Goal: Task Accomplishment & Management: Complete application form

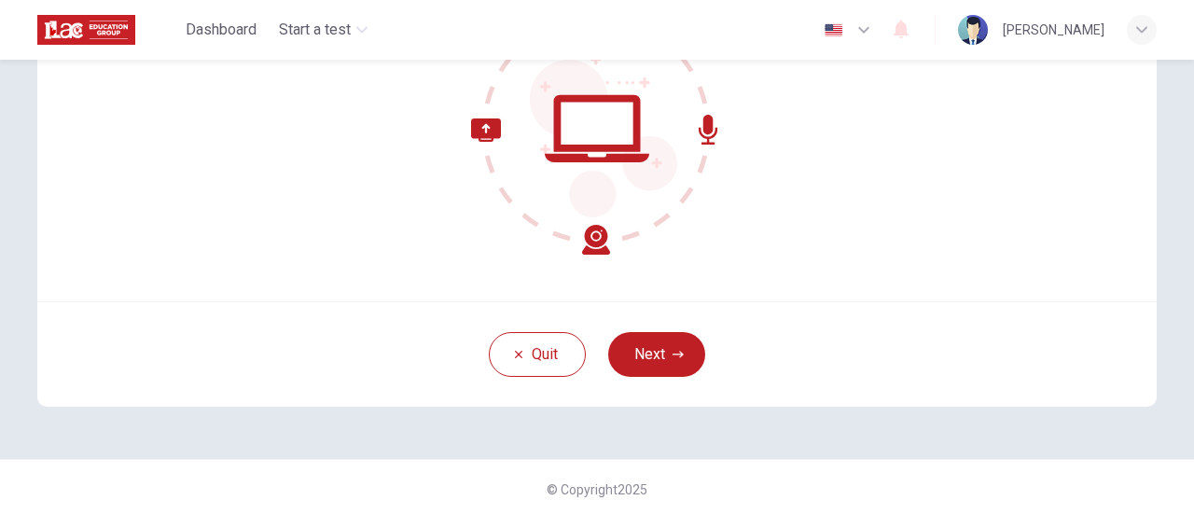
scroll to position [262, 0]
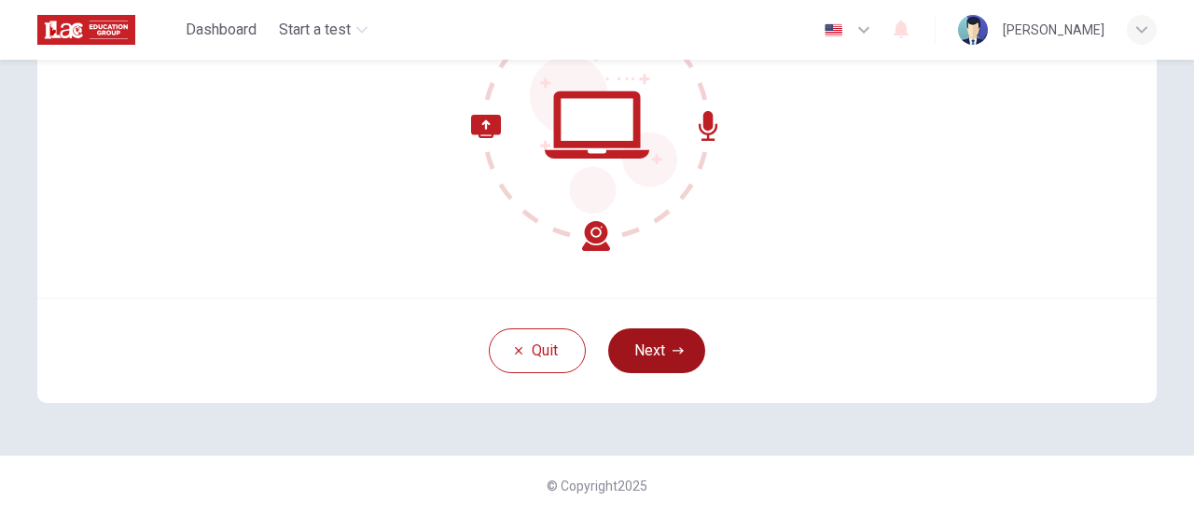
click at [629, 335] on button "Next" at bounding box center [656, 350] width 97 height 45
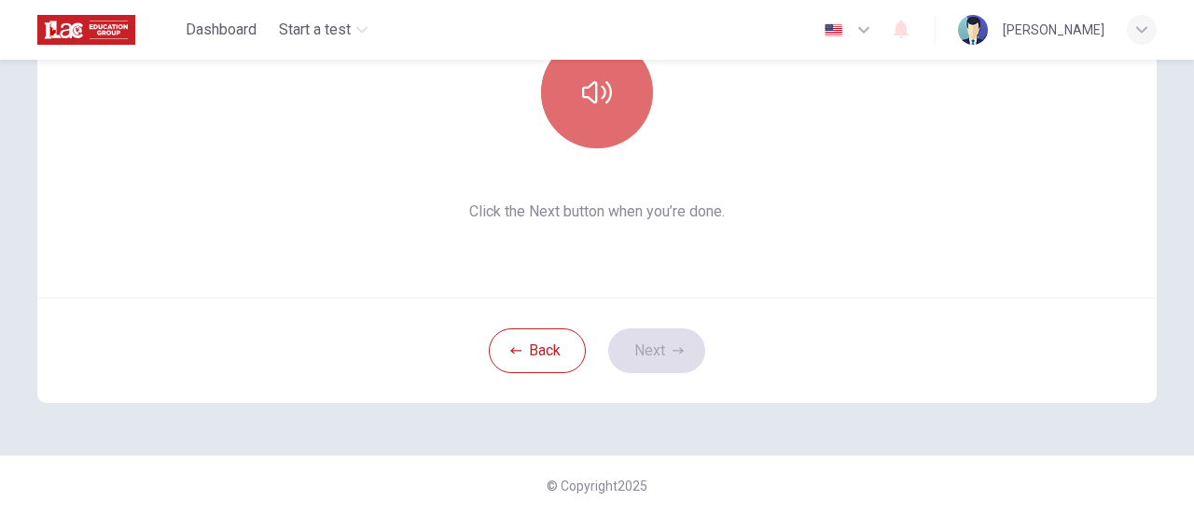
click at [603, 104] on icon "button" at bounding box center [597, 92] width 30 height 30
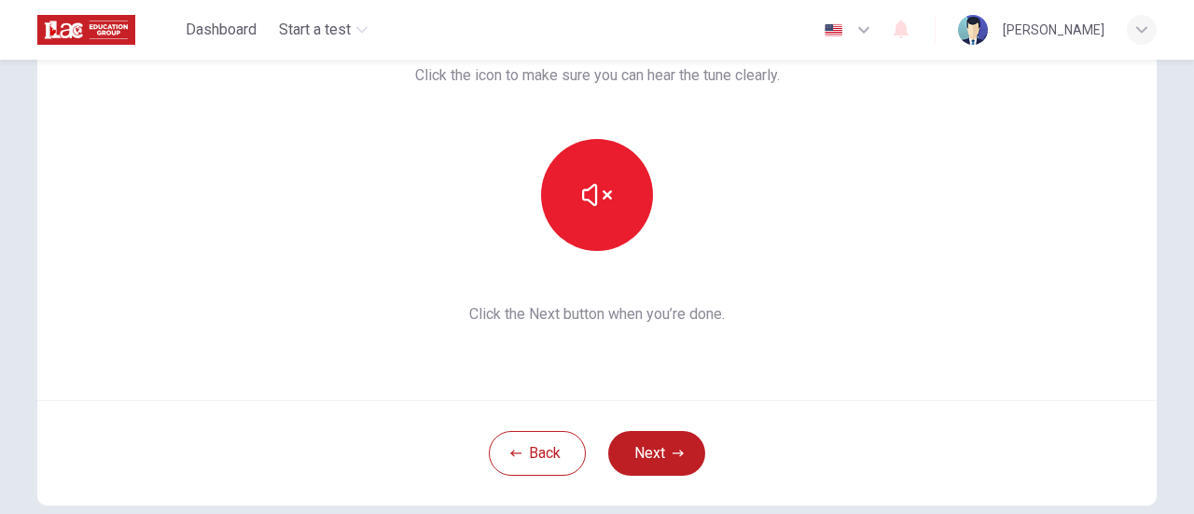
scroll to position [160, 0]
click at [638, 454] on button "Next" at bounding box center [656, 452] width 97 height 45
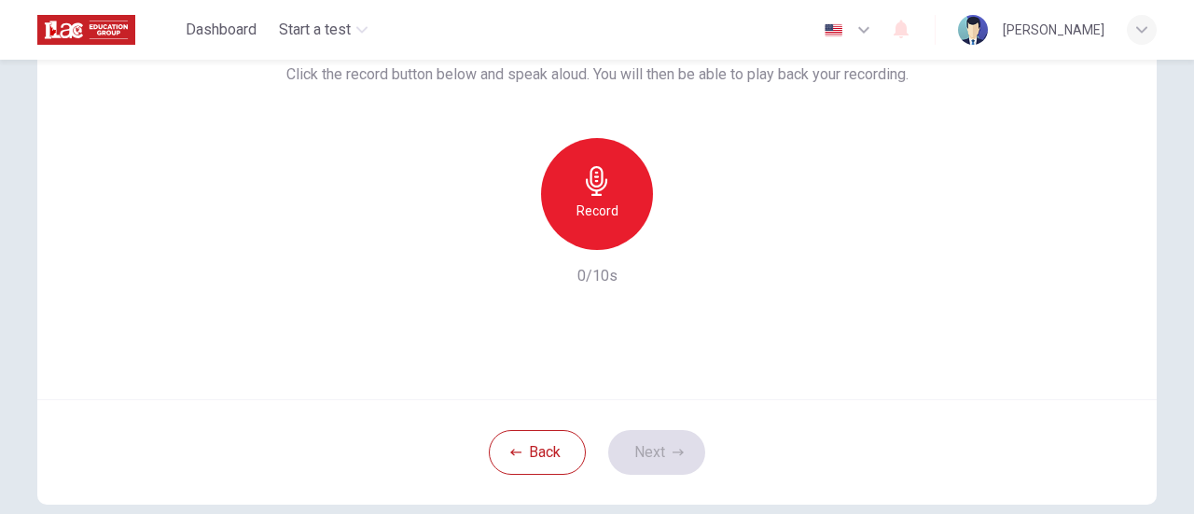
scroll to position [137, 0]
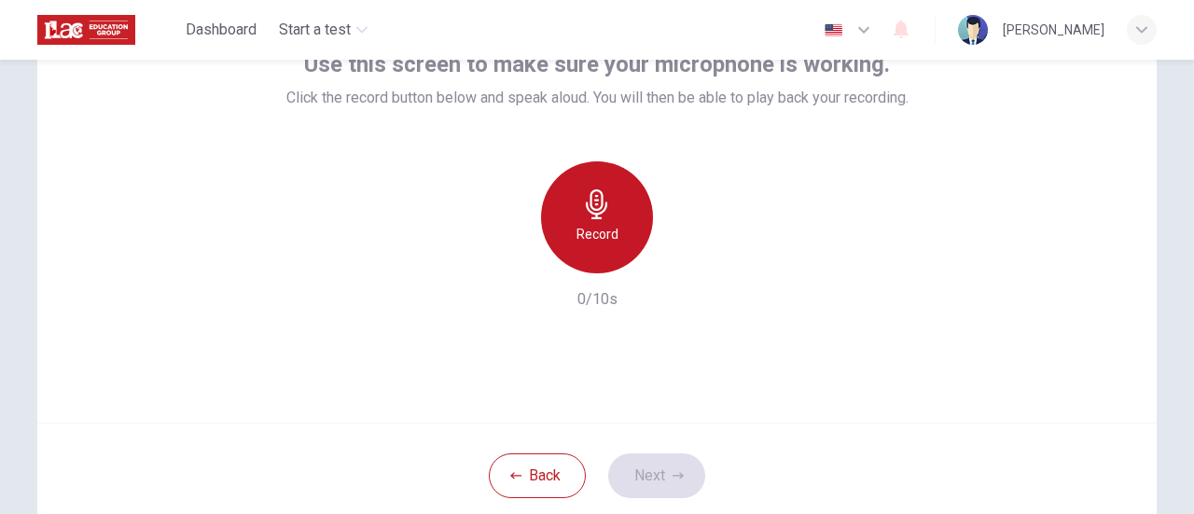
click at [580, 227] on h6 "Record" at bounding box center [597, 234] width 42 height 22
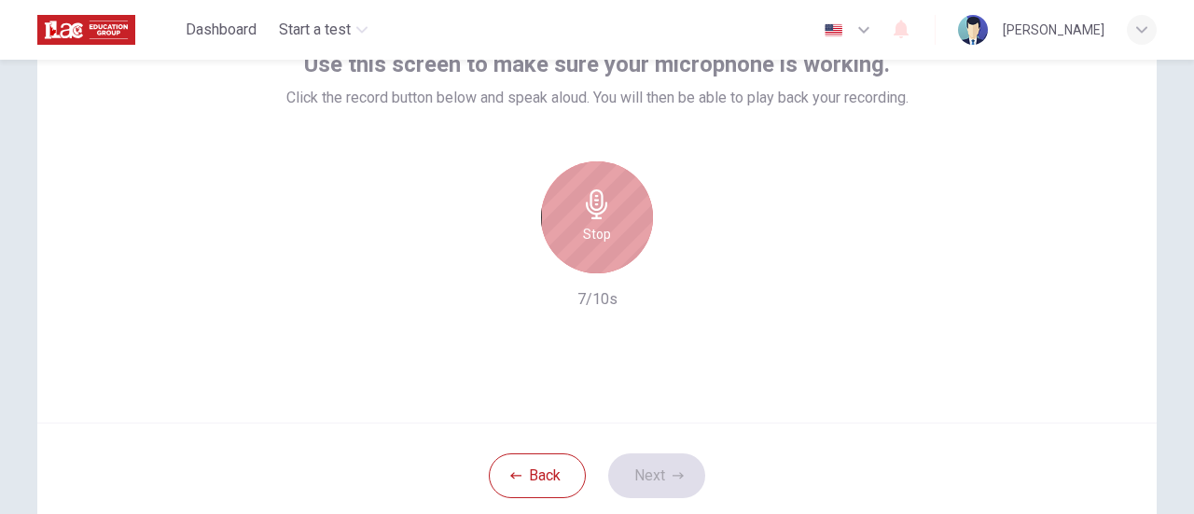
click at [613, 183] on div "Stop" at bounding box center [597, 217] width 112 height 112
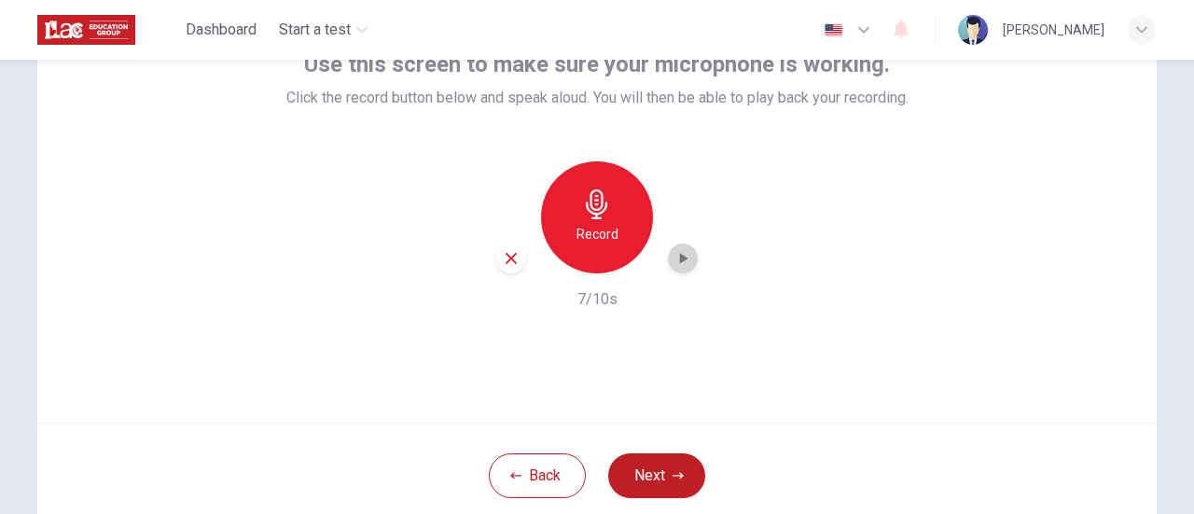
click at [673, 257] on icon "button" at bounding box center [682, 258] width 19 height 19
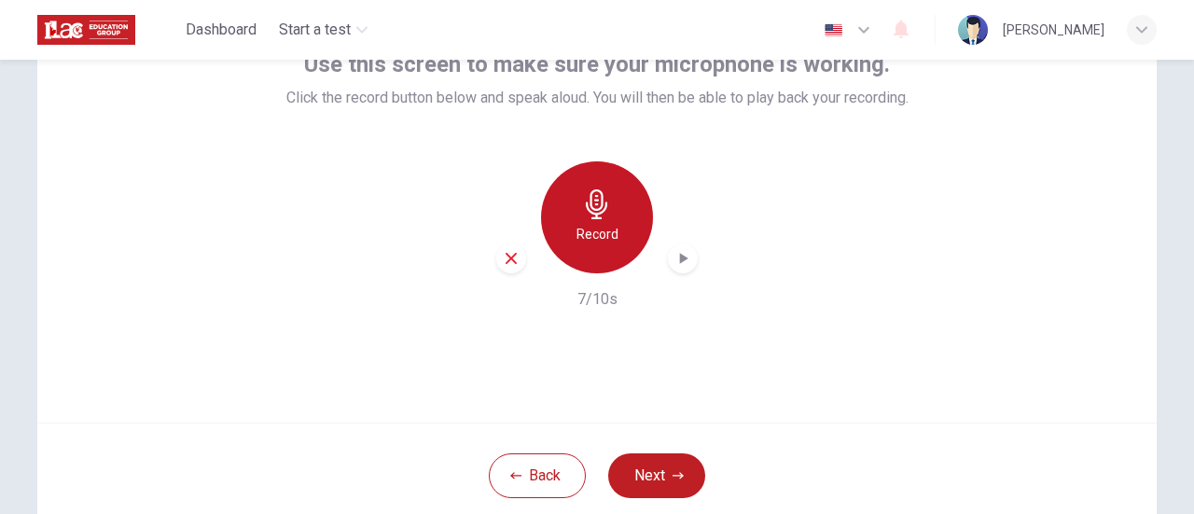
click at [601, 258] on div "Record" at bounding box center [597, 217] width 112 height 112
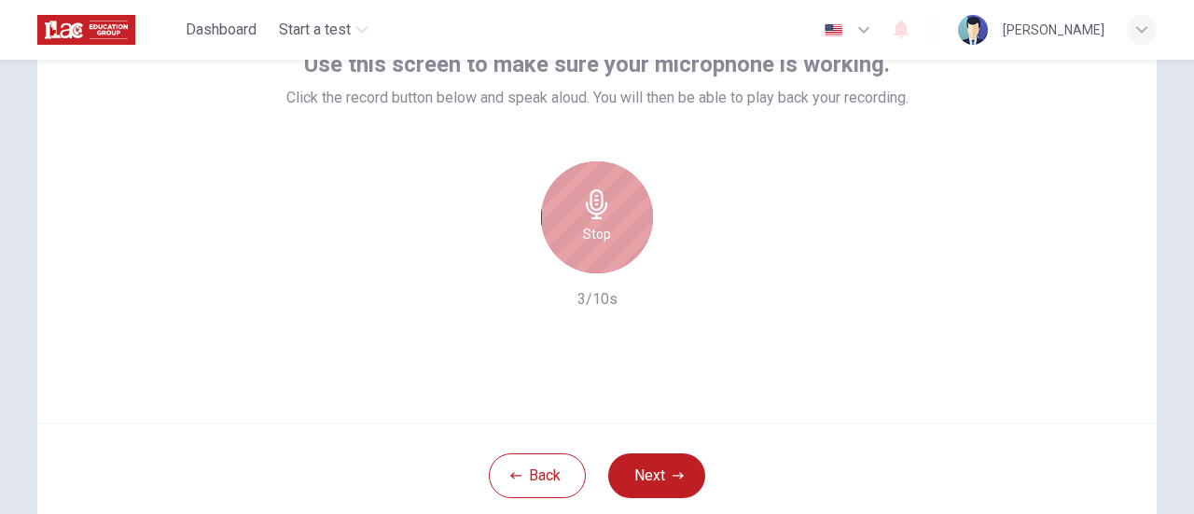
click at [601, 258] on div "Stop" at bounding box center [597, 217] width 112 height 112
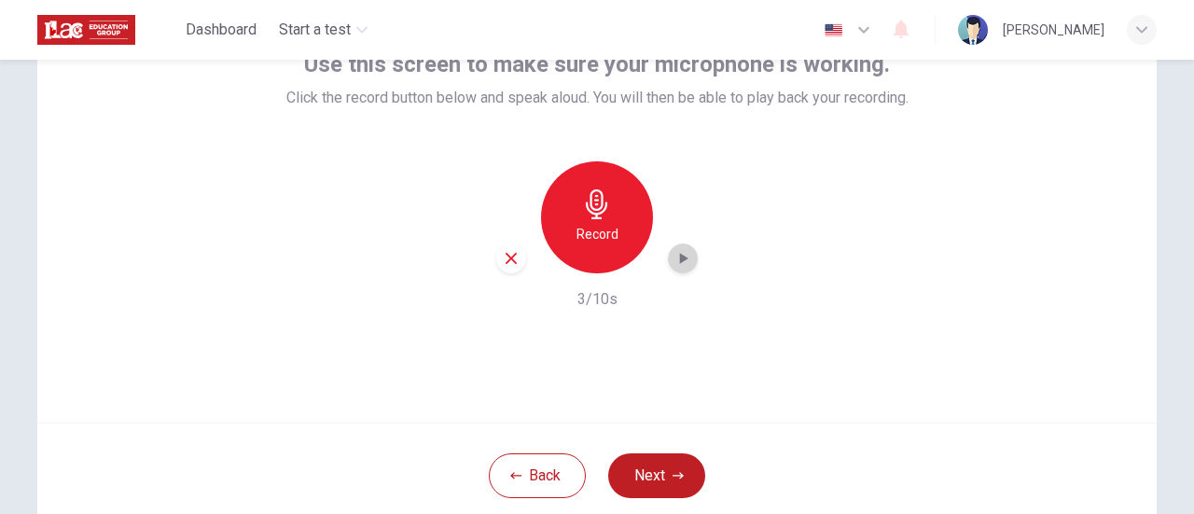
click at [675, 269] on div "button" at bounding box center [683, 258] width 30 height 30
click at [675, 268] on div "button" at bounding box center [683, 258] width 30 height 30
click at [643, 492] on button "Next" at bounding box center [656, 475] width 97 height 45
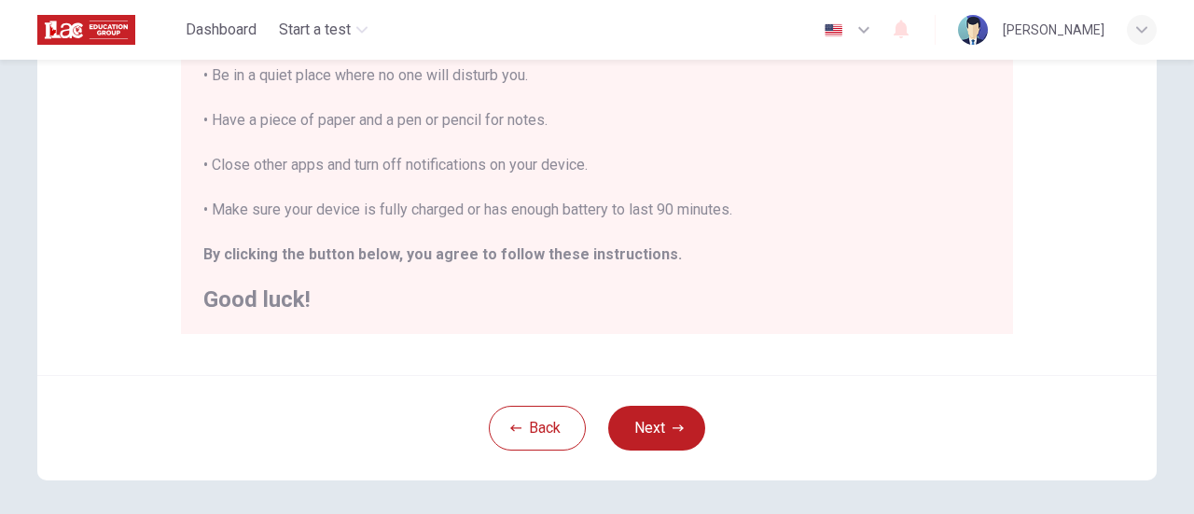
scroll to position [446, 0]
click at [628, 425] on button "Next" at bounding box center [656, 427] width 97 height 45
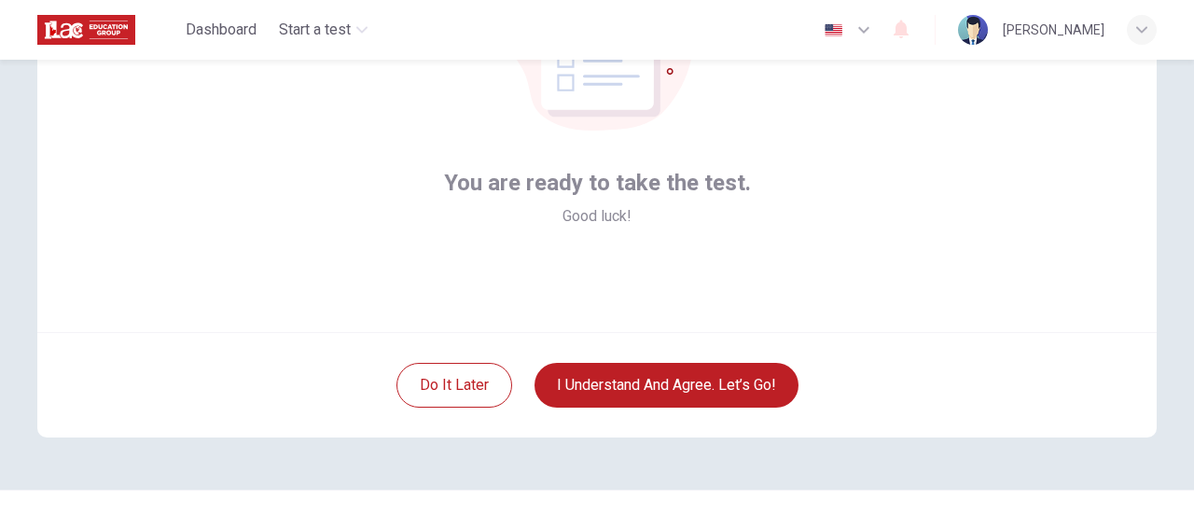
scroll to position [229, 0]
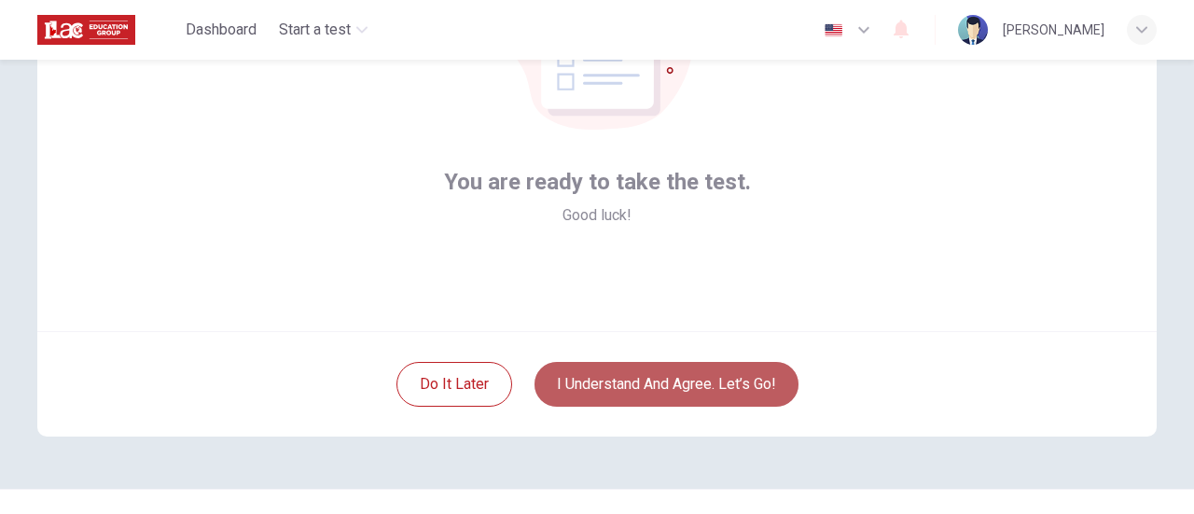
click at [626, 368] on button "I understand and agree. Let’s go!" at bounding box center [666, 384] width 264 height 45
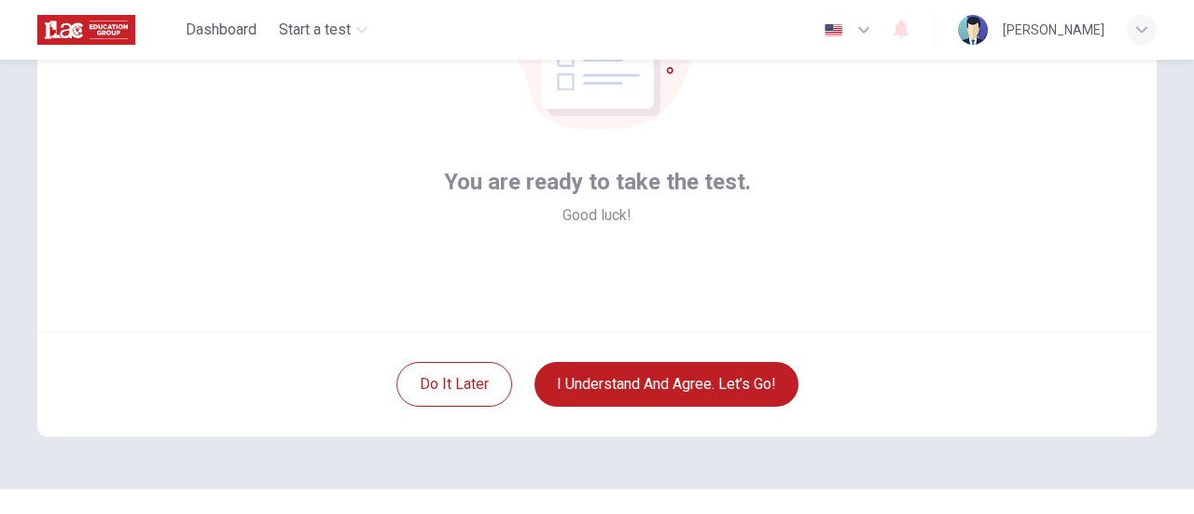
scroll to position [129, 0]
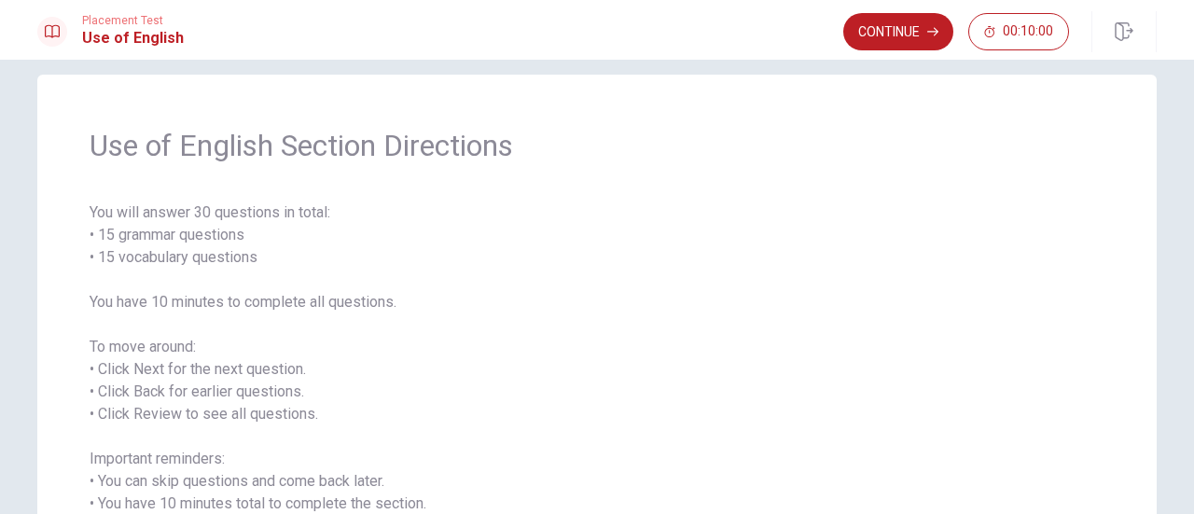
scroll to position [216, 0]
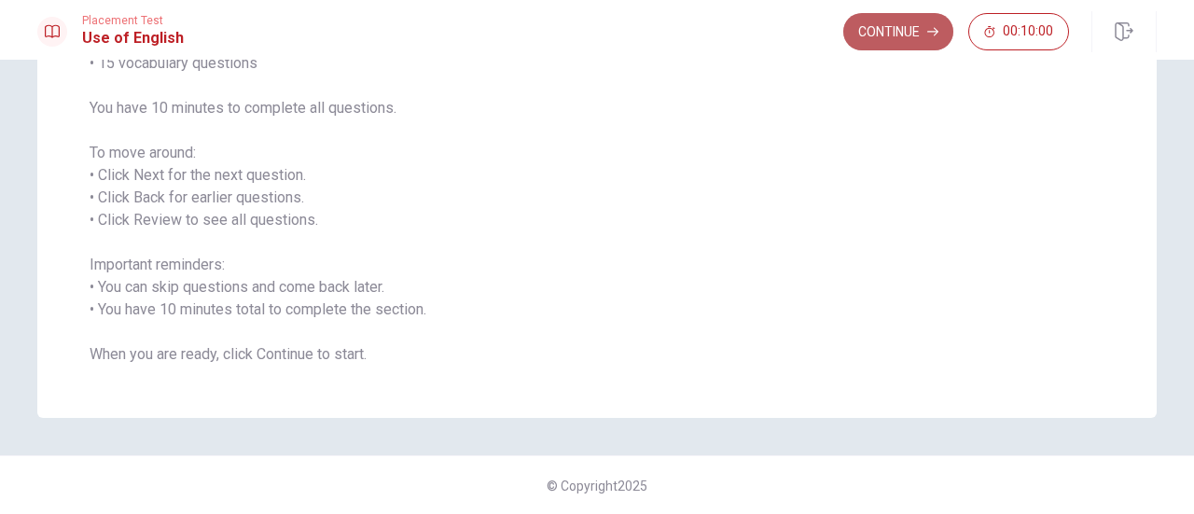
click at [901, 18] on button "Continue" at bounding box center [898, 31] width 110 height 37
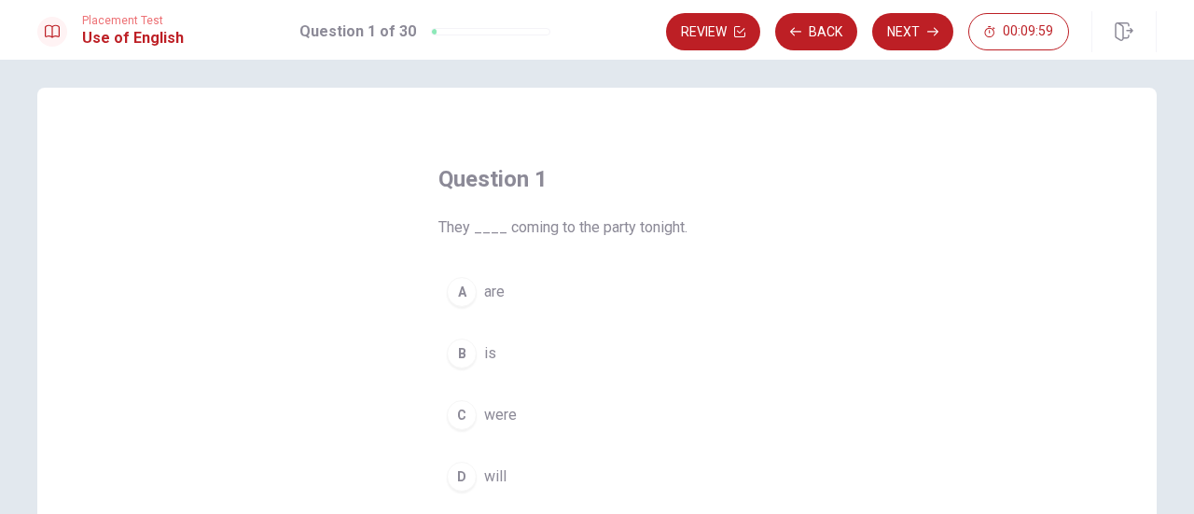
scroll to position [30, 0]
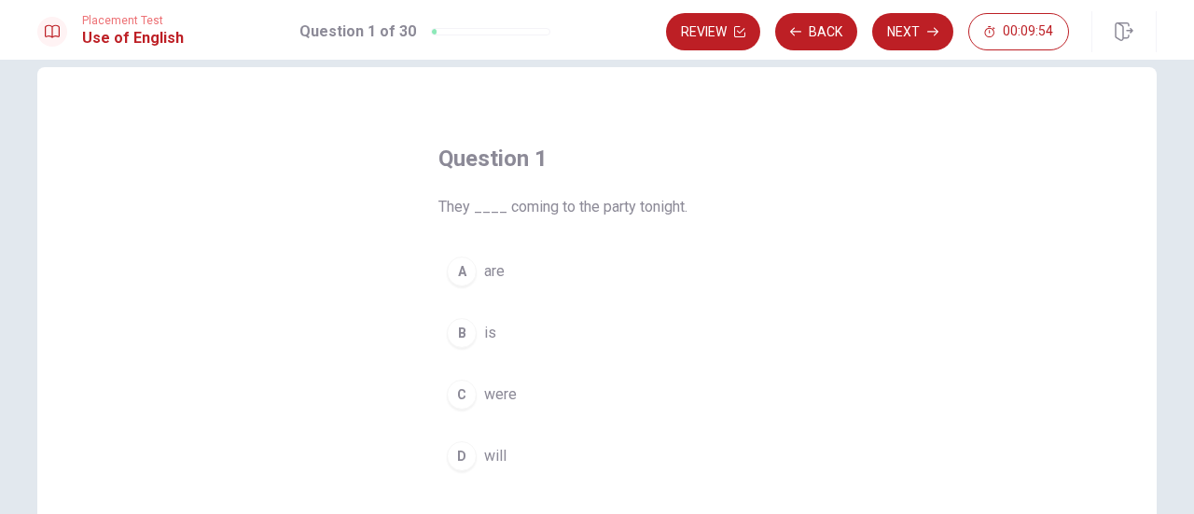
click at [484, 285] on button "A are" at bounding box center [596, 271] width 317 height 47
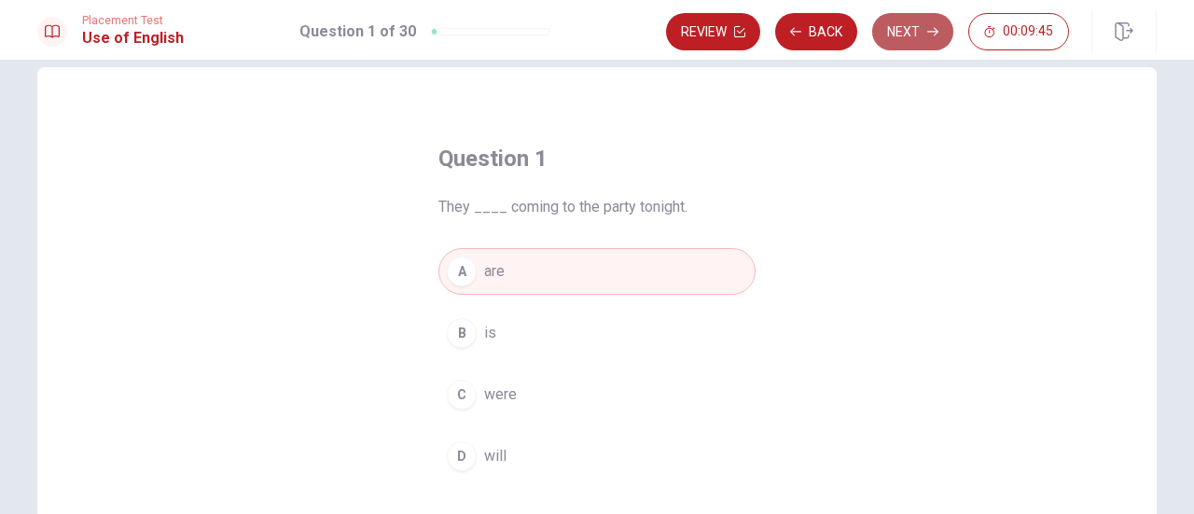
click at [926, 19] on button "Next" at bounding box center [912, 31] width 81 height 37
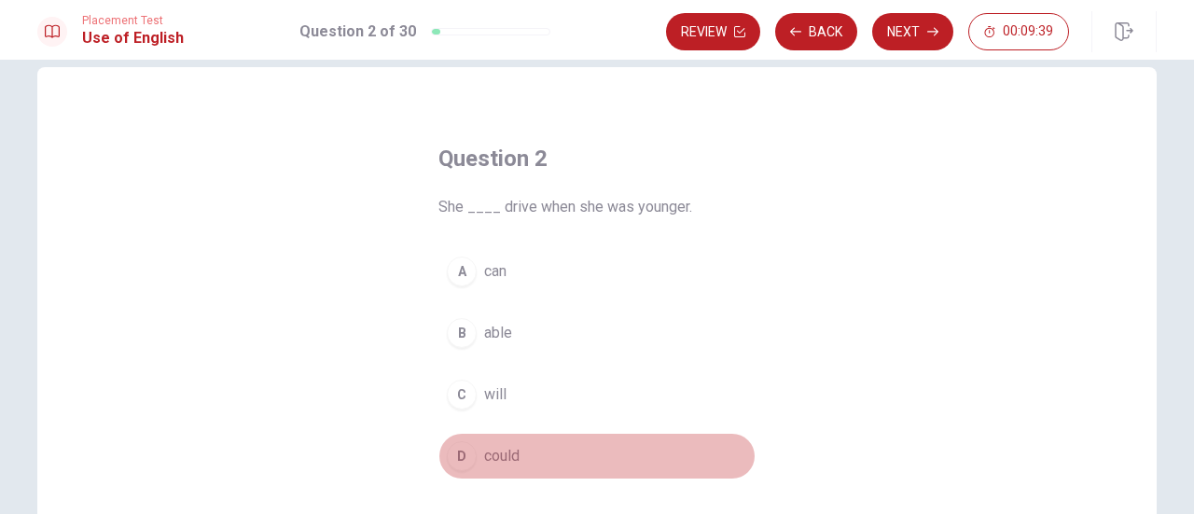
click at [456, 447] on div "D" at bounding box center [462, 456] width 30 height 30
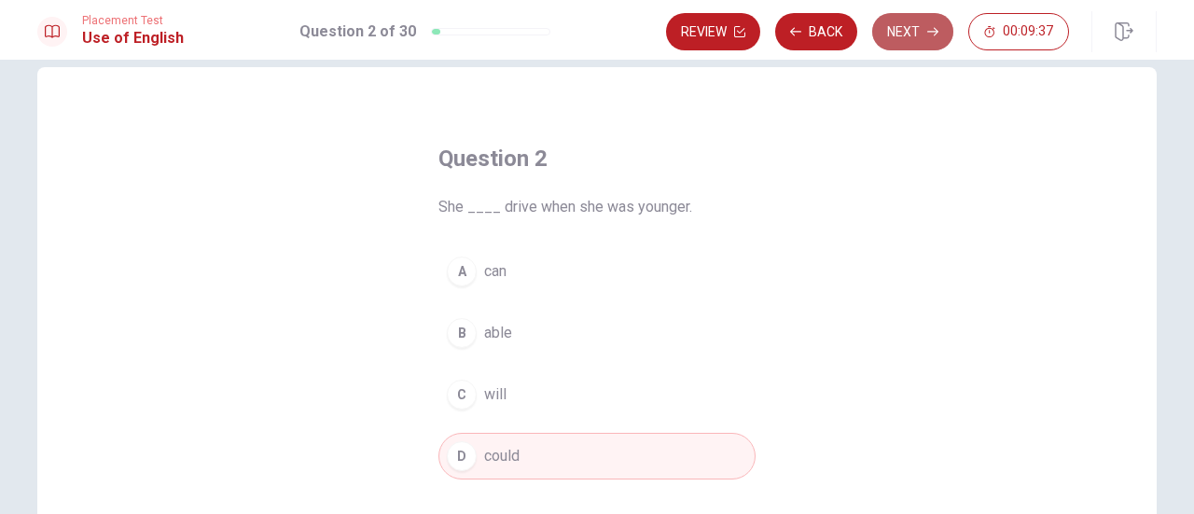
click at [894, 40] on button "Next" at bounding box center [912, 31] width 81 height 37
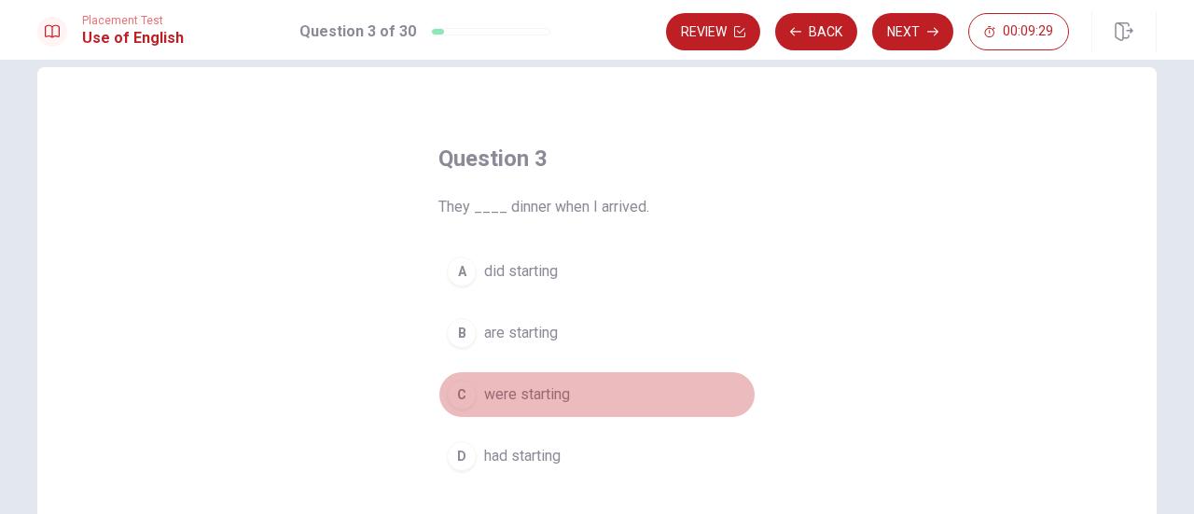
click at [502, 391] on span "were starting" at bounding box center [527, 394] width 86 height 22
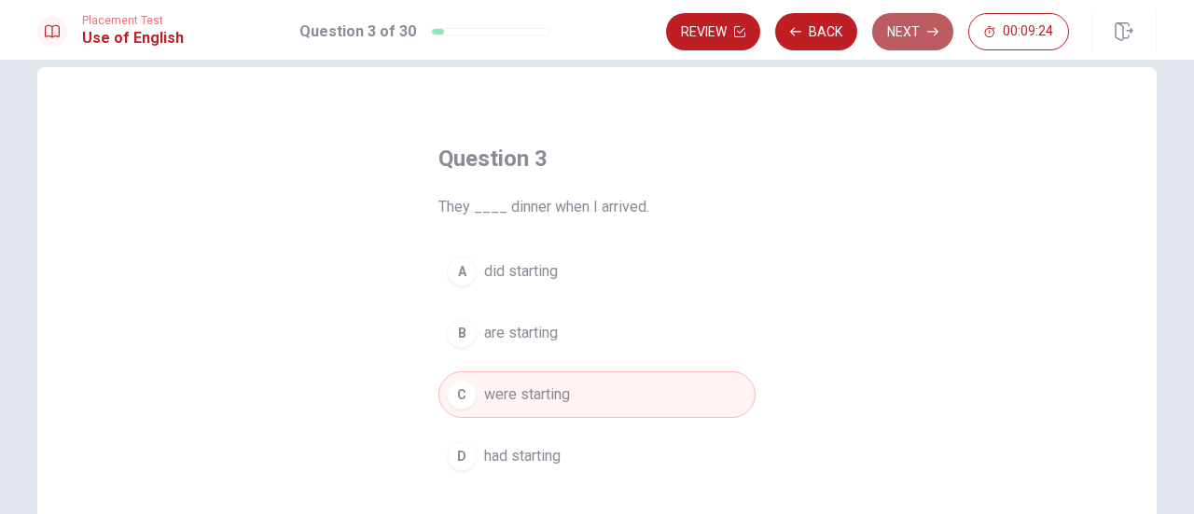
click at [904, 35] on button "Next" at bounding box center [912, 31] width 81 height 37
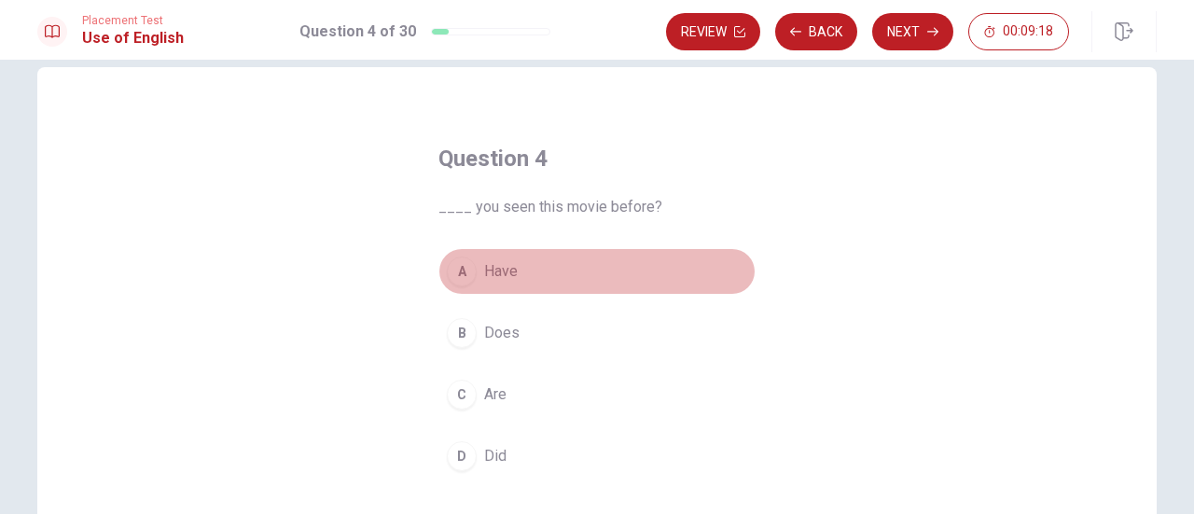
click at [484, 274] on span "Have" at bounding box center [501, 271] width 34 height 22
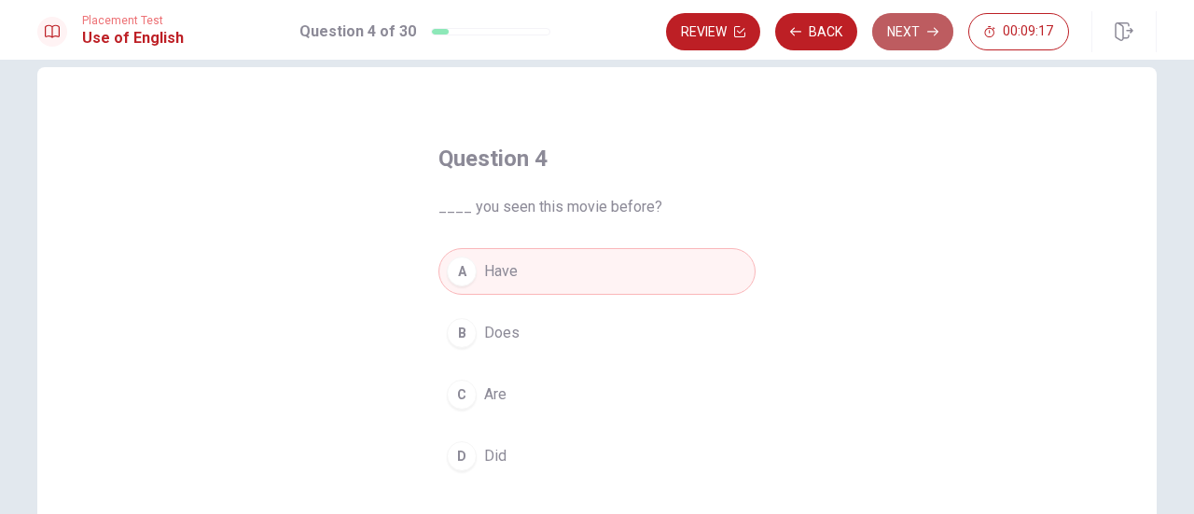
click at [913, 36] on button "Next" at bounding box center [912, 31] width 81 height 37
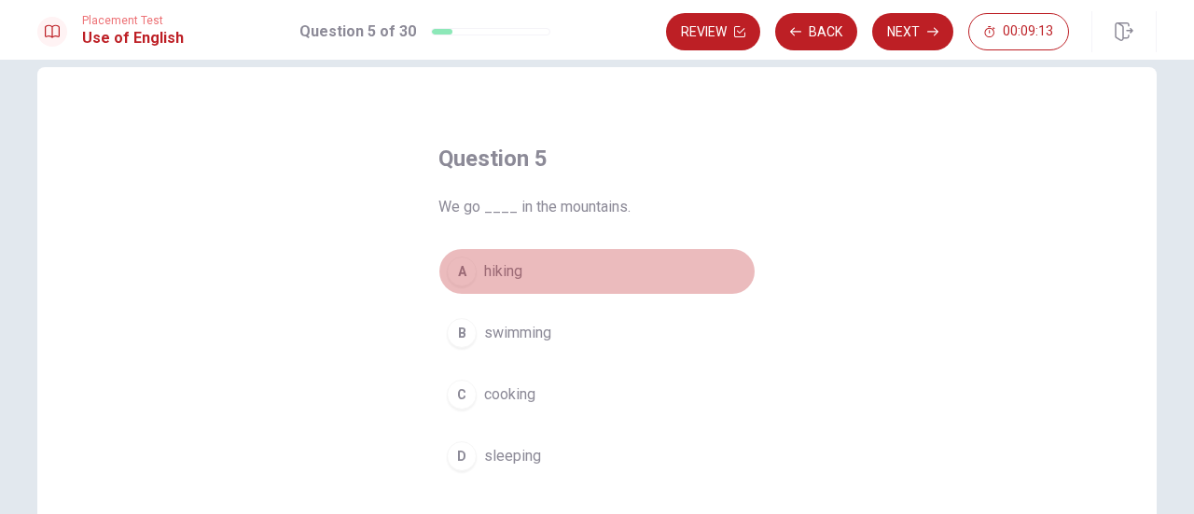
click at [524, 283] on button "A hiking" at bounding box center [596, 271] width 317 height 47
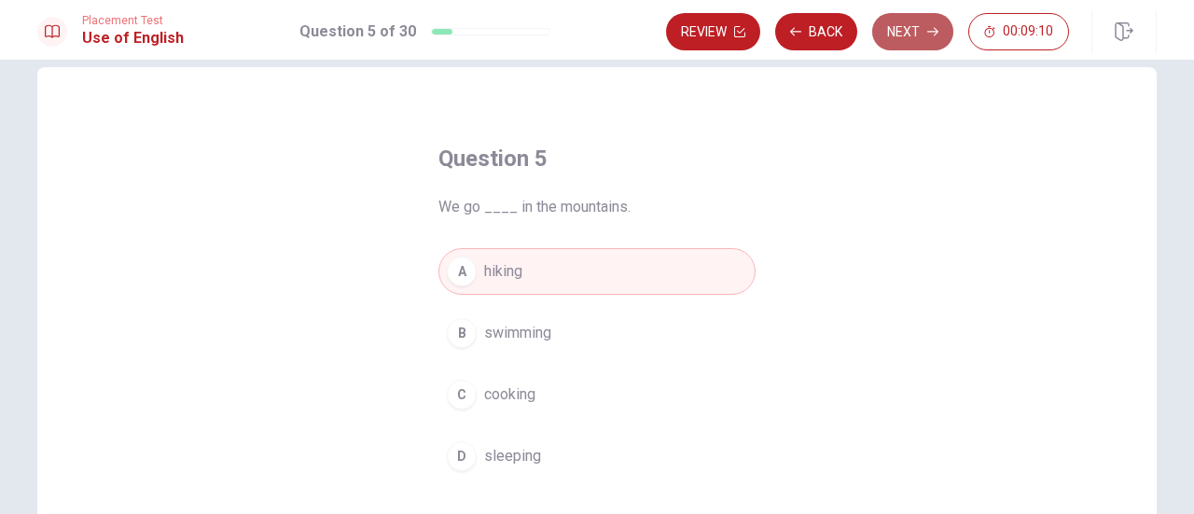
click at [890, 39] on button "Next" at bounding box center [912, 31] width 81 height 37
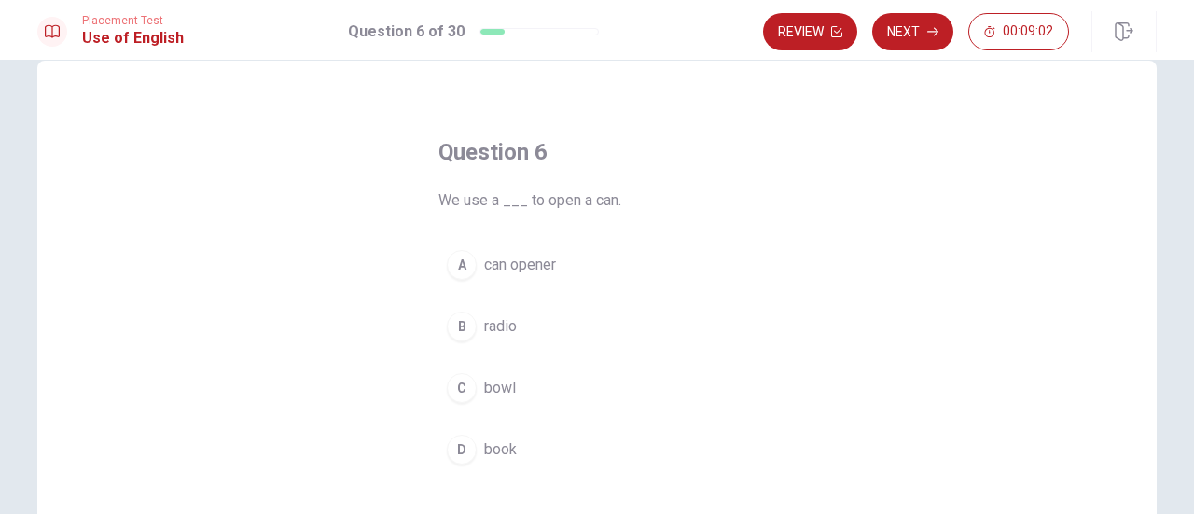
scroll to position [37, 0]
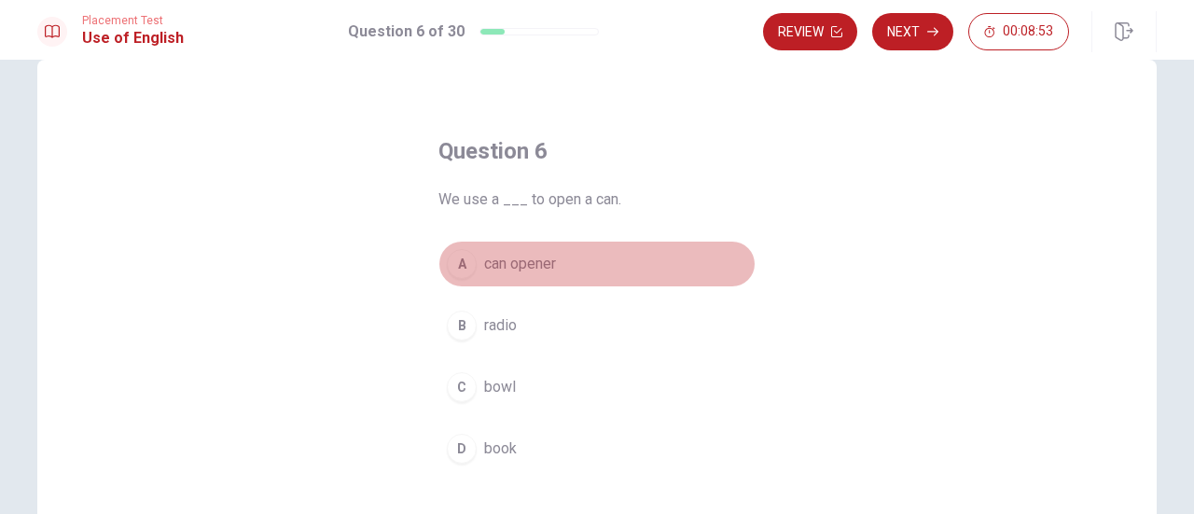
click at [510, 277] on button "A can opener" at bounding box center [596, 264] width 317 height 47
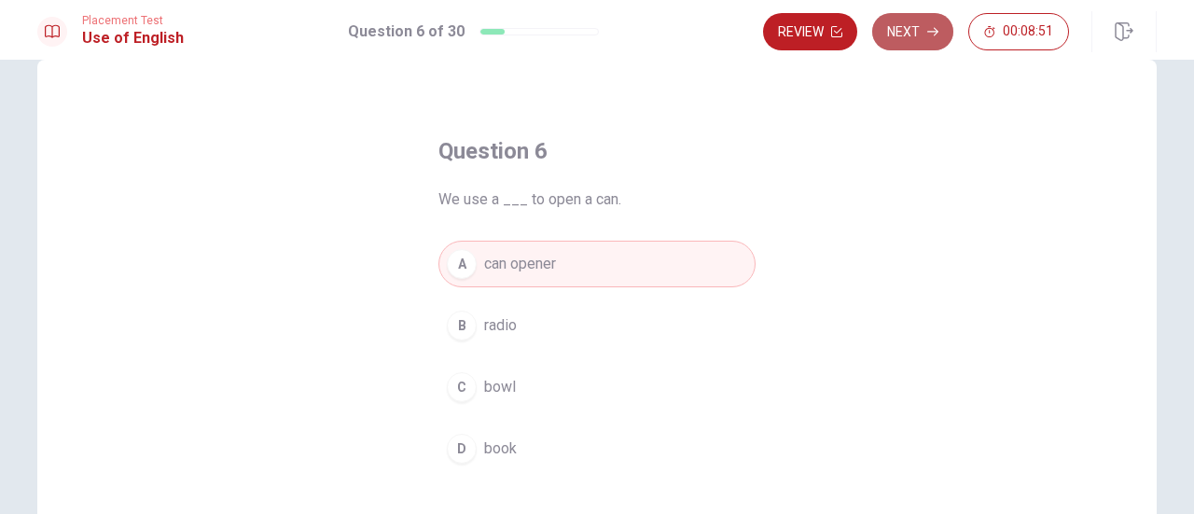
click at [906, 46] on button "Next" at bounding box center [912, 31] width 81 height 37
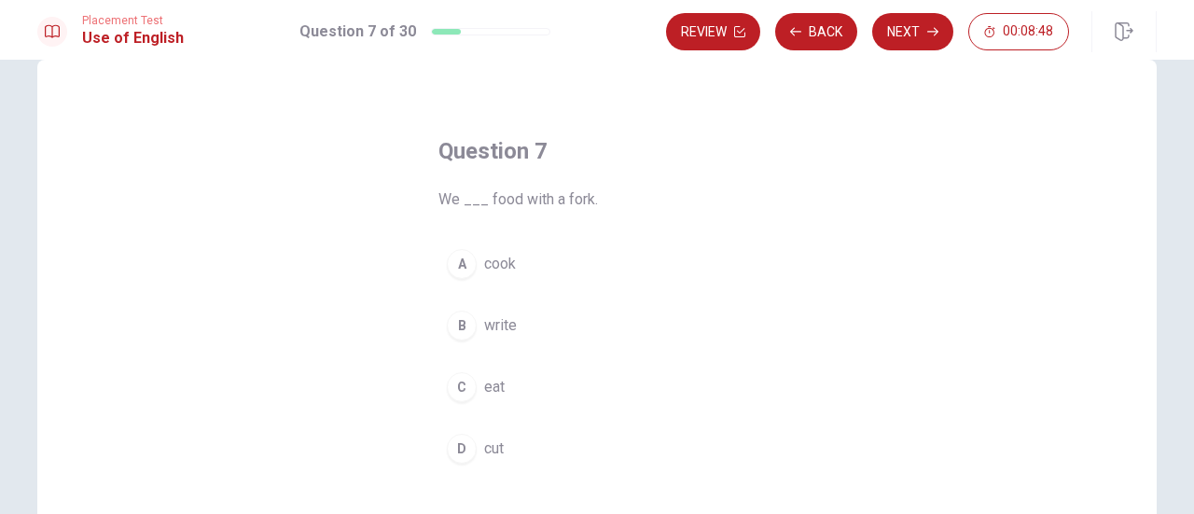
click at [487, 387] on span "eat" at bounding box center [494, 387] width 21 height 22
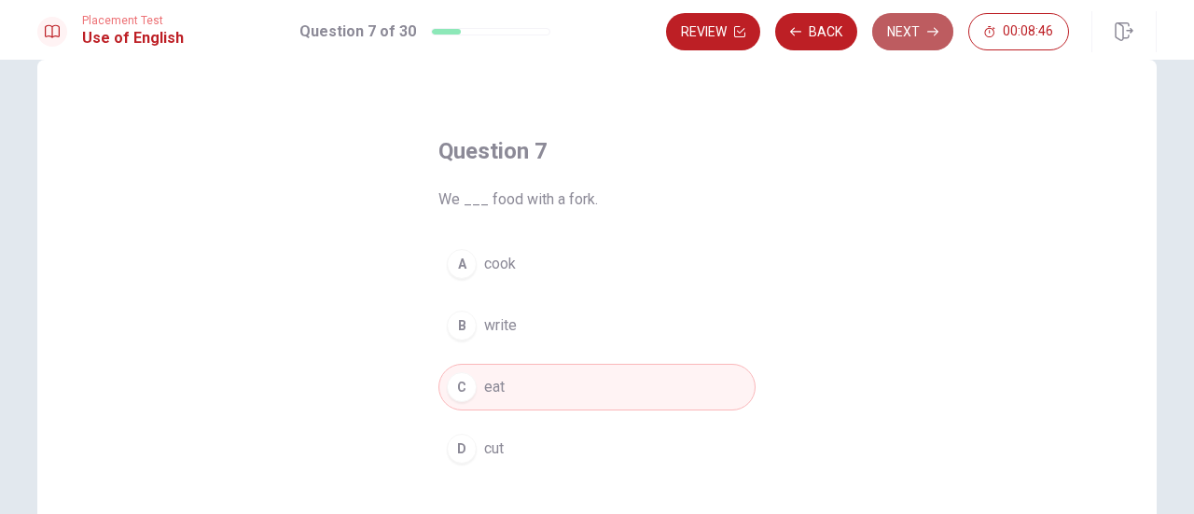
click at [893, 48] on button "Next" at bounding box center [912, 31] width 81 height 37
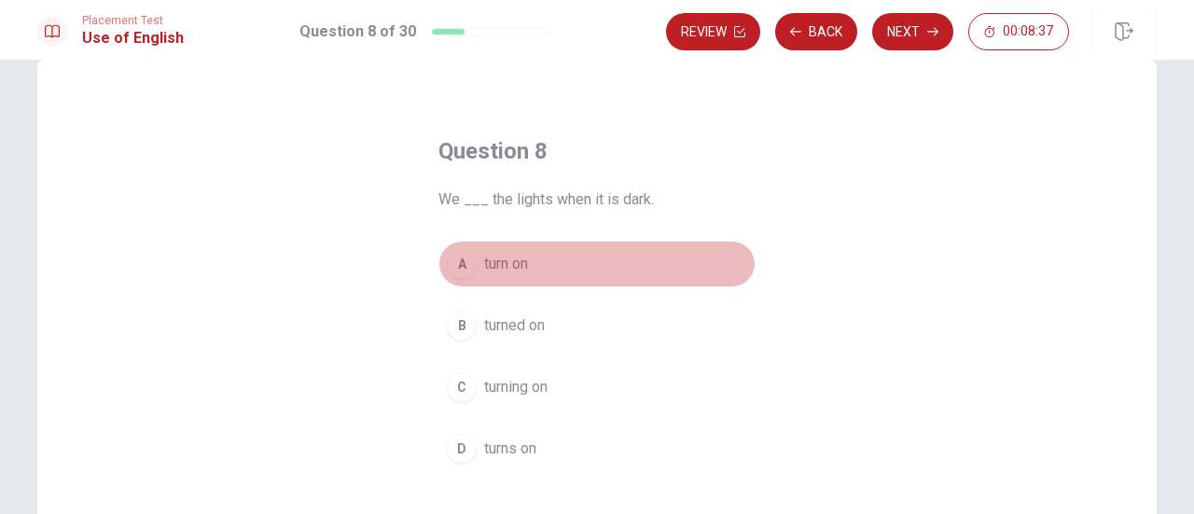
click at [494, 267] on span "turn on" at bounding box center [506, 264] width 44 height 22
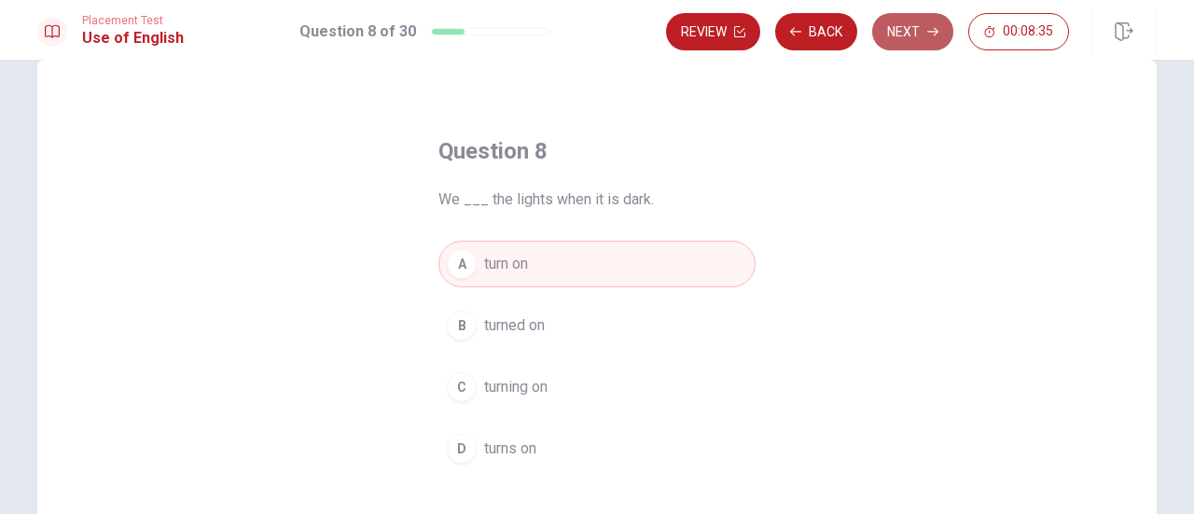
click at [933, 18] on button "Next" at bounding box center [912, 31] width 81 height 37
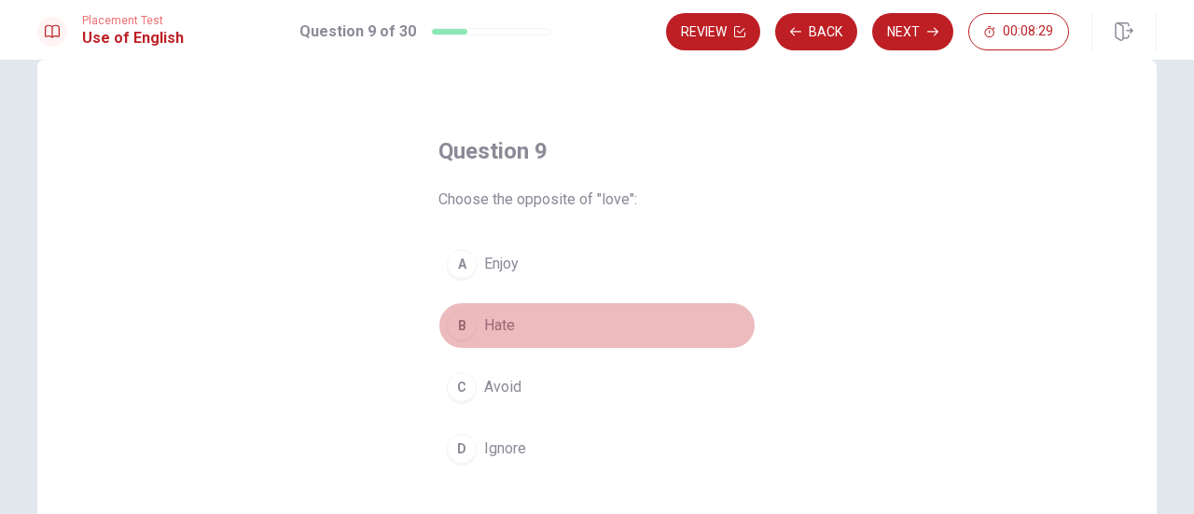
click at [494, 340] on button "B Hate" at bounding box center [596, 325] width 317 height 47
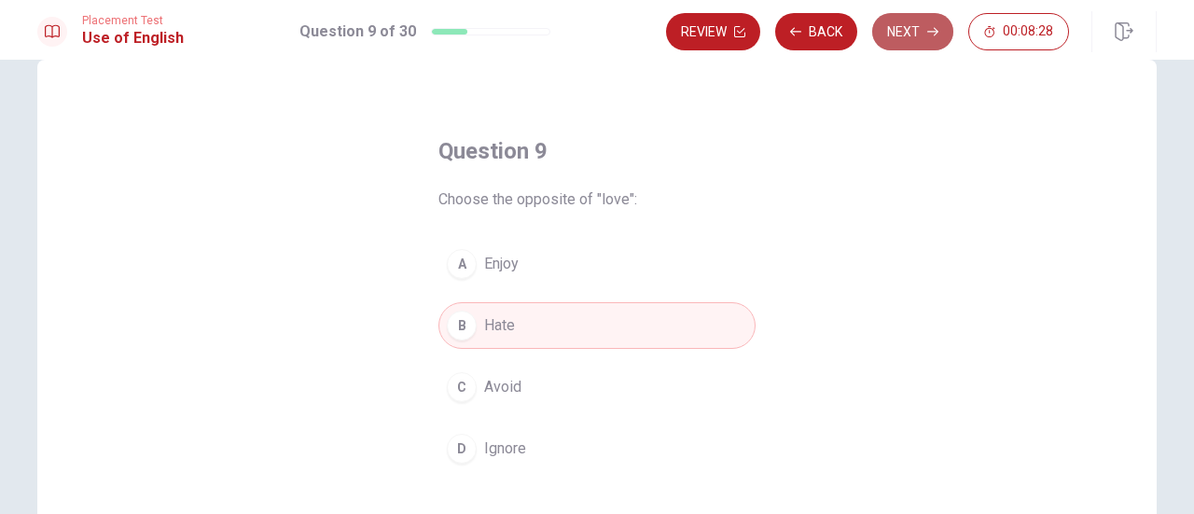
click at [923, 20] on button "Next" at bounding box center [912, 31] width 81 height 37
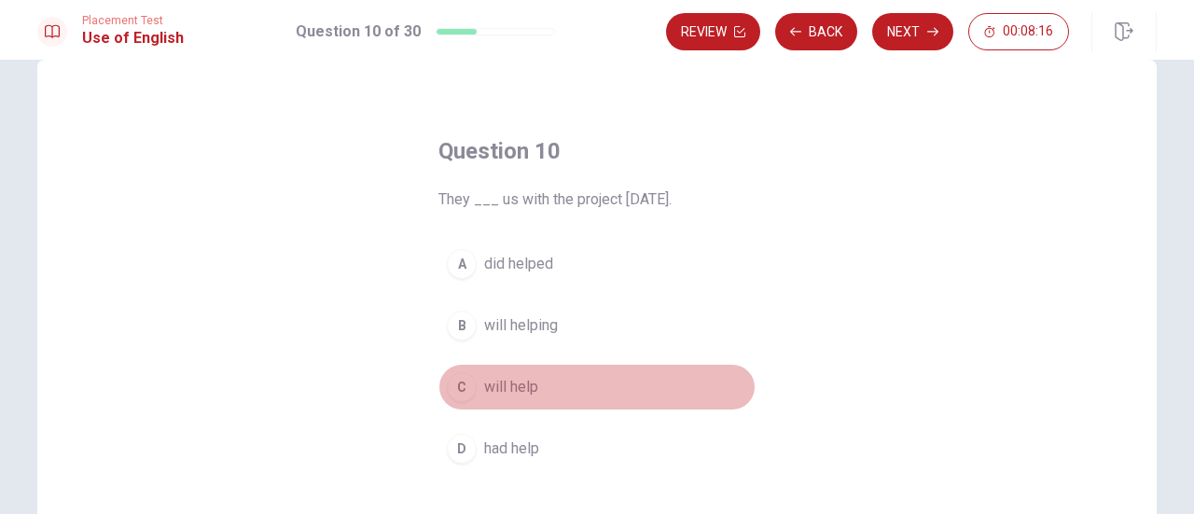
click at [515, 395] on span "will help" at bounding box center [511, 387] width 54 height 22
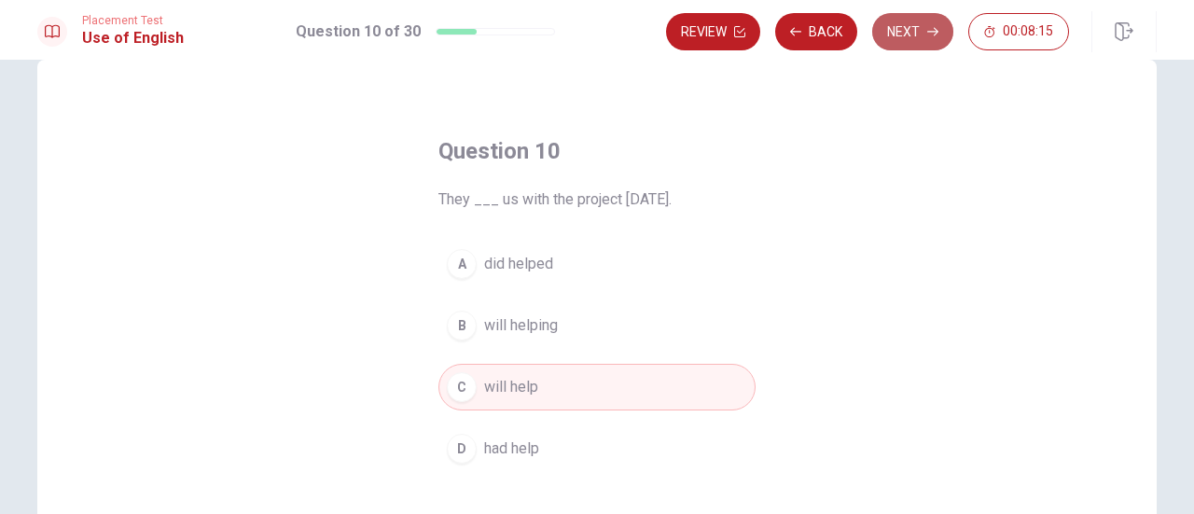
click at [913, 24] on button "Next" at bounding box center [912, 31] width 81 height 37
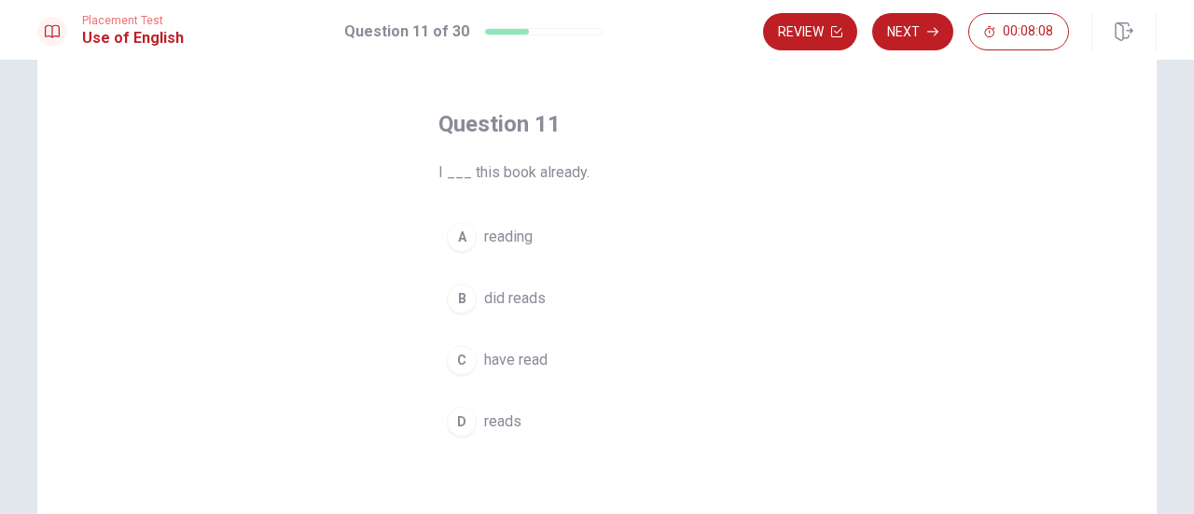
scroll to position [73, 0]
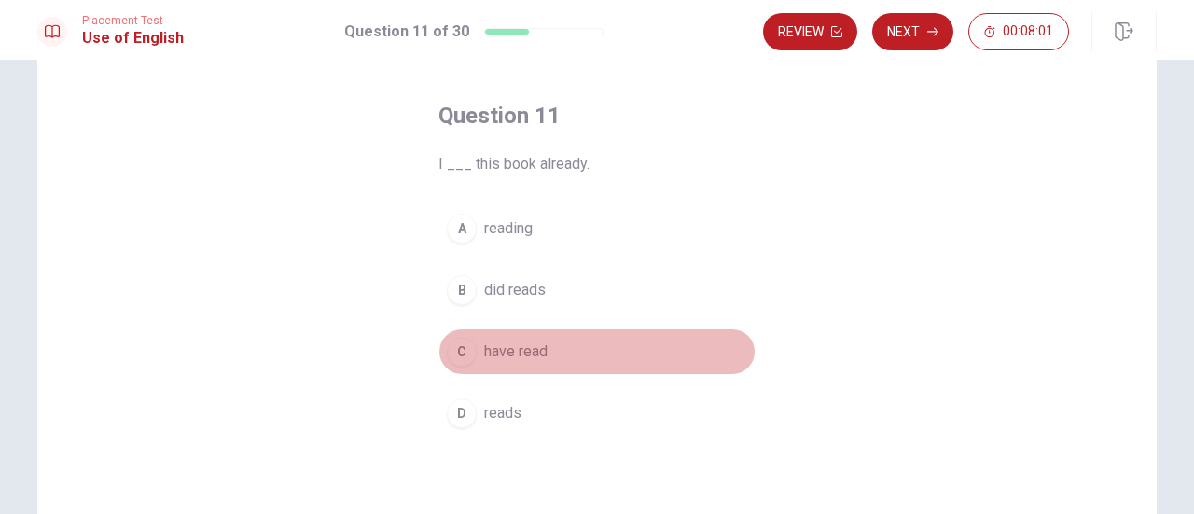
click at [507, 353] on span "have read" at bounding box center [515, 351] width 63 height 22
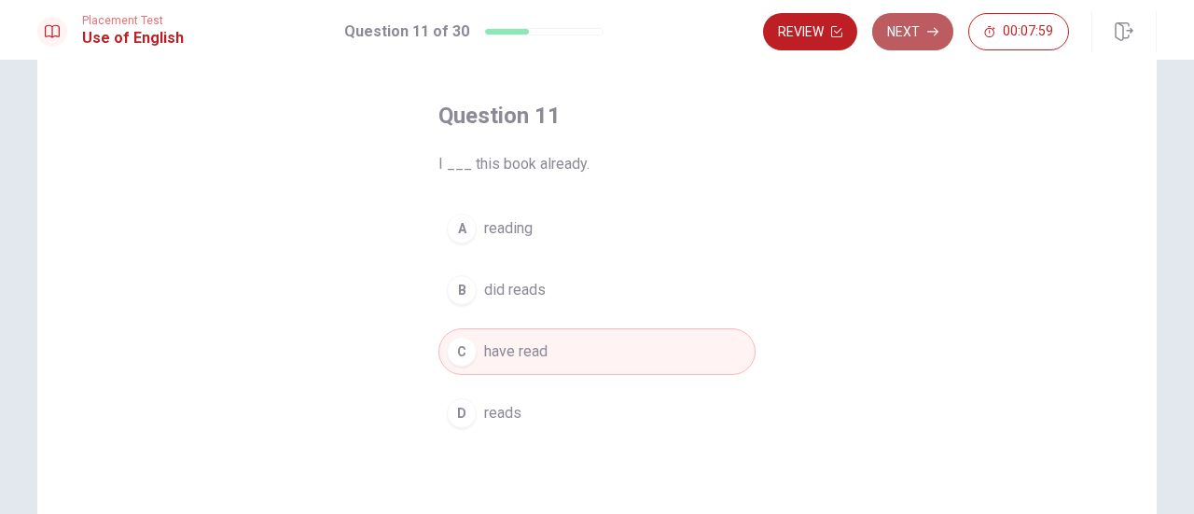
click at [907, 30] on button "Next" at bounding box center [912, 31] width 81 height 37
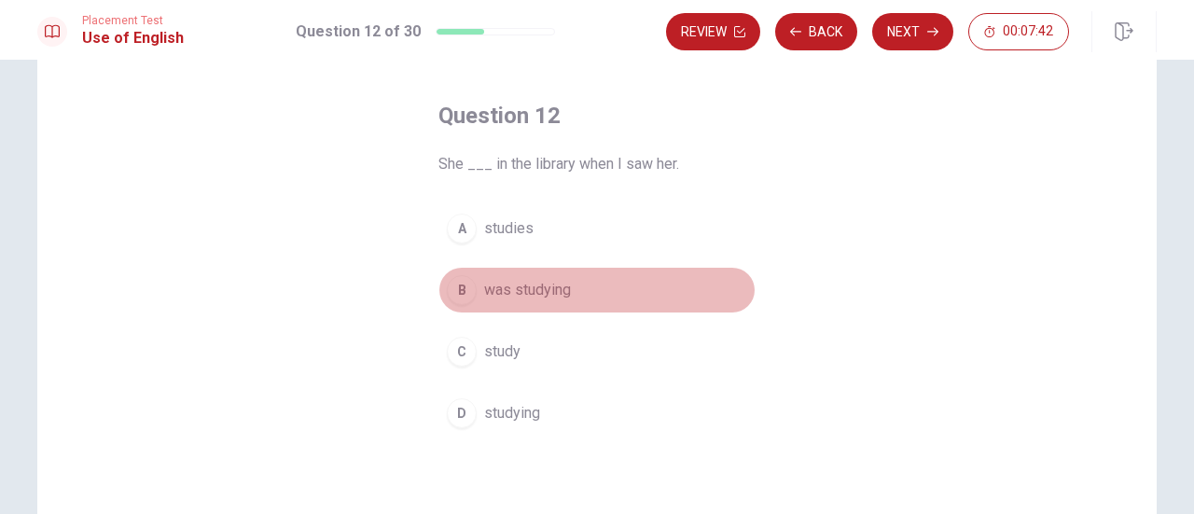
click at [466, 281] on div "B" at bounding box center [462, 290] width 30 height 30
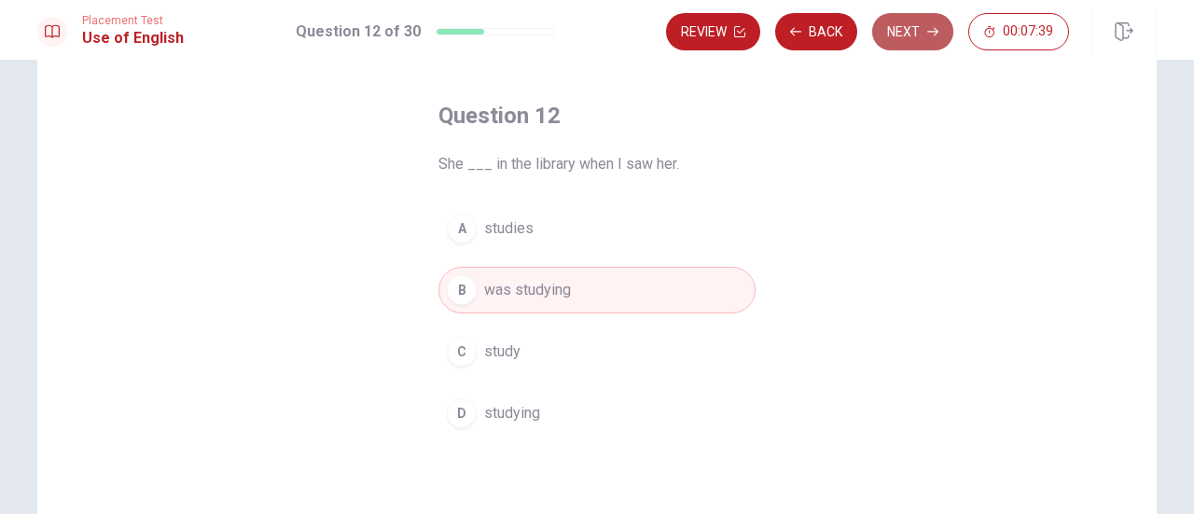
click at [907, 28] on button "Next" at bounding box center [912, 31] width 81 height 37
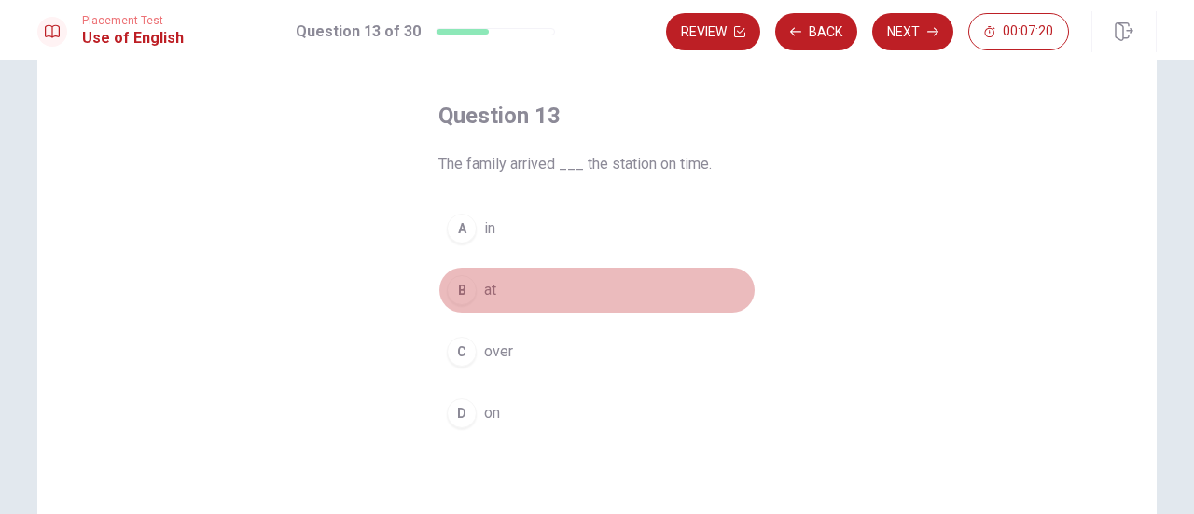
click at [466, 291] on div "B" at bounding box center [462, 290] width 30 height 30
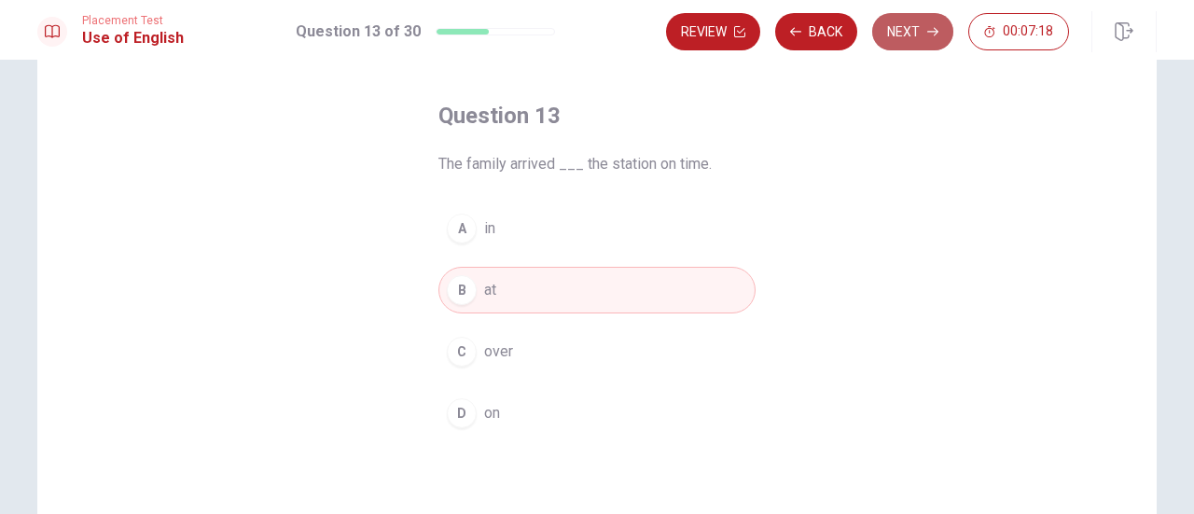
click at [918, 40] on button "Next" at bounding box center [912, 31] width 81 height 37
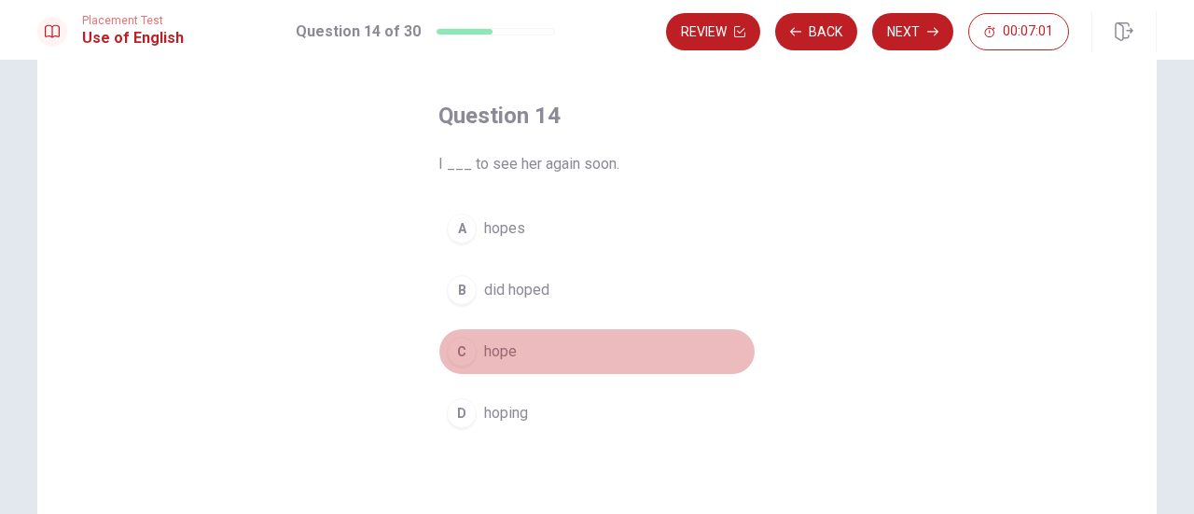
click at [503, 340] on span "hope" at bounding box center [500, 351] width 33 height 22
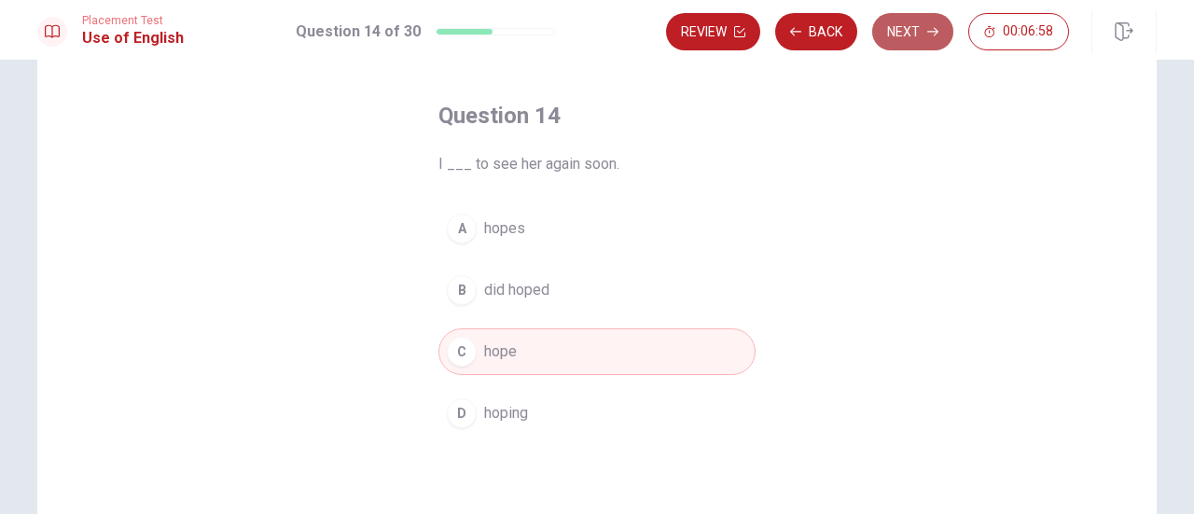
click at [904, 23] on button "Next" at bounding box center [912, 31] width 81 height 37
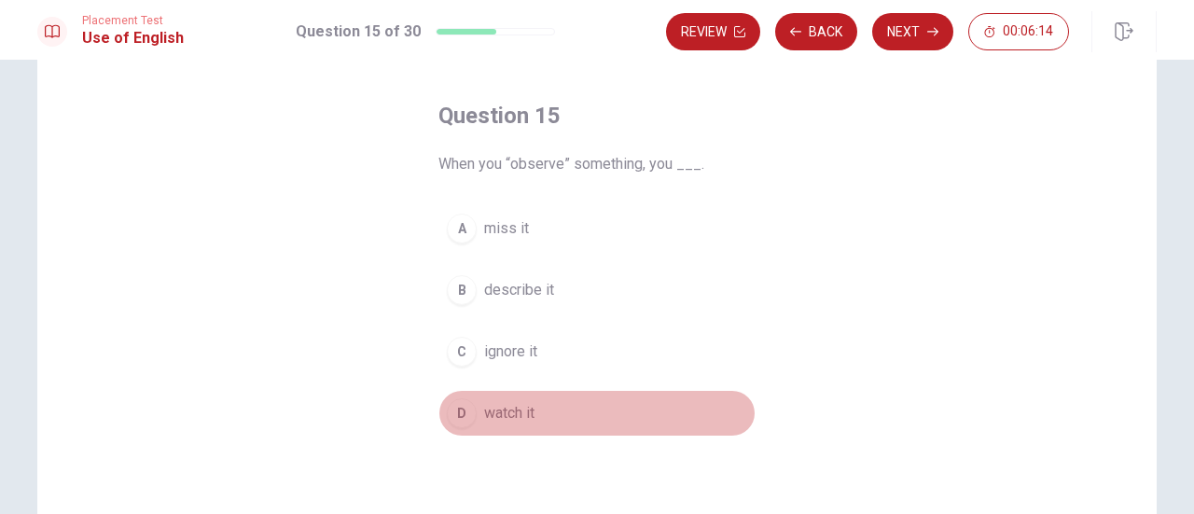
click at [467, 423] on button "D watch it" at bounding box center [596, 413] width 317 height 47
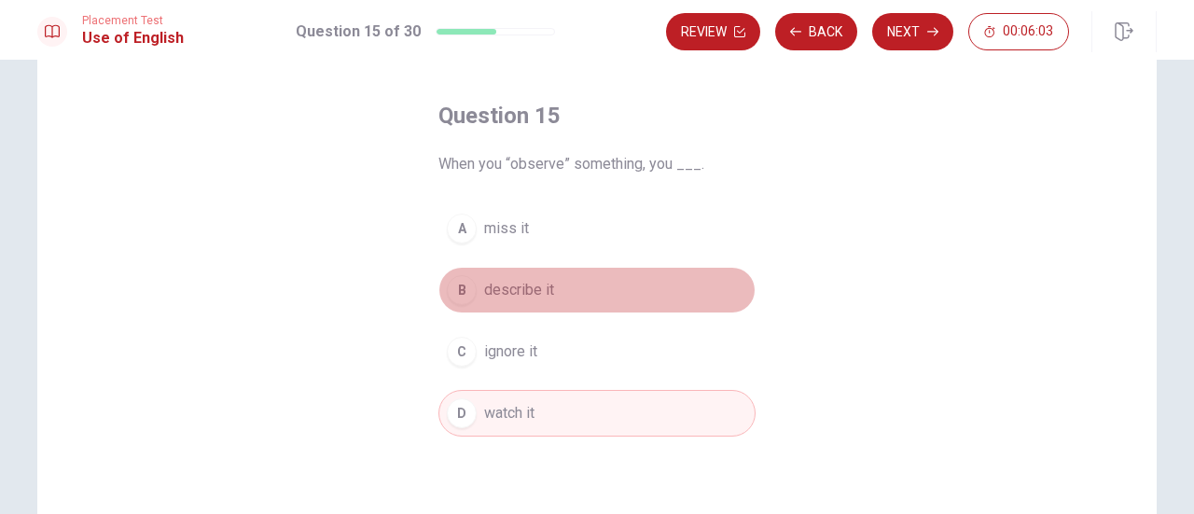
click at [470, 288] on div "B" at bounding box center [462, 290] width 30 height 30
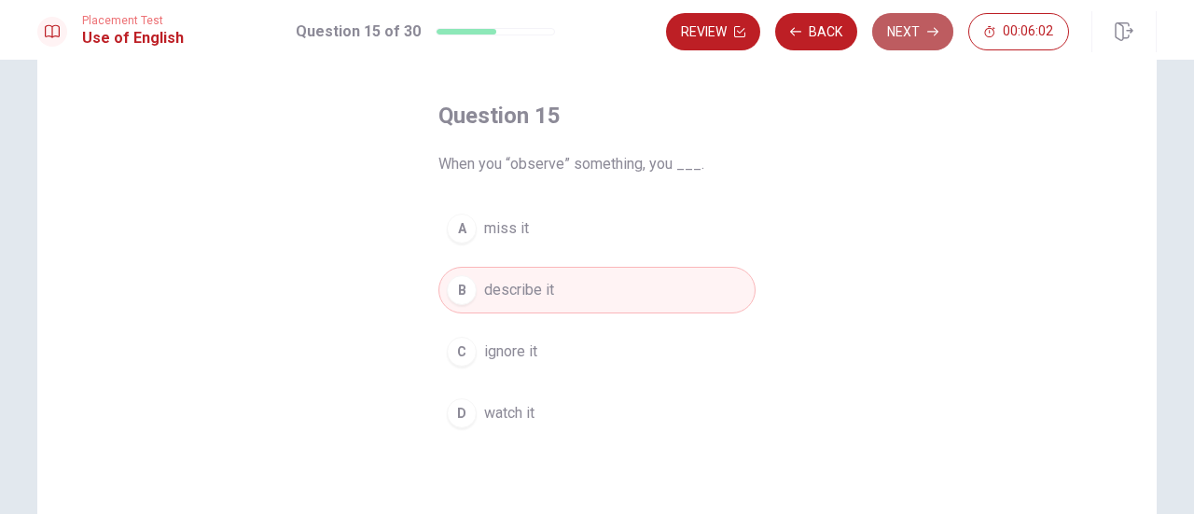
click at [903, 40] on button "Next" at bounding box center [912, 31] width 81 height 37
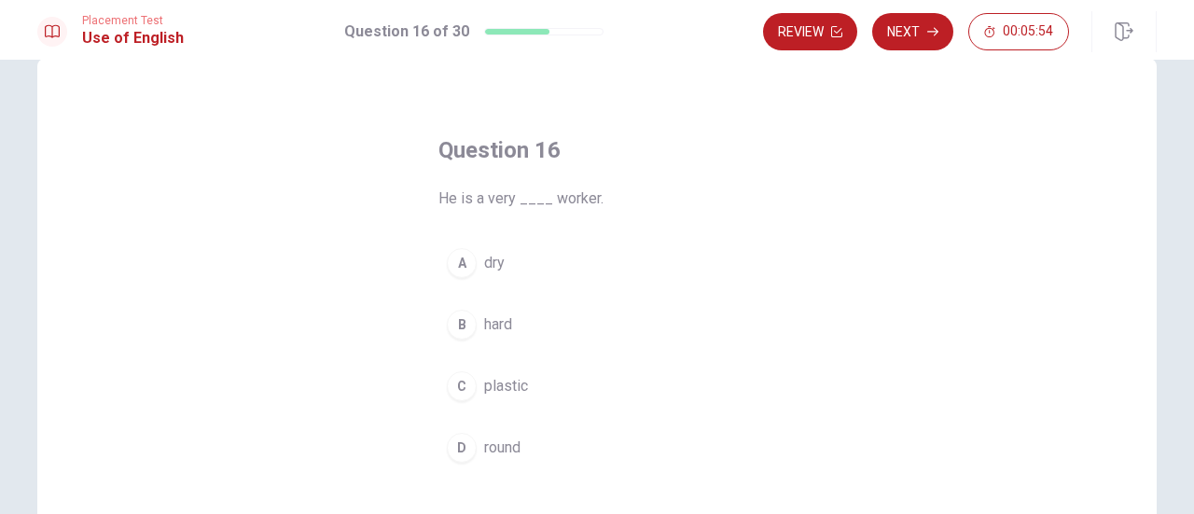
scroll to position [39, 0]
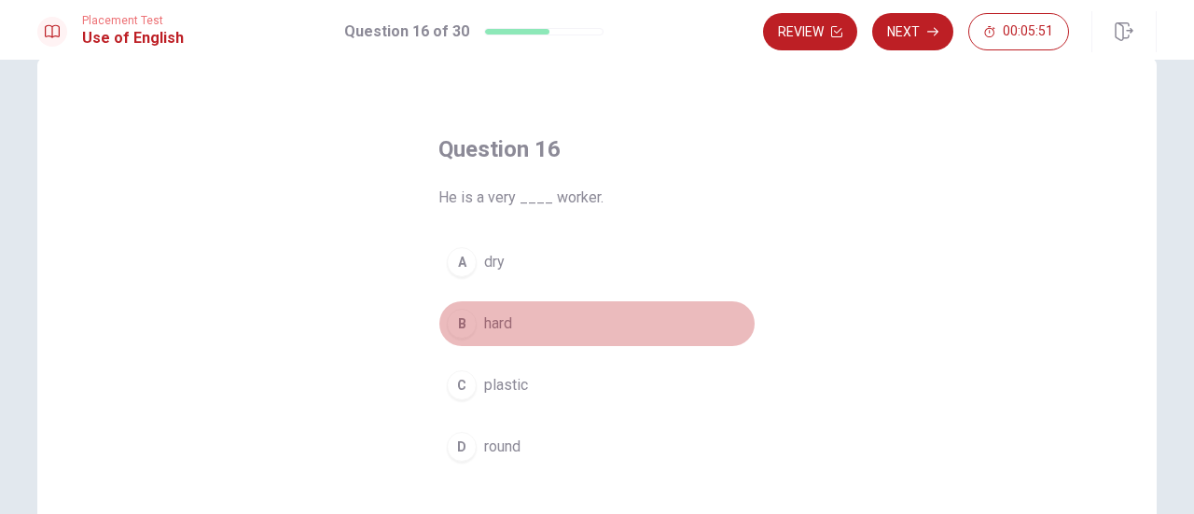
click at [459, 331] on div "B" at bounding box center [462, 324] width 30 height 30
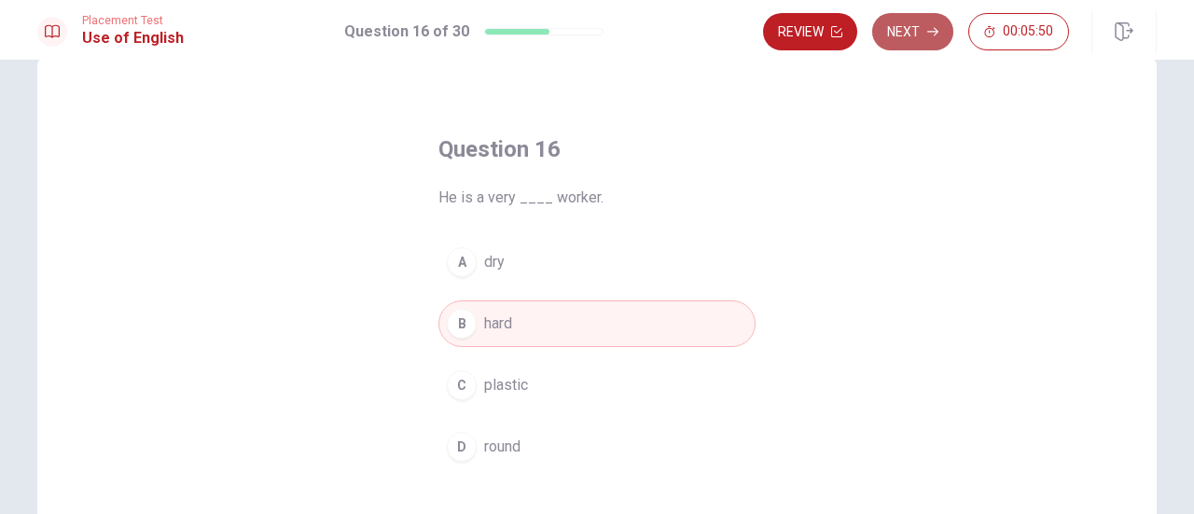
click at [929, 28] on icon "button" at bounding box center [932, 31] width 11 height 11
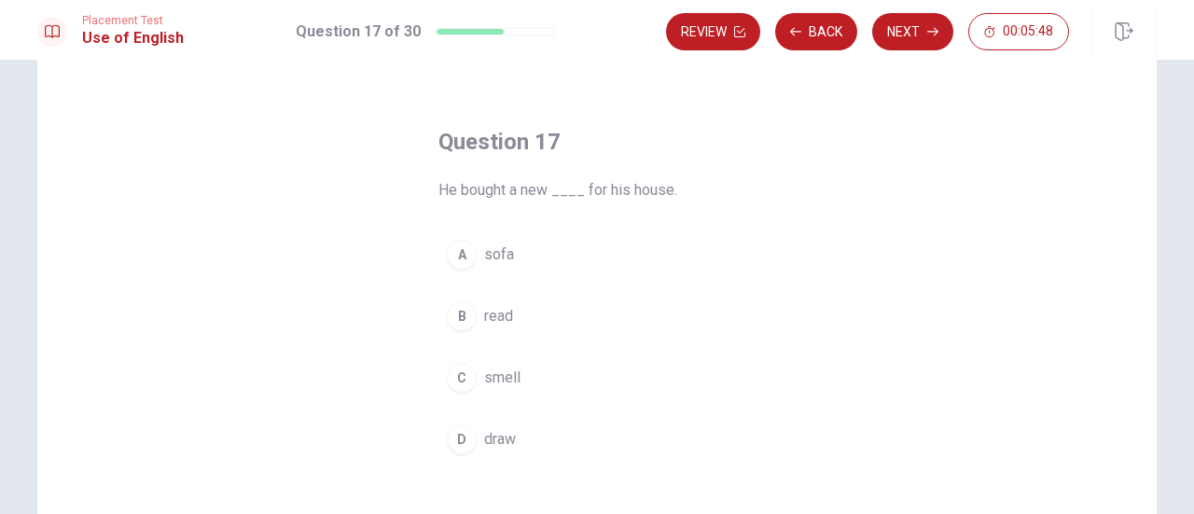
scroll to position [48, 0]
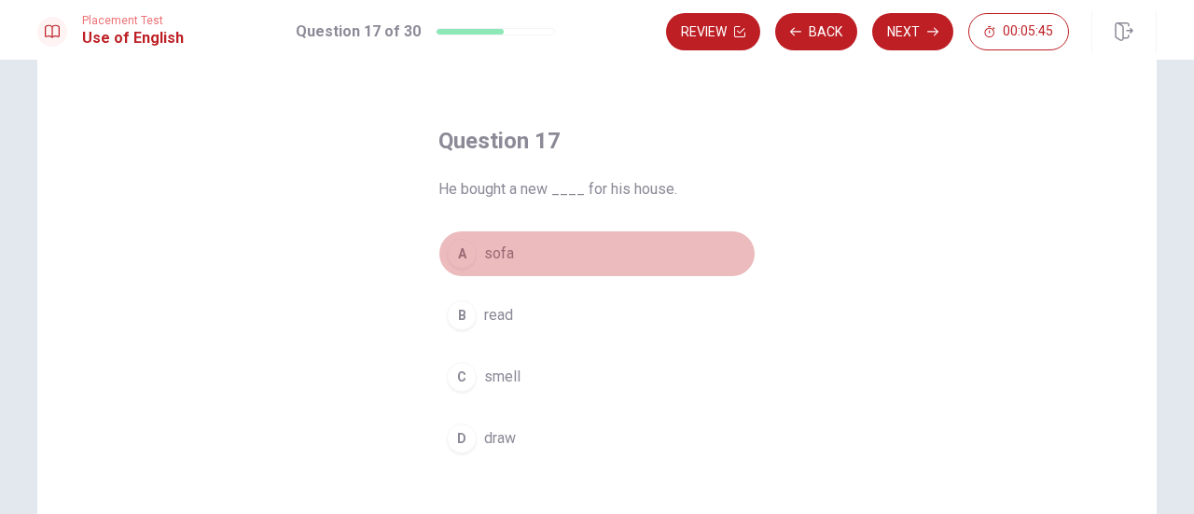
click at [465, 245] on div "A" at bounding box center [462, 254] width 30 height 30
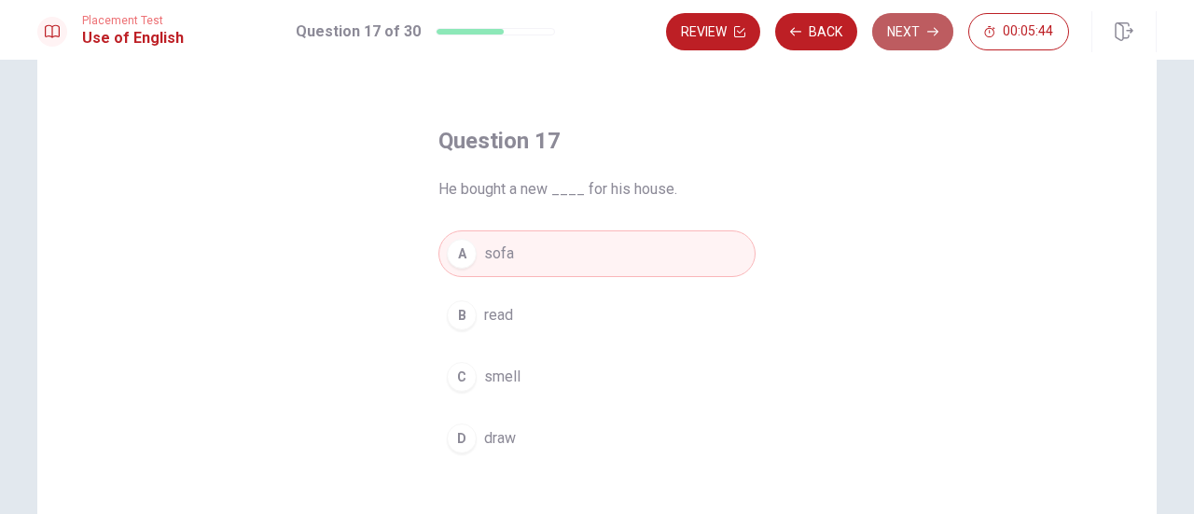
click at [931, 29] on icon "button" at bounding box center [932, 31] width 11 height 11
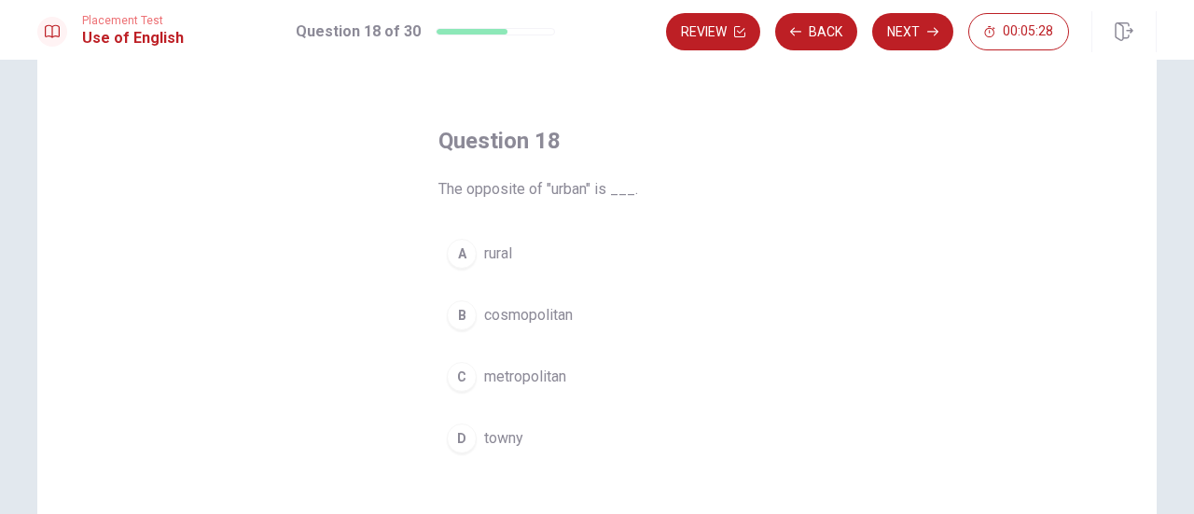
scroll to position [70, 0]
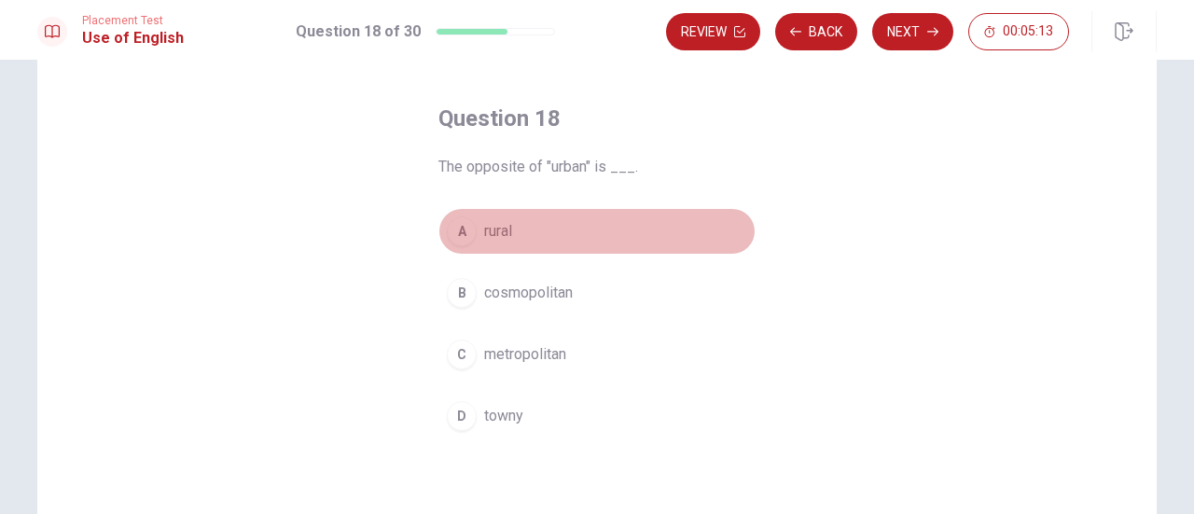
click at [459, 249] on button "A rural" at bounding box center [596, 231] width 317 height 47
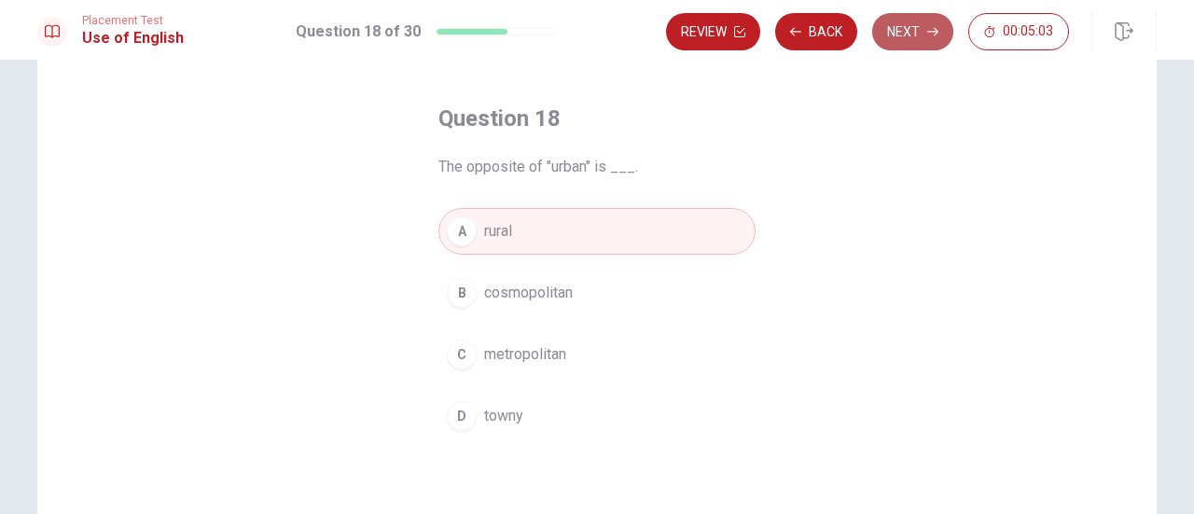
click at [899, 44] on button "Next" at bounding box center [912, 31] width 81 height 37
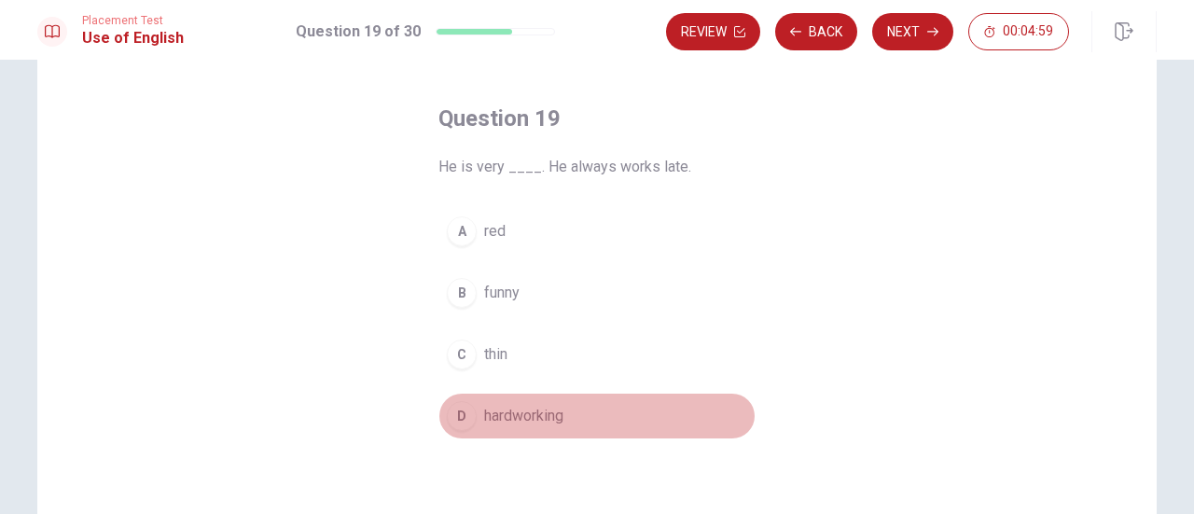
click at [464, 404] on div "D" at bounding box center [462, 416] width 30 height 30
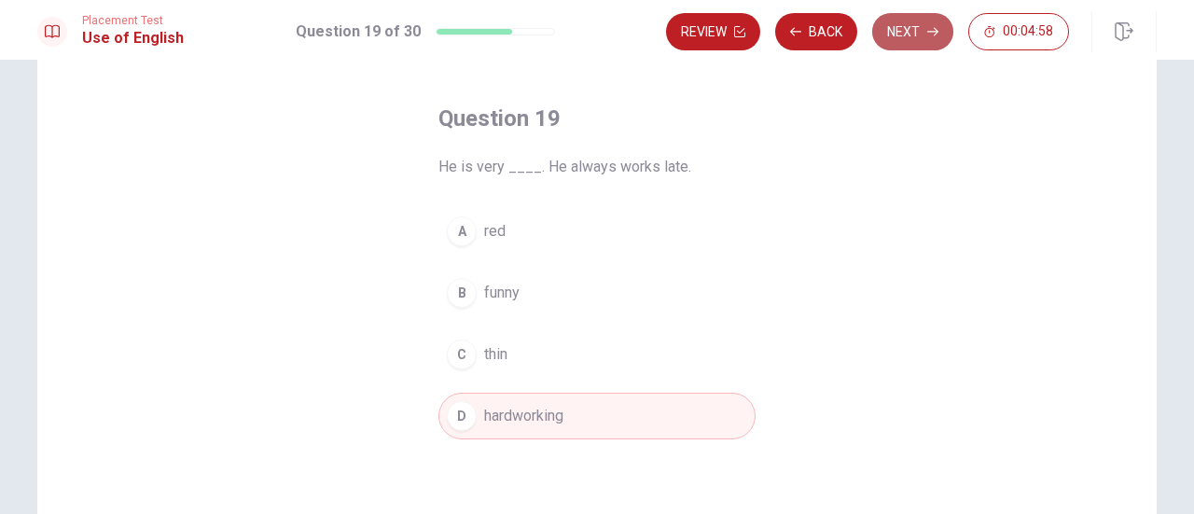
click at [918, 36] on button "Next" at bounding box center [912, 31] width 81 height 37
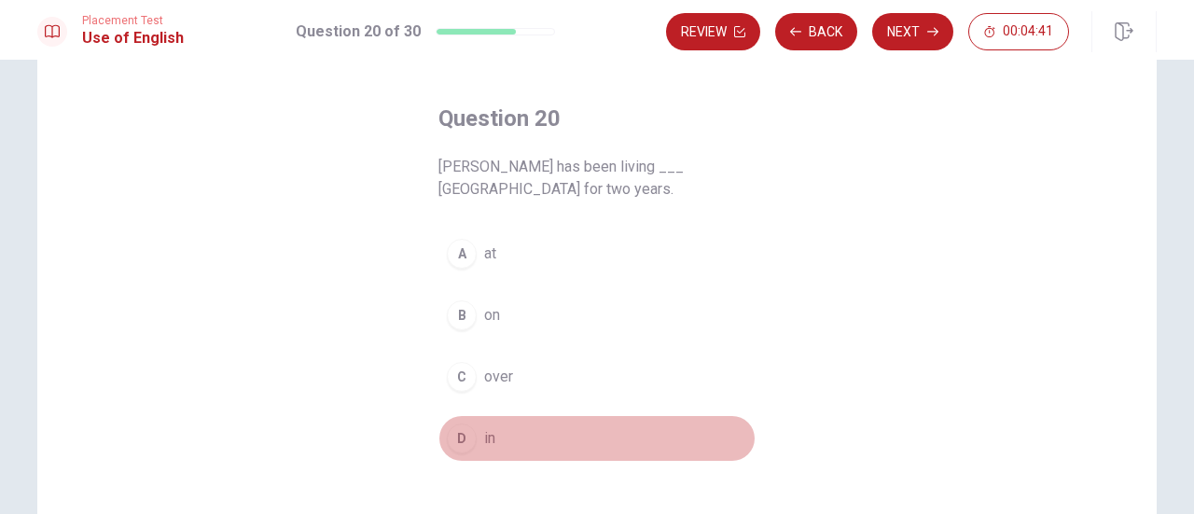
click at [464, 449] on button "D in" at bounding box center [596, 438] width 317 height 47
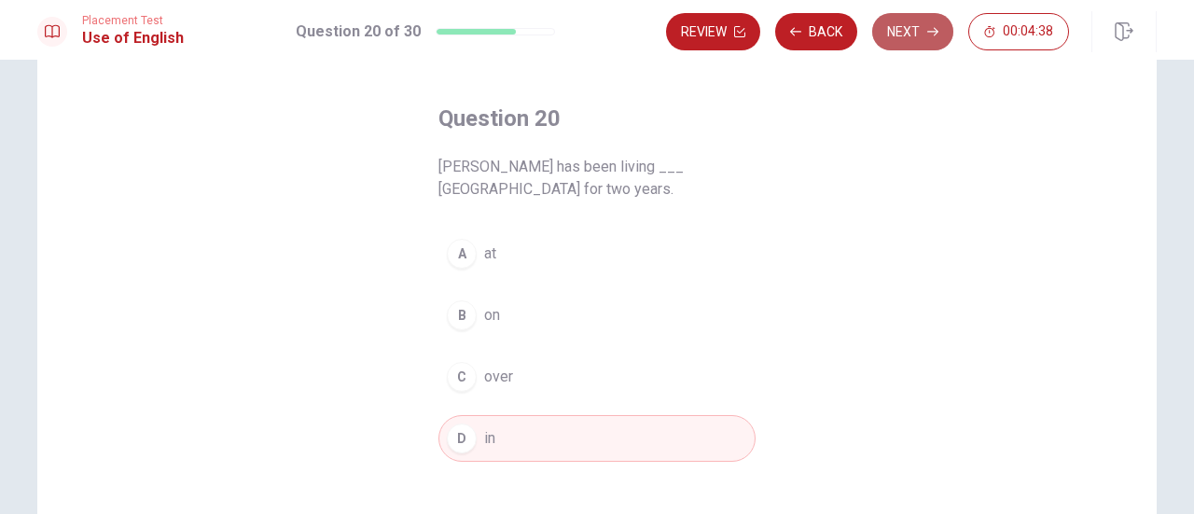
click at [880, 32] on button "Next" at bounding box center [912, 31] width 81 height 37
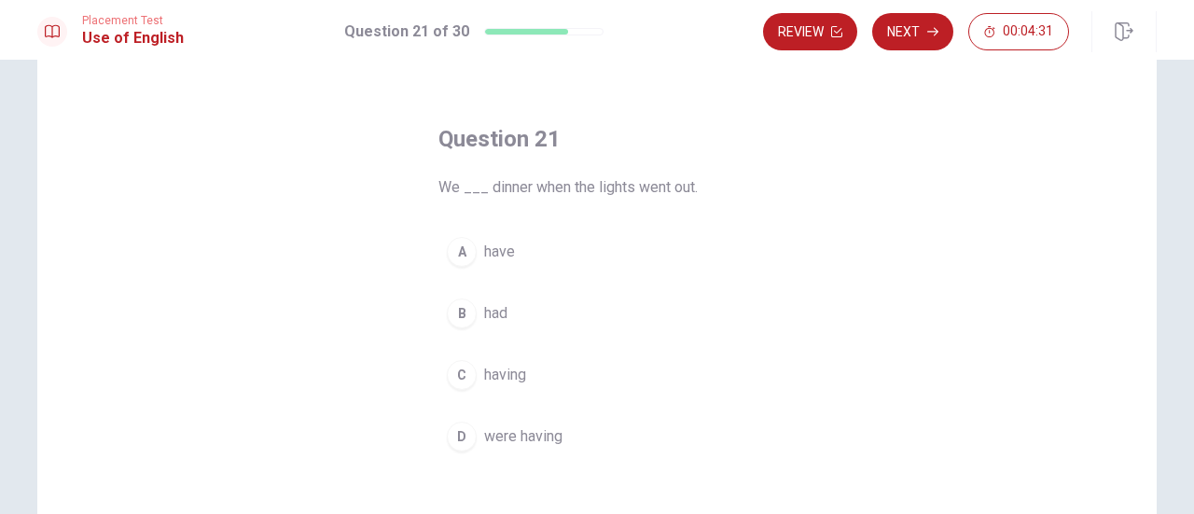
scroll to position [50, 0]
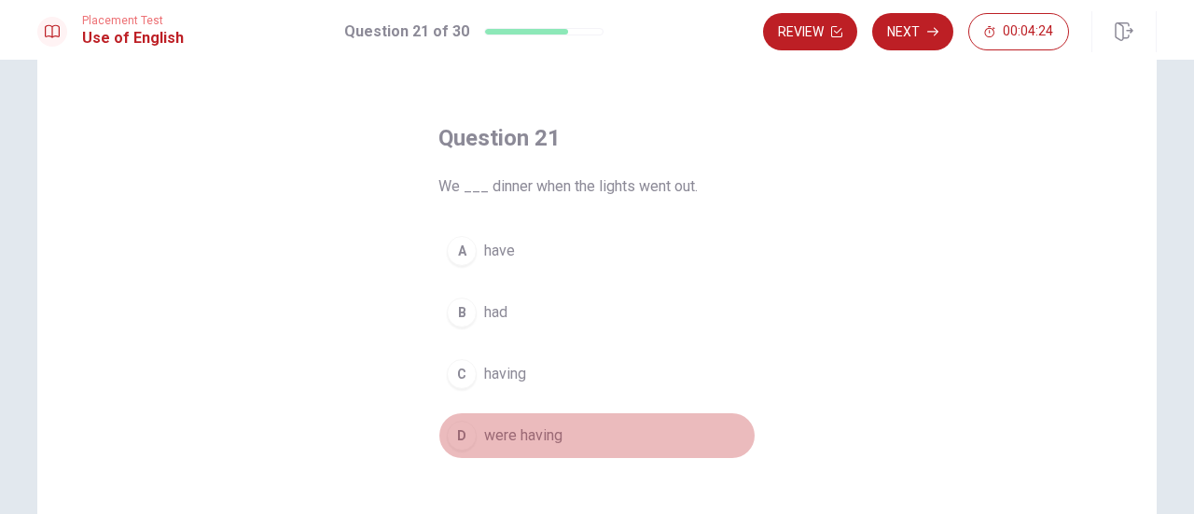
click at [477, 437] on button "D were having" at bounding box center [596, 435] width 317 height 47
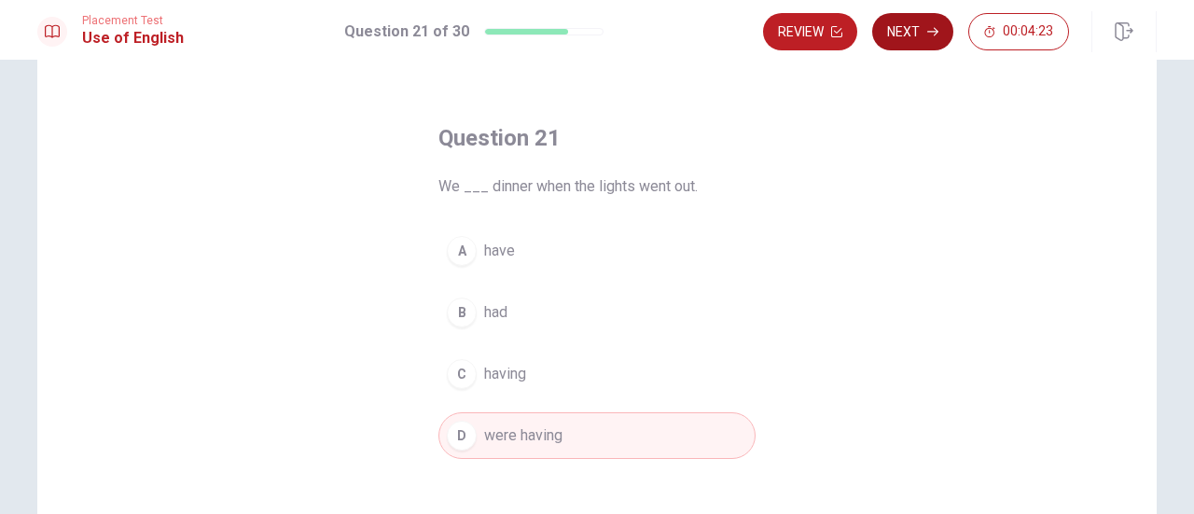
click at [920, 35] on button "Next" at bounding box center [912, 31] width 81 height 37
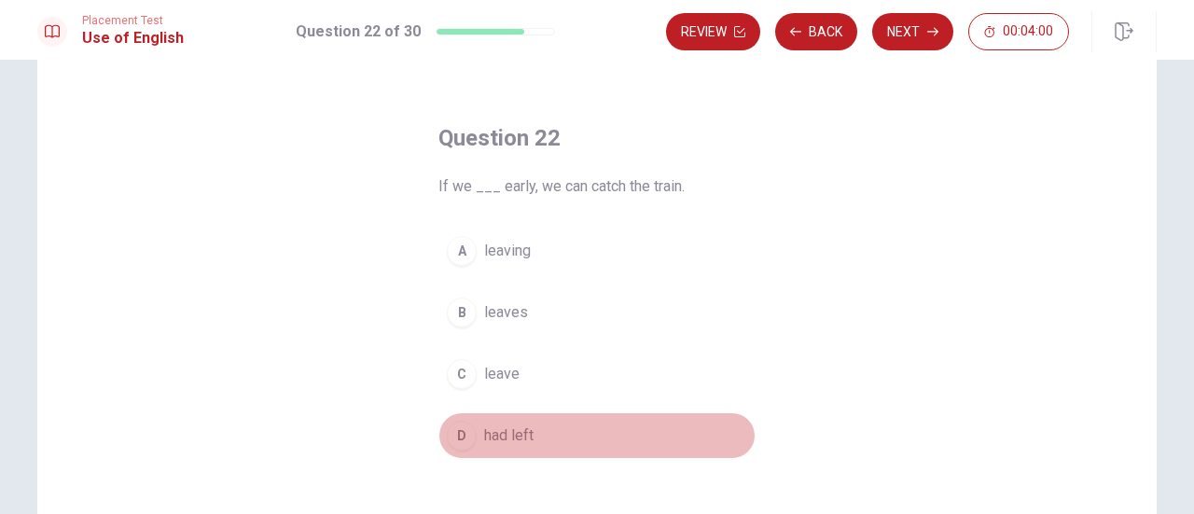
click at [451, 437] on div "D" at bounding box center [462, 436] width 30 height 30
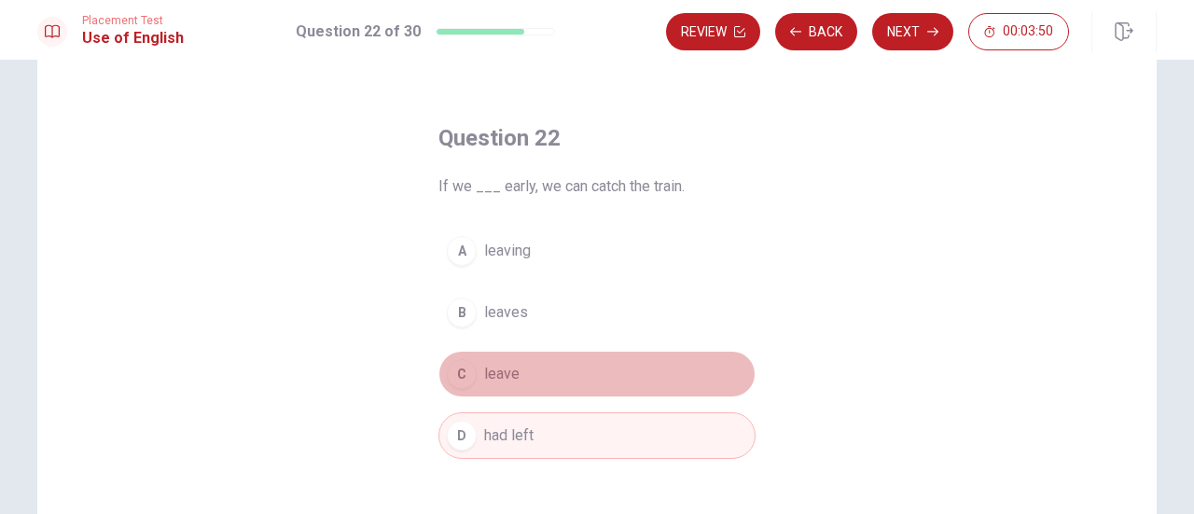
click at [522, 378] on button "C leave" at bounding box center [596, 374] width 317 height 47
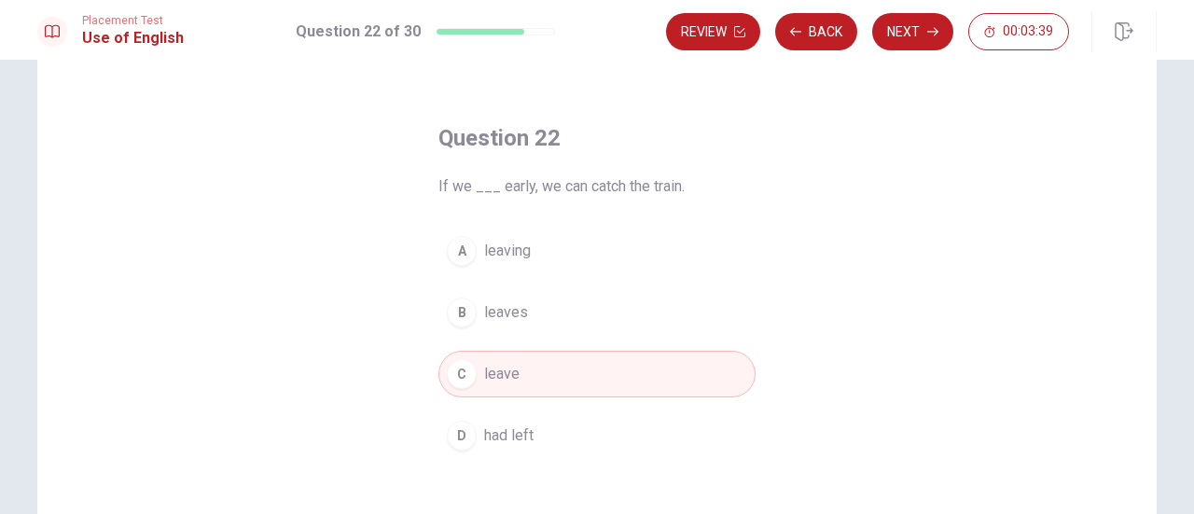
click at [500, 421] on button "D had left" at bounding box center [596, 435] width 317 height 47
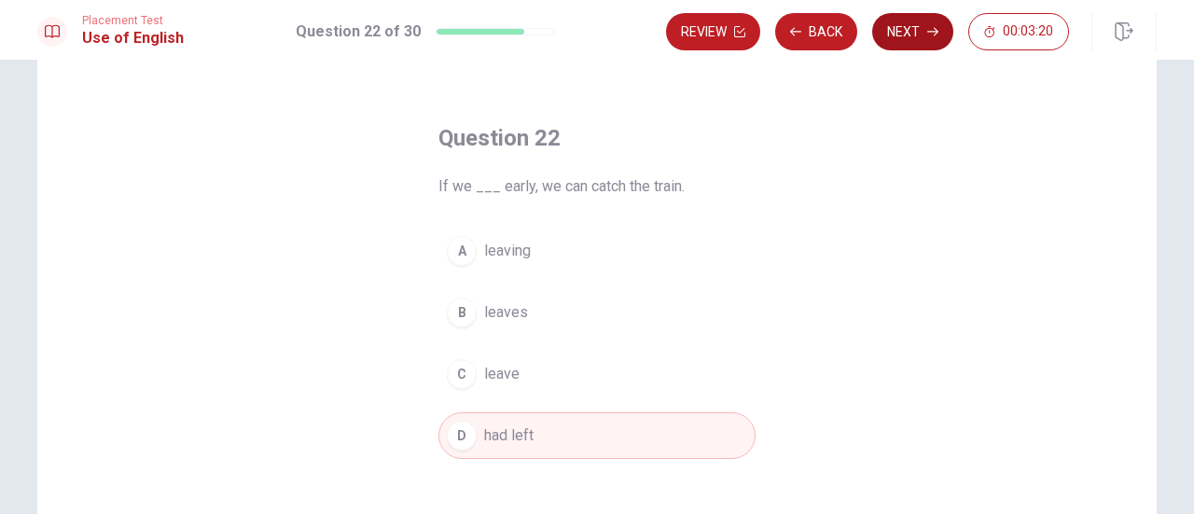
click at [909, 20] on button "Next" at bounding box center [912, 31] width 81 height 37
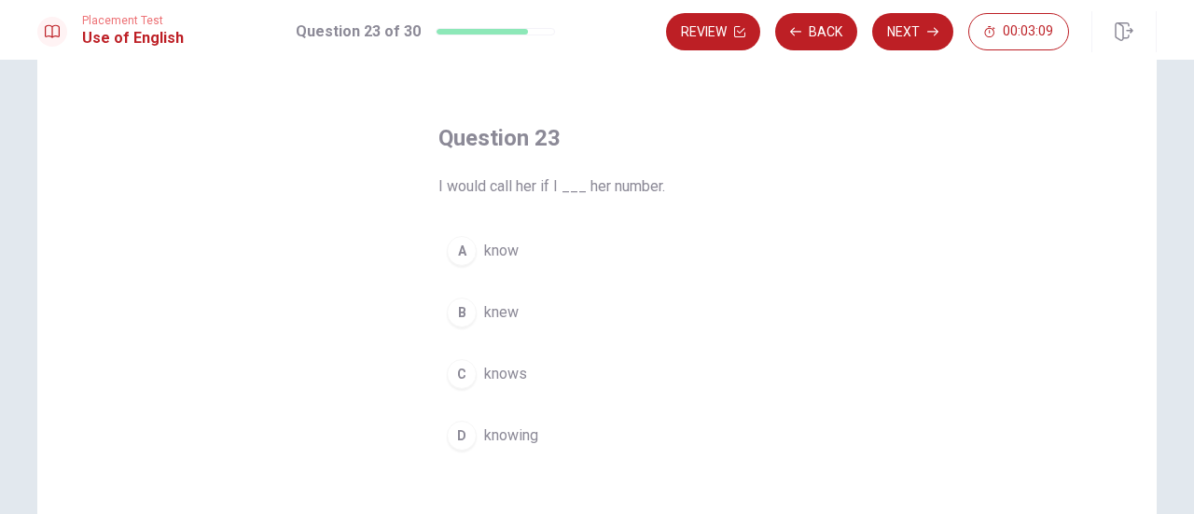
click at [500, 260] on span "know" at bounding box center [501, 251] width 35 height 22
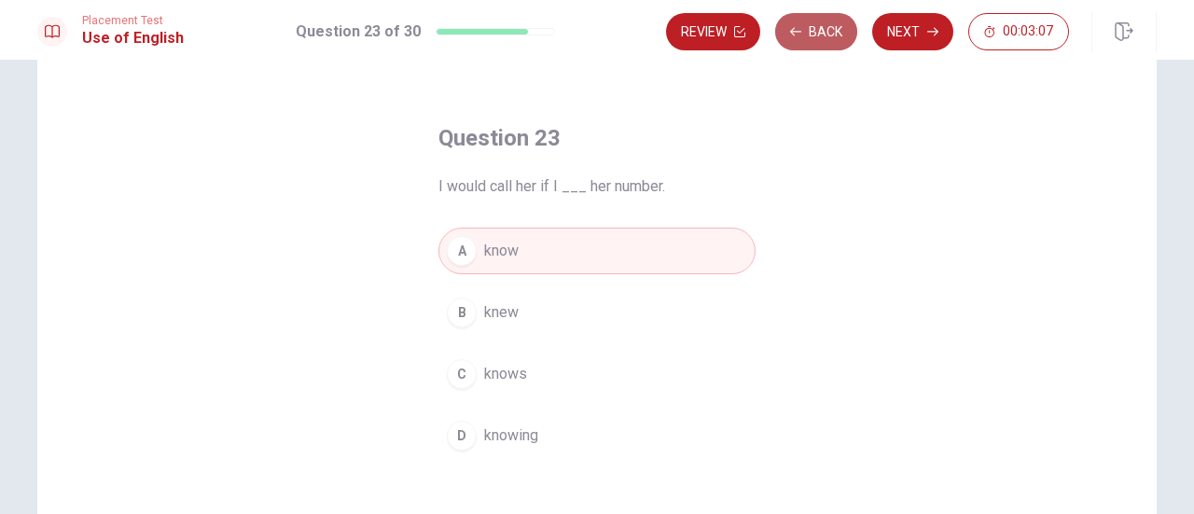
click at [826, 39] on button "Back" at bounding box center [816, 31] width 82 height 37
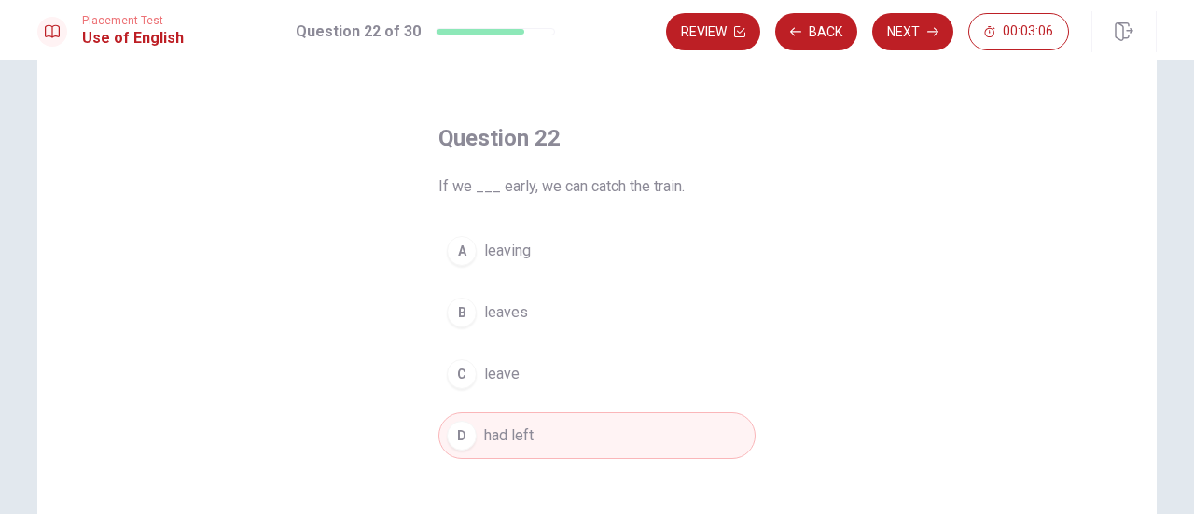
click at [443, 381] on button "C leave" at bounding box center [596, 374] width 317 height 47
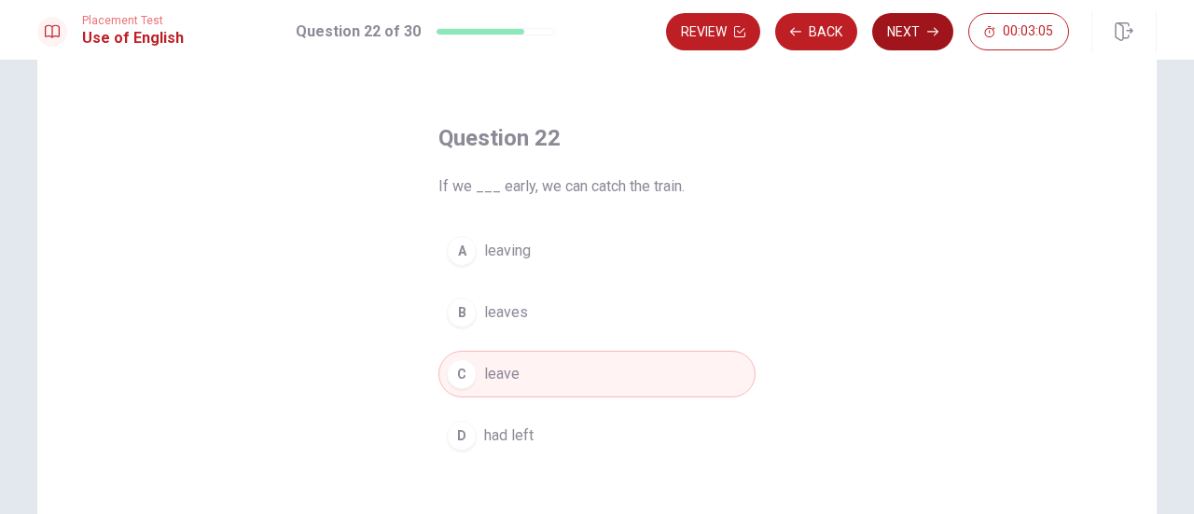
click at [902, 30] on button "Next" at bounding box center [912, 31] width 81 height 37
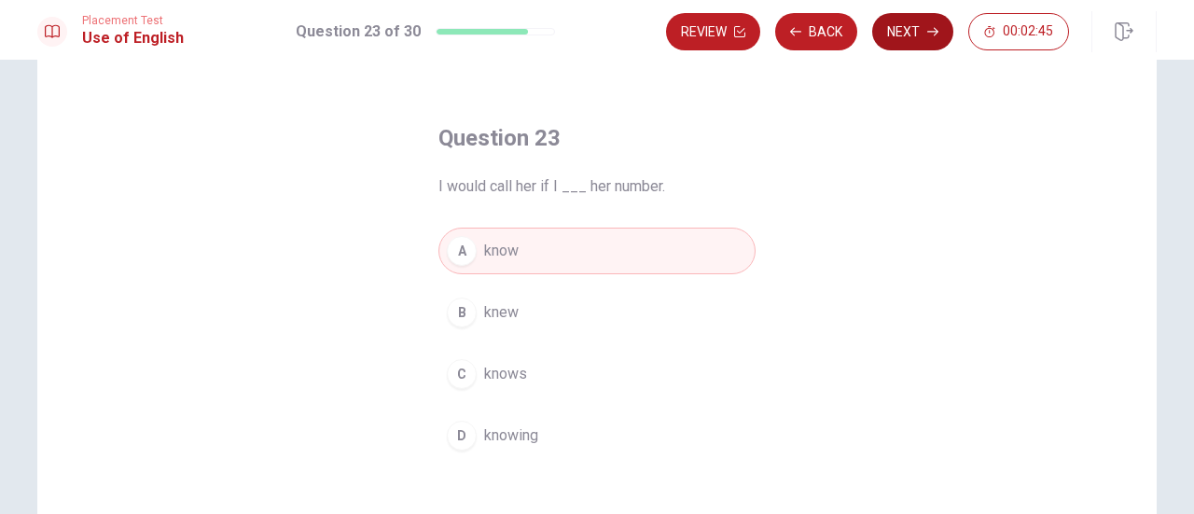
click at [900, 42] on button "Next" at bounding box center [912, 31] width 81 height 37
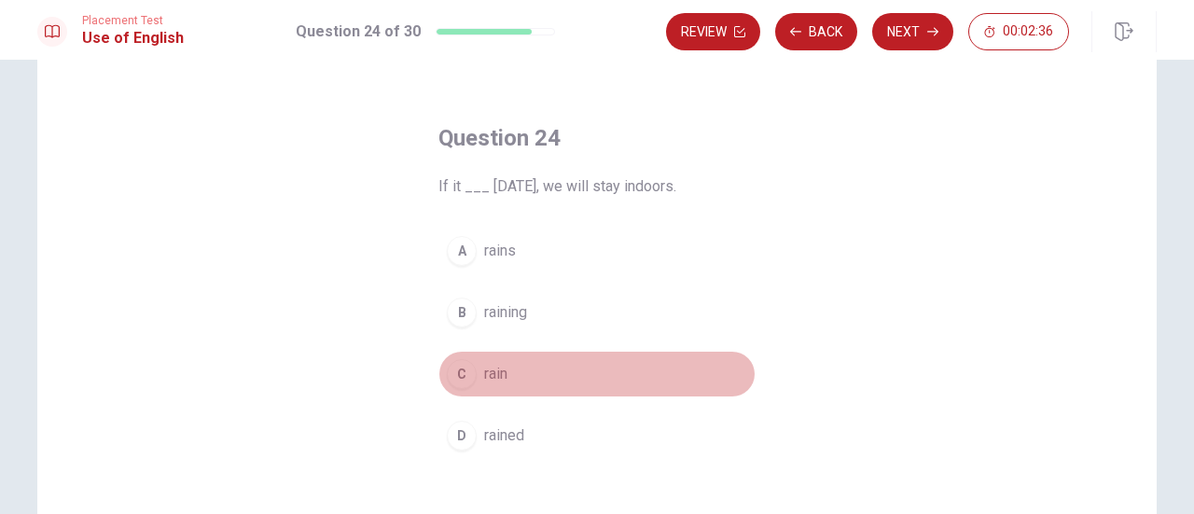
click at [484, 363] on span "rain" at bounding box center [495, 374] width 23 height 22
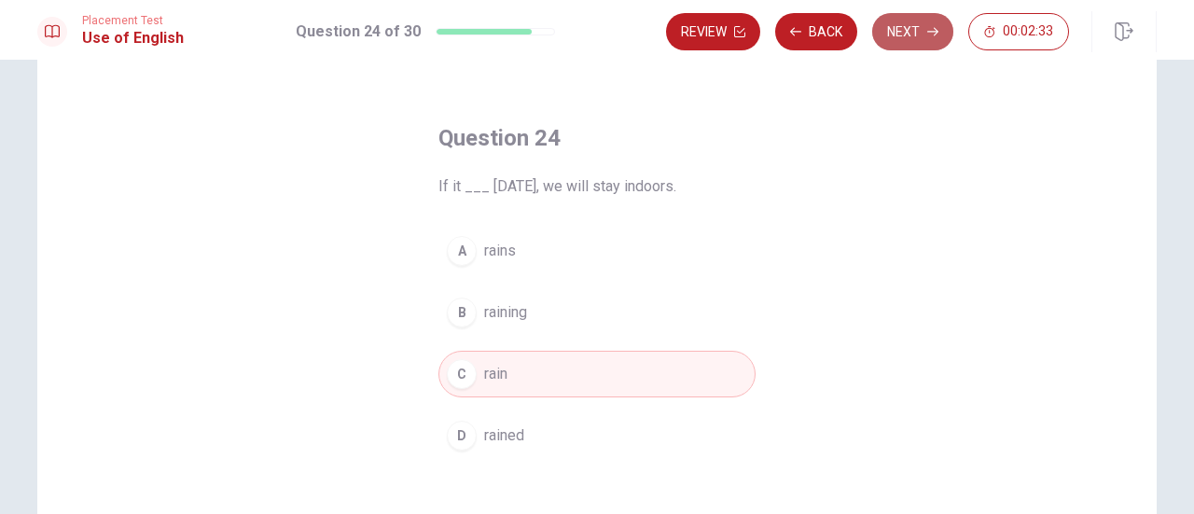
click at [911, 35] on button "Next" at bounding box center [912, 31] width 81 height 37
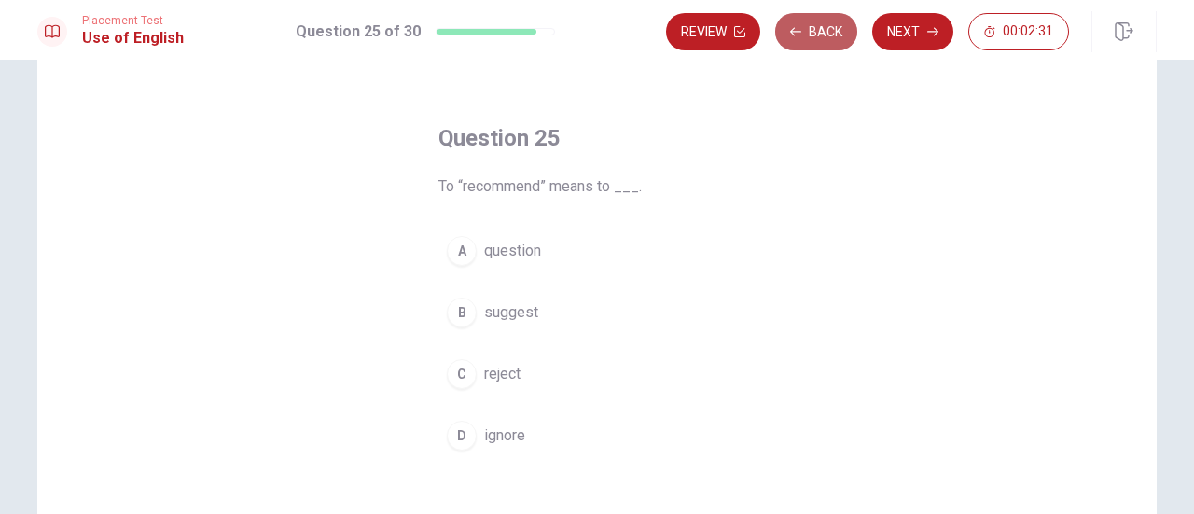
click at [820, 13] on button "Back" at bounding box center [816, 31] width 82 height 37
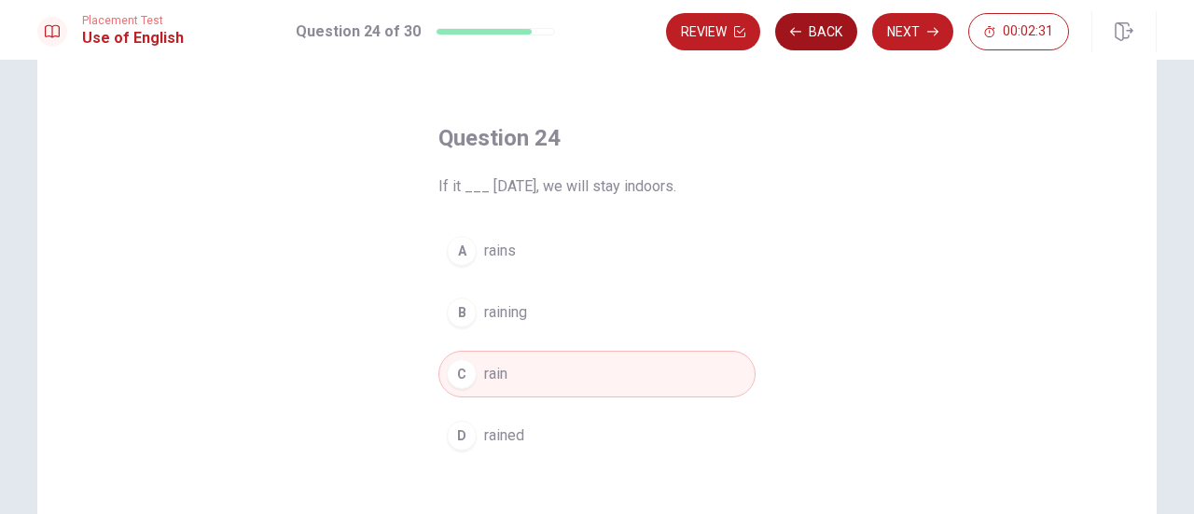
click at [820, 13] on button "Back" at bounding box center [816, 31] width 82 height 37
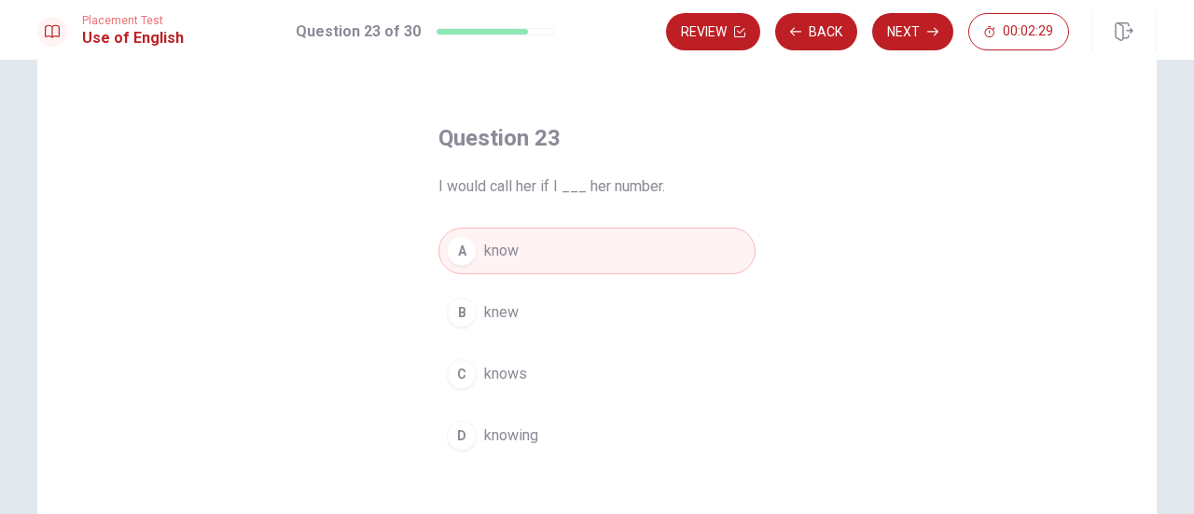
click at [560, 298] on button "B knew" at bounding box center [596, 312] width 317 height 47
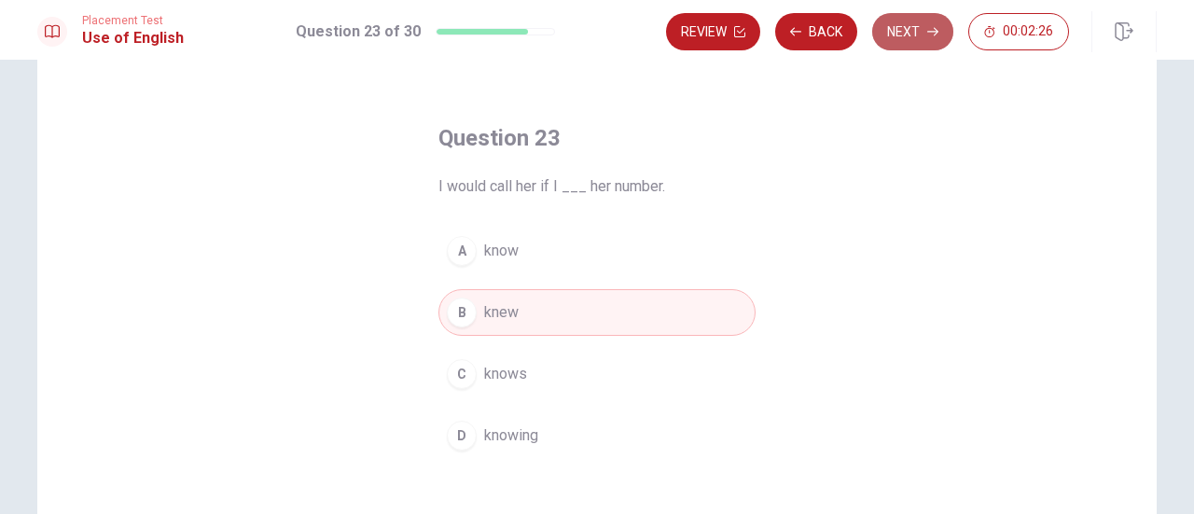
click at [896, 20] on button "Next" at bounding box center [912, 31] width 81 height 37
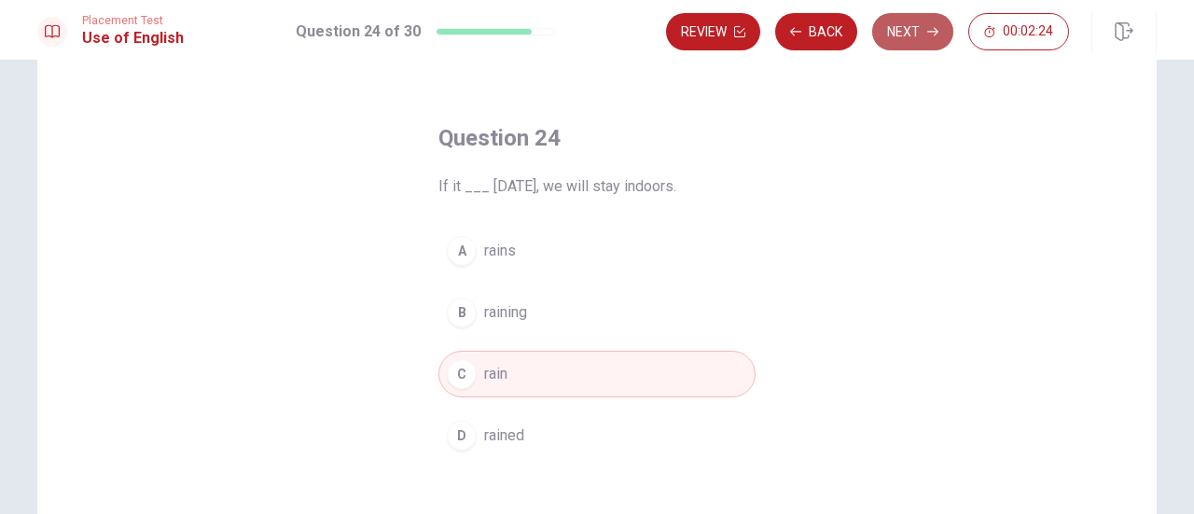
click at [908, 28] on button "Next" at bounding box center [912, 31] width 81 height 37
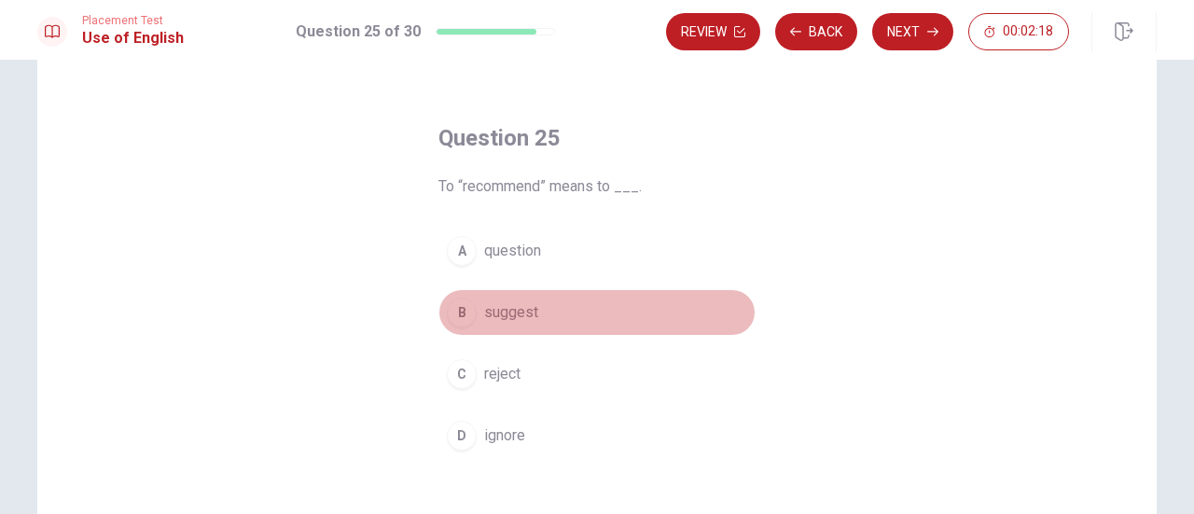
click at [484, 309] on span "suggest" at bounding box center [511, 312] width 54 height 22
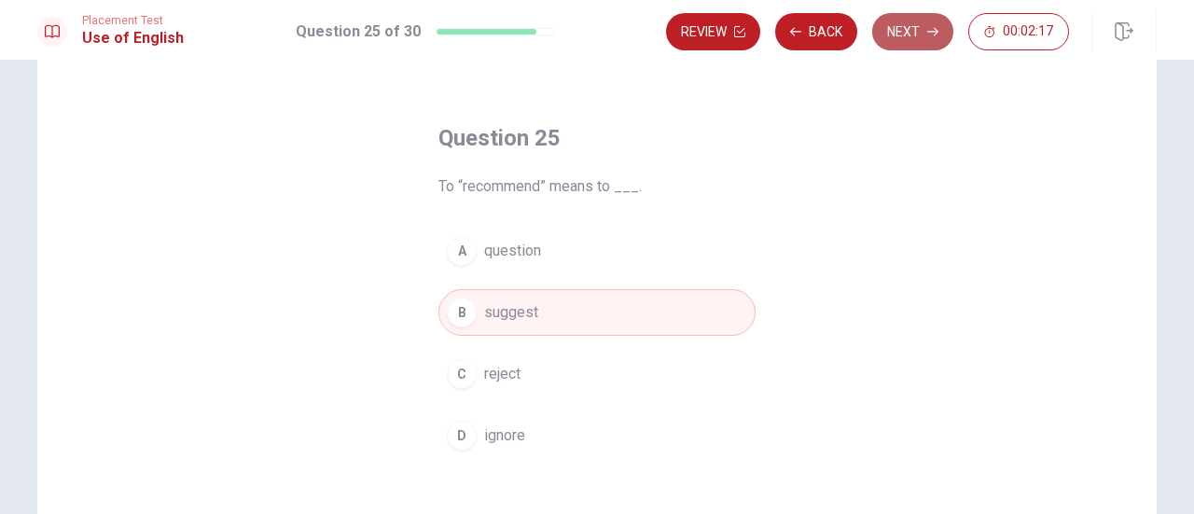
click at [908, 39] on button "Next" at bounding box center [912, 31] width 81 height 37
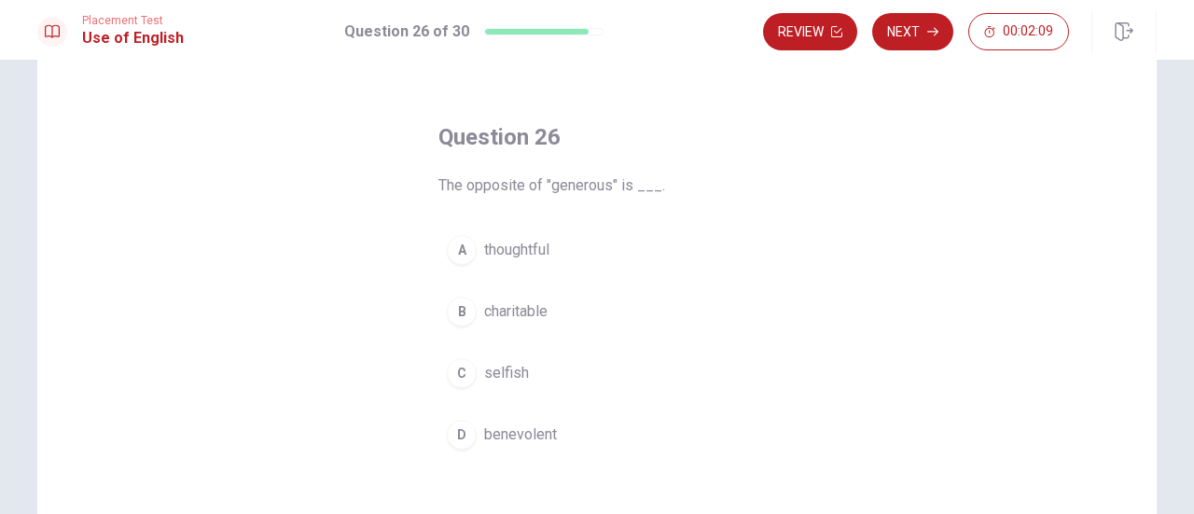
scroll to position [52, 0]
click at [926, 42] on button "Next" at bounding box center [912, 31] width 81 height 37
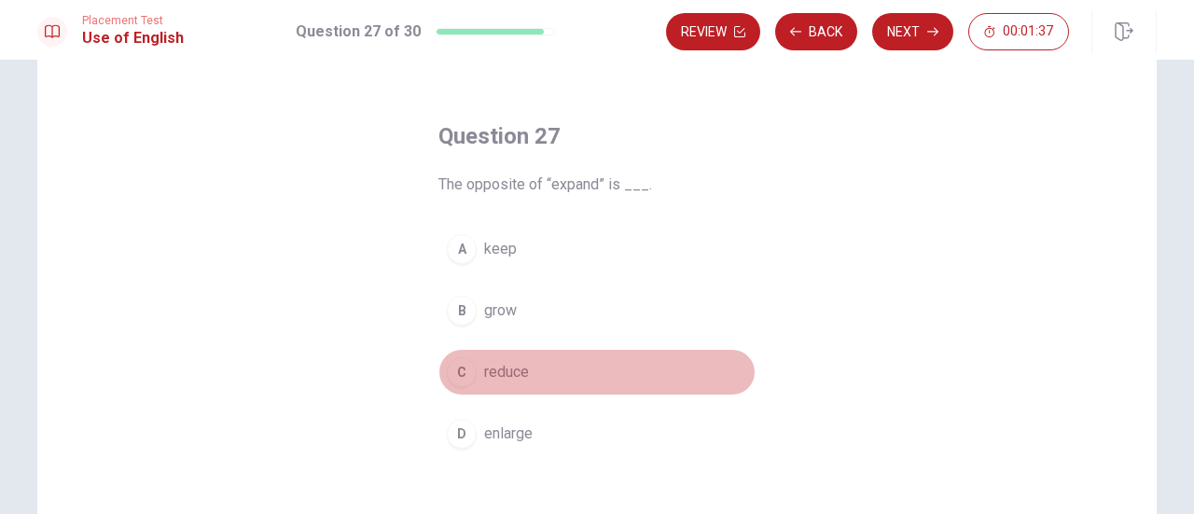
click at [460, 376] on div "C" at bounding box center [462, 372] width 30 height 30
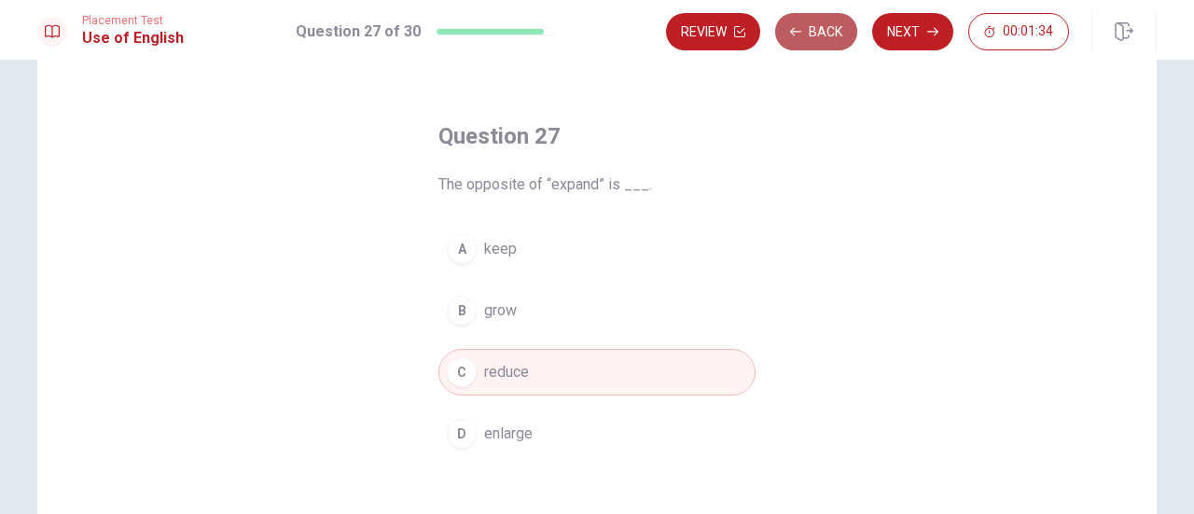
click at [817, 33] on button "Back" at bounding box center [816, 31] width 82 height 37
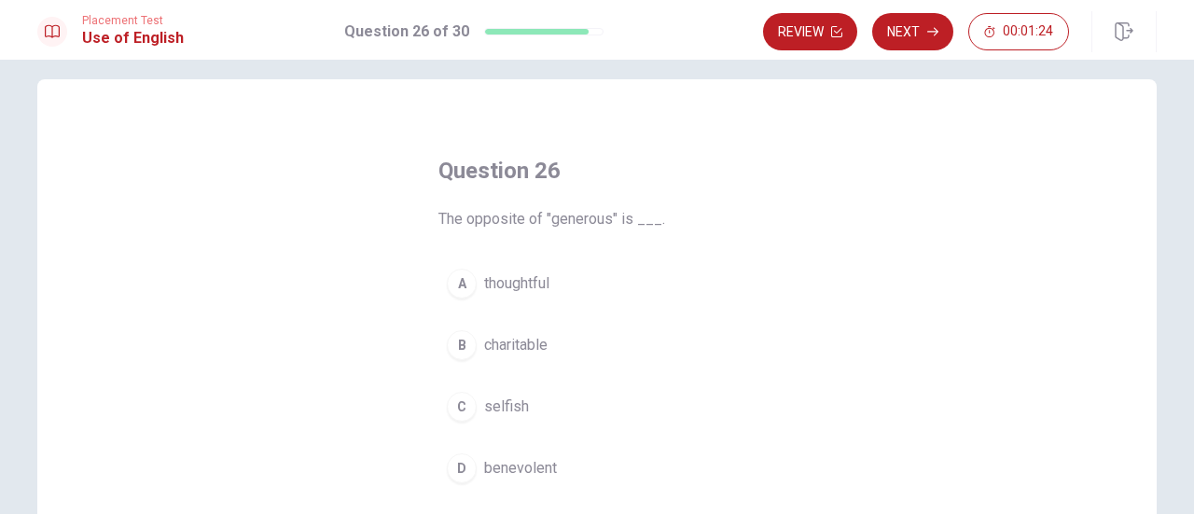
scroll to position [86, 0]
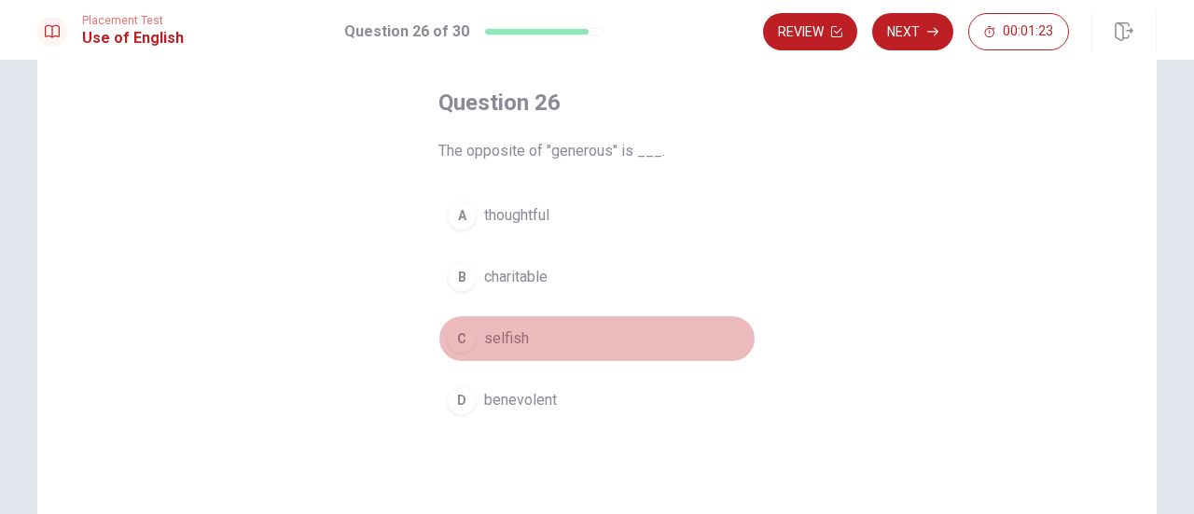
click at [484, 339] on span "selfish" at bounding box center [506, 338] width 45 height 22
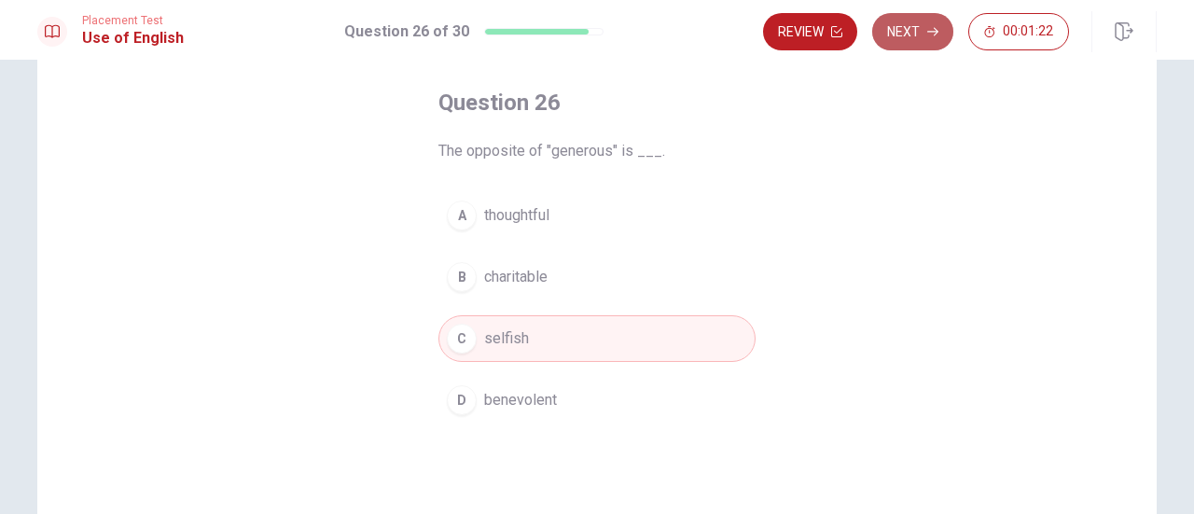
click at [902, 38] on button "Next" at bounding box center [912, 31] width 81 height 37
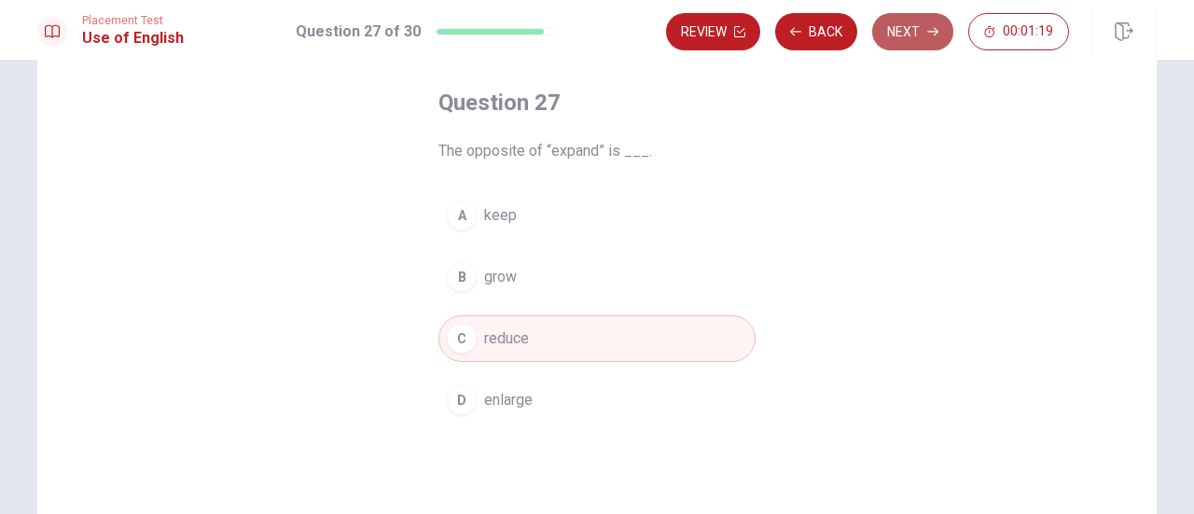
click at [907, 43] on button "Next" at bounding box center [912, 31] width 81 height 37
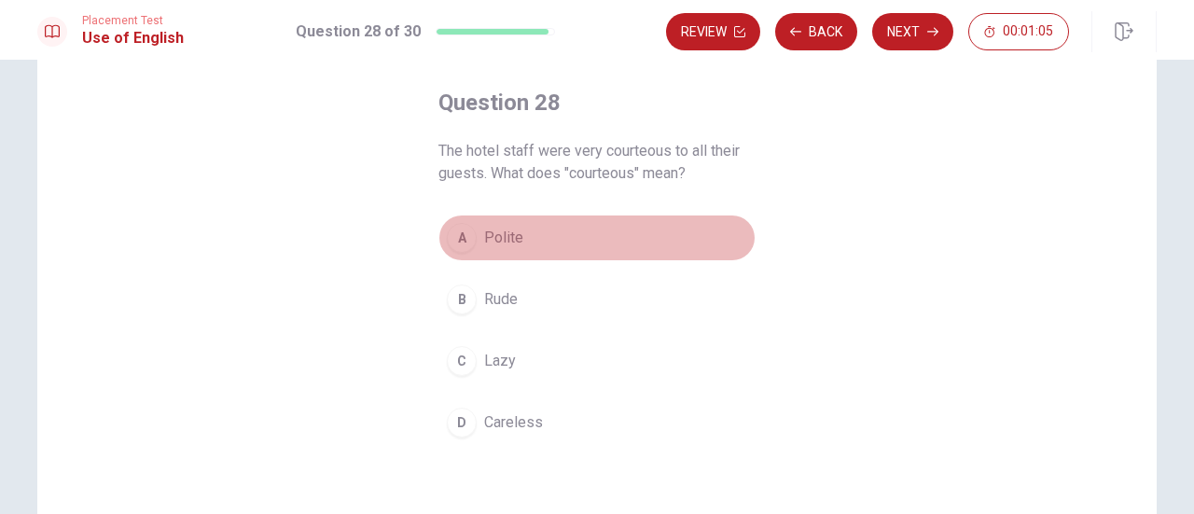
click at [476, 227] on button "A Polite" at bounding box center [596, 238] width 317 height 47
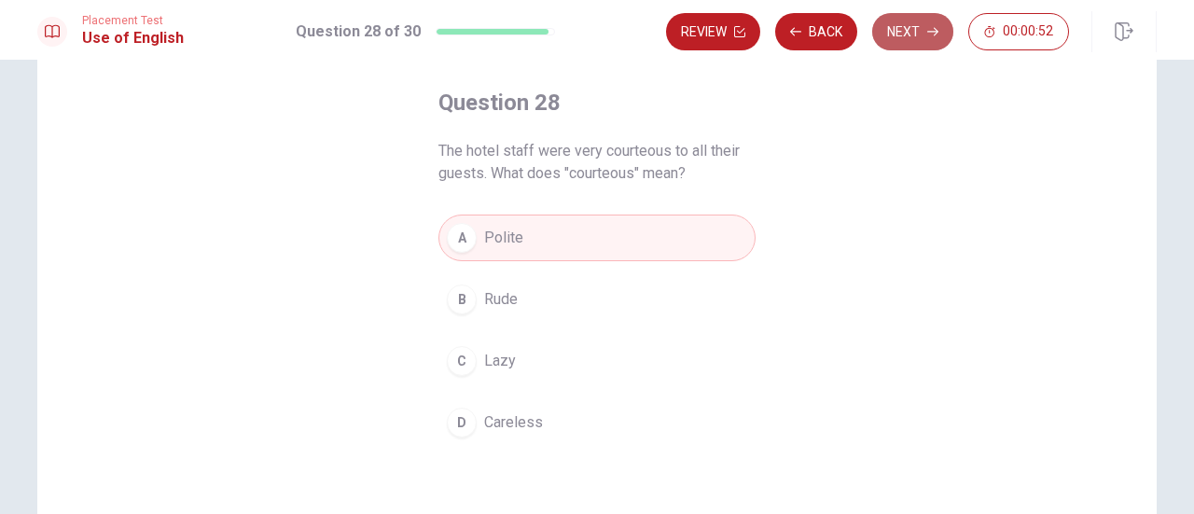
click at [916, 21] on button "Next" at bounding box center [912, 31] width 81 height 37
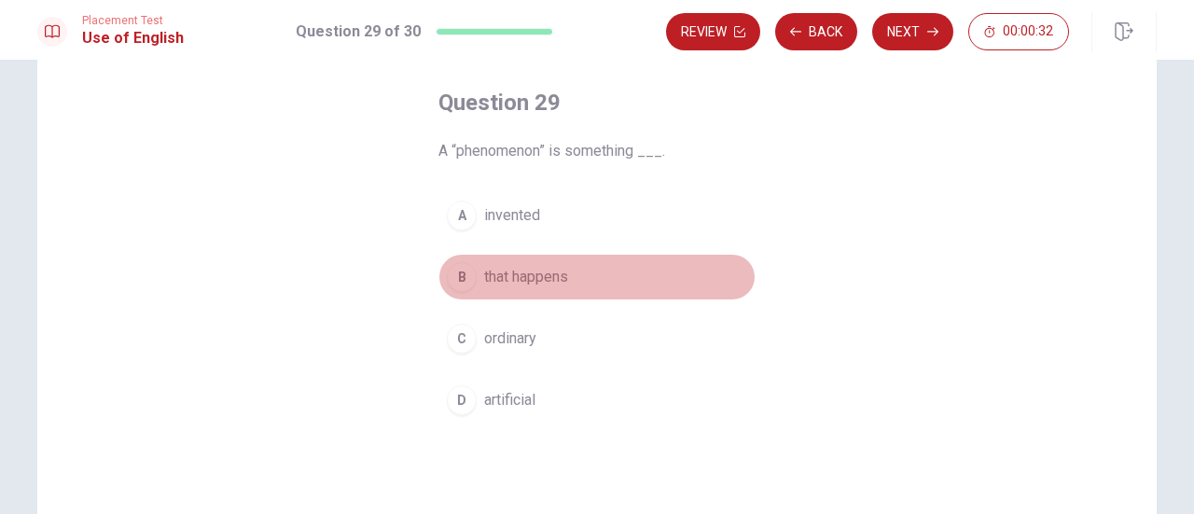
click at [492, 276] on span "that happens" at bounding box center [526, 277] width 84 height 22
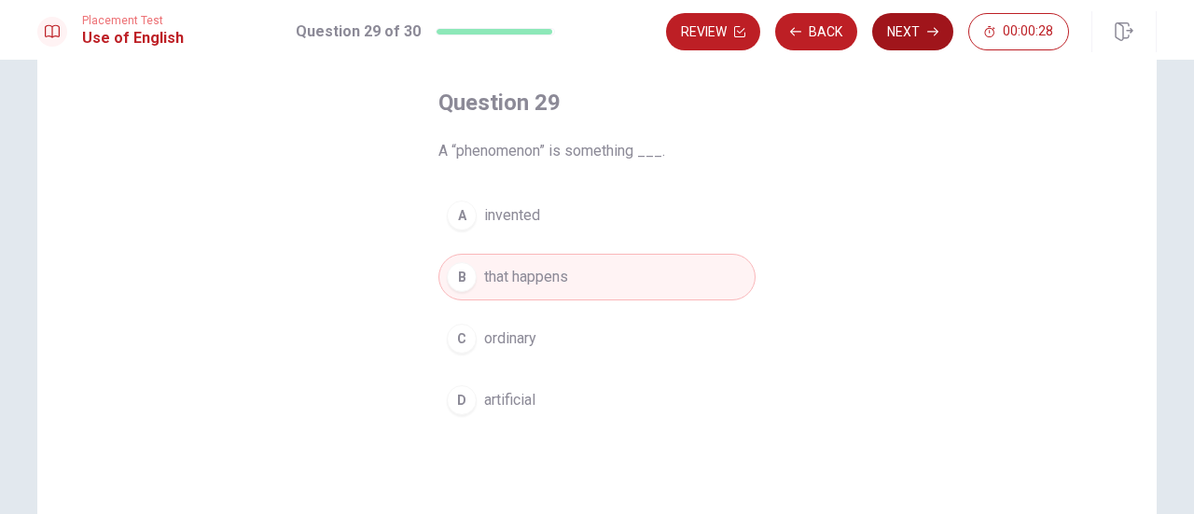
click at [908, 32] on button "Next" at bounding box center [912, 31] width 81 height 37
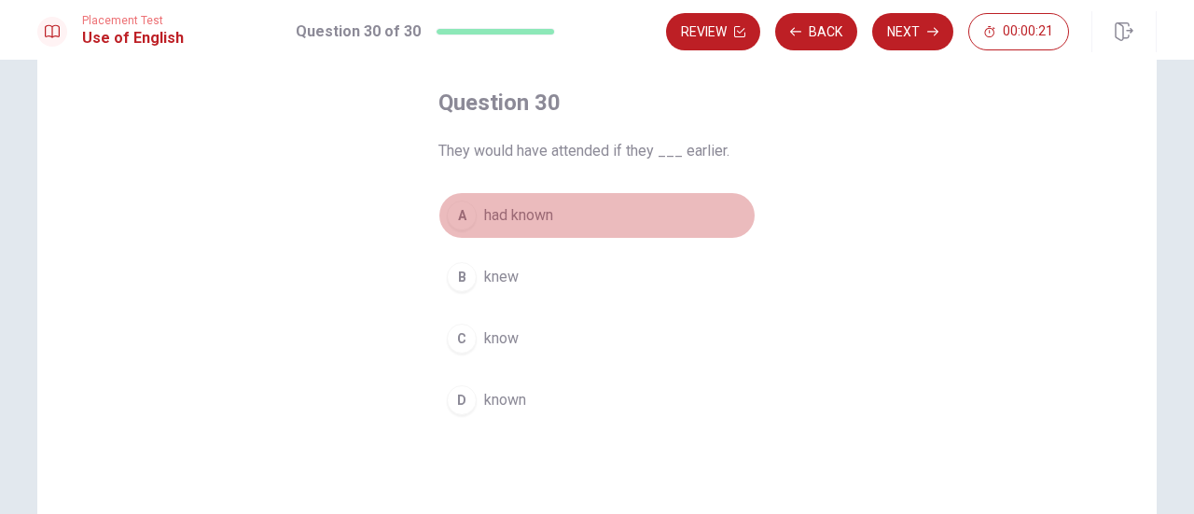
click at [510, 206] on span "had known" at bounding box center [518, 215] width 69 height 22
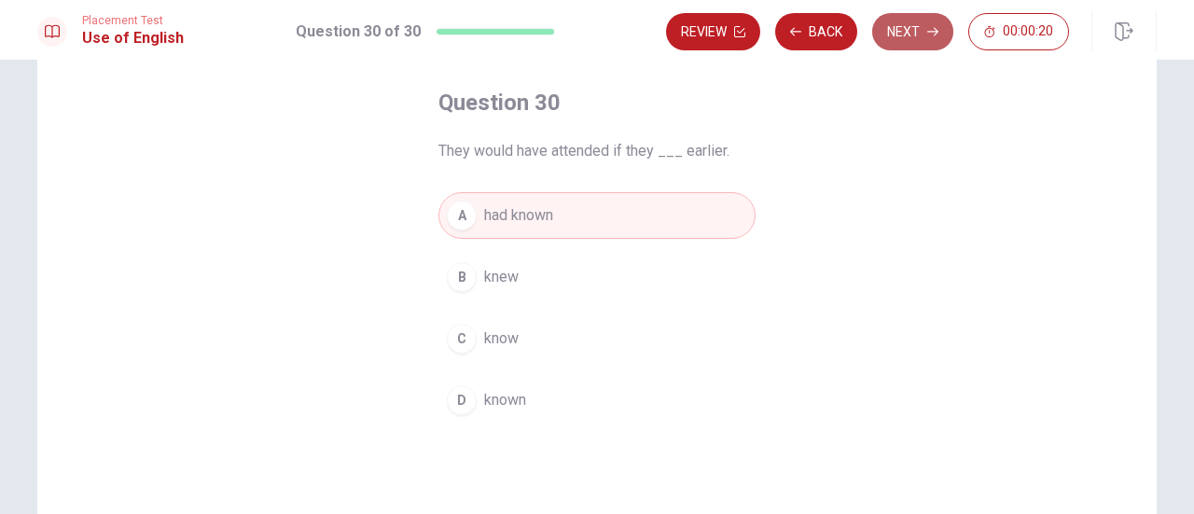
click at [933, 26] on icon "button" at bounding box center [932, 31] width 11 height 11
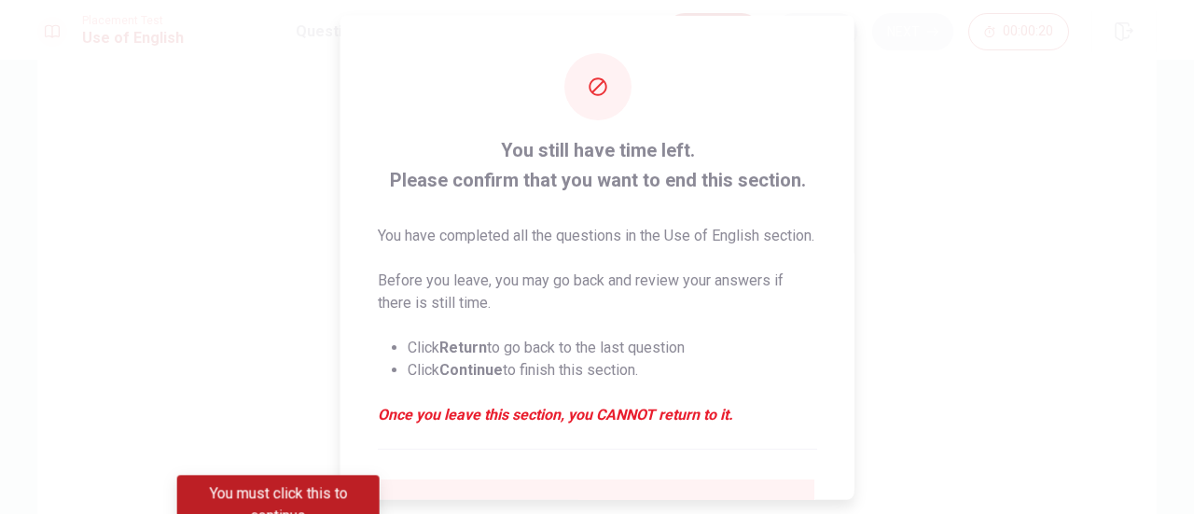
click at [933, 26] on div at bounding box center [597, 257] width 1194 height 514
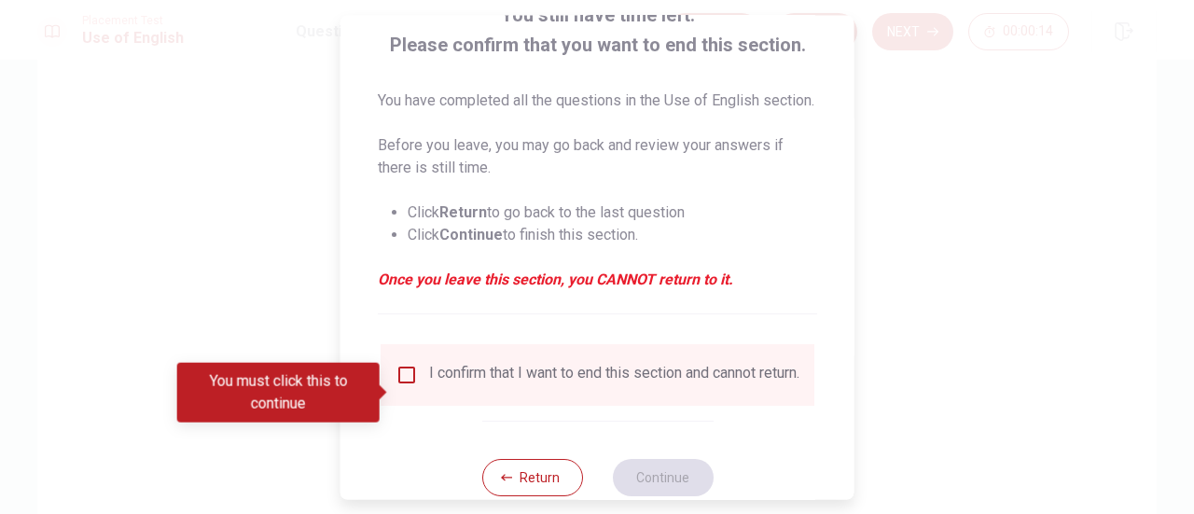
scroll to position [142, 0]
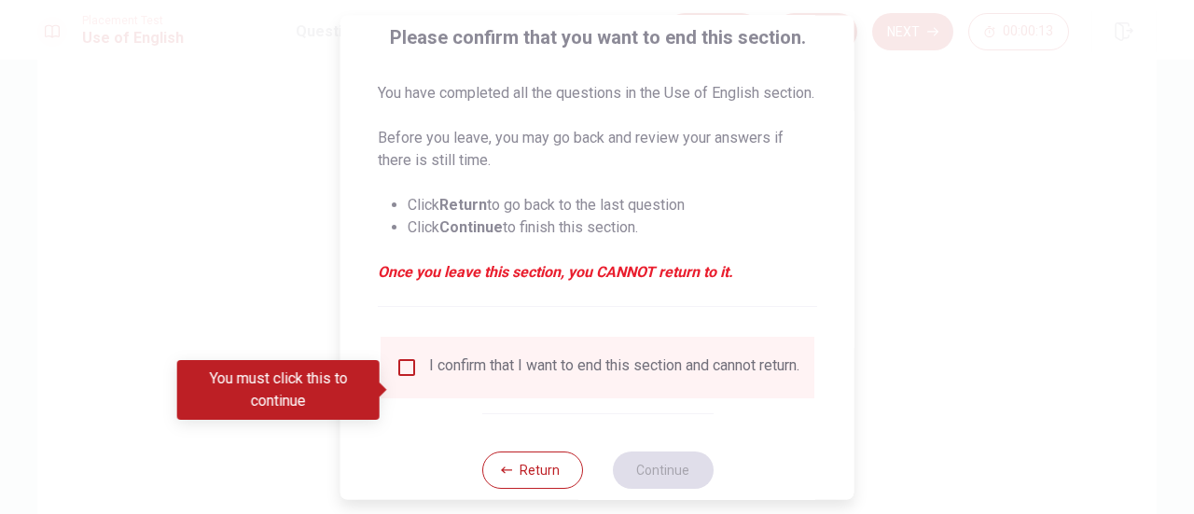
click at [387, 391] on span at bounding box center [385, 389] width 10 height 15
click at [398, 379] on input "You must click this to continue" at bounding box center [406, 367] width 22 height 22
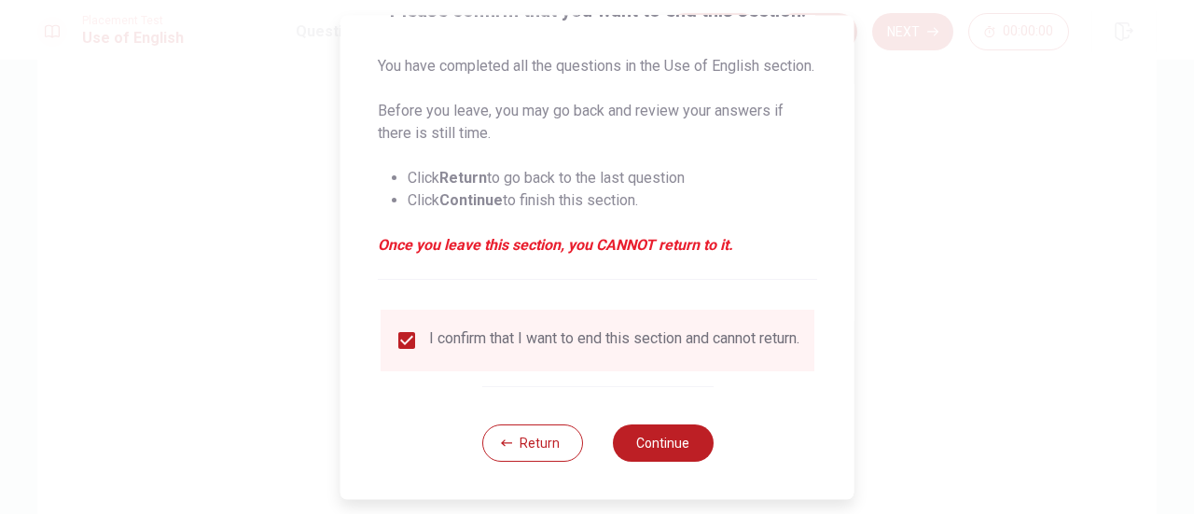
scroll to position [203, 0]
click at [662, 430] on button "Continue" at bounding box center [662, 442] width 101 height 37
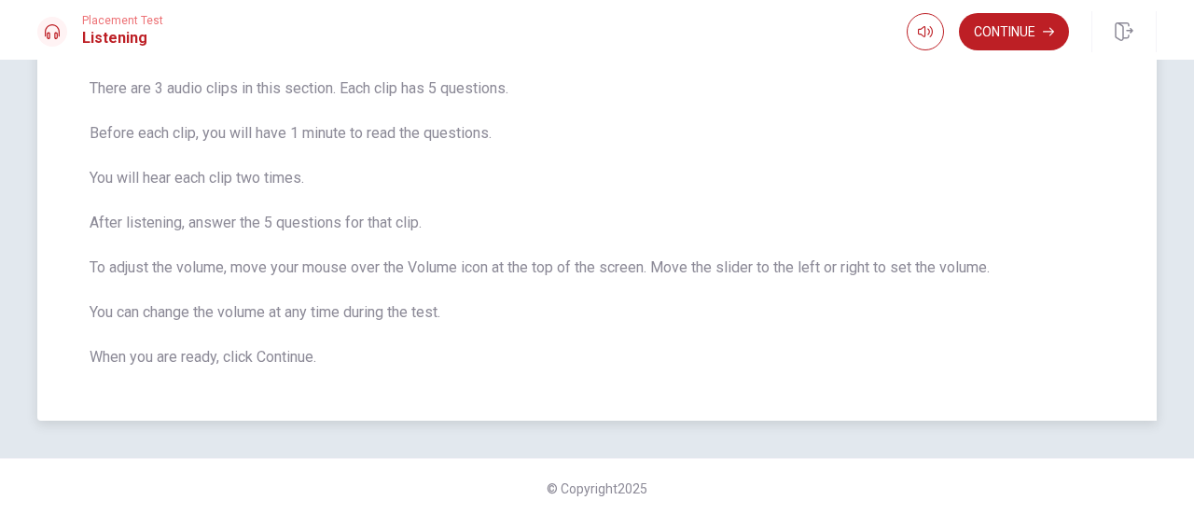
scroll to position [149, 0]
click at [987, 21] on button "Continue" at bounding box center [1014, 31] width 110 height 37
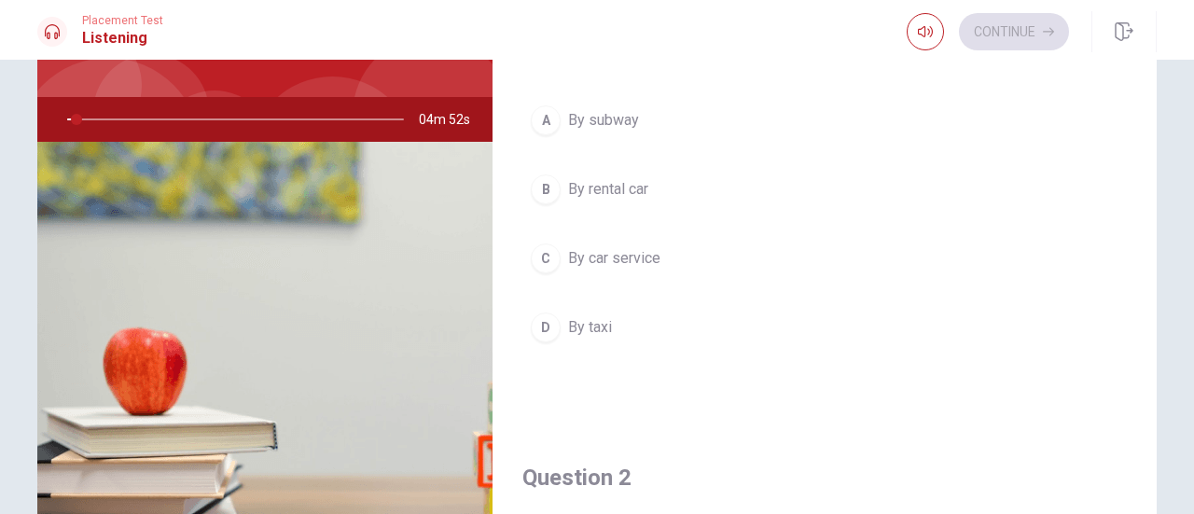
click at [677, 414] on div "Question 1 How will they get to their destination after they land? A By subway …" at bounding box center [824, 187] width 664 height 478
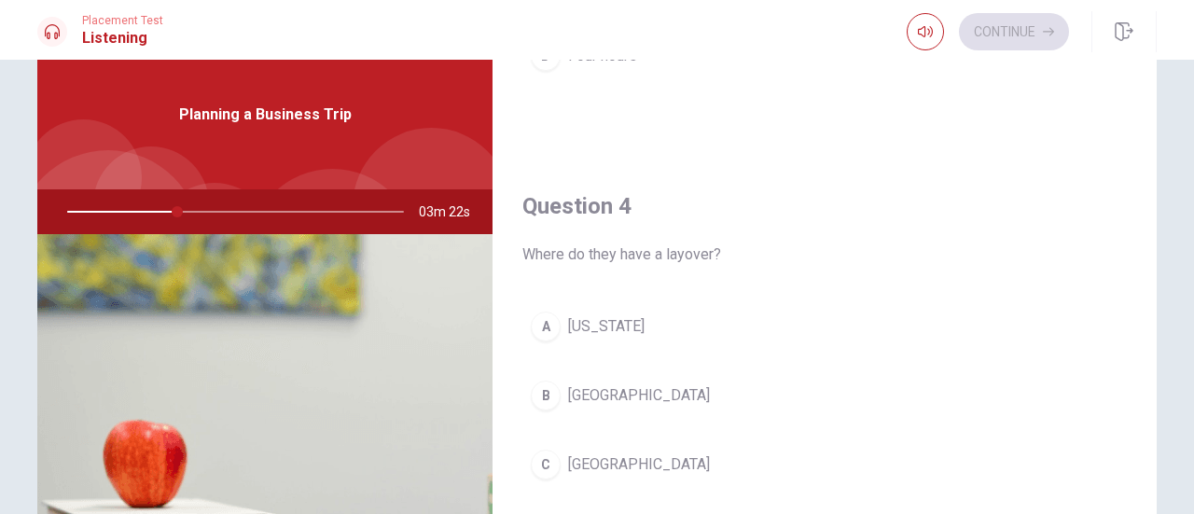
scroll to position [1443, 0]
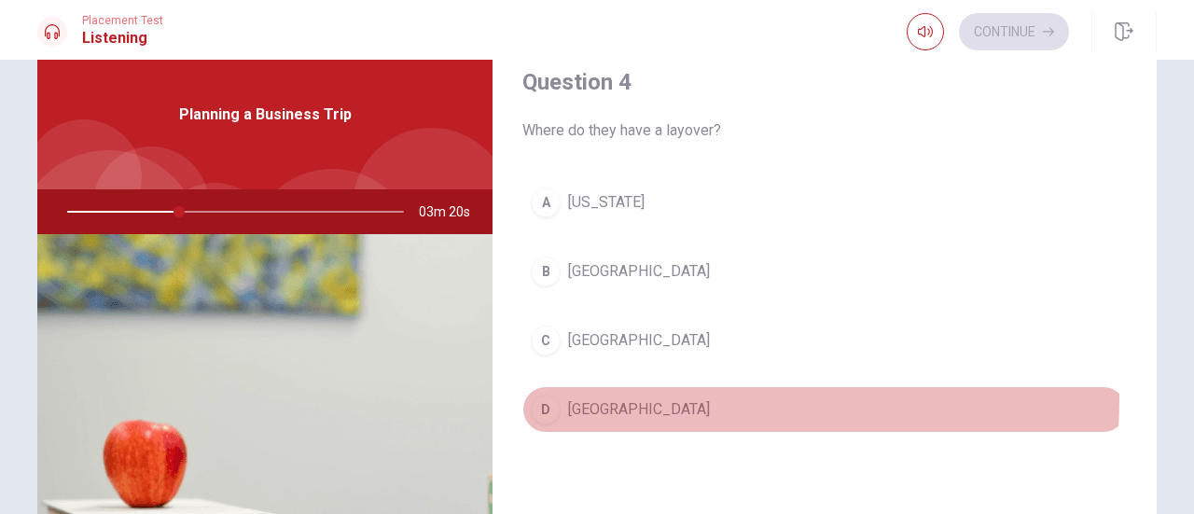
click at [556, 388] on button "D [GEOGRAPHIC_DATA]" at bounding box center [824, 409] width 604 height 47
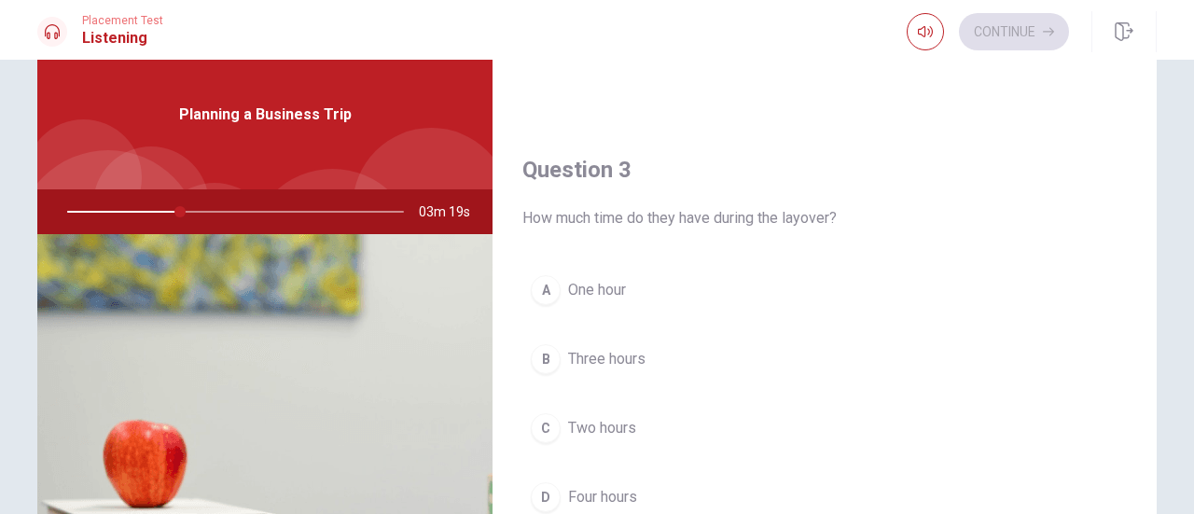
scroll to position [879, 0]
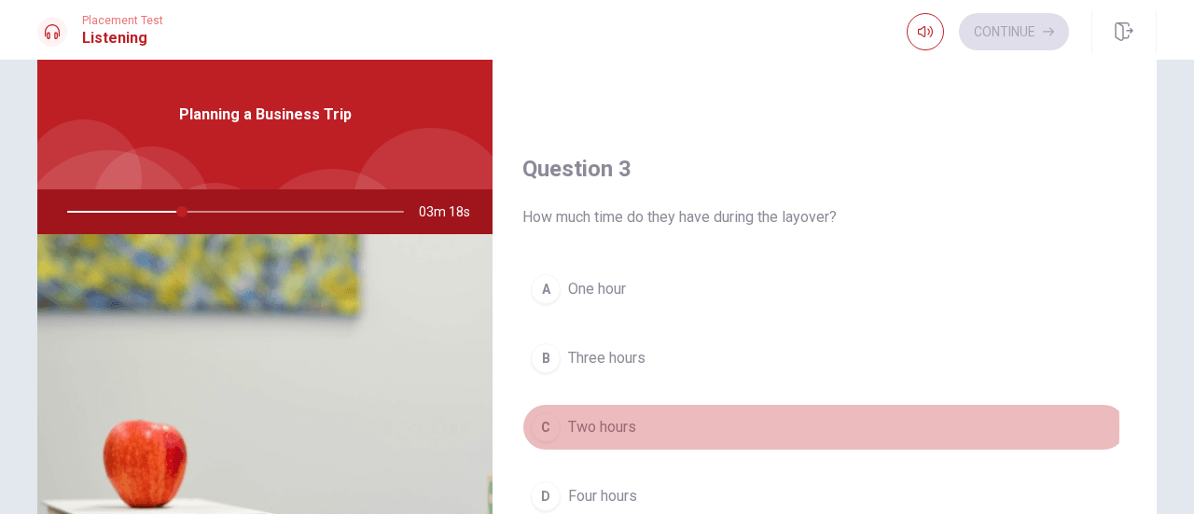
click at [568, 420] on span "Two hours" at bounding box center [602, 427] width 68 height 22
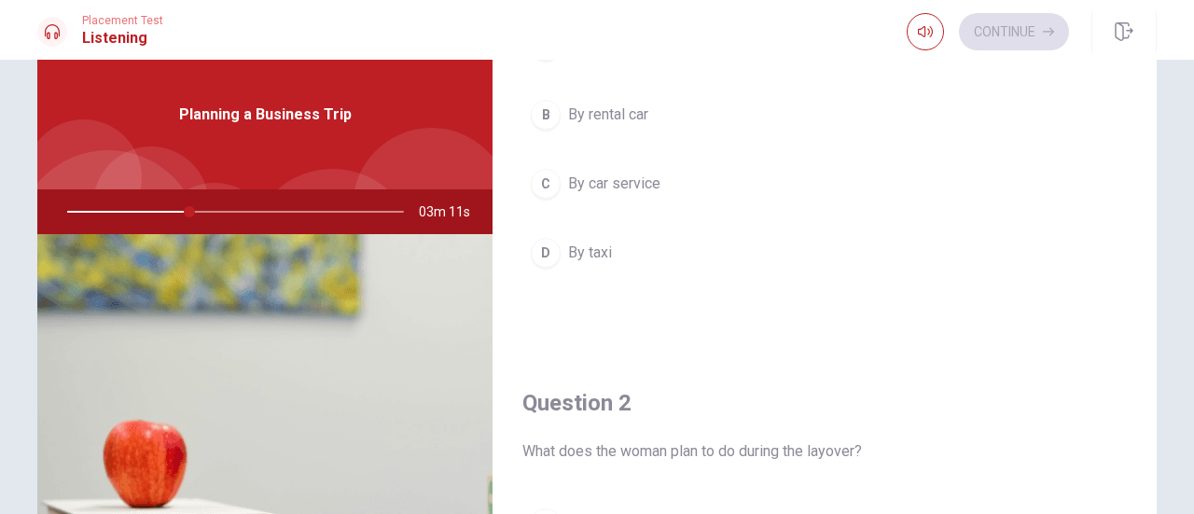
scroll to position [86, 0]
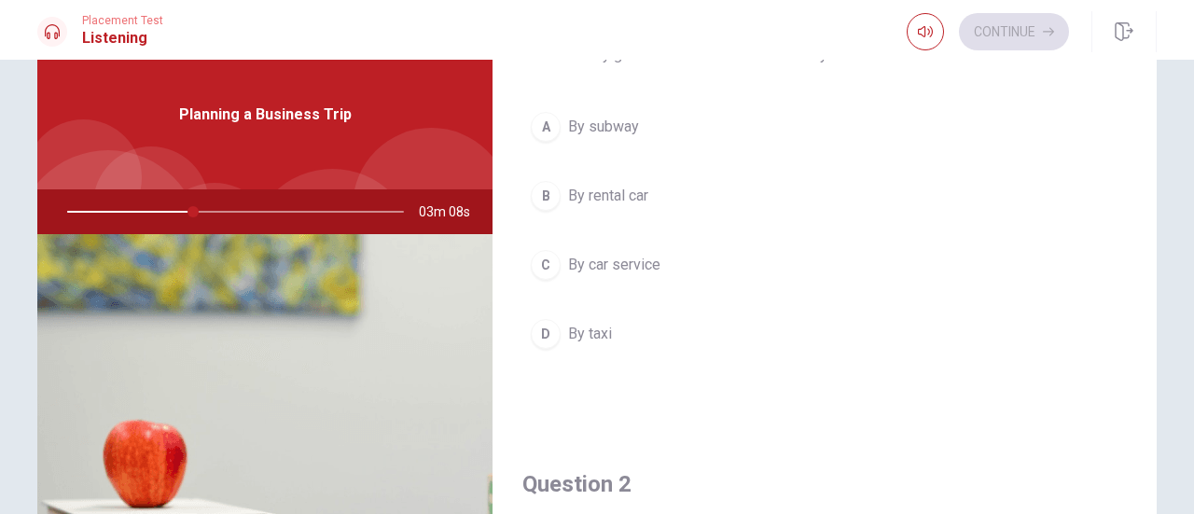
click at [605, 189] on span "By rental car" at bounding box center [608, 196] width 80 height 22
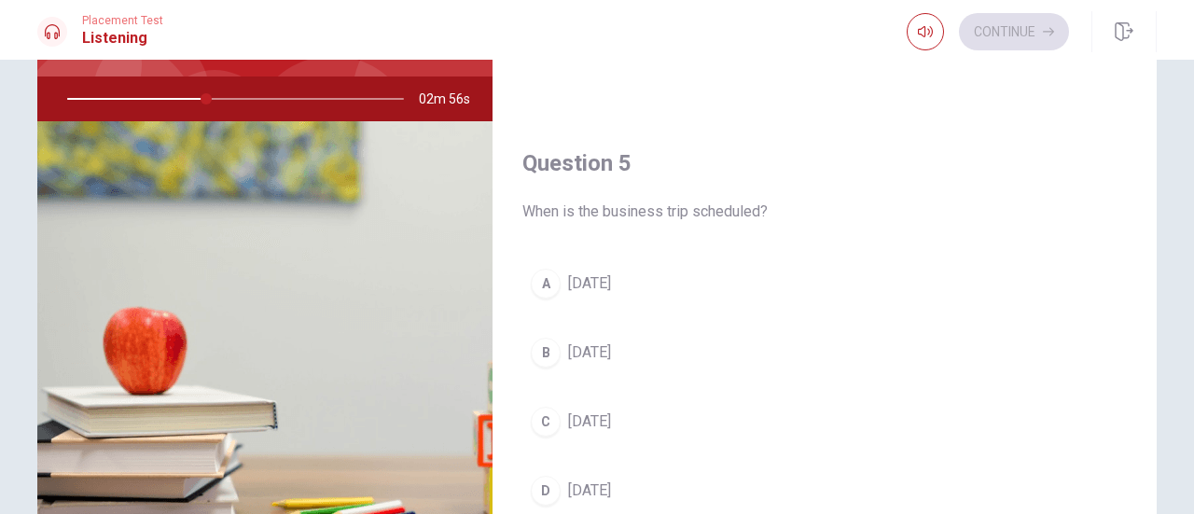
scroll to position [171, 0]
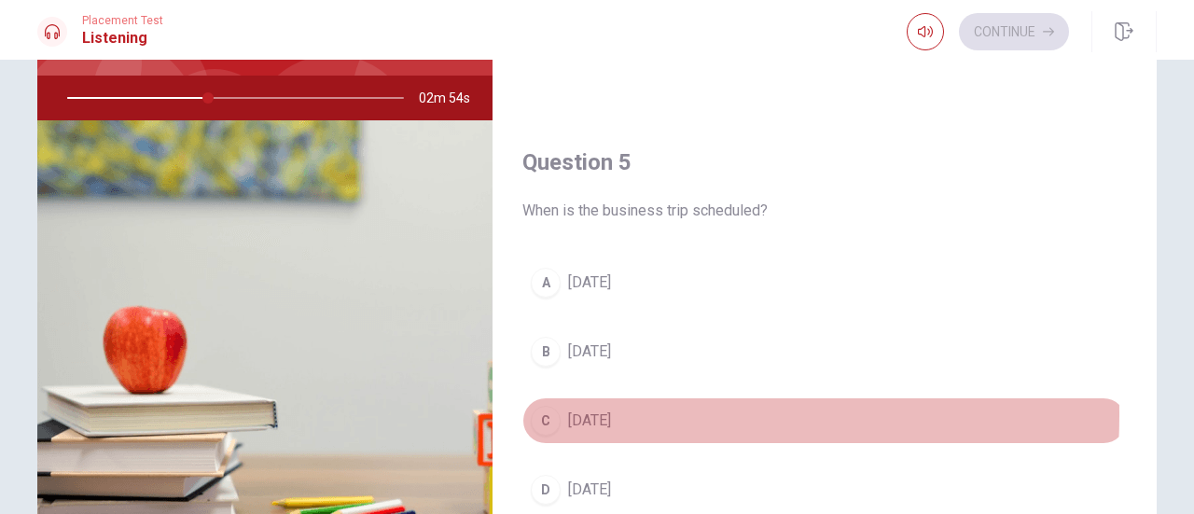
click at [549, 406] on div "C" at bounding box center [546, 421] width 30 height 30
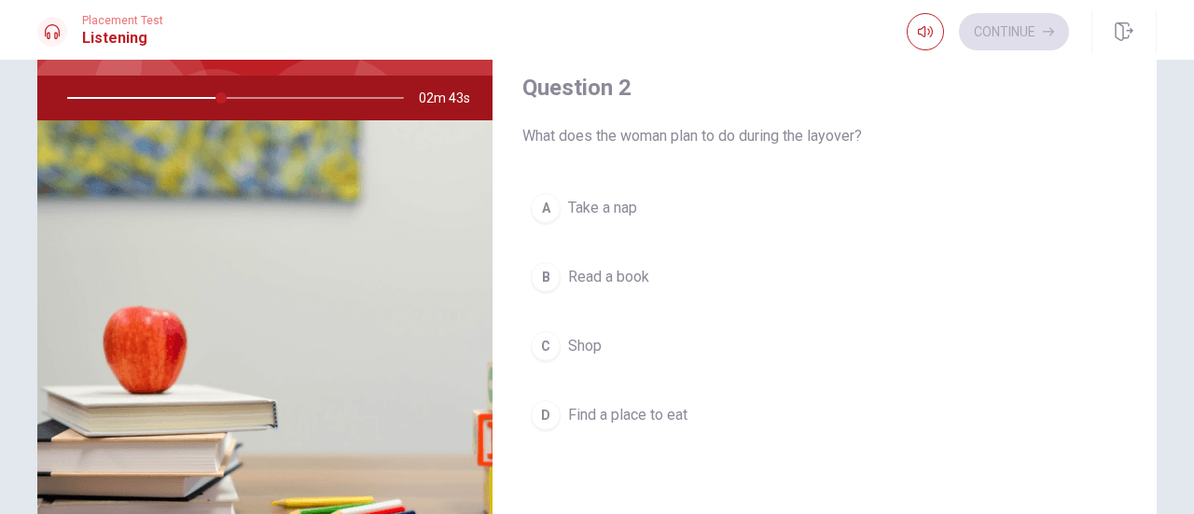
scroll to position [367, 0]
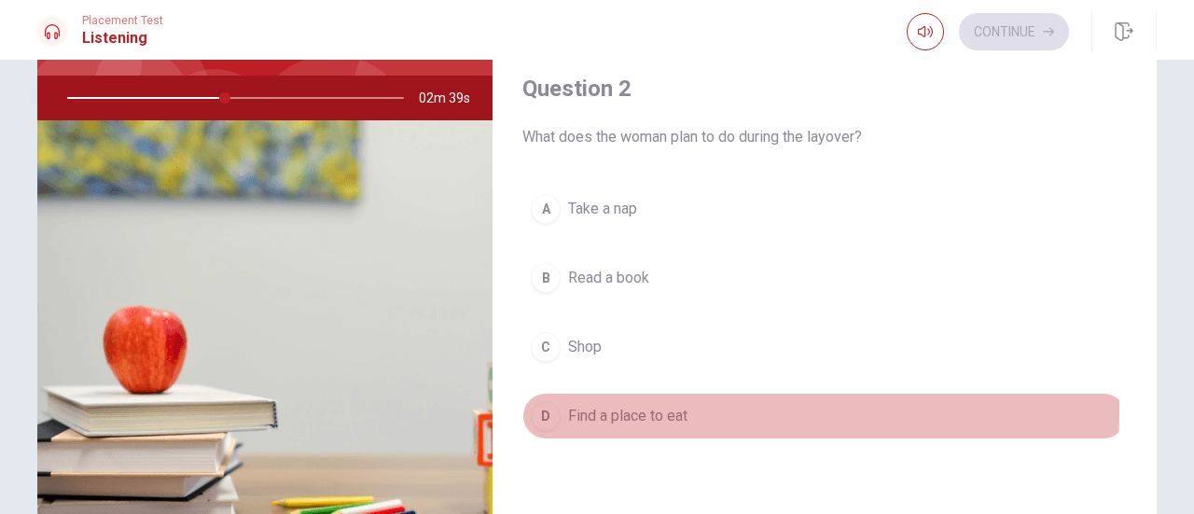
click at [568, 405] on span "Find a place to eat" at bounding box center [627, 416] width 119 height 22
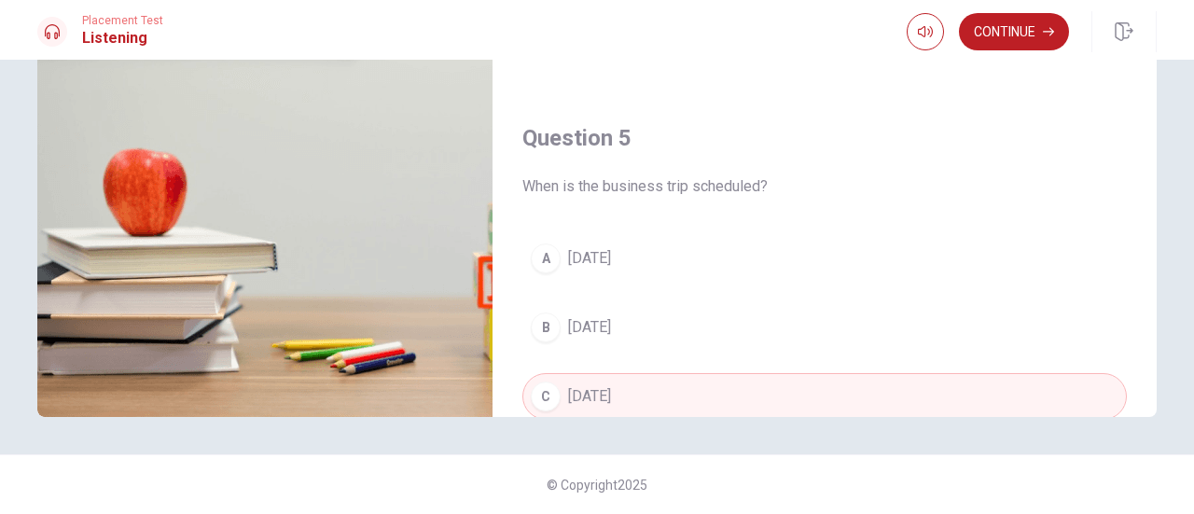
scroll to position [1590, 0]
click at [999, 36] on button "Continue" at bounding box center [1014, 31] width 110 height 37
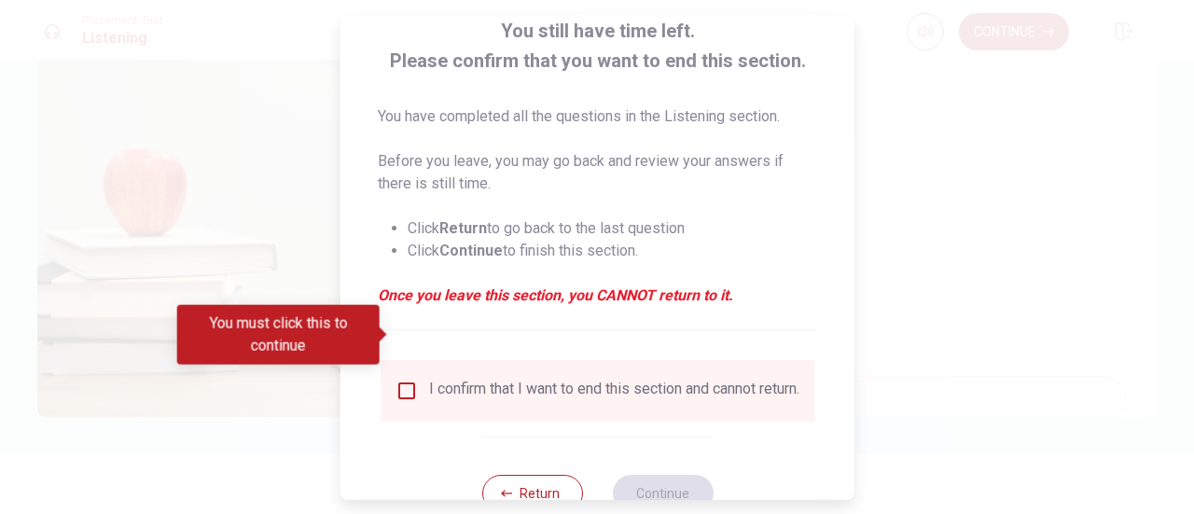
scroll to position [174, 0]
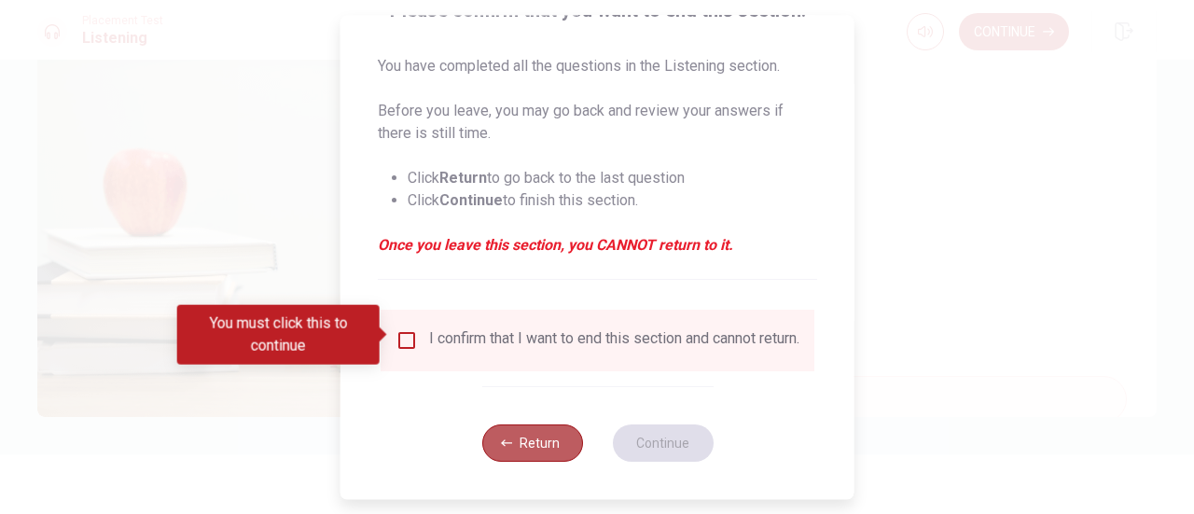
click at [563, 450] on button "Return" at bounding box center [531, 442] width 101 height 37
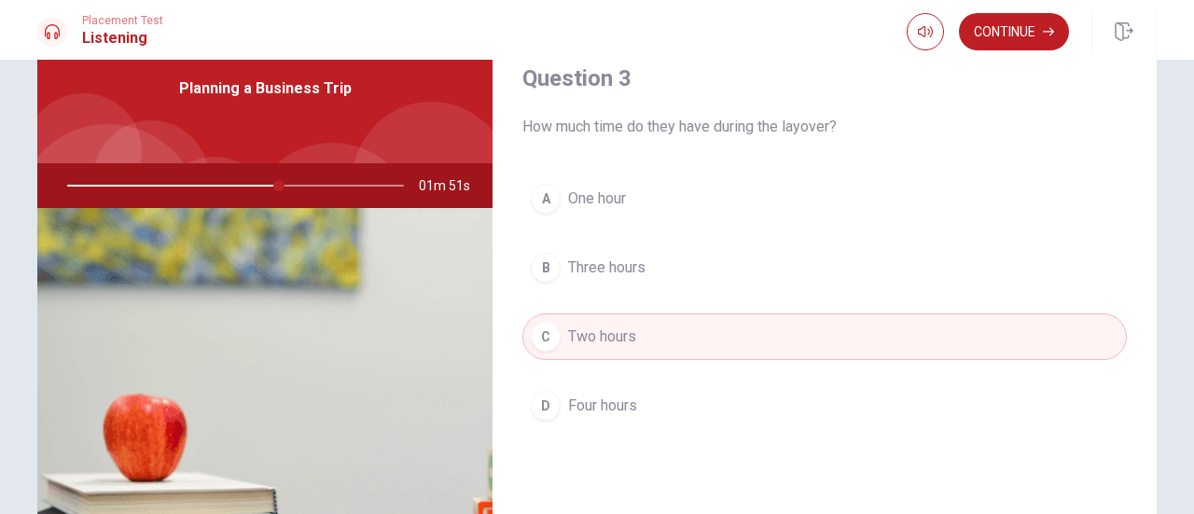
scroll to position [82, 0]
click at [349, 190] on div at bounding box center [232, 186] width 374 height 45
click at [327, 187] on div at bounding box center [232, 186] width 374 height 45
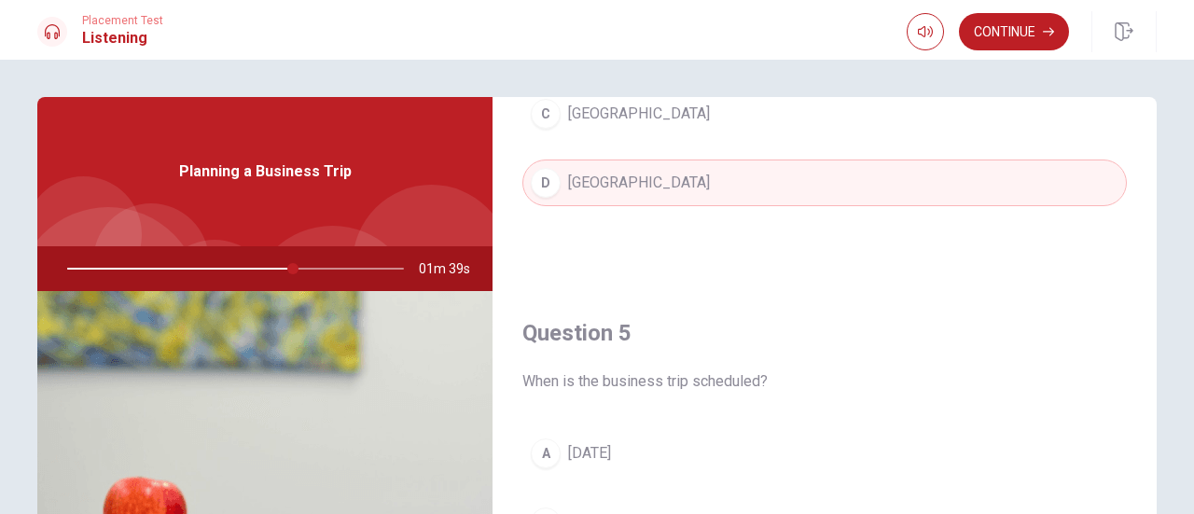
scroll to position [328, 0]
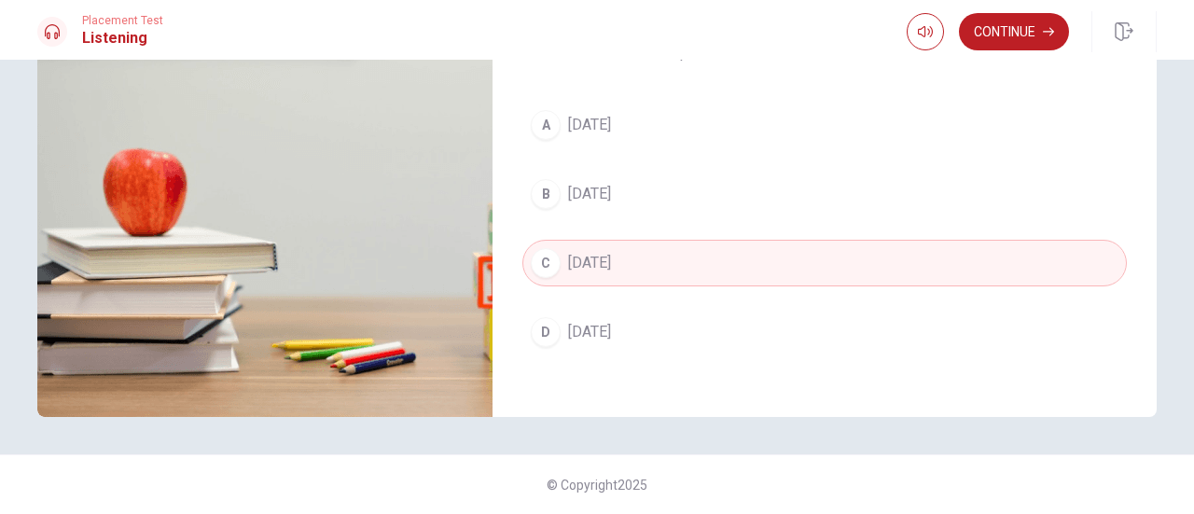
click at [1064, 17] on div "Continue" at bounding box center [988, 31] width 162 height 37
click at [1045, 26] on icon "button" at bounding box center [1048, 31] width 11 height 11
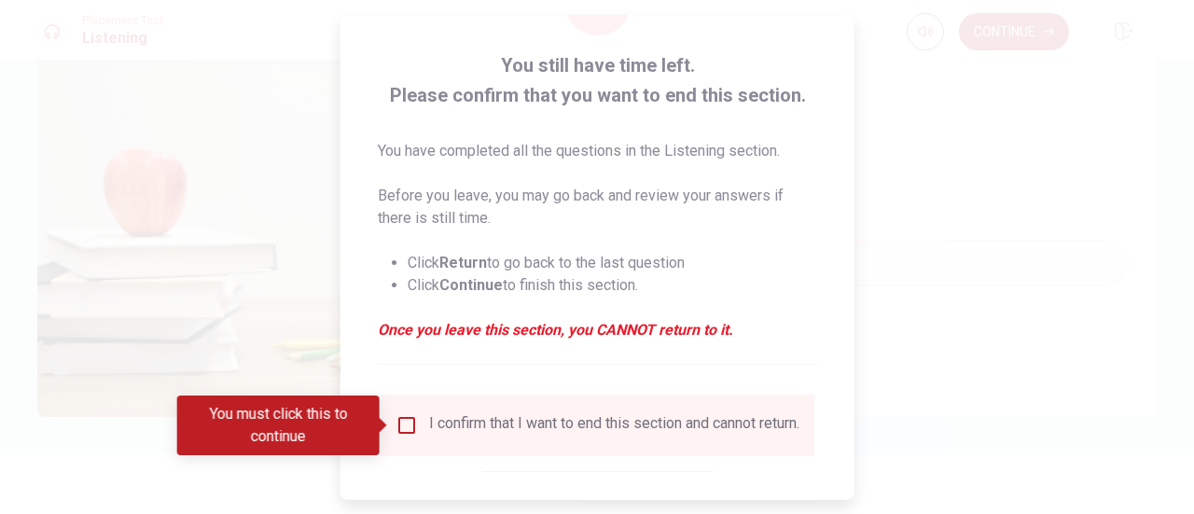
scroll to position [170, 0]
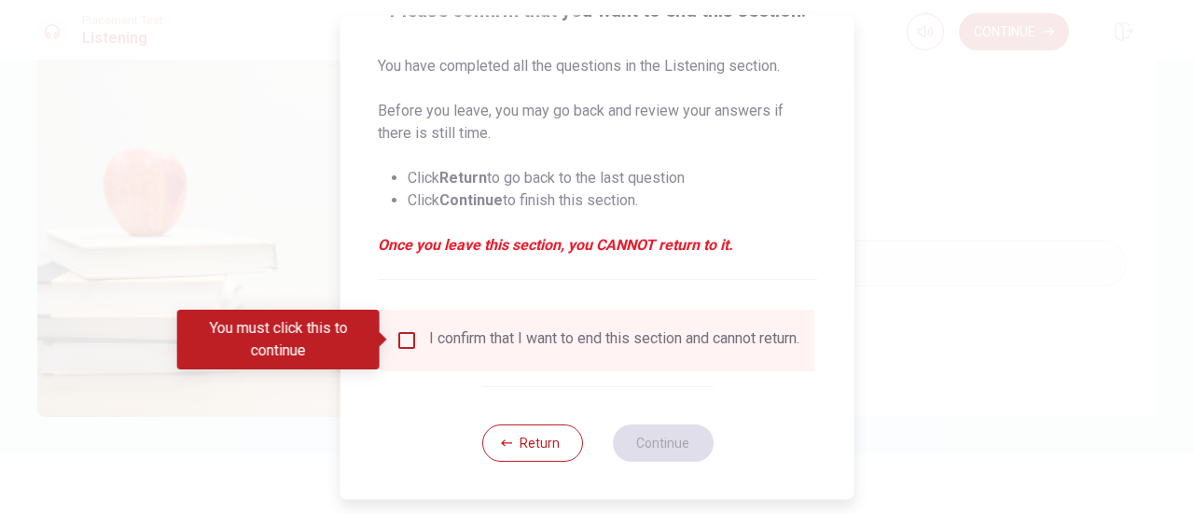
click at [589, 335] on div "I confirm that I want to end this section and cannot return." at bounding box center [614, 340] width 370 height 22
click at [911, 235] on div at bounding box center [597, 257] width 1194 height 514
click at [524, 459] on button "Return" at bounding box center [531, 442] width 101 height 37
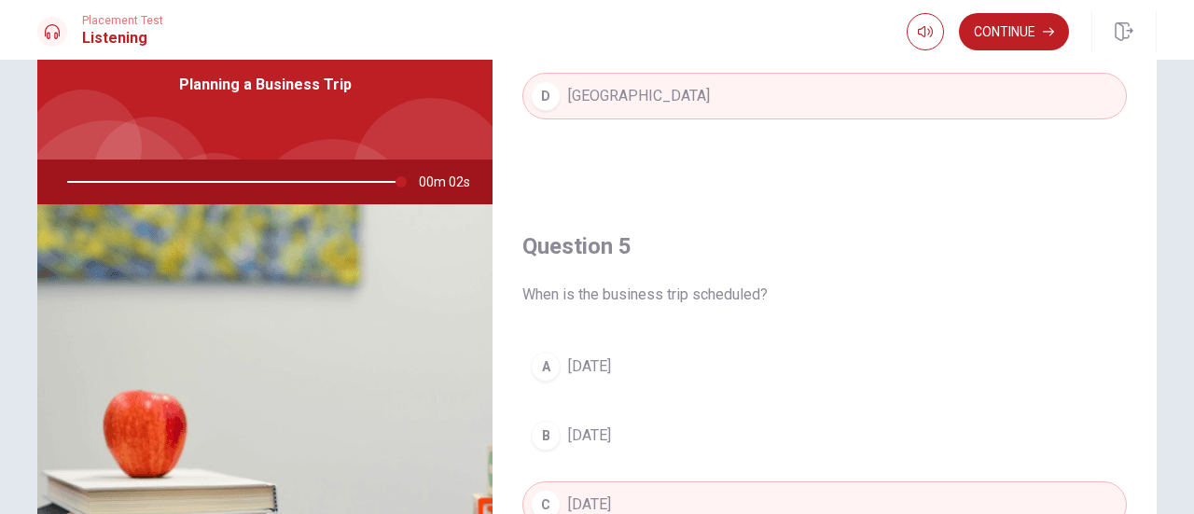
scroll to position [90, 0]
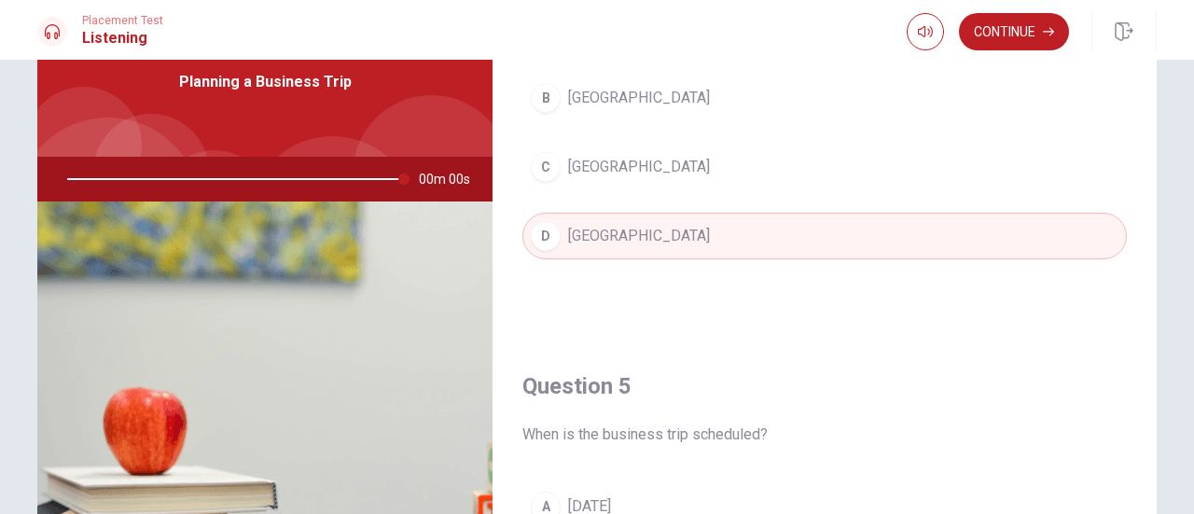
type input "0"
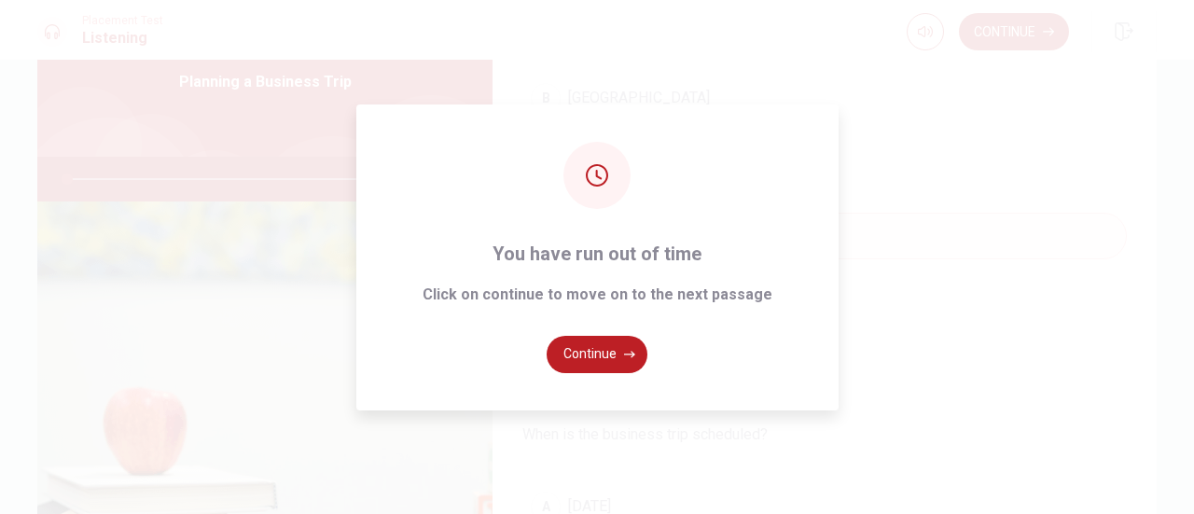
scroll to position [1583, 0]
click at [595, 359] on button "Continue" at bounding box center [597, 354] width 101 height 37
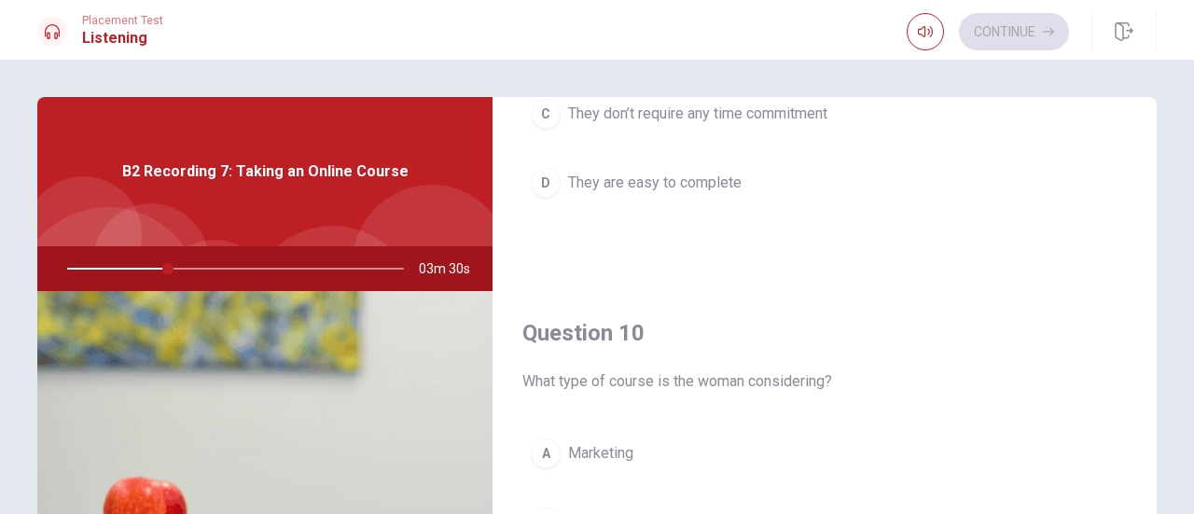
scroll to position [225, 0]
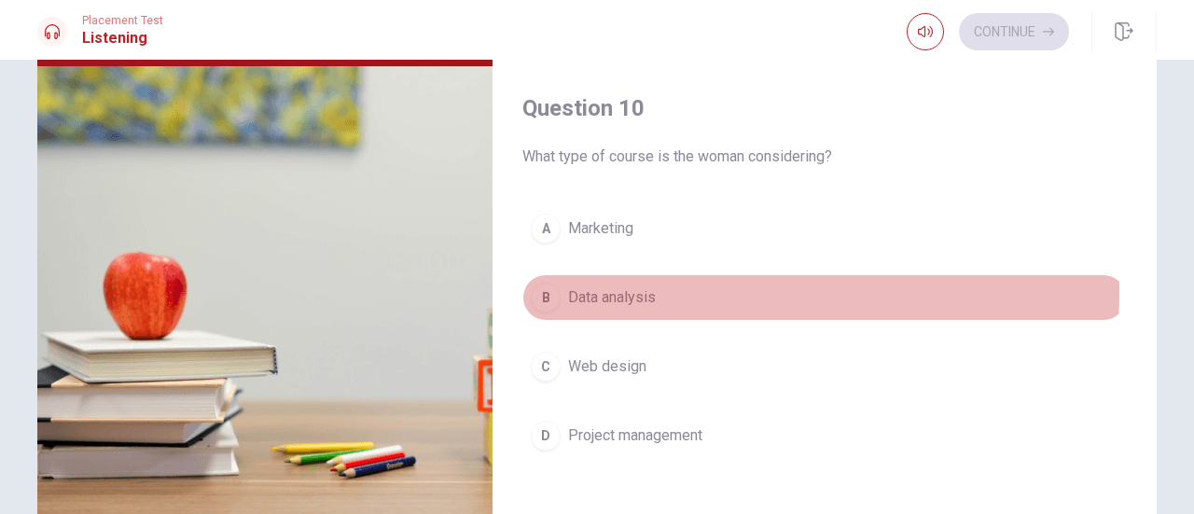
click at [569, 286] on span "Data analysis" at bounding box center [612, 297] width 88 height 22
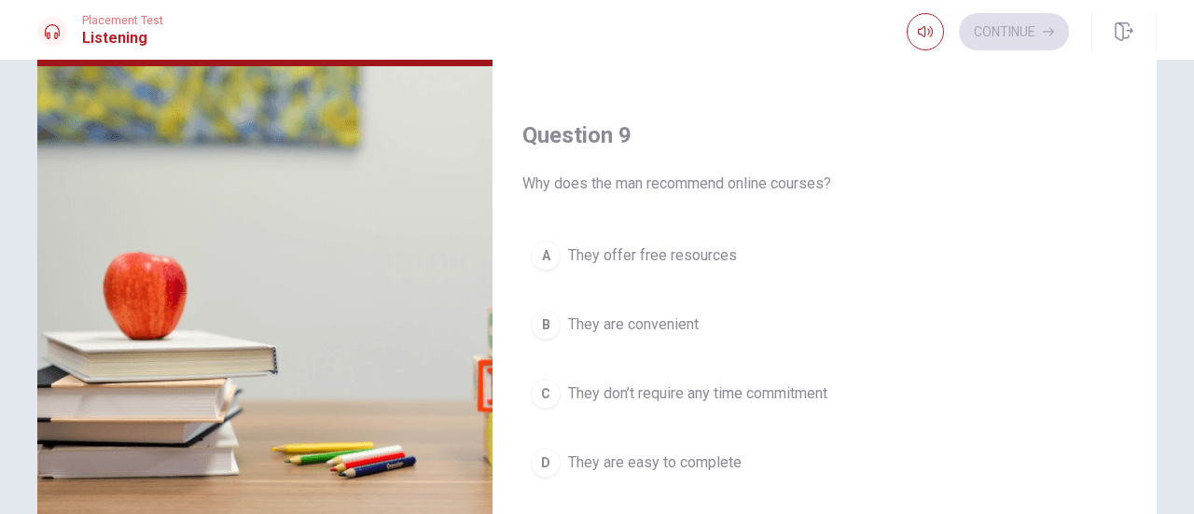
scroll to position [1276, 0]
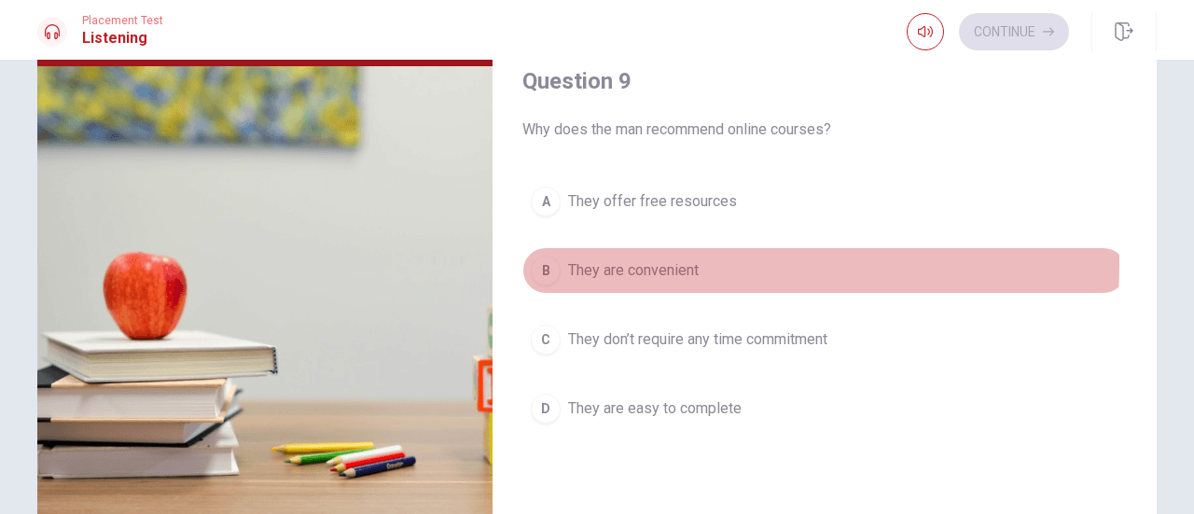
click at [568, 259] on span "They are convenient" at bounding box center [633, 270] width 131 height 22
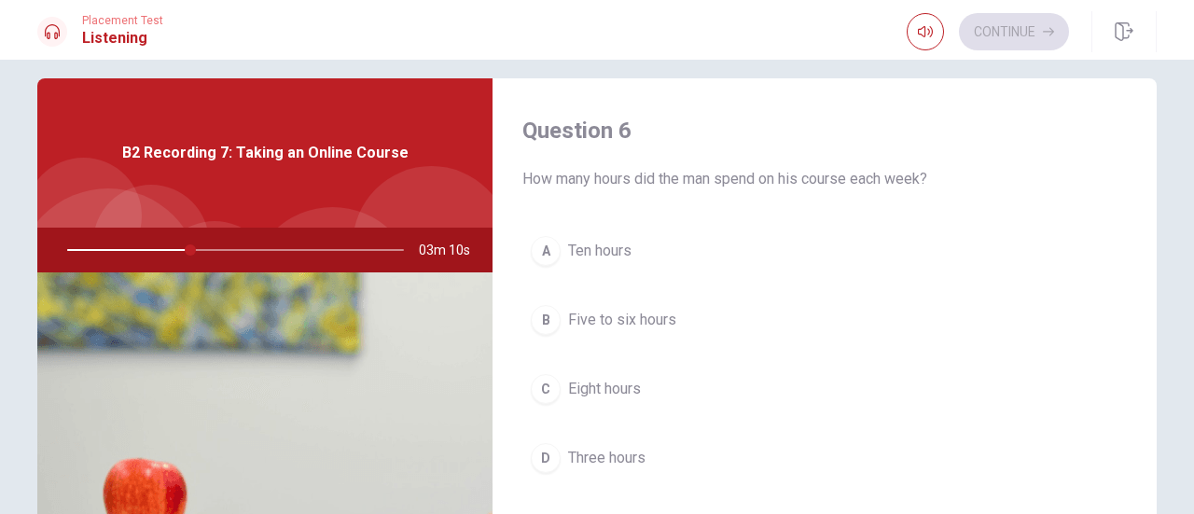
scroll to position [18, 0]
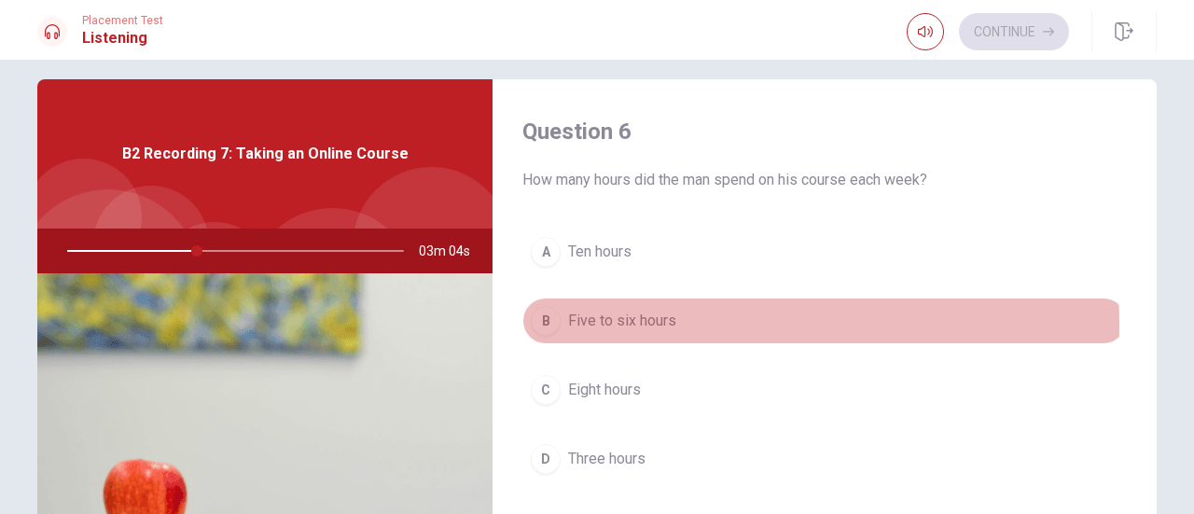
click at [576, 325] on span "Five to six hours" at bounding box center [622, 321] width 108 height 22
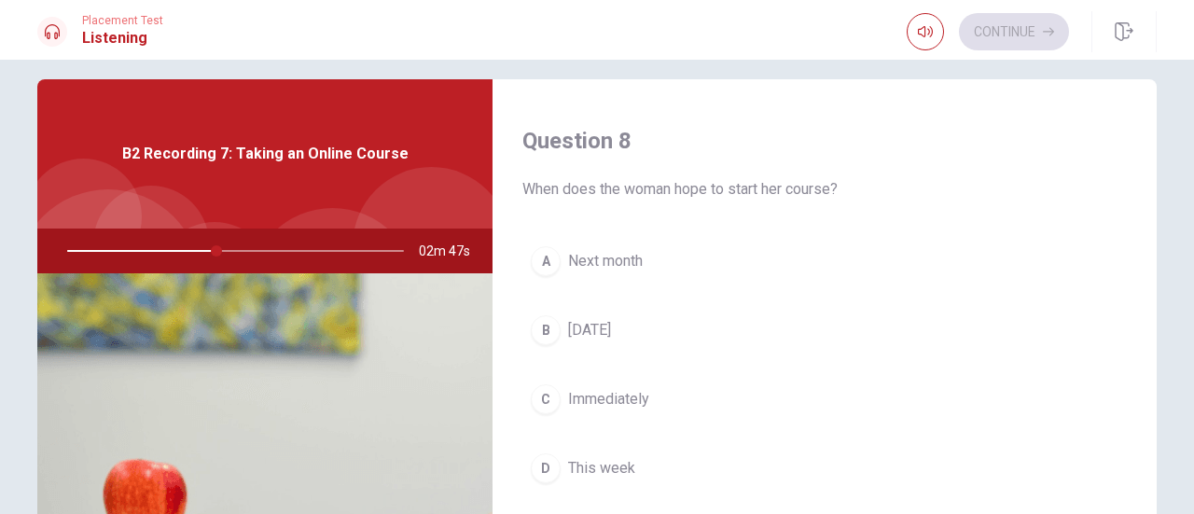
scroll to position [947, 0]
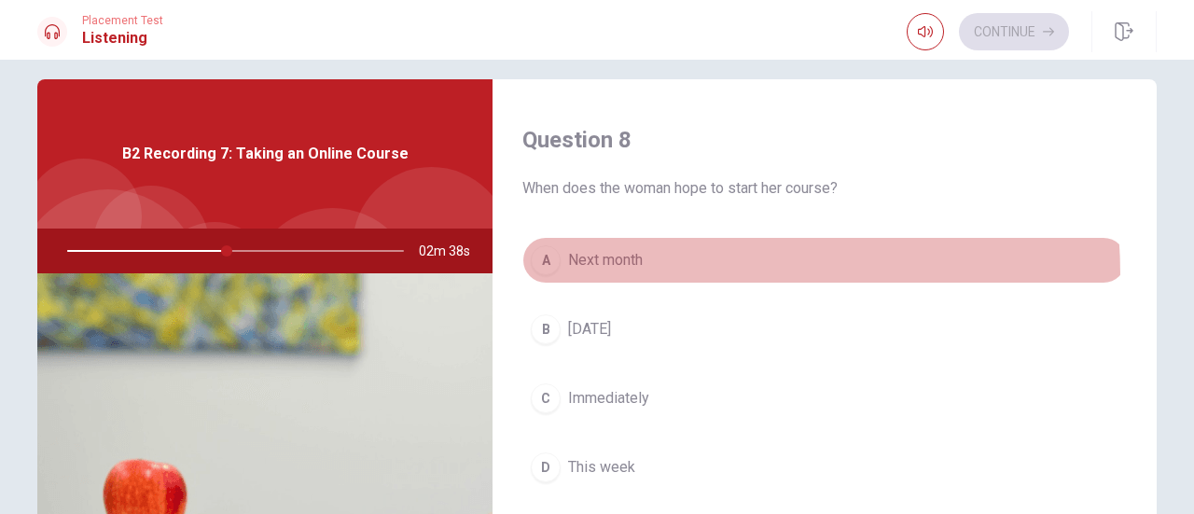
click at [592, 270] on button "A Next month" at bounding box center [824, 260] width 604 height 47
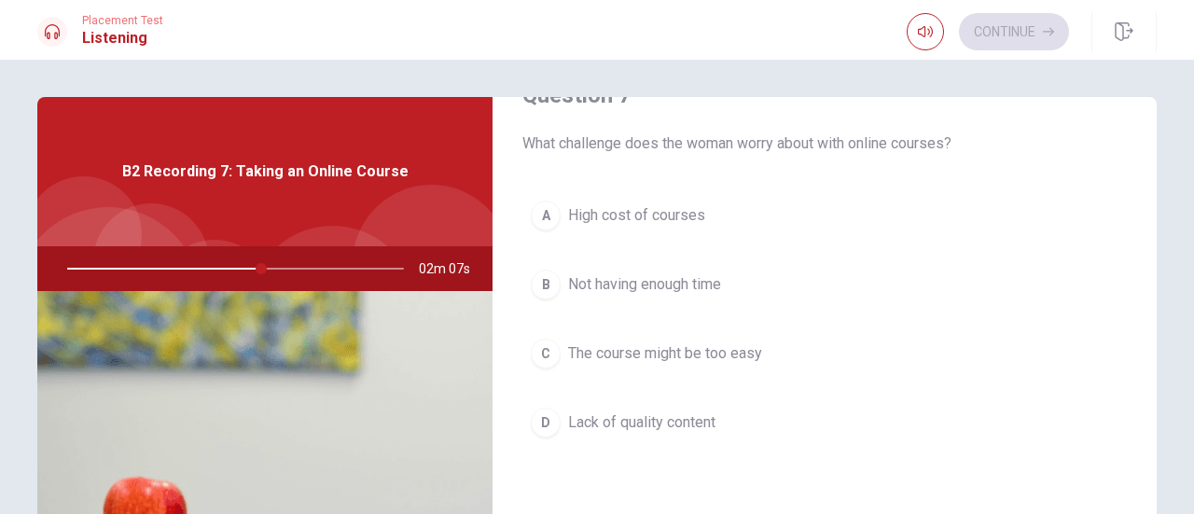
scroll to position [525, 0]
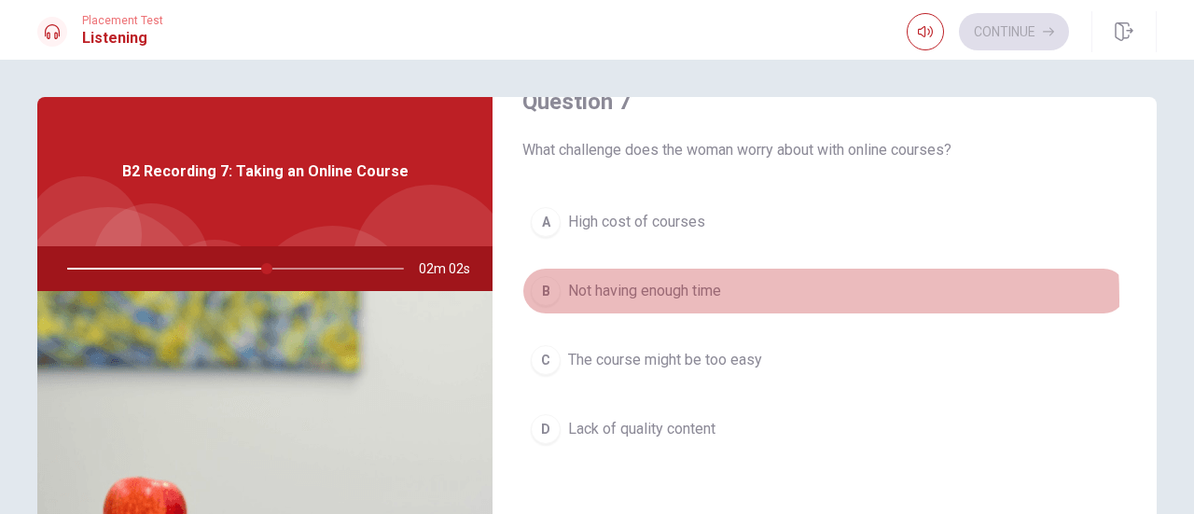
click at [604, 296] on span "Not having enough time" at bounding box center [644, 291] width 153 height 22
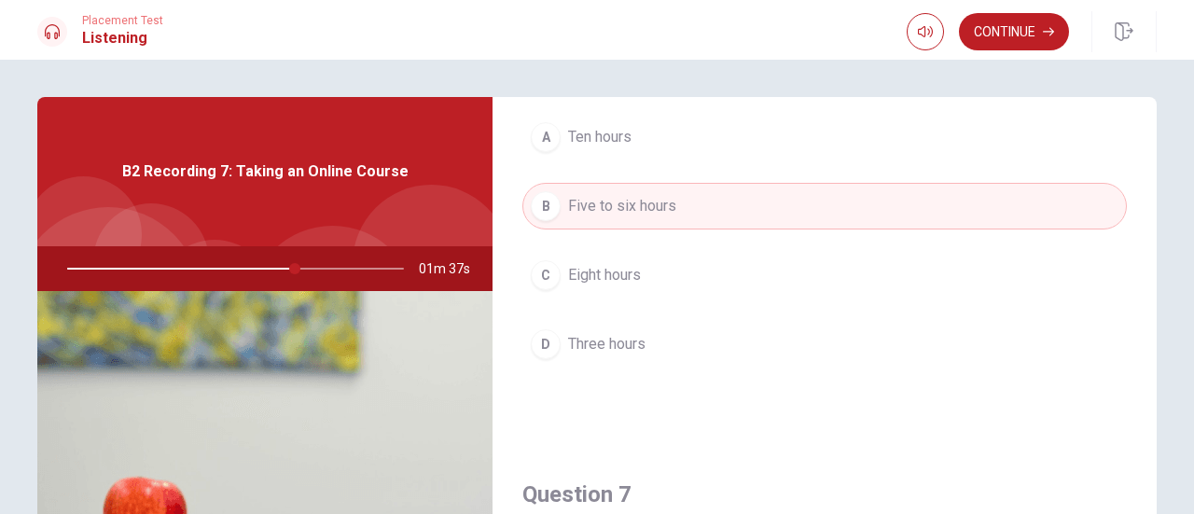
scroll to position [0, 0]
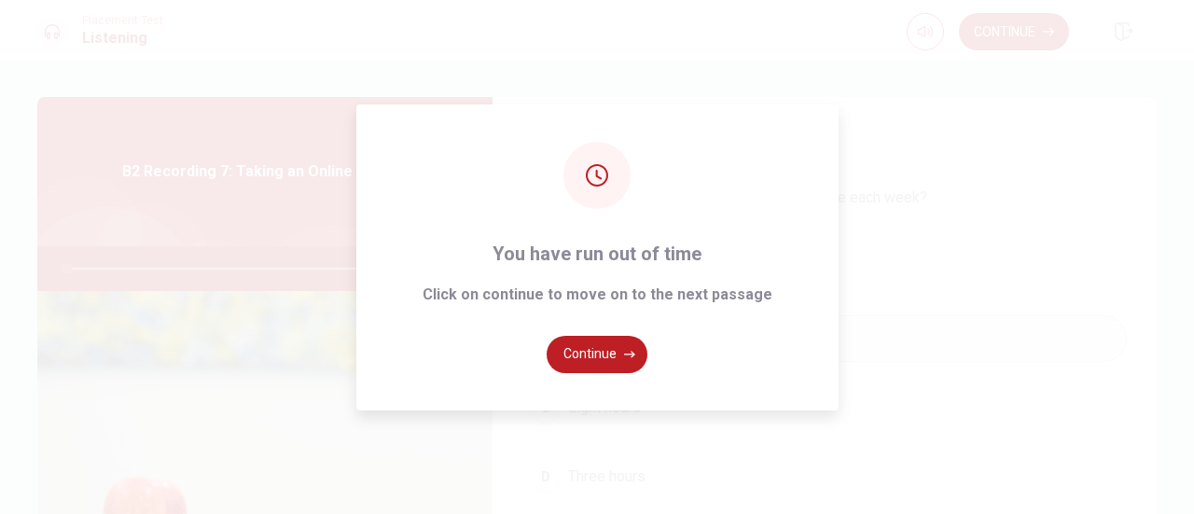
type input "0"
click at [613, 340] on button "Continue" at bounding box center [597, 354] width 101 height 37
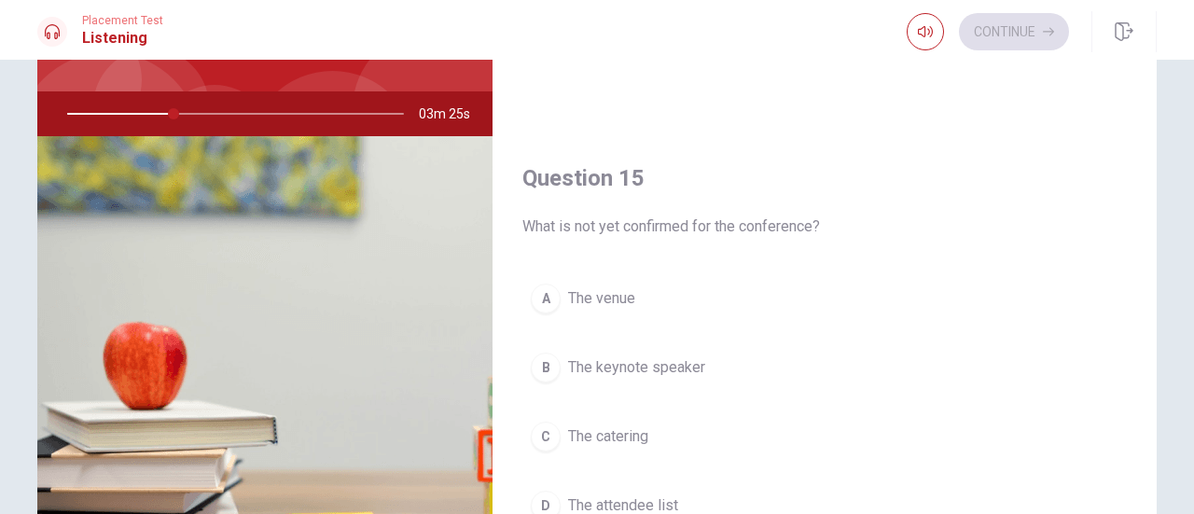
scroll to position [328, 0]
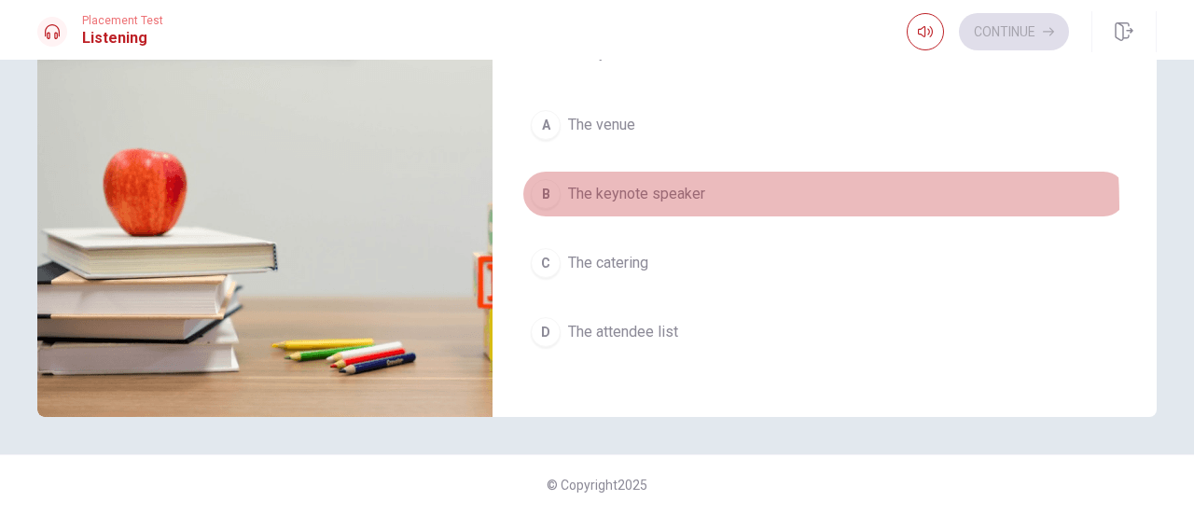
click at [576, 195] on button "B The keynote speaker" at bounding box center [824, 194] width 604 height 47
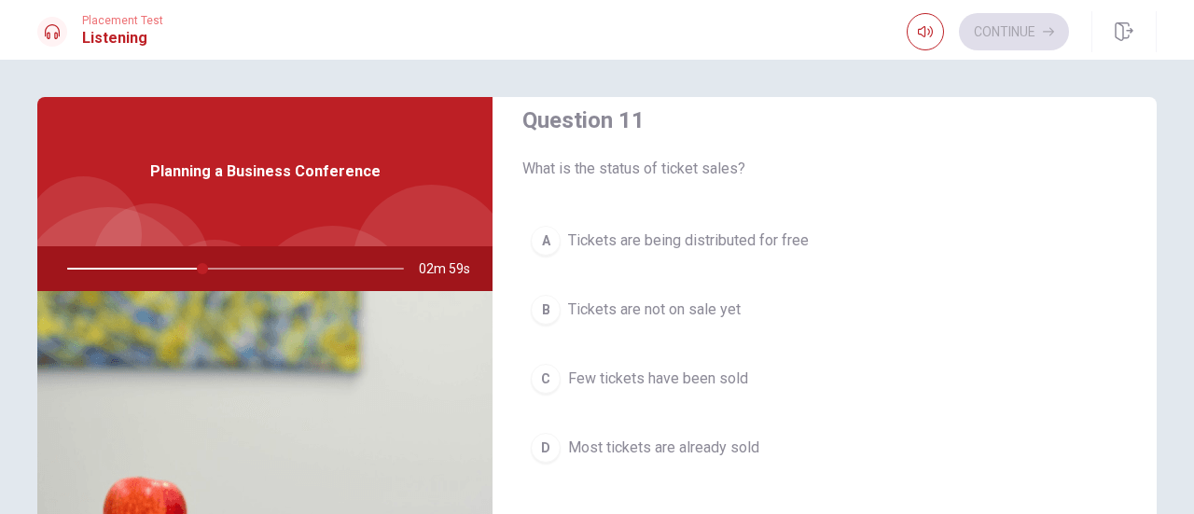
scroll to position [30, 0]
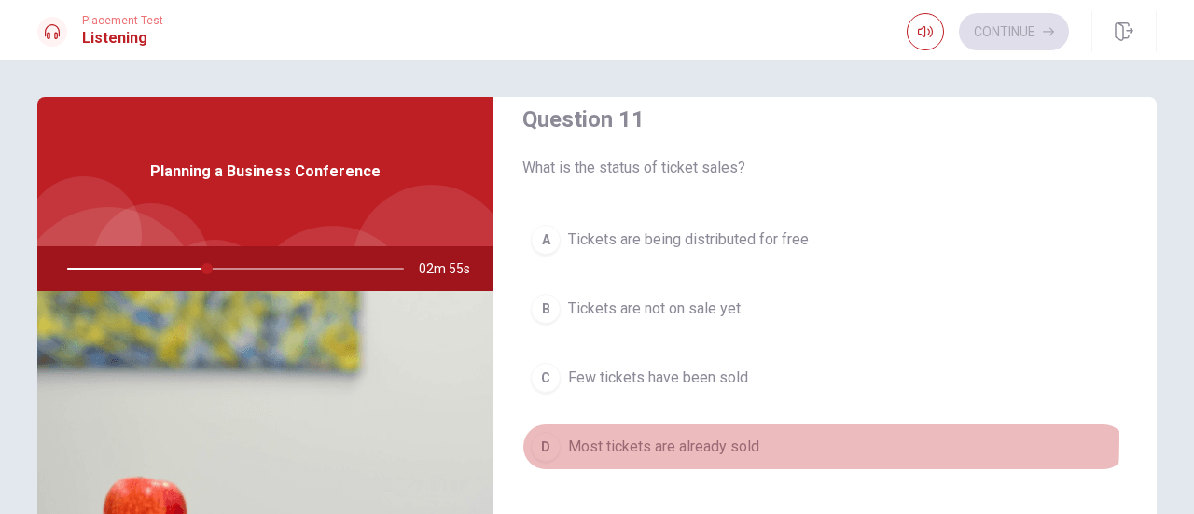
click at [612, 437] on span "Most tickets are already sold" at bounding box center [663, 447] width 191 height 22
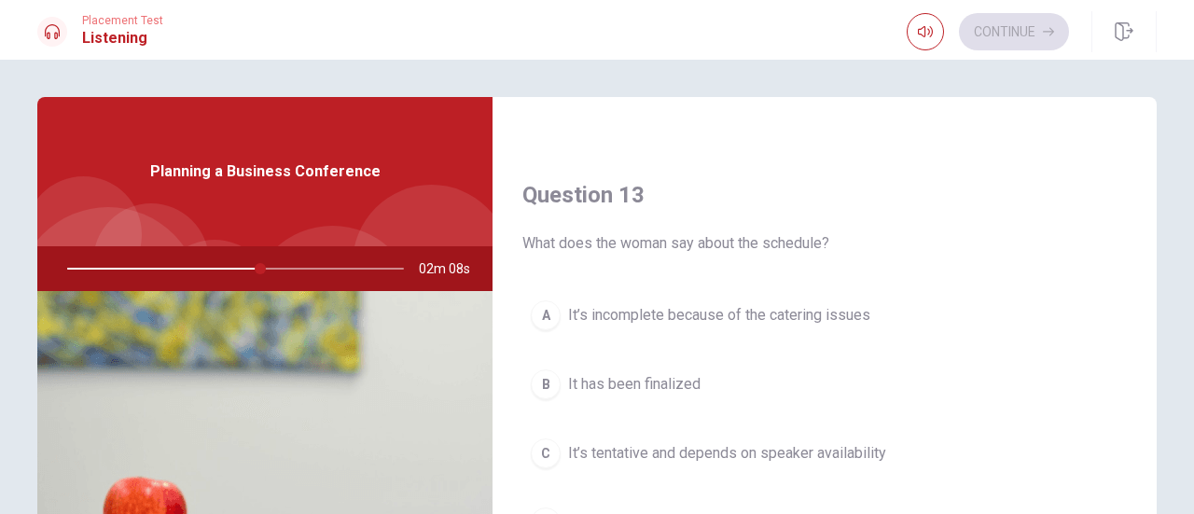
scroll to position [926, 0]
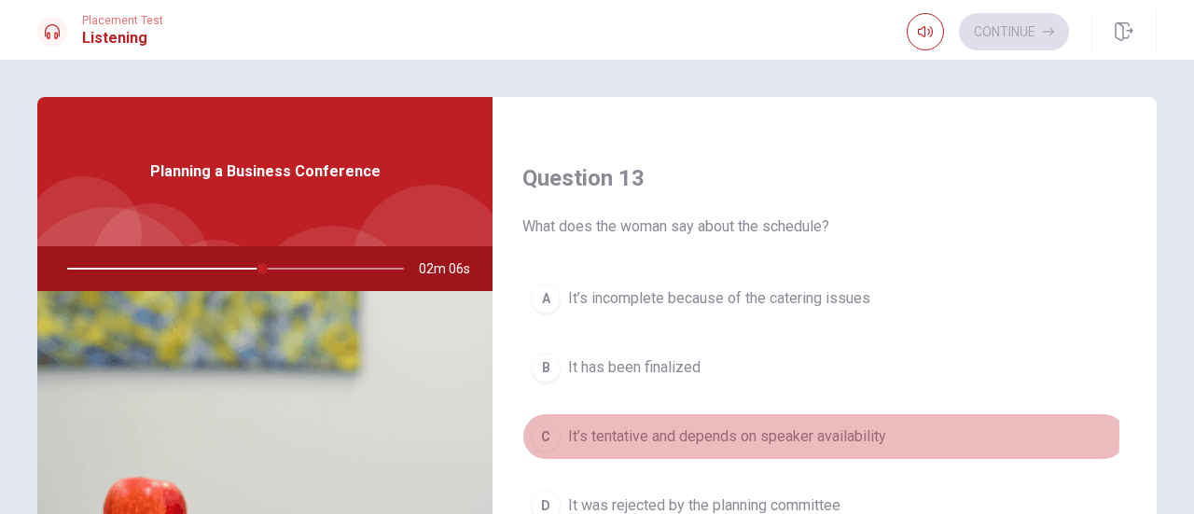
click at [608, 425] on span "It’s tentative and depends on speaker availability" at bounding box center [727, 436] width 318 height 22
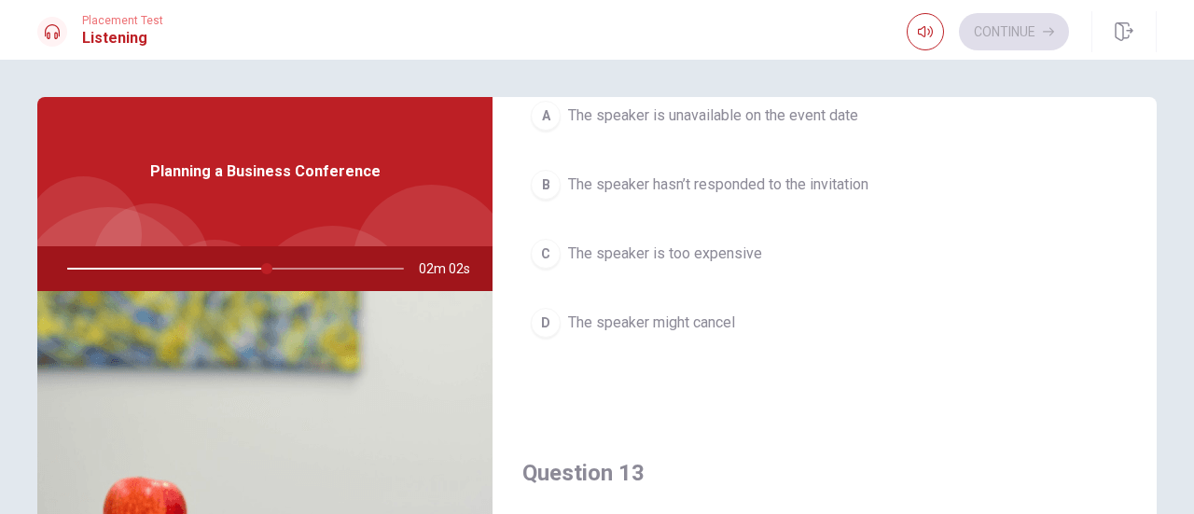
scroll to position [565, 0]
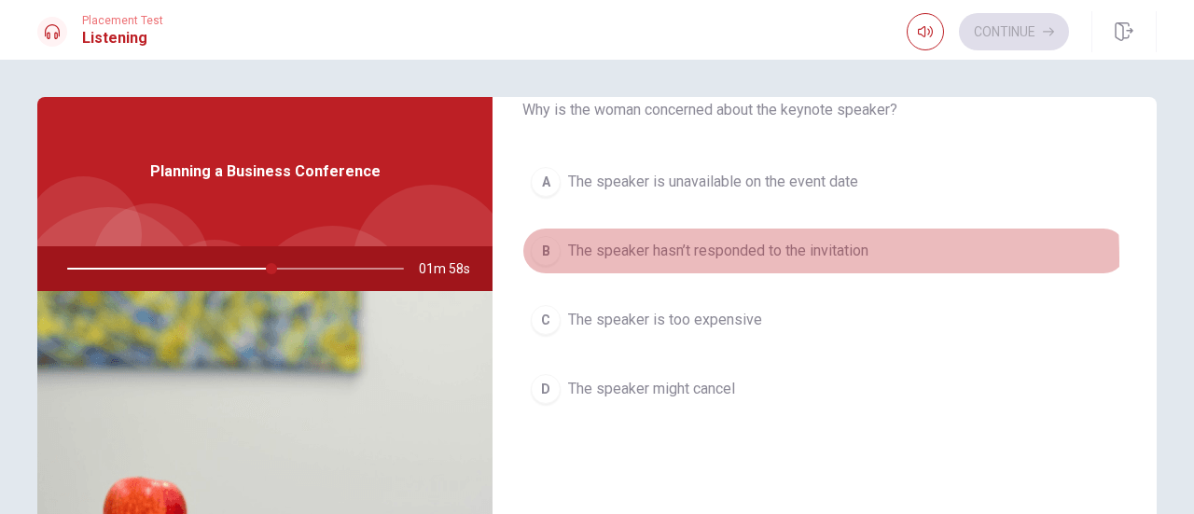
click at [634, 255] on span "The speaker hasn’t responded to the invitation" at bounding box center [718, 251] width 300 height 22
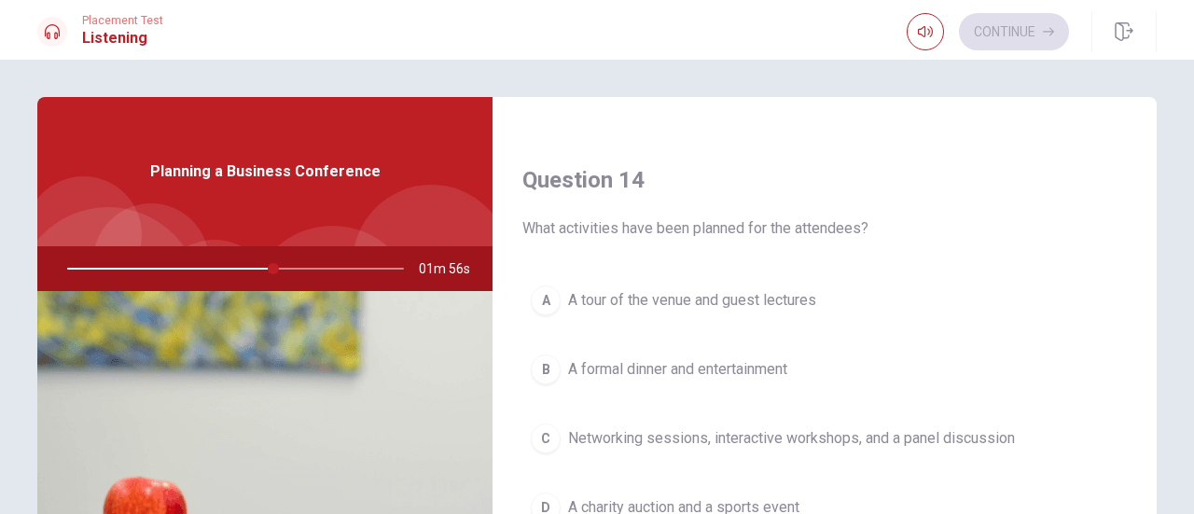
scroll to position [1464, 0]
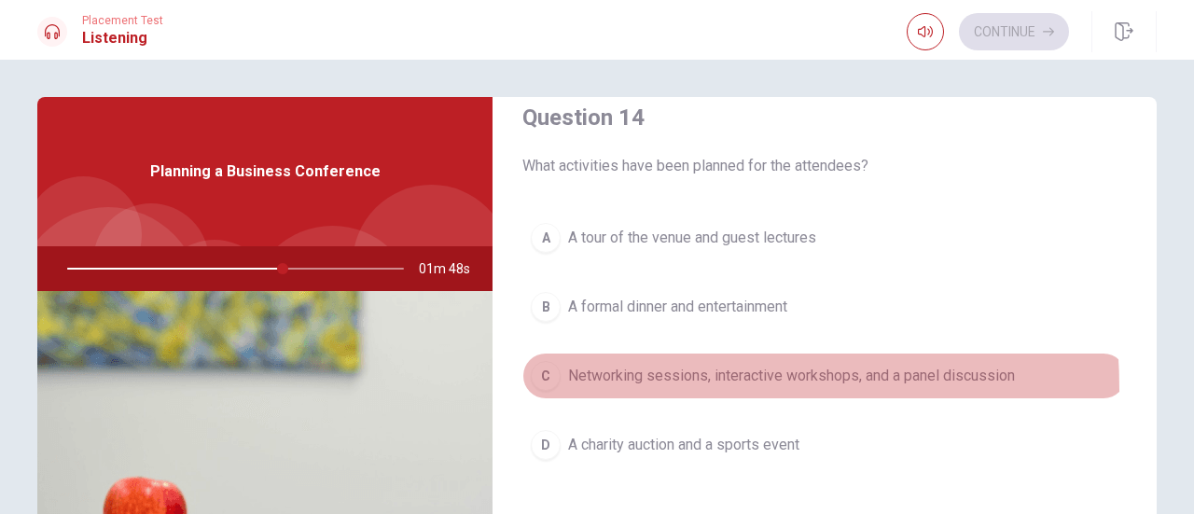
click at [601, 380] on button "C Networking sessions, interactive workshops, and a panel discussion" at bounding box center [824, 376] width 604 height 47
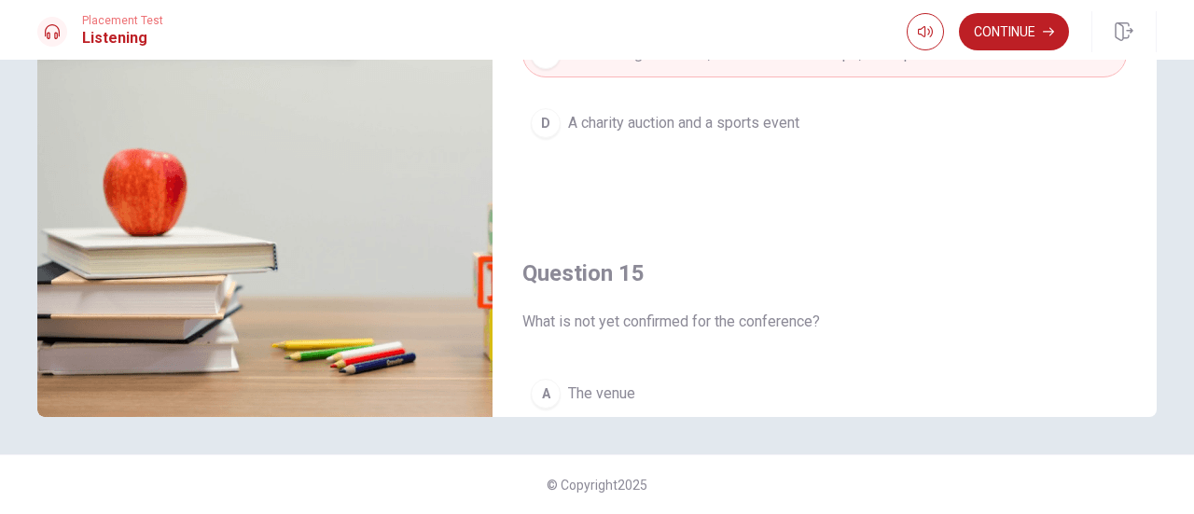
scroll to position [1401, 0]
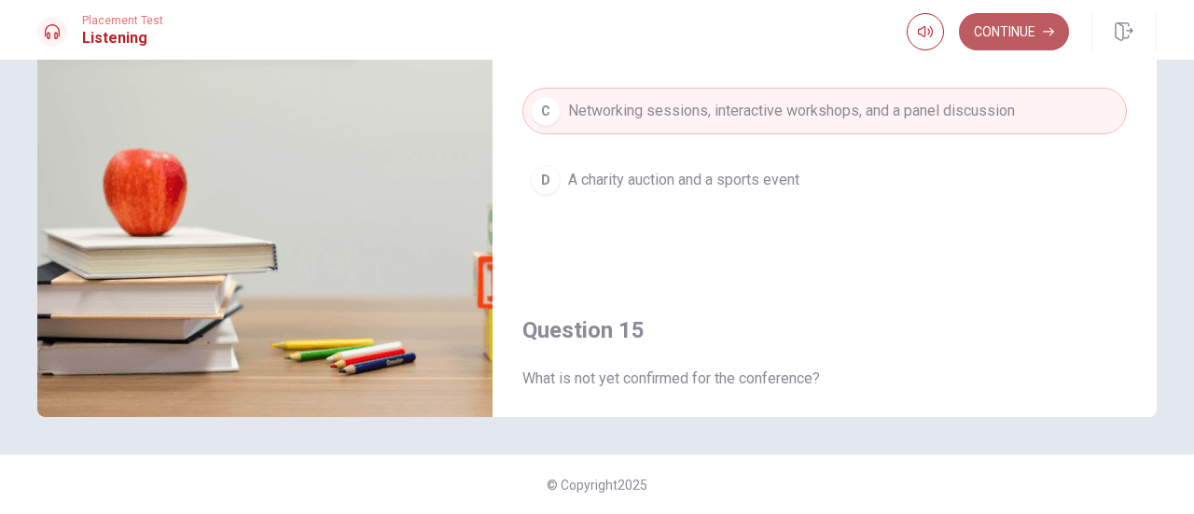
click at [1015, 18] on button "Continue" at bounding box center [1014, 31] width 110 height 37
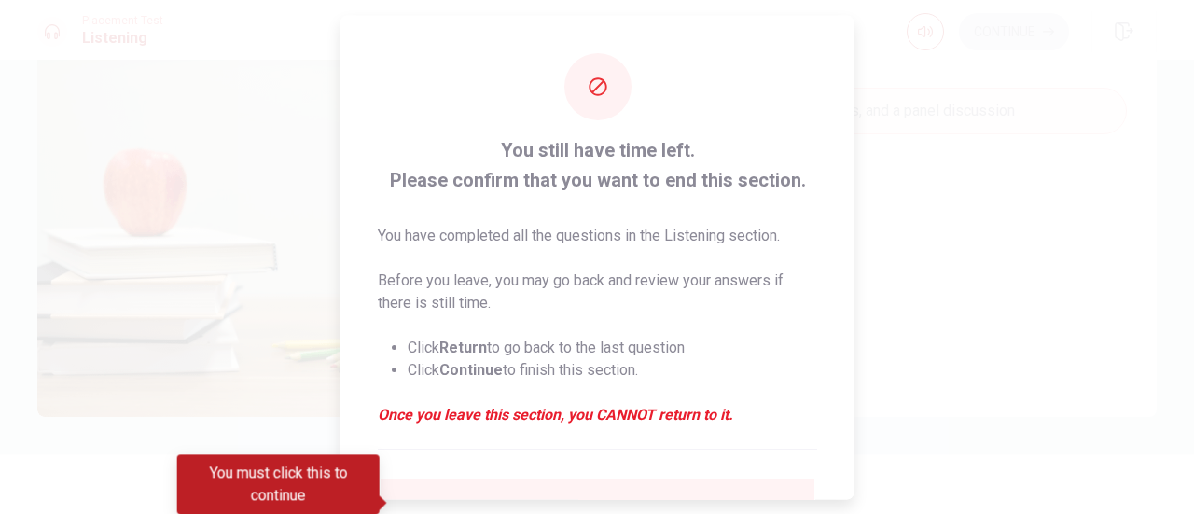
scroll to position [75, 0]
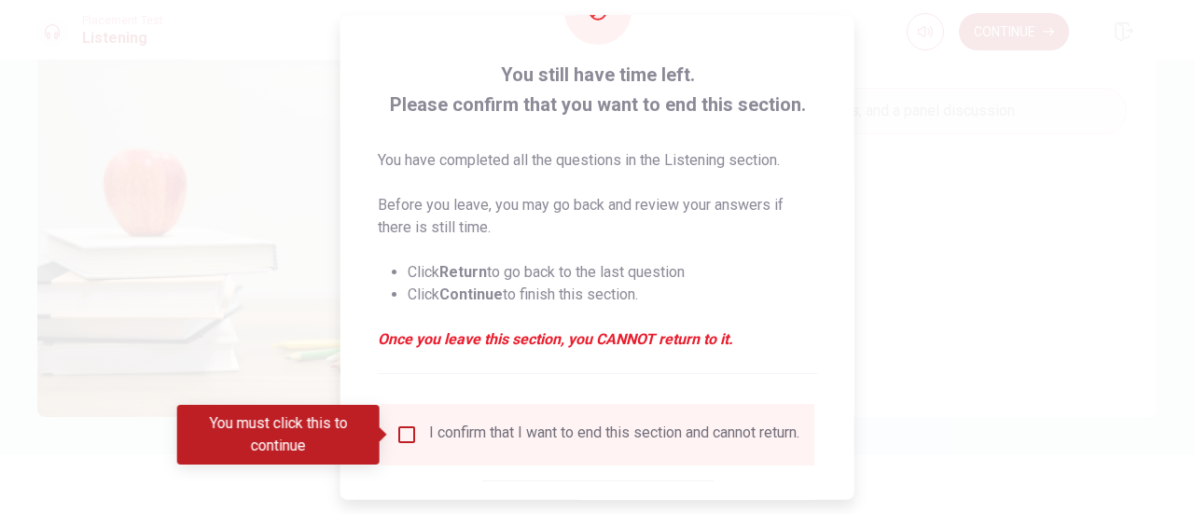
click at [477, 413] on div "I confirm that I want to end this section and cannot return." at bounding box center [598, 435] width 434 height 62
click at [478, 446] on div "I confirm that I want to end this section and cannot return." at bounding box center [614, 434] width 370 height 22
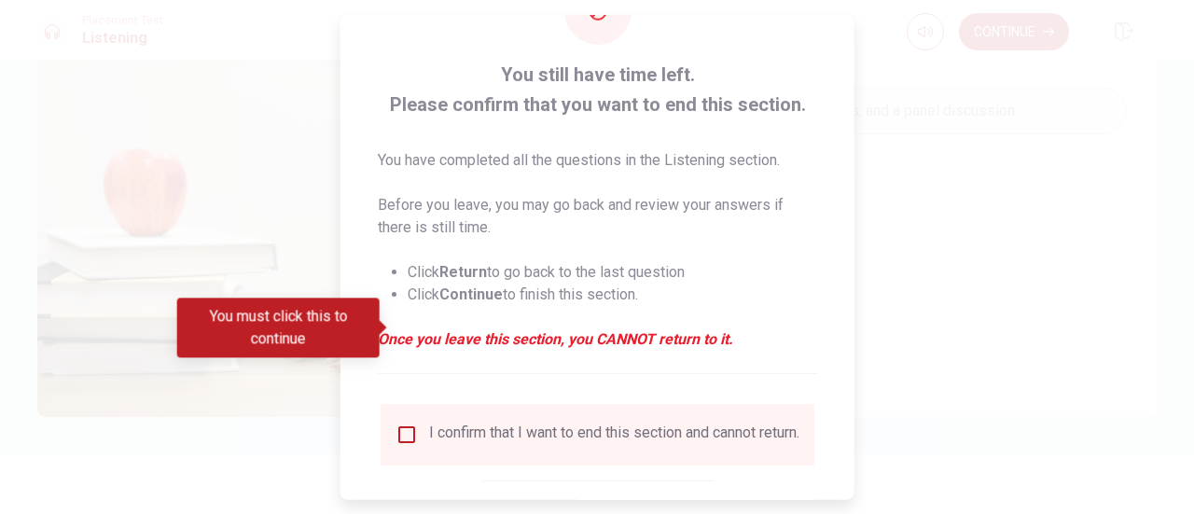
scroll to position [181, 0]
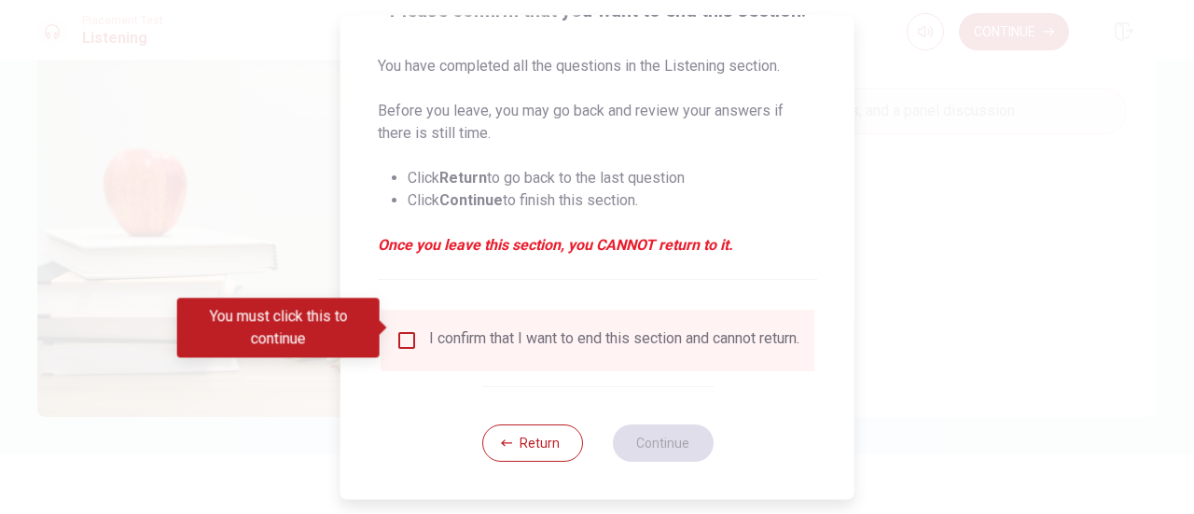
click at [401, 340] on div "I confirm that I want to end this section and cannot return." at bounding box center [597, 340] width 404 height 22
drag, startPoint x: 401, startPoint y: 340, endPoint x: 401, endPoint y: 329, distance: 10.3
click at [401, 329] on div "I confirm that I want to end this section and cannot return." at bounding box center [597, 340] width 404 height 22
click at [401, 329] on input "You must click this to continue" at bounding box center [406, 340] width 22 height 22
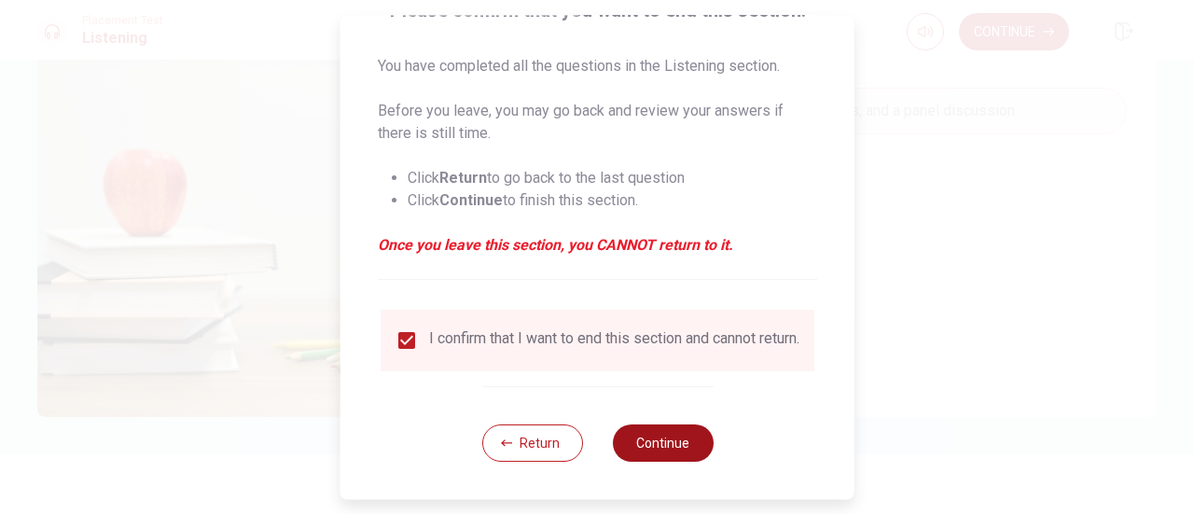
click at [696, 451] on button "Continue" at bounding box center [662, 442] width 101 height 37
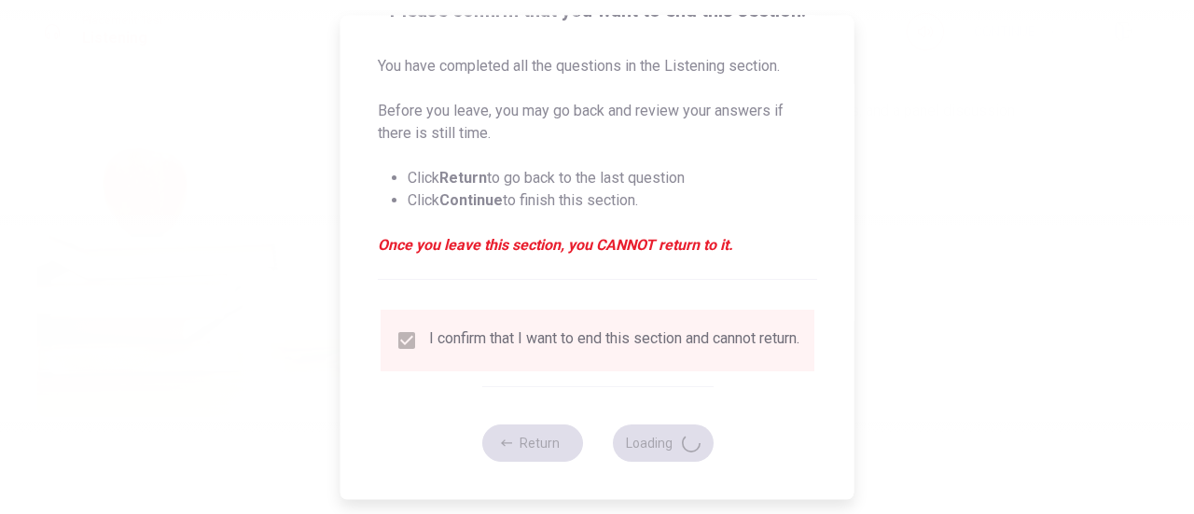
type input "0"
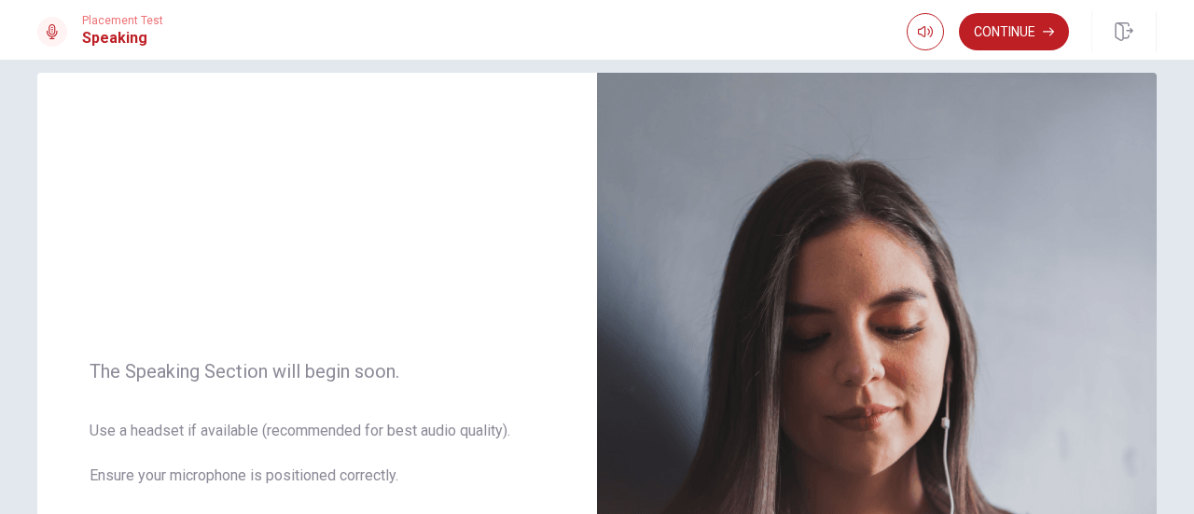
scroll to position [0, 0]
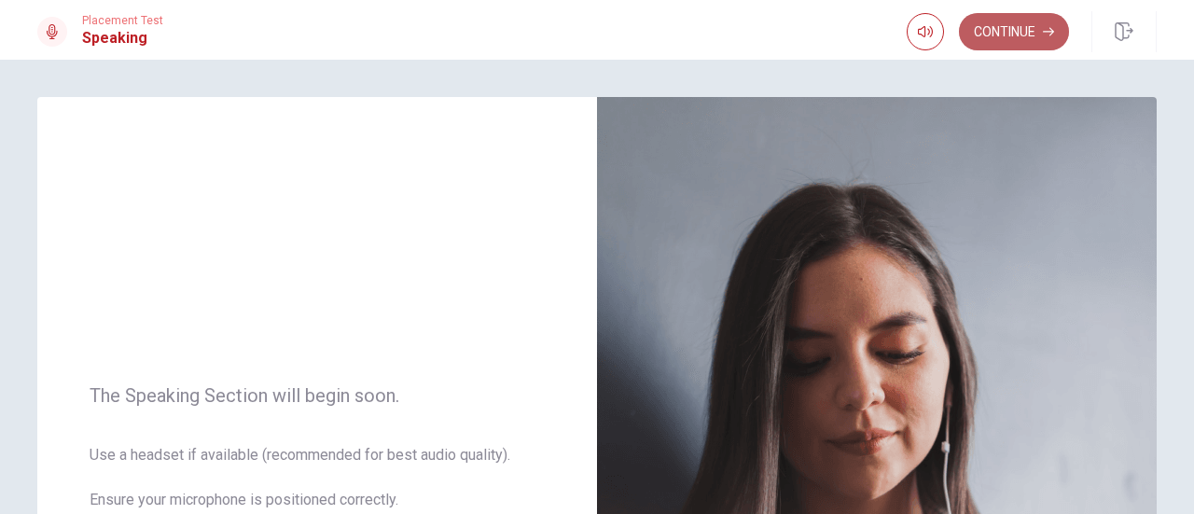
click at [1024, 24] on button "Continue" at bounding box center [1014, 31] width 110 height 37
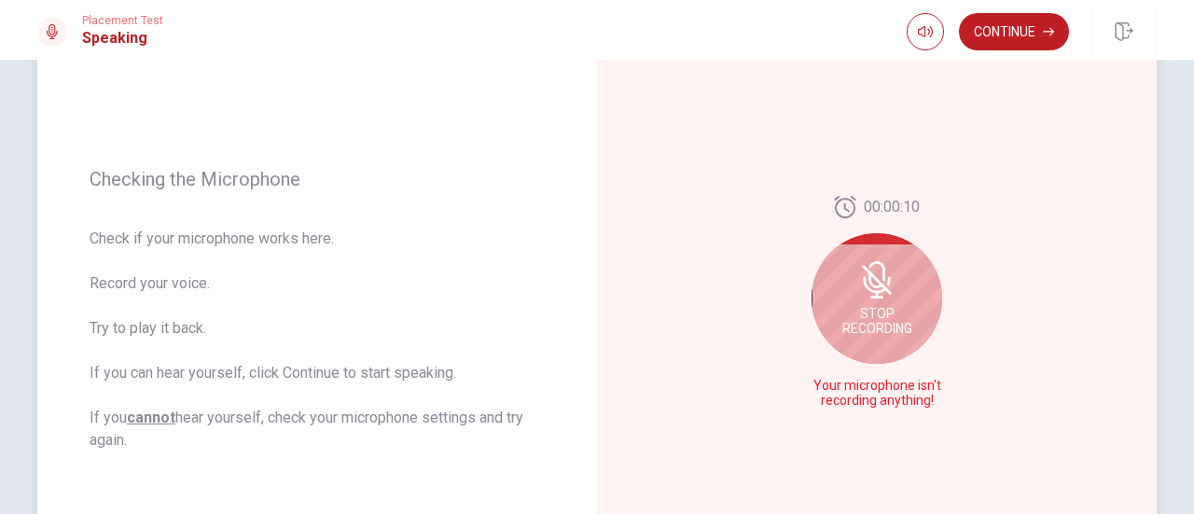
scroll to position [198, 0]
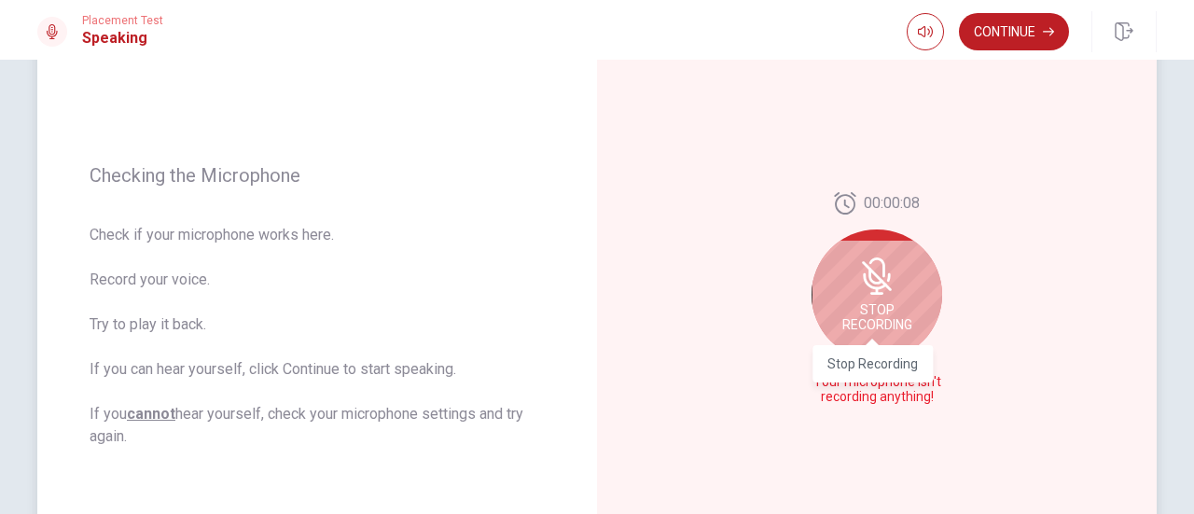
click at [869, 305] on span "Stop Recording" at bounding box center [877, 317] width 70 height 30
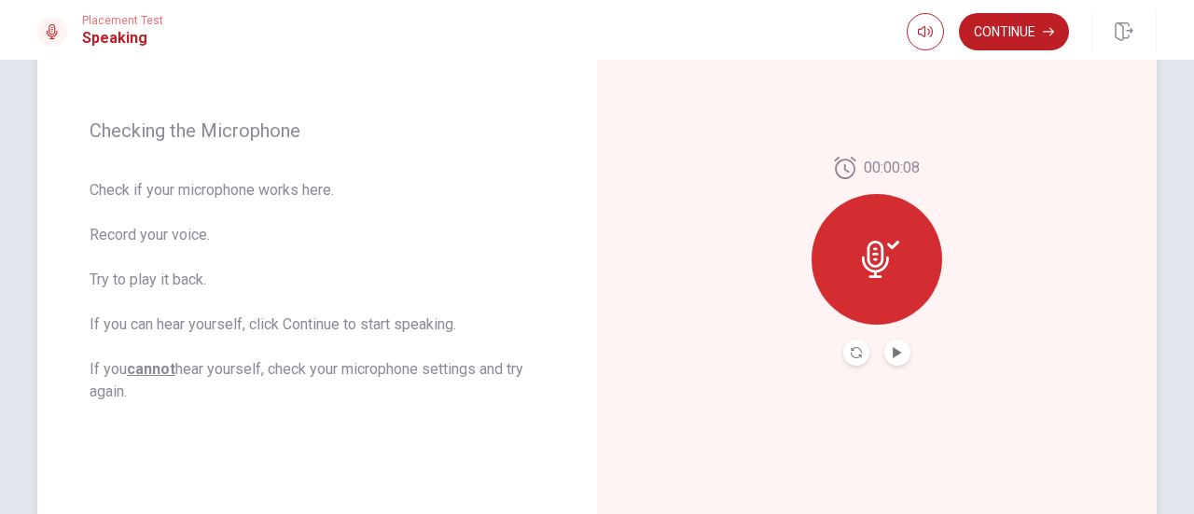
scroll to position [243, 0]
click at [888, 296] on div at bounding box center [876, 258] width 131 height 131
click at [886, 354] on button "Play Audio" at bounding box center [897, 352] width 26 height 26
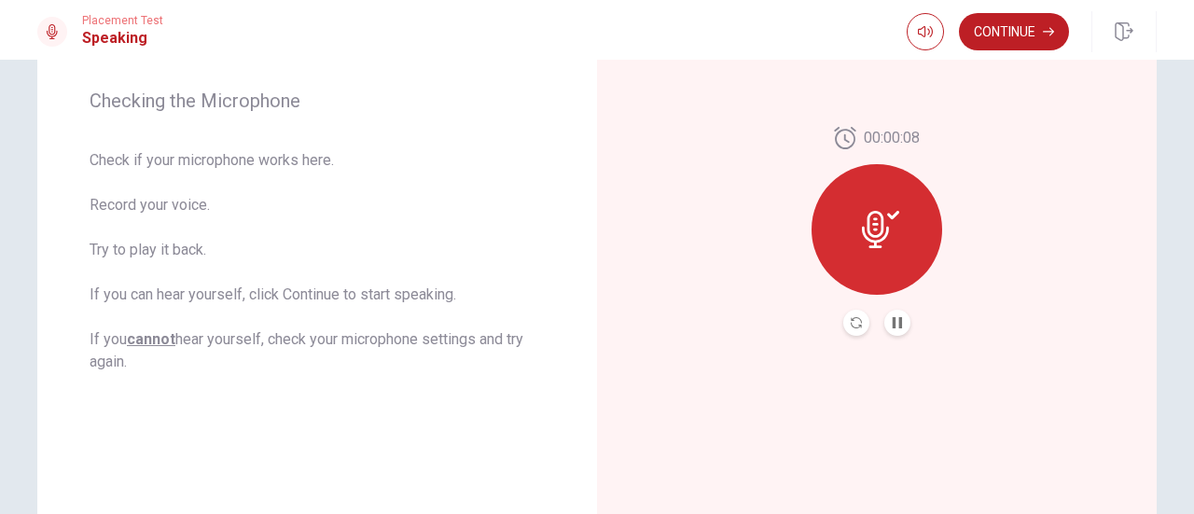
scroll to position [273, 0]
click at [893, 253] on div at bounding box center [876, 228] width 131 height 131
click at [843, 330] on button "Record Again" at bounding box center [856, 322] width 26 height 26
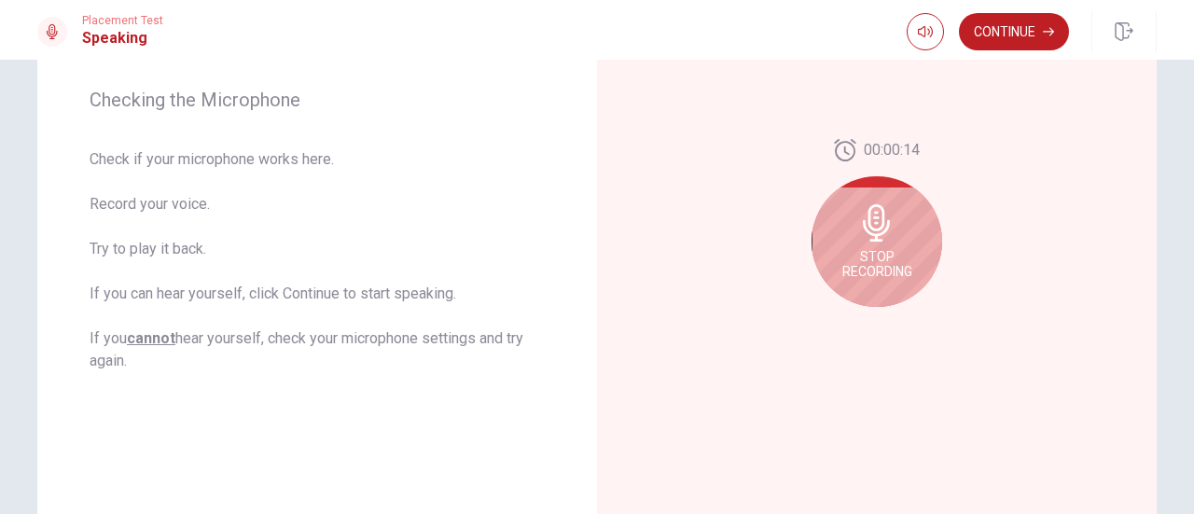
click at [873, 264] on span "Stop Recording" at bounding box center [877, 264] width 70 height 30
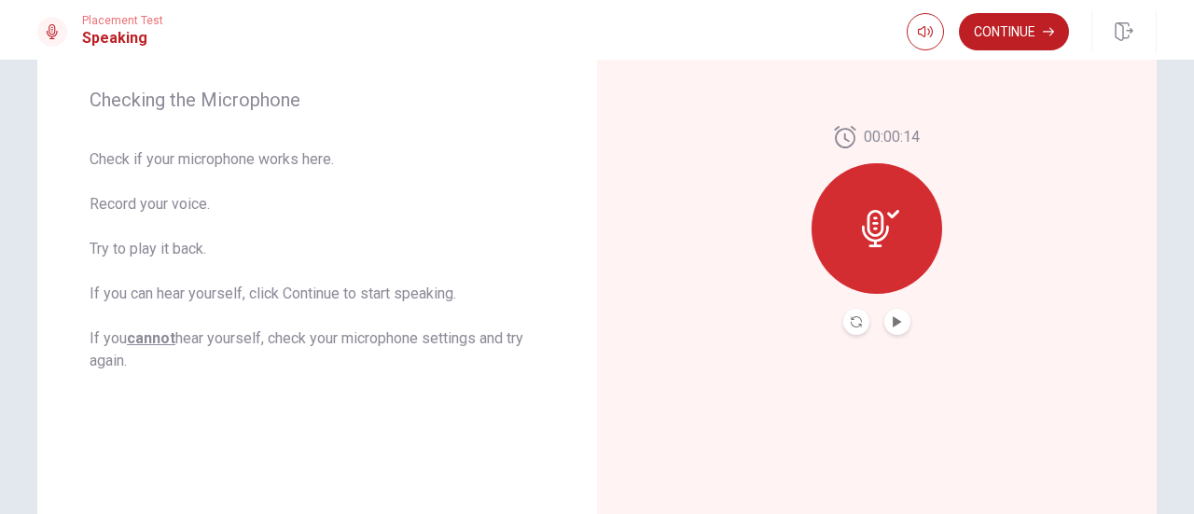
click at [873, 264] on div at bounding box center [876, 228] width 131 height 131
click at [853, 311] on button "Record Again" at bounding box center [856, 322] width 26 height 26
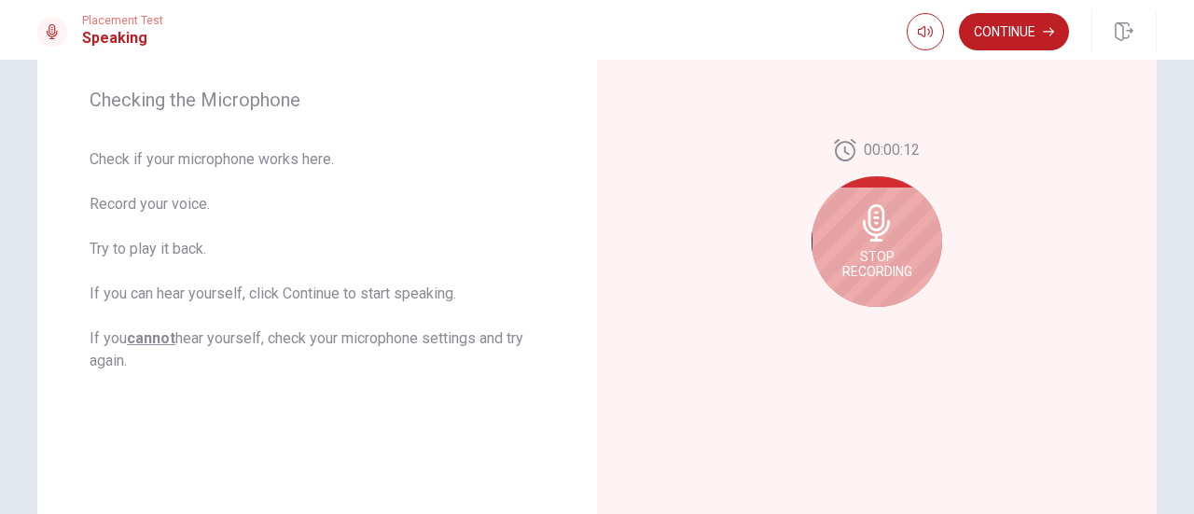
click at [863, 256] on span "Stop Recording" at bounding box center [877, 264] width 70 height 30
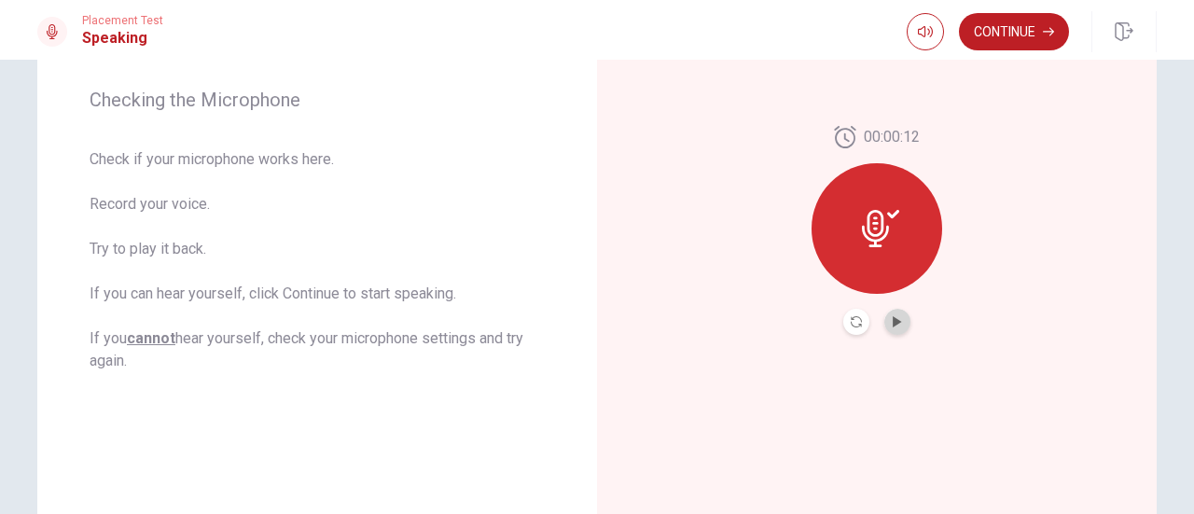
click at [886, 314] on button "Play Audio" at bounding box center [897, 322] width 26 height 26
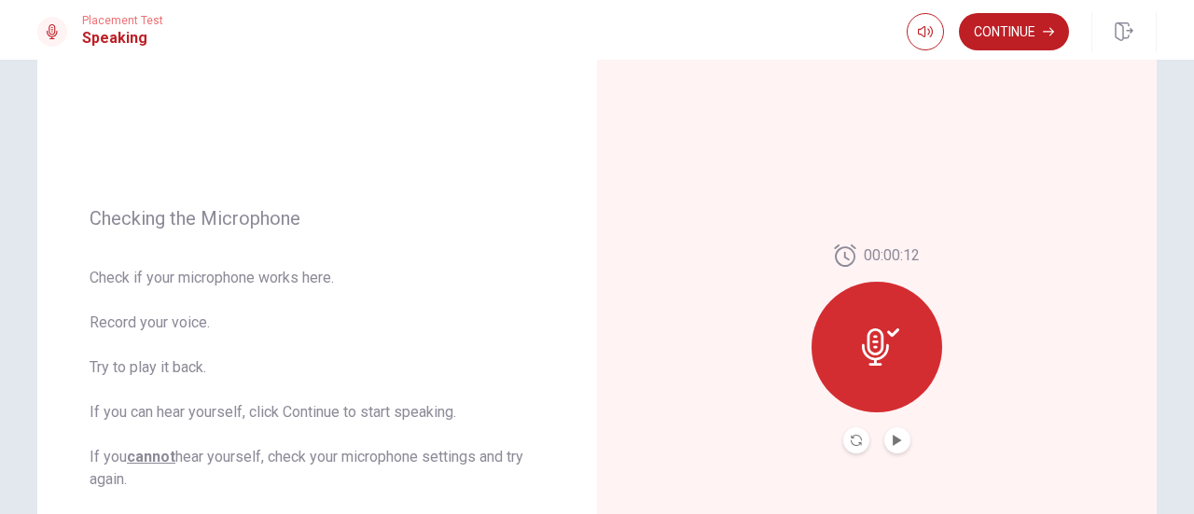
scroll to position [0, 0]
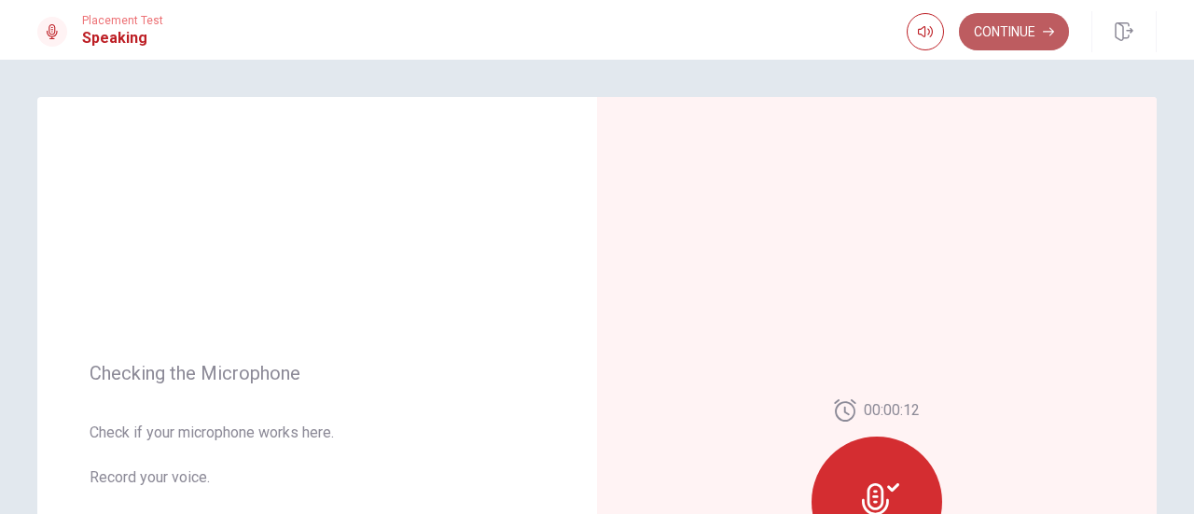
click at [1034, 20] on button "Continue" at bounding box center [1014, 31] width 110 height 37
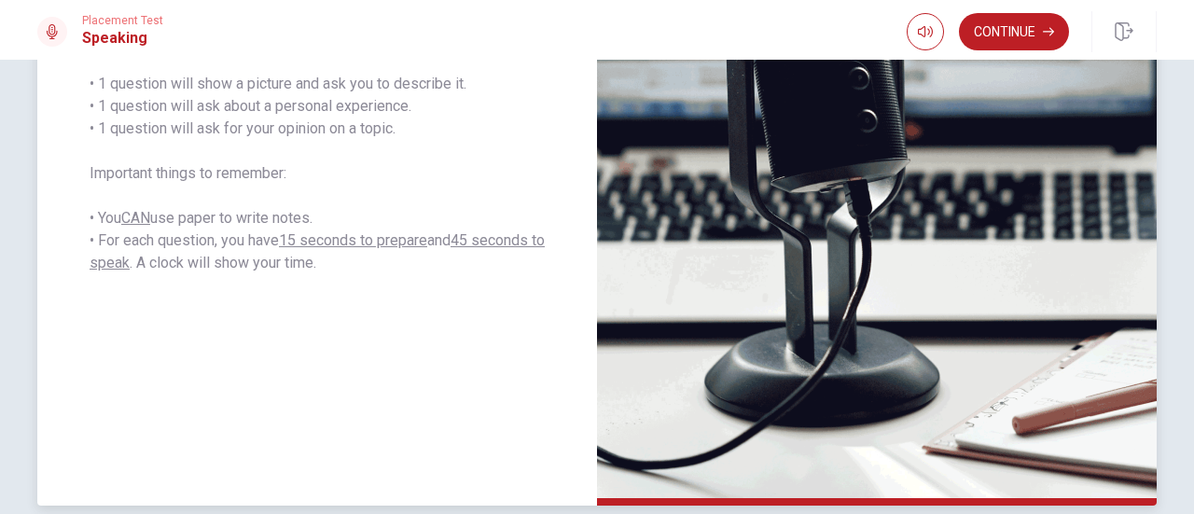
scroll to position [492, 0]
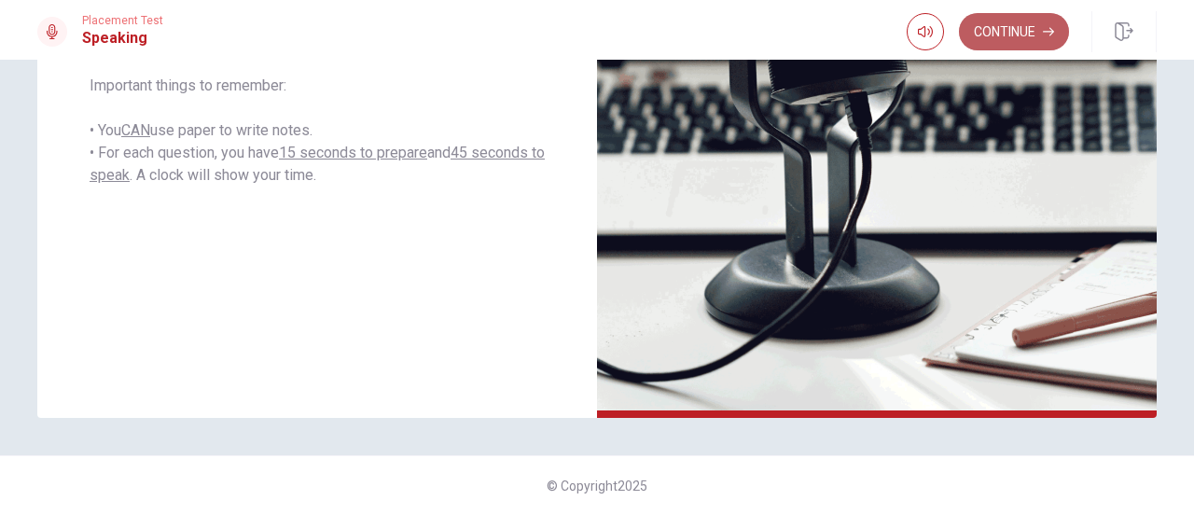
click at [1006, 15] on button "Continue" at bounding box center [1014, 31] width 110 height 37
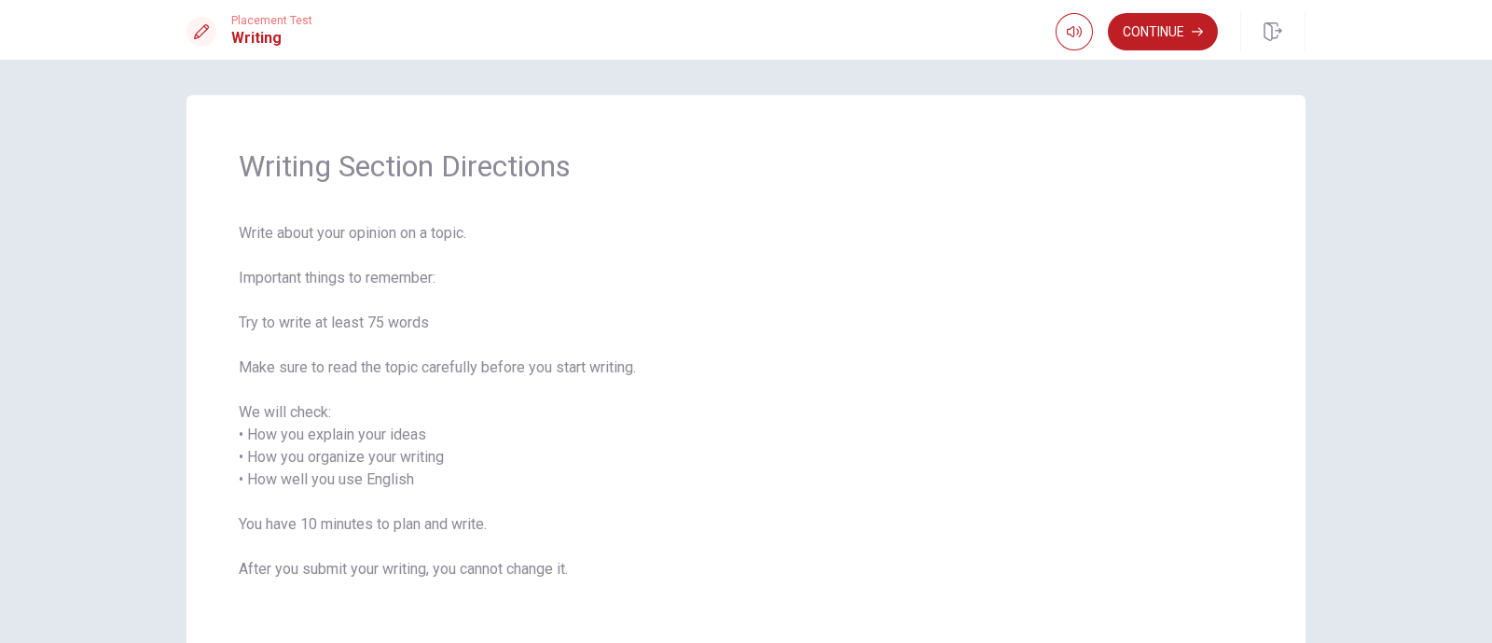
scroll to position [20, 0]
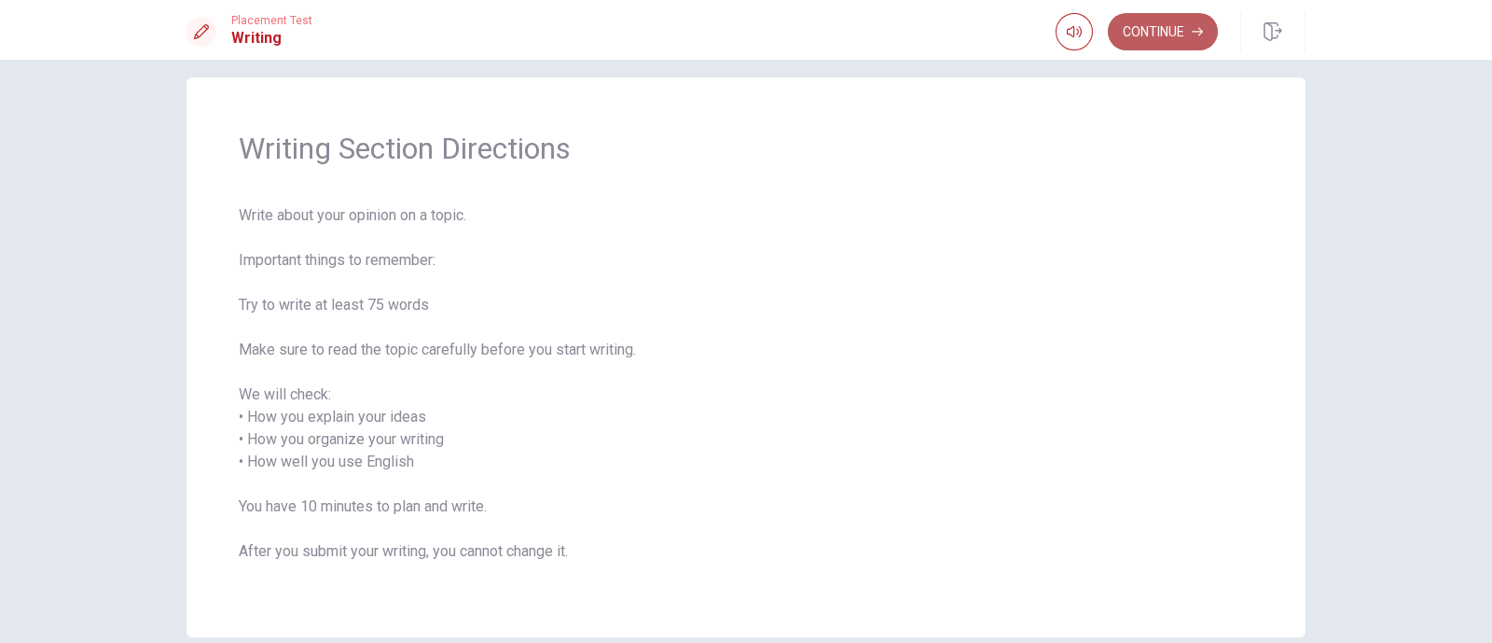
click at [1175, 25] on button "Continue" at bounding box center [1163, 31] width 110 height 37
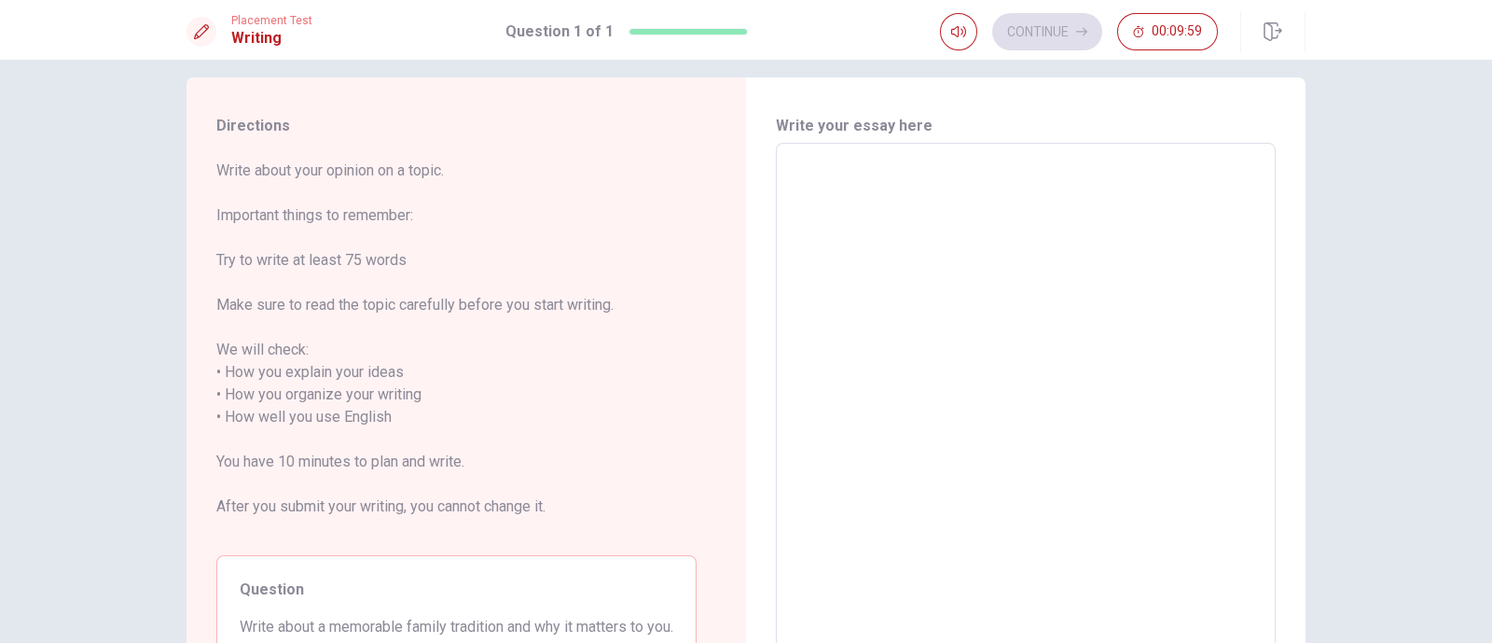
click at [930, 178] on textarea at bounding box center [1026, 406] width 474 height 495
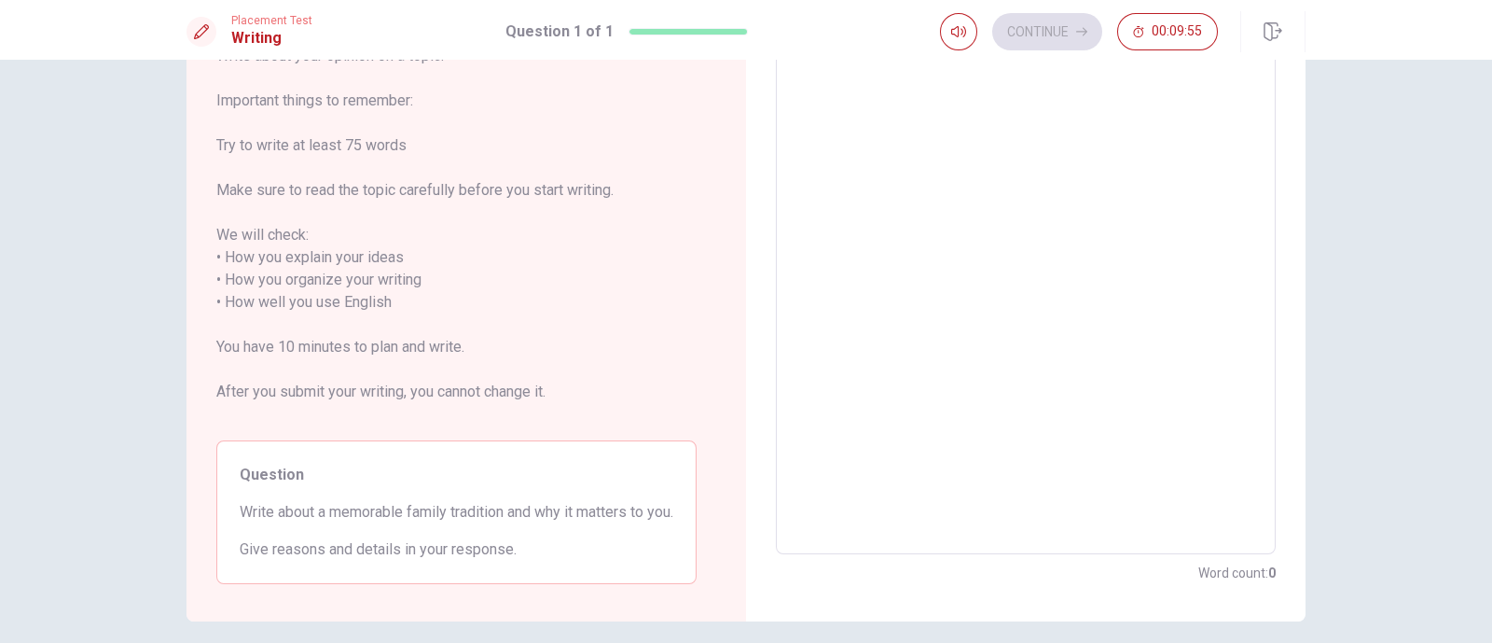
scroll to position [206, 0]
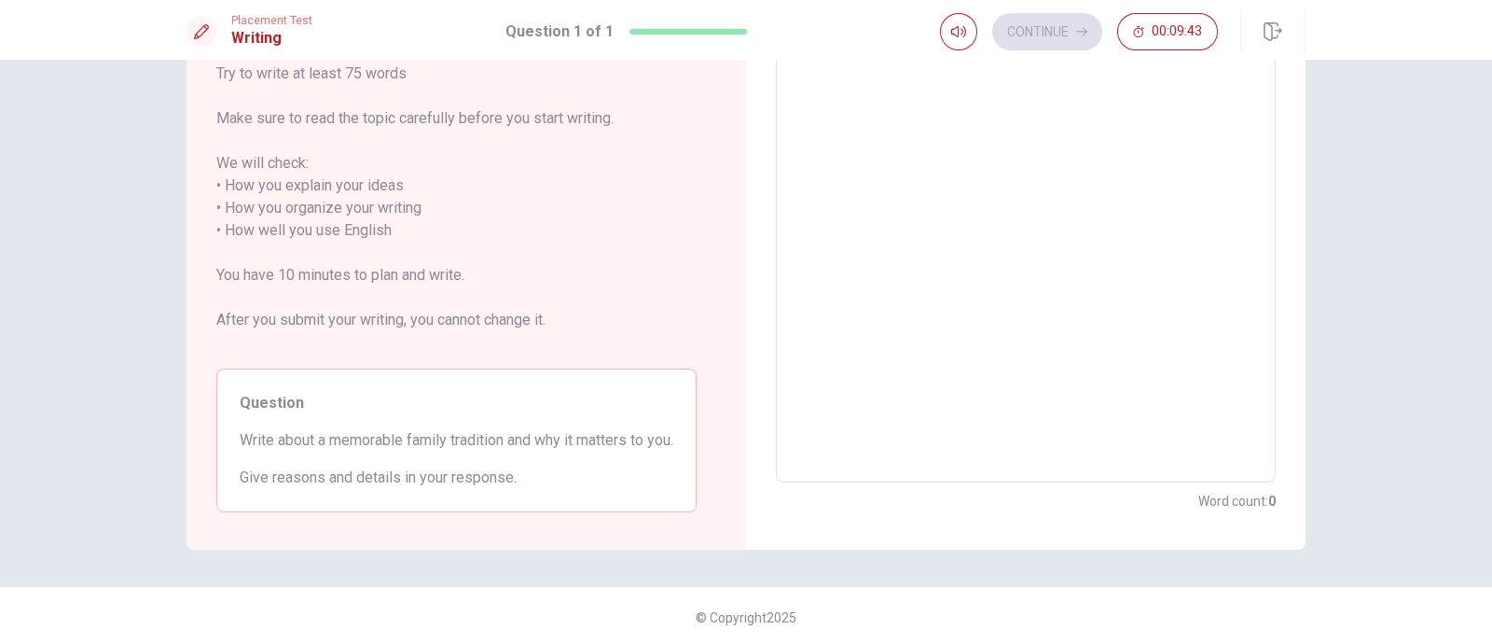
drag, startPoint x: 328, startPoint y: 445, endPoint x: 492, endPoint y: 439, distance: 163.3
click at [492, 439] on span "Write about a memorable family tradition and why it matters to you." at bounding box center [457, 440] width 434 height 22
click at [1000, 284] on textarea at bounding box center [1026, 219] width 474 height 495
type textarea "m"
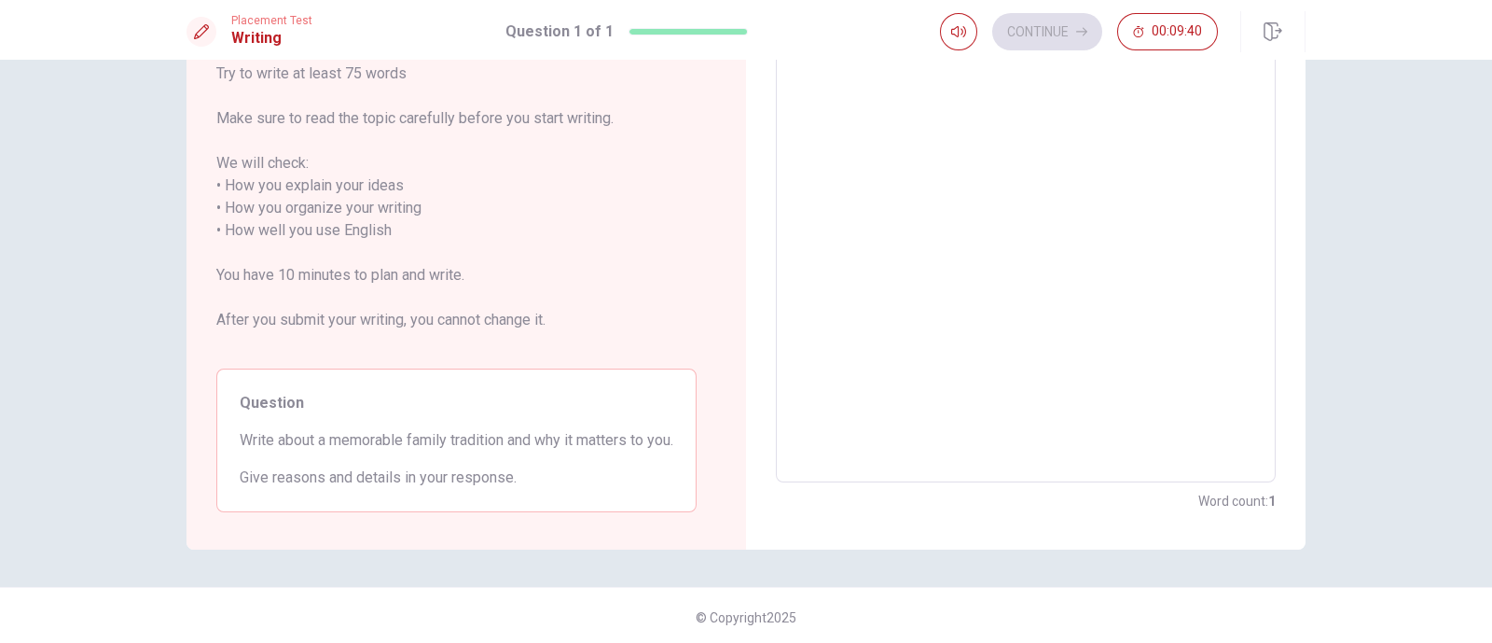
type textarea "x"
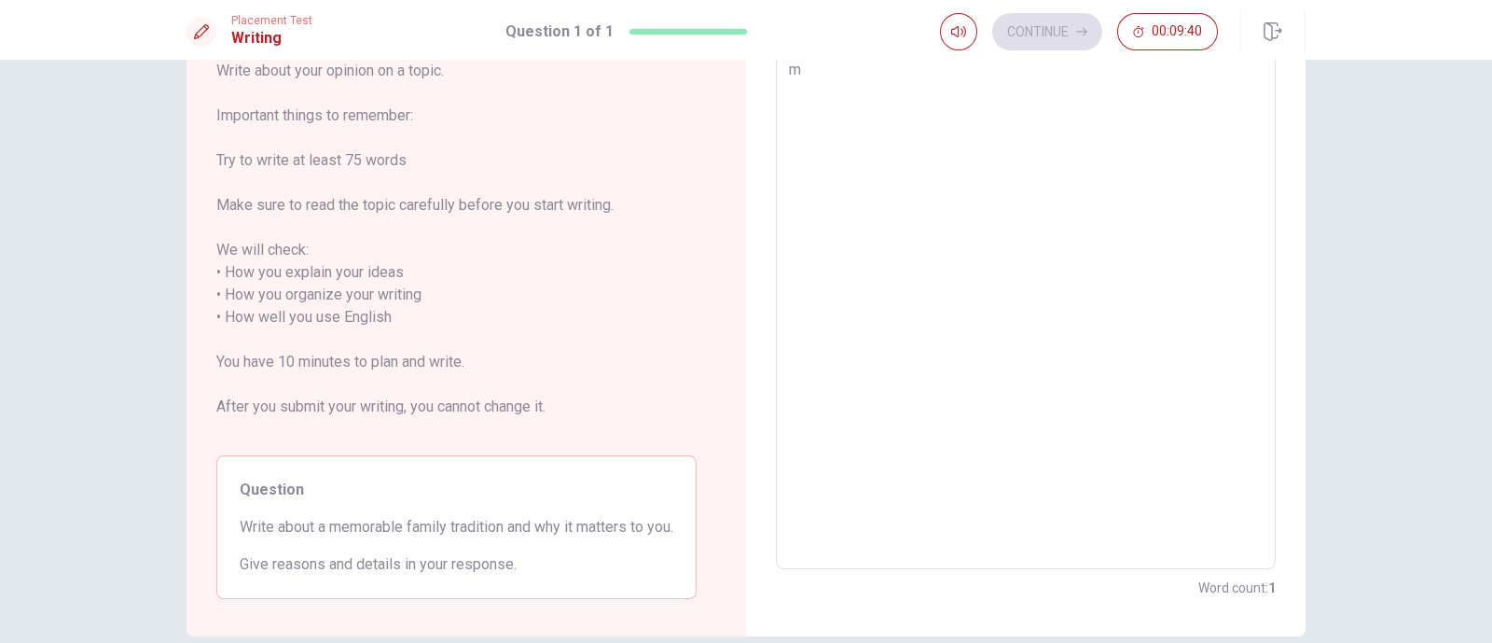
type textarea "me"
type textarea "x"
type textarea "mem"
type textarea "x"
type textarea "memo"
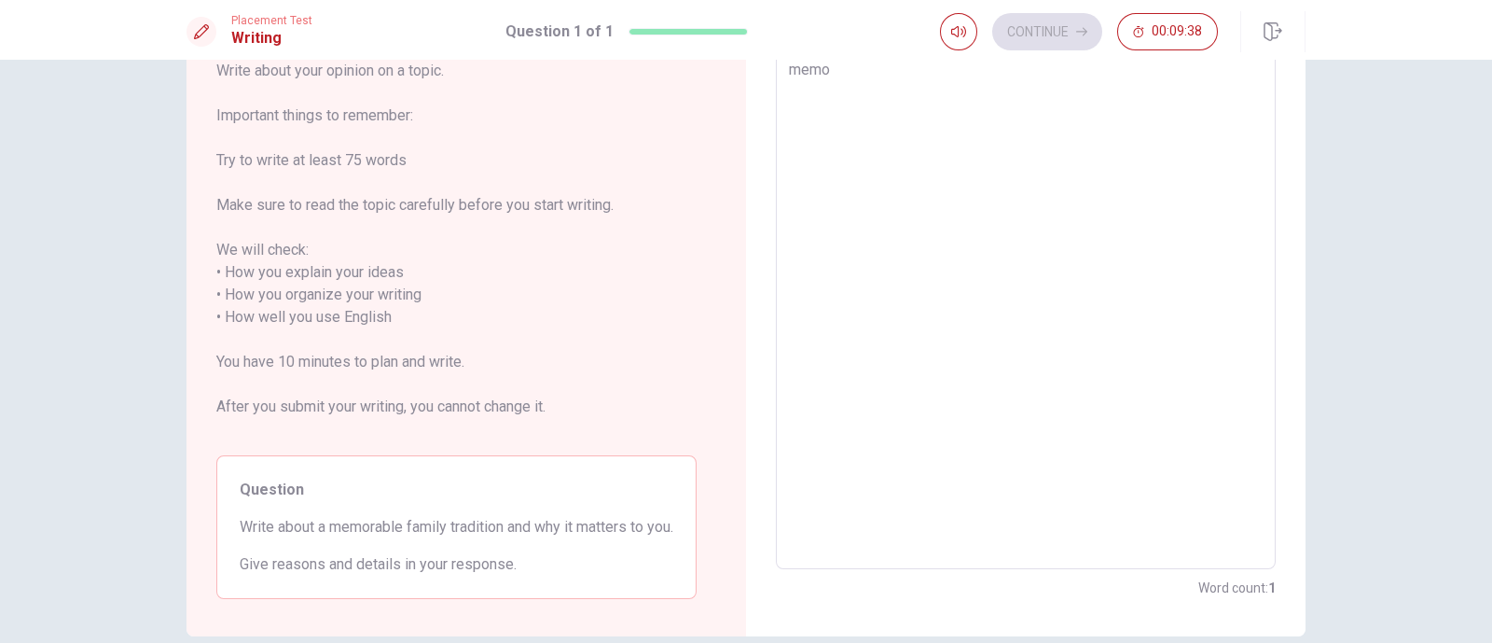
type textarea "x"
type textarea "memor"
type textarea "x"
type textarea "memora"
type textarea "x"
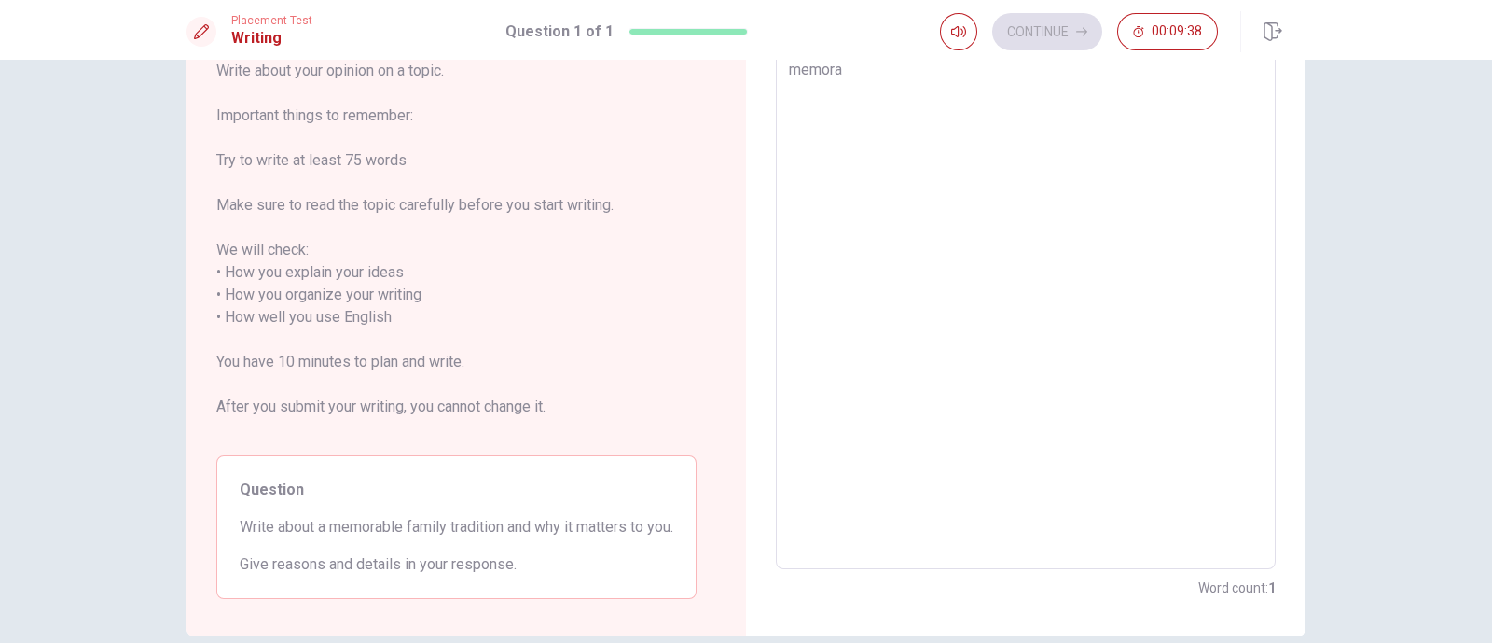
type textarea "memorab"
type textarea "x"
type textarea "memorabl"
type textarea "x"
type textarea "memorable"
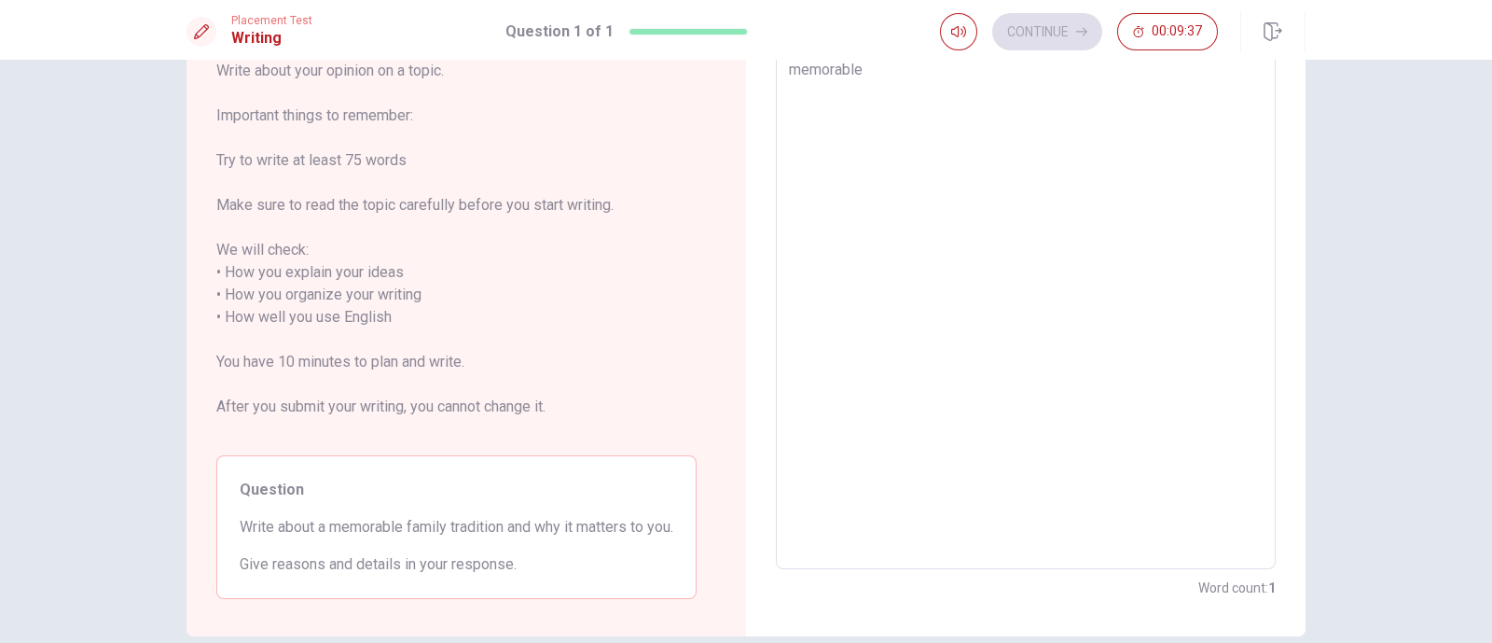
type textarea "x"
type textarea "memorable"
type textarea "x"
type textarea "memorable f"
type textarea "x"
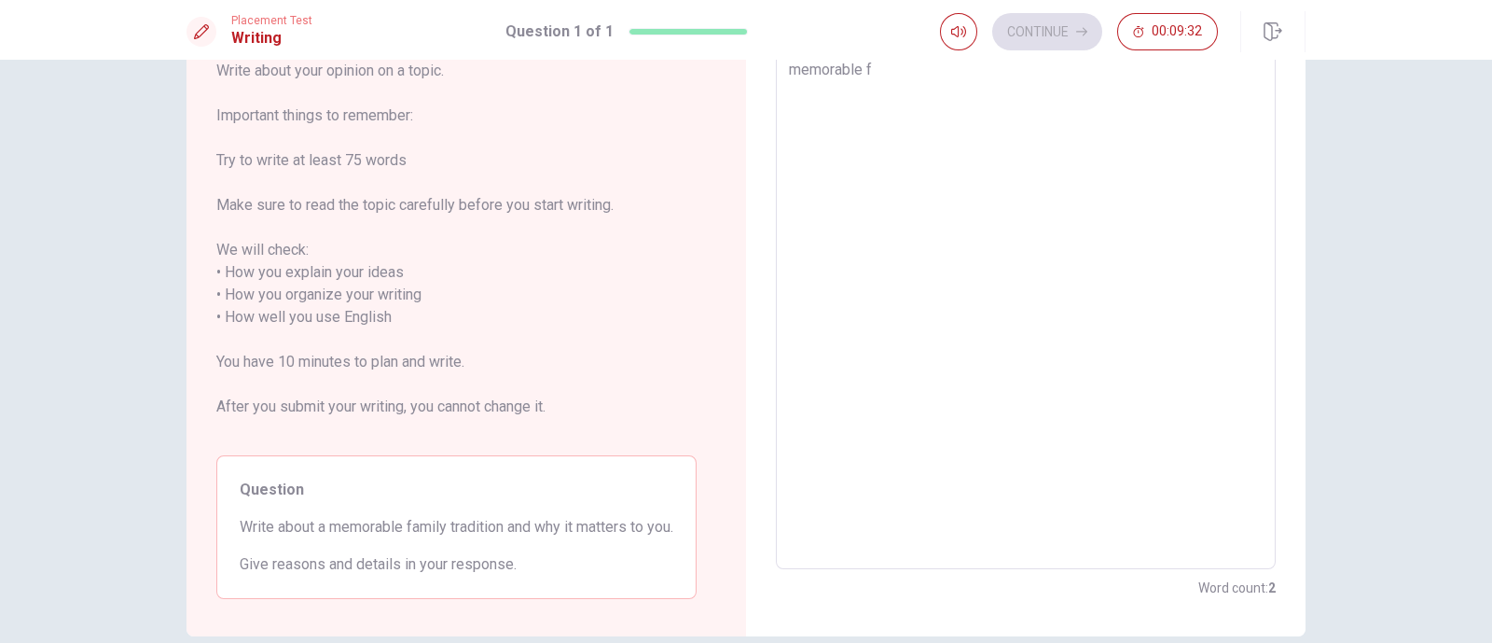
type textarea "memorable fa"
type textarea "x"
type textarea "memorable fam"
type textarea "x"
type textarea "memorable fami"
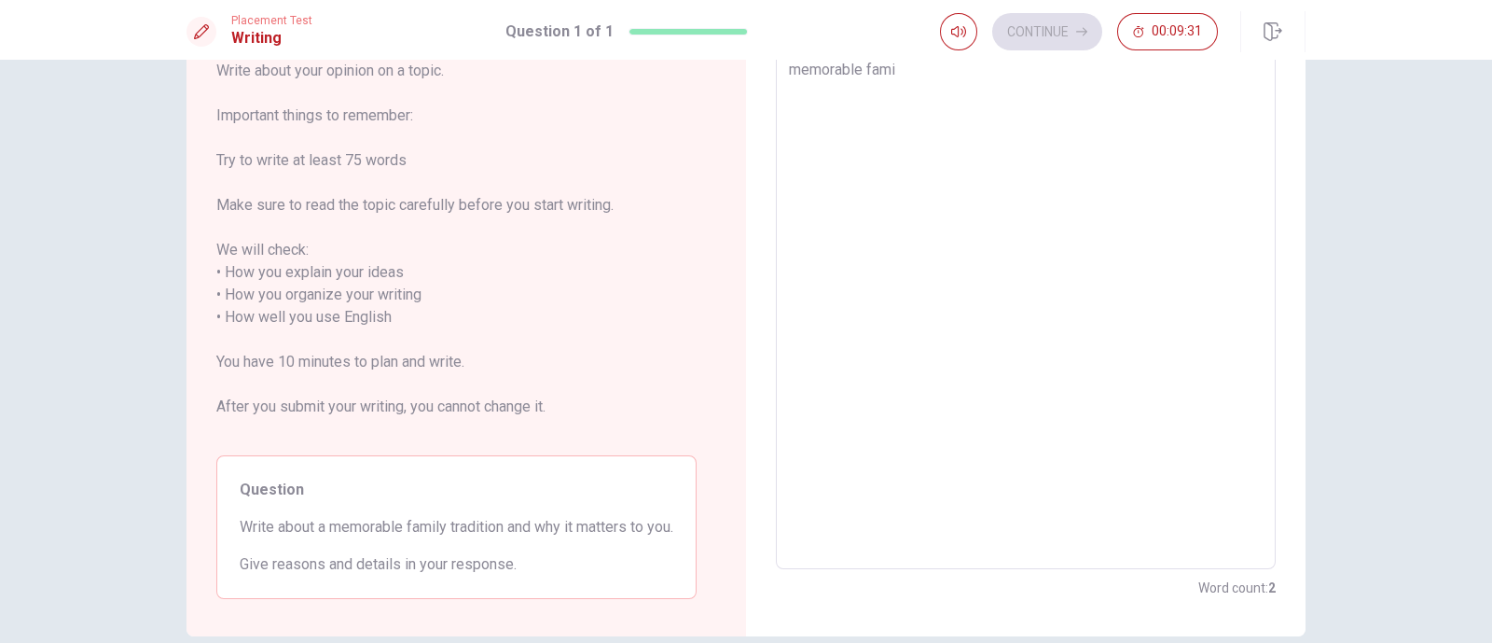
type textarea "x"
type textarea "memorable famik"
type textarea "x"
type textarea "memorable fami"
type textarea "x"
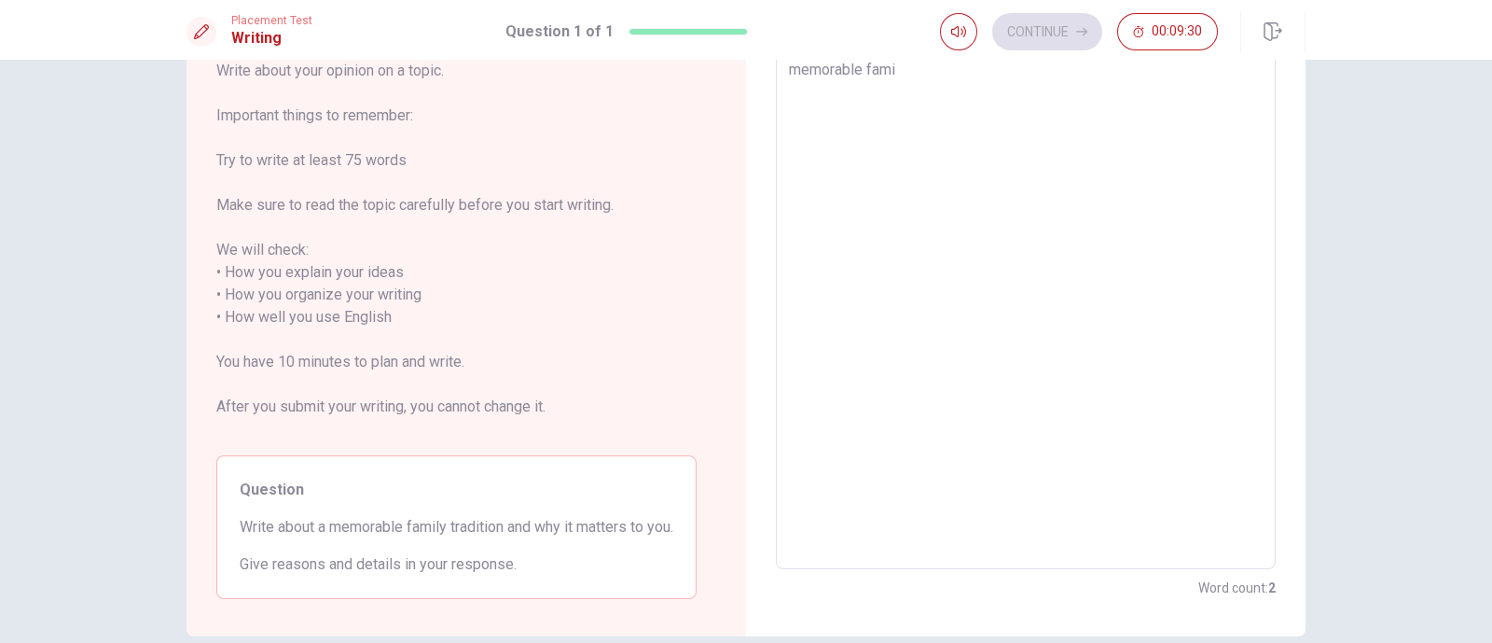
type textarea "memorable famil"
type textarea "x"
type textarea "memorable famili"
type textarea "x"
type textarea "memorable famil"
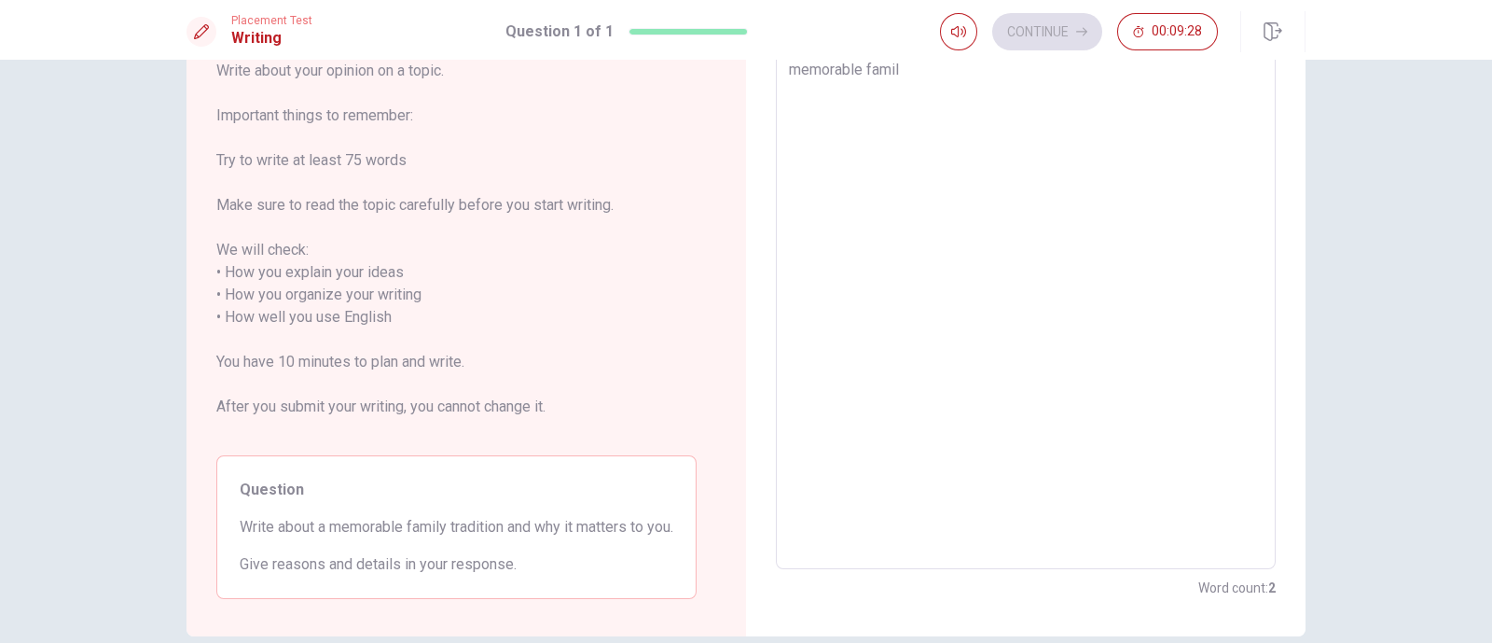
type textarea "x"
type textarea "memorable family"
type textarea "x"
type textarea "memorable family"
type textarea "x"
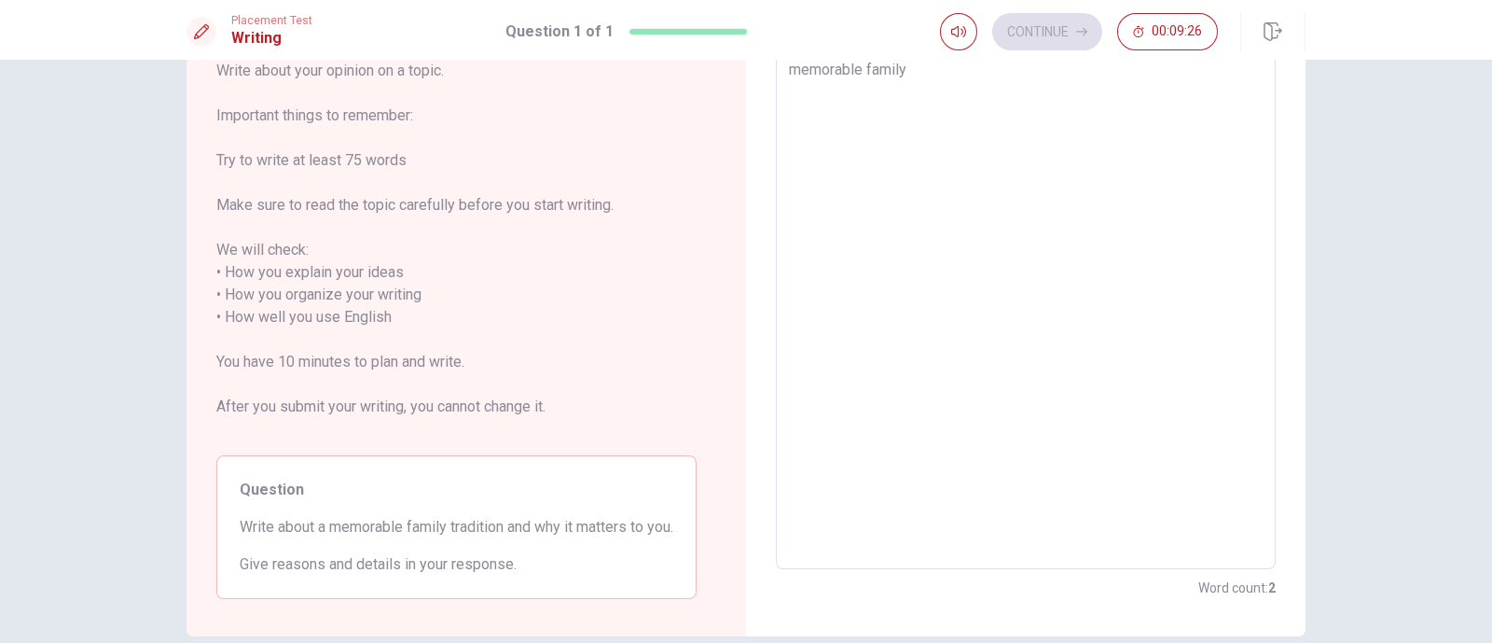
type textarea "memorable family t"
type textarea "x"
type textarea "memorable family ta"
type textarea "x"
type textarea "memorable family t"
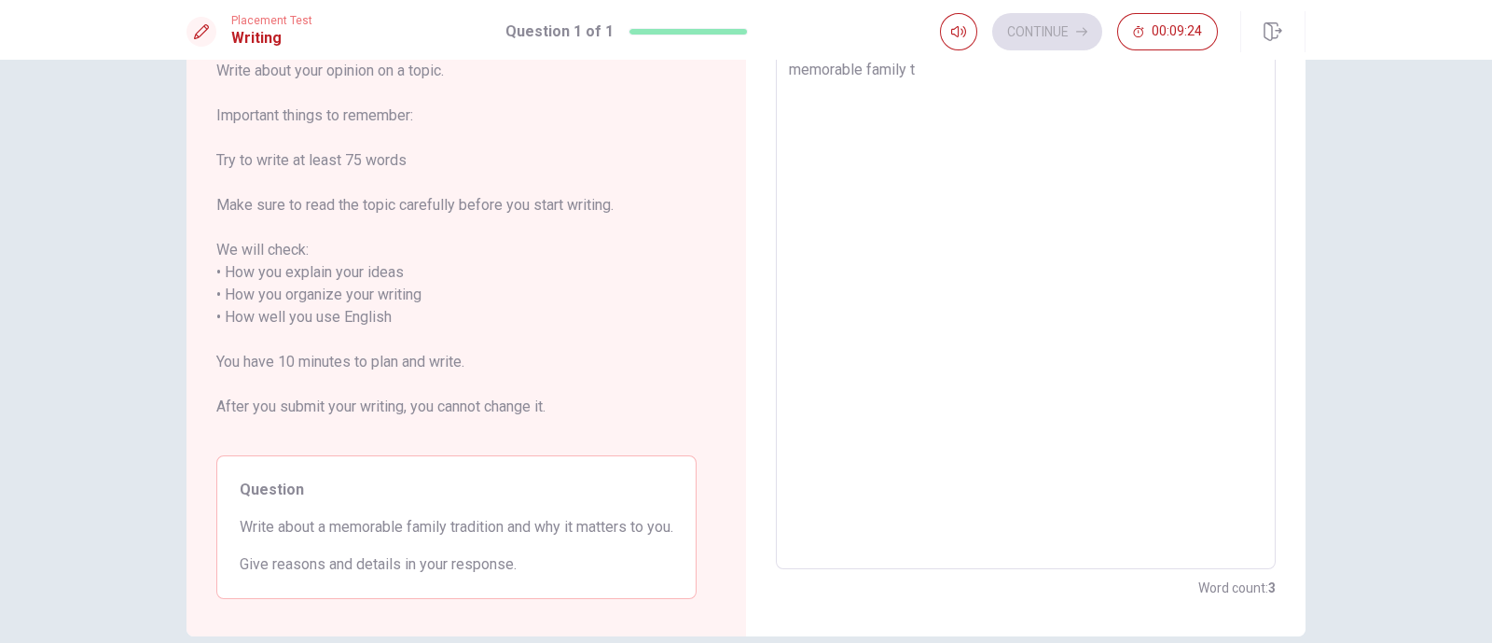
type textarea "x"
type textarea "memorable family tr"
type textarea "x"
type textarea "memorable family tra"
type textarea "x"
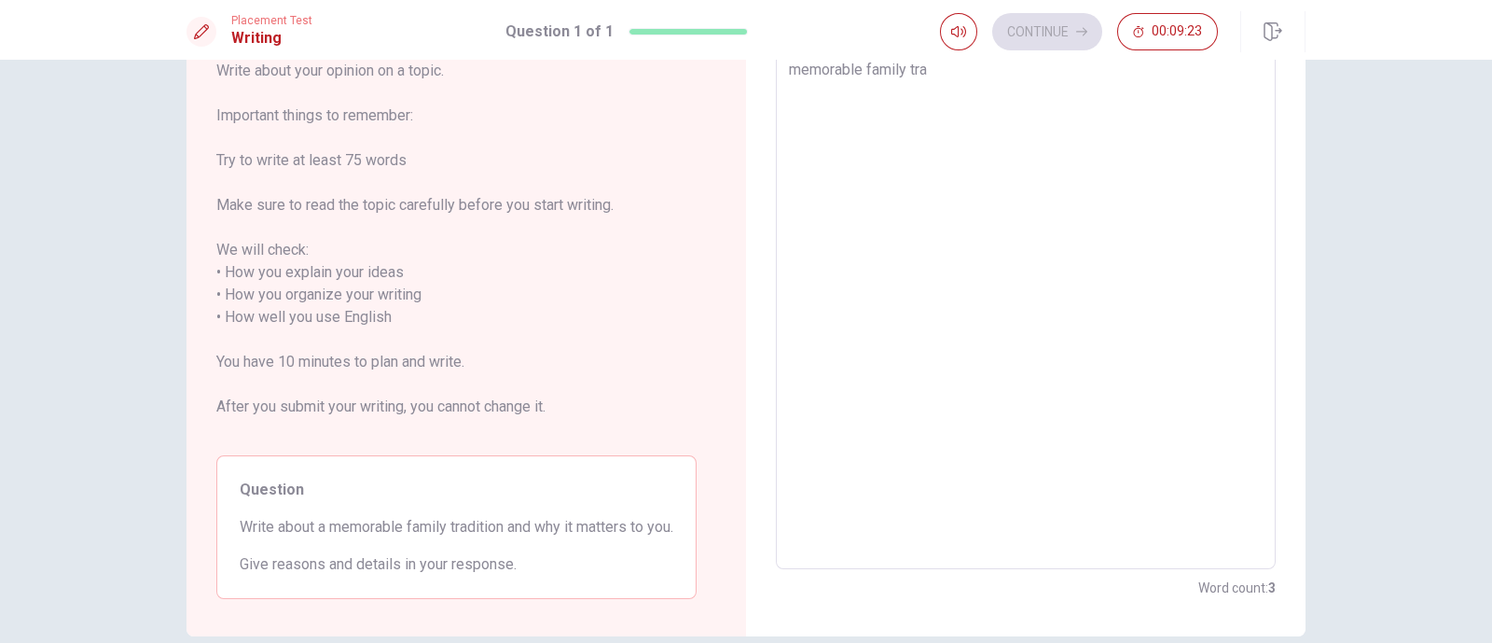
type textarea "memorable family tr"
type textarea "x"
type textarea "memorable family t"
type textarea "x"
type textarea "memorable family tr"
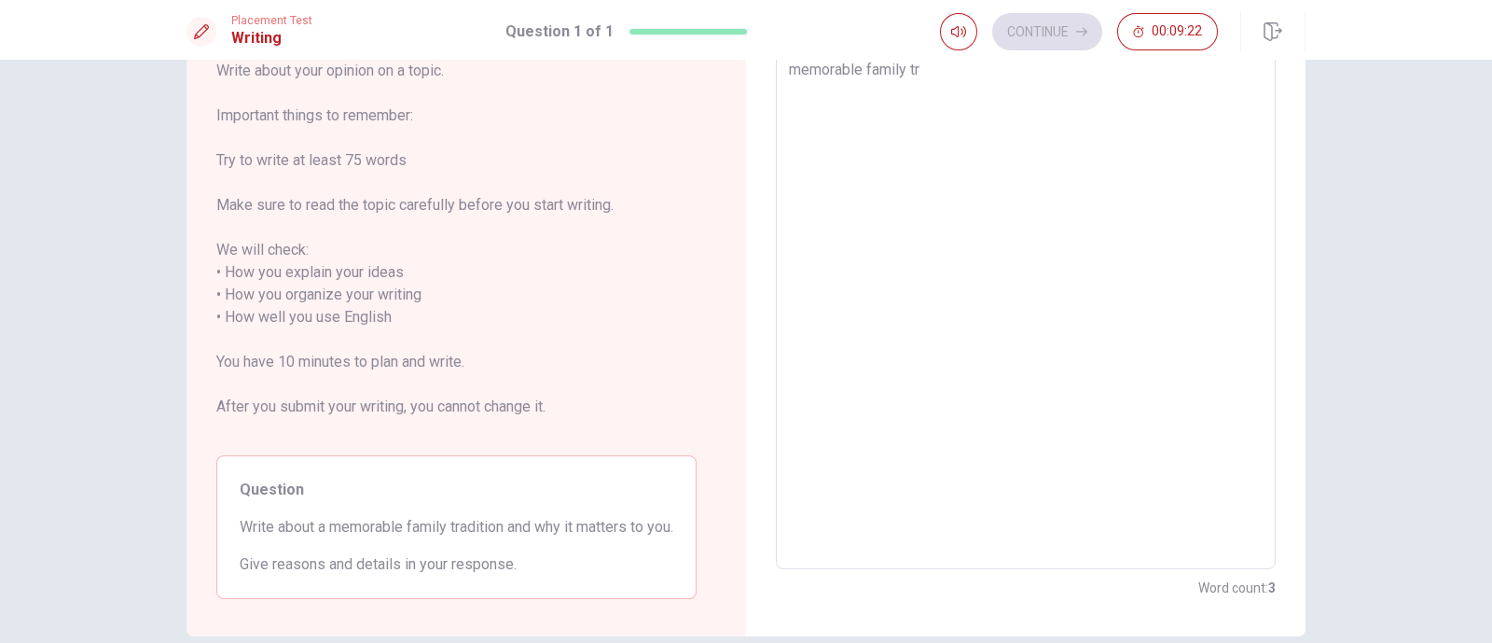
type textarea "x"
type textarea "memorable family tra"
type textarea "x"
type textarea "memorable family trad"
type textarea "x"
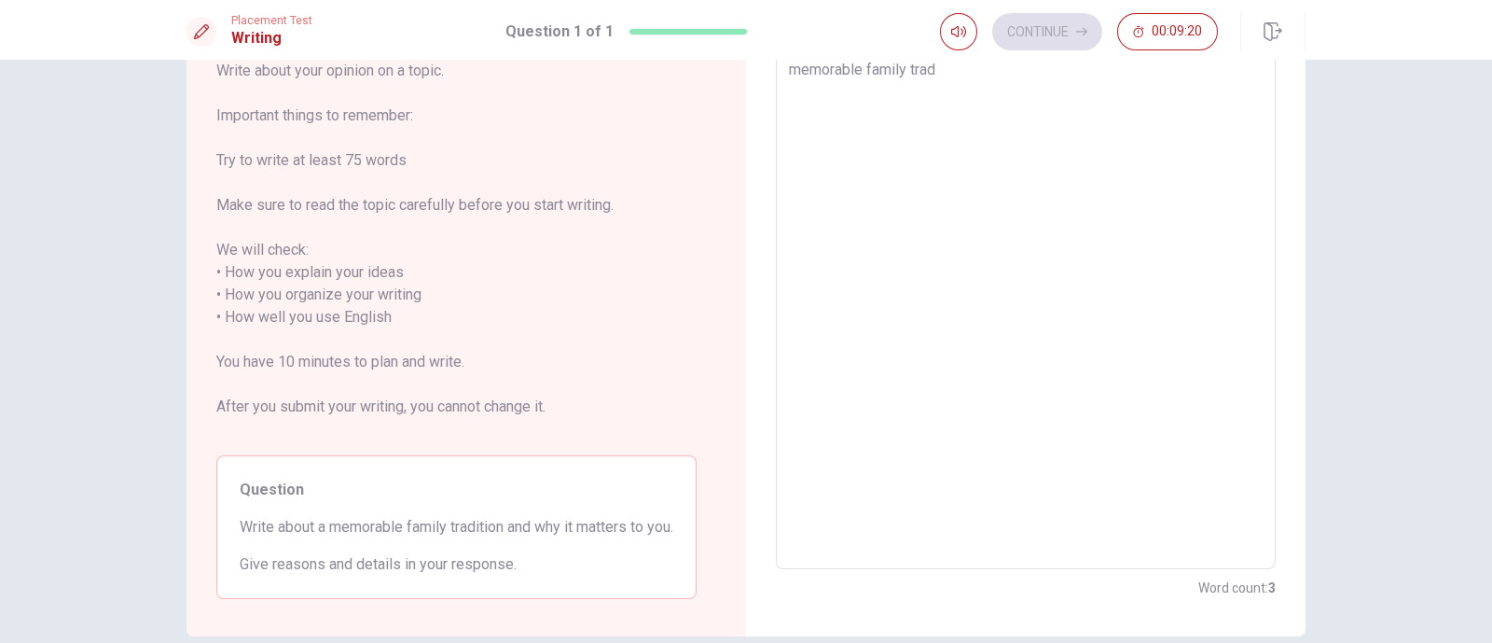
type textarea "memorable family tradi"
type textarea "x"
type textarea "memorable family tradit"
type textarea "x"
type textarea "memorable family traditi"
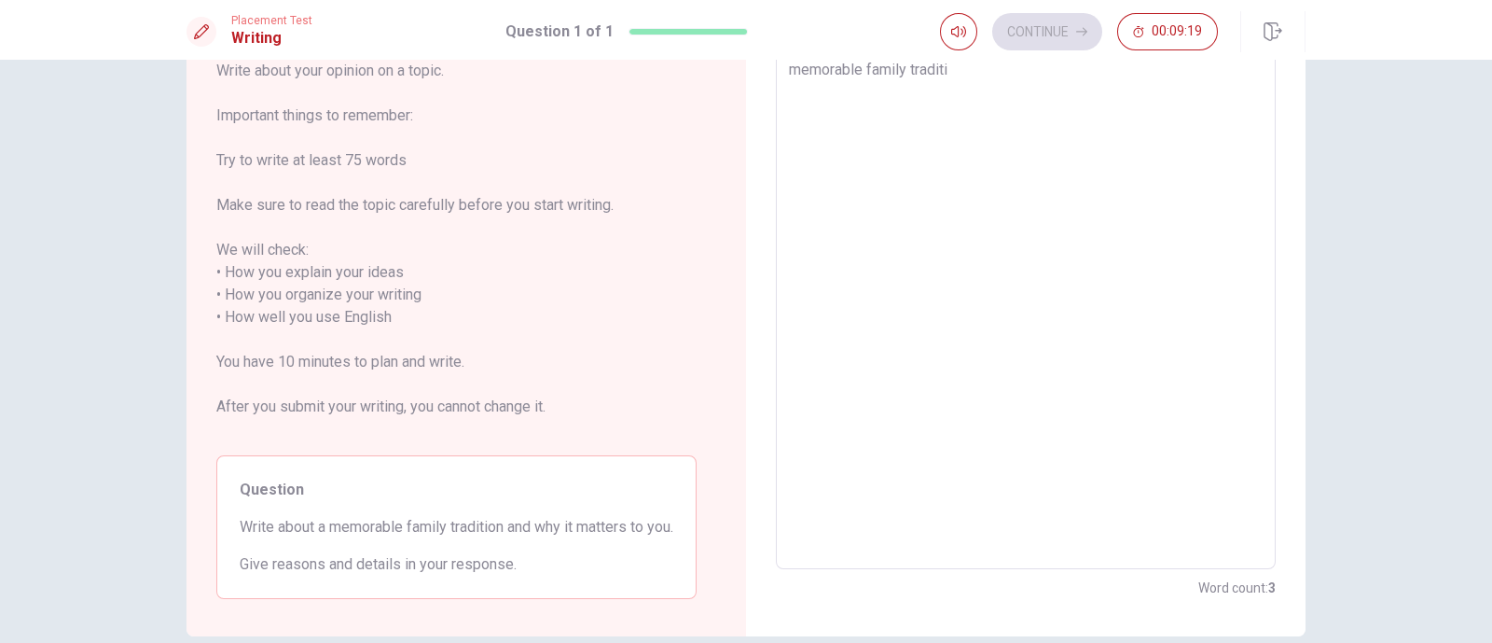
type textarea "x"
type textarea "memorable family traditio"
type textarea "x"
type textarea "memorable family tradition"
type textarea "x"
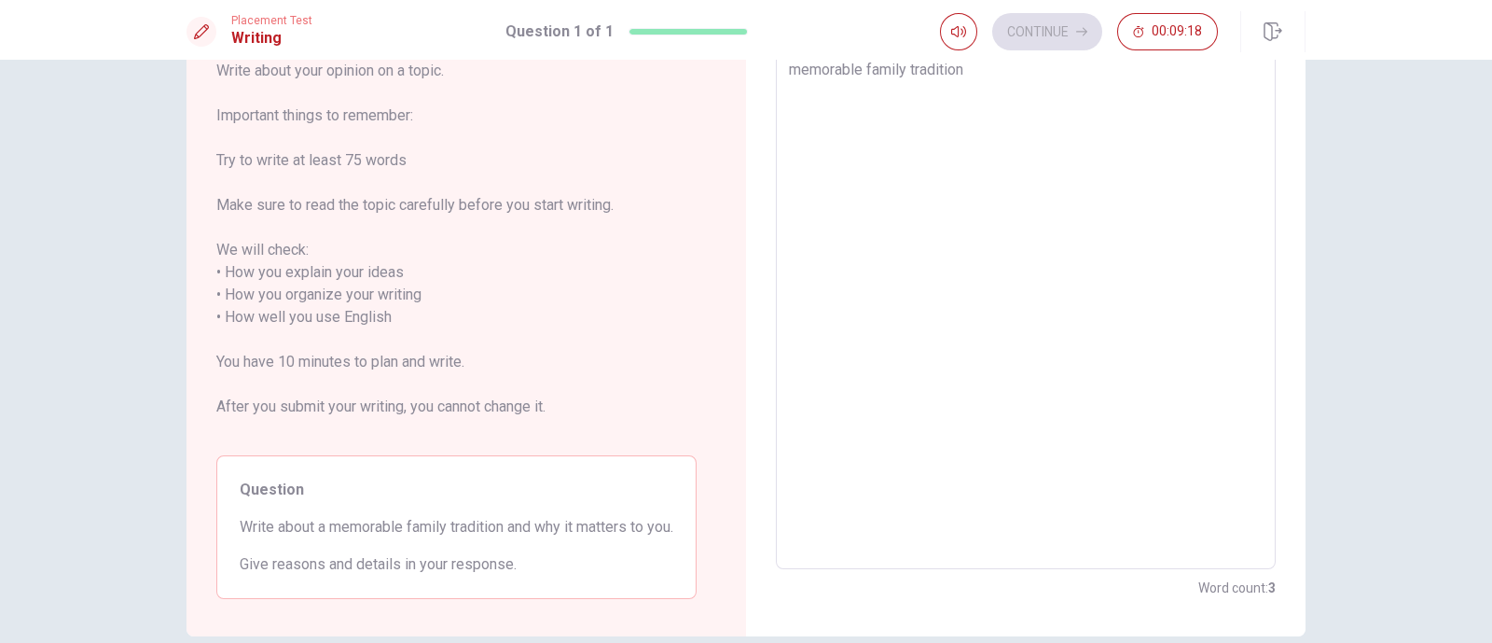
type textarea "memorable family tradition"
type textarea "x"
type textarea "memorable family tradition i"
type textarea "x"
type textarea "memorable family tradition is"
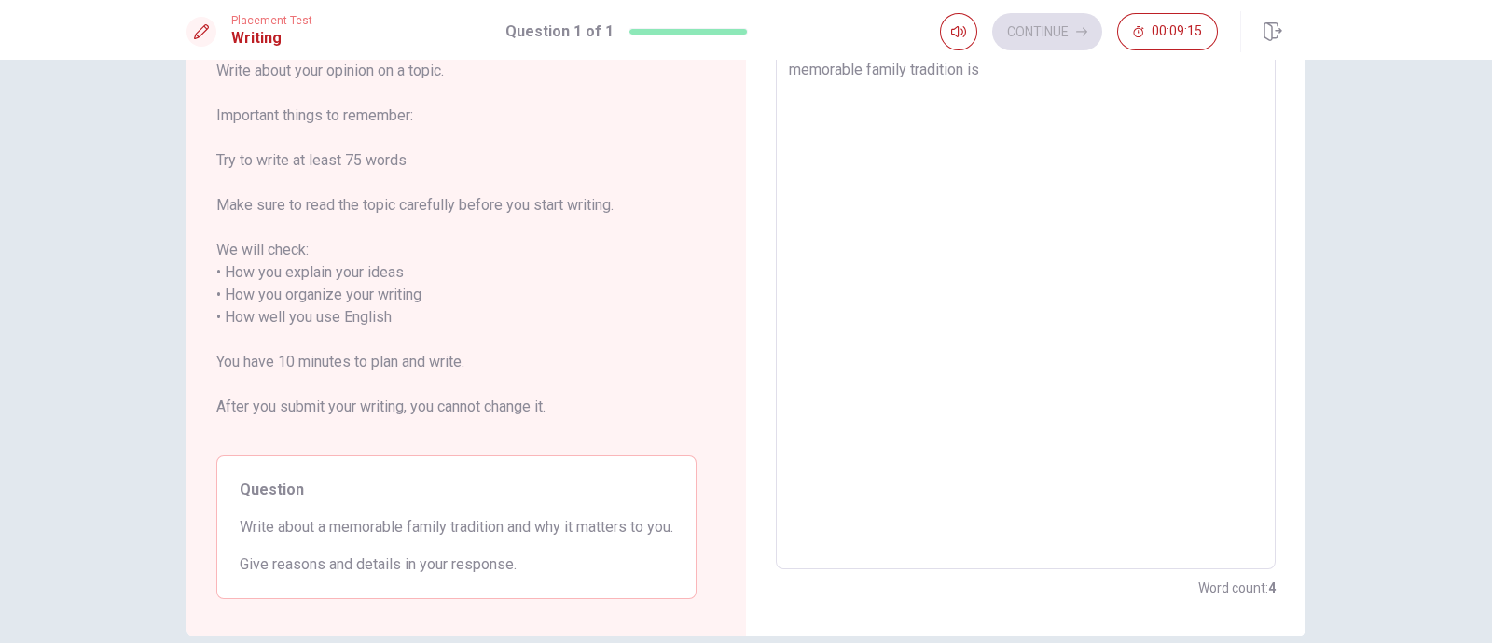
type textarea "x"
type textarea "memorable family tradition is"
type textarea "x"
type textarea "memorable family tradition is p"
type textarea "x"
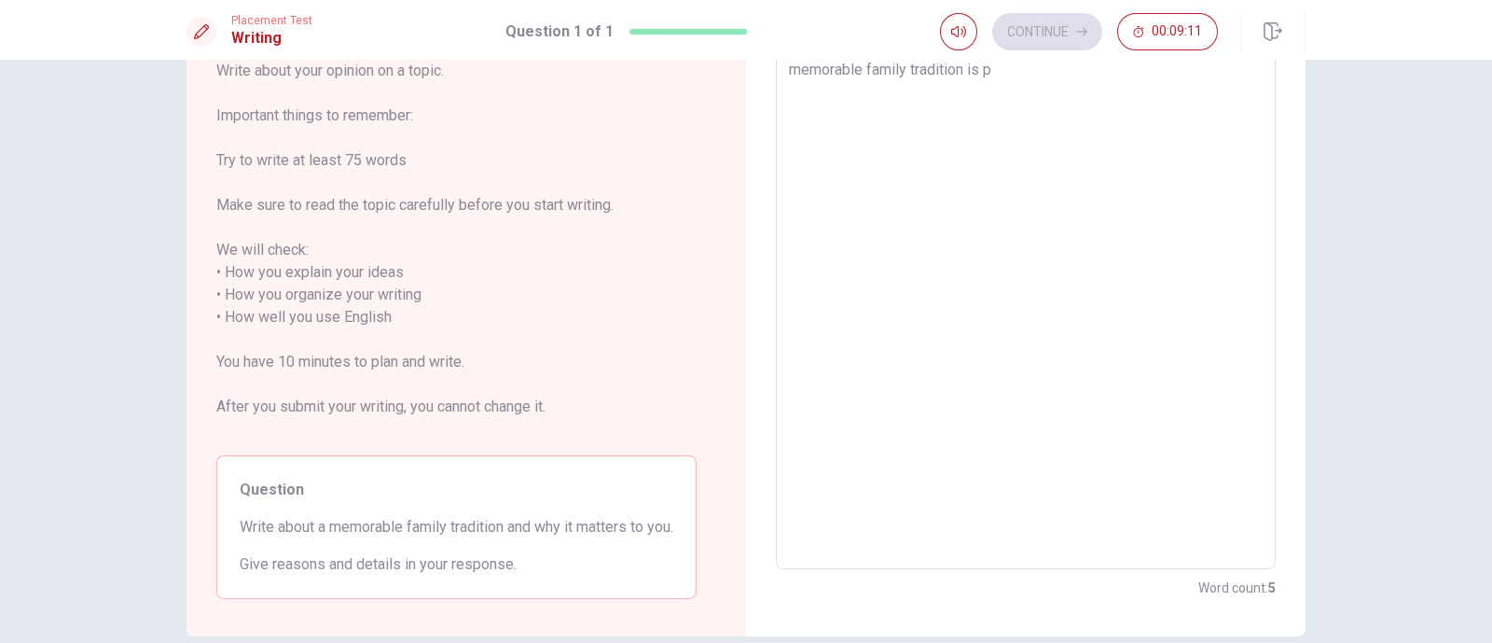
type textarea "memorable family tradition is pl"
type textarea "x"
type textarea "memorable family tradition is pla"
type textarea "x"
type textarea "memorable family tradition is plai"
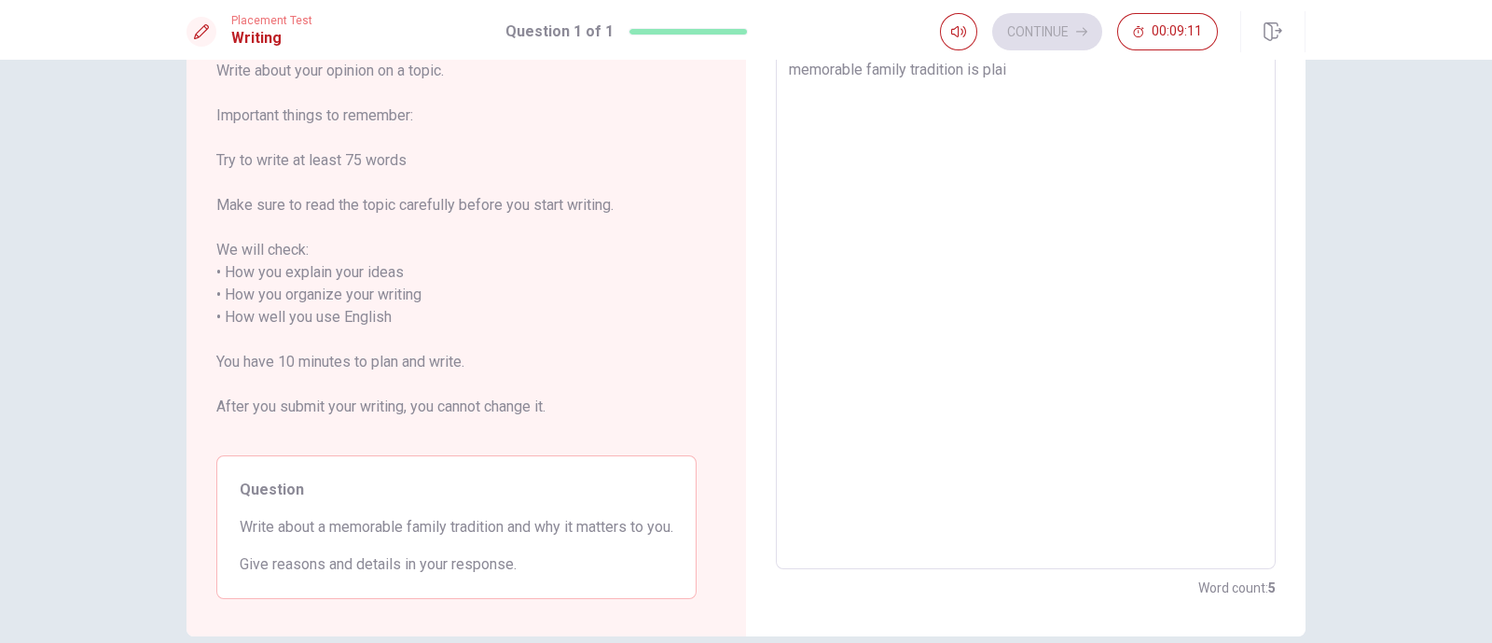
type textarea "x"
type textarea "memorable family tradition is plain"
type textarea "x"
type textarea "memorable family tradition is plai"
type textarea "x"
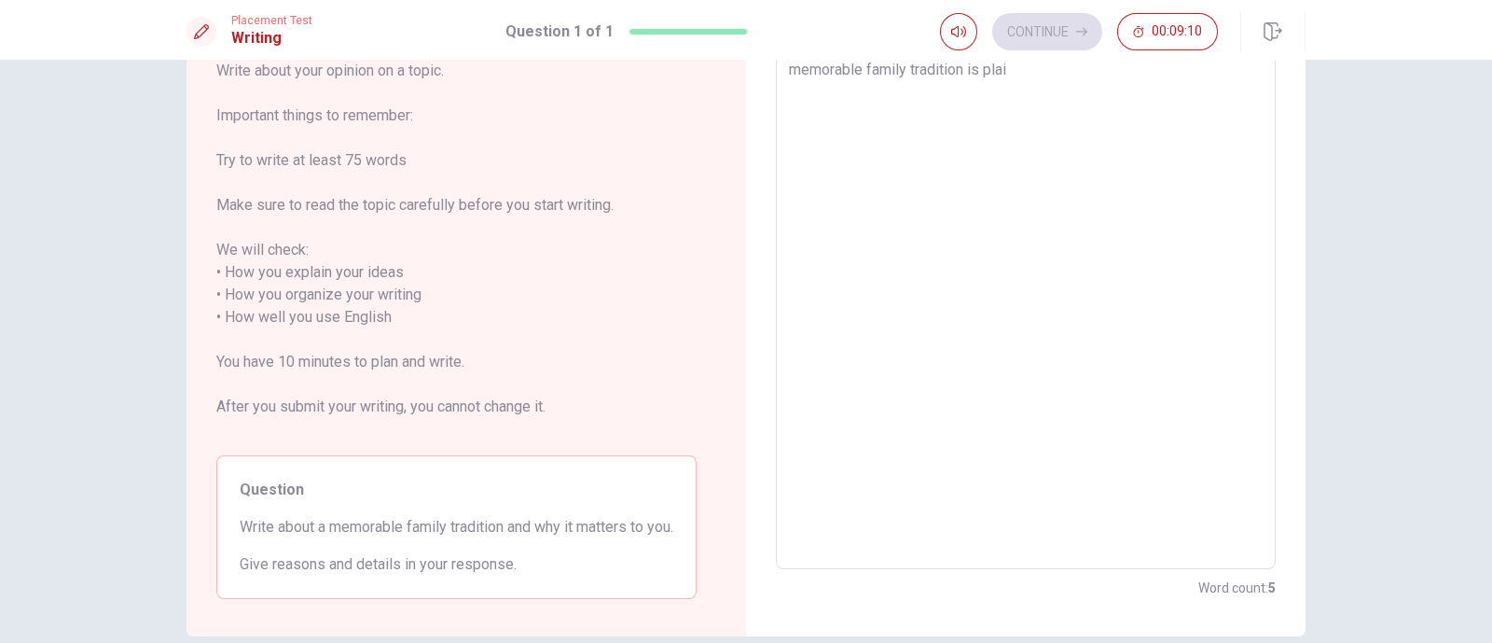
type textarea "memorable family tradition is pla"
type textarea "x"
type textarea "memorable family tradition is play"
type textarea "x"
type textarea "memorable family tradition is playn"
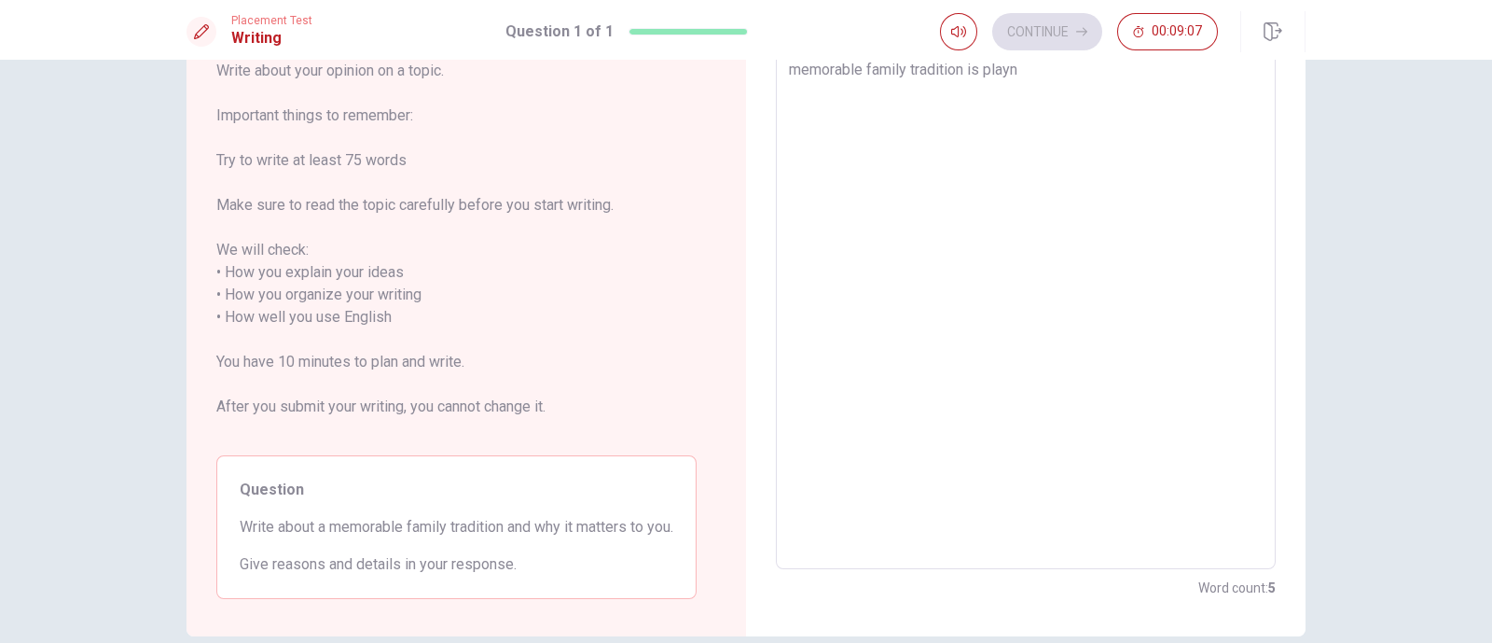
type textarea "x"
type textarea "memorable family tradition is playng"
type textarea "x"
type textarea "memorable family tradition is playng"
type textarea "x"
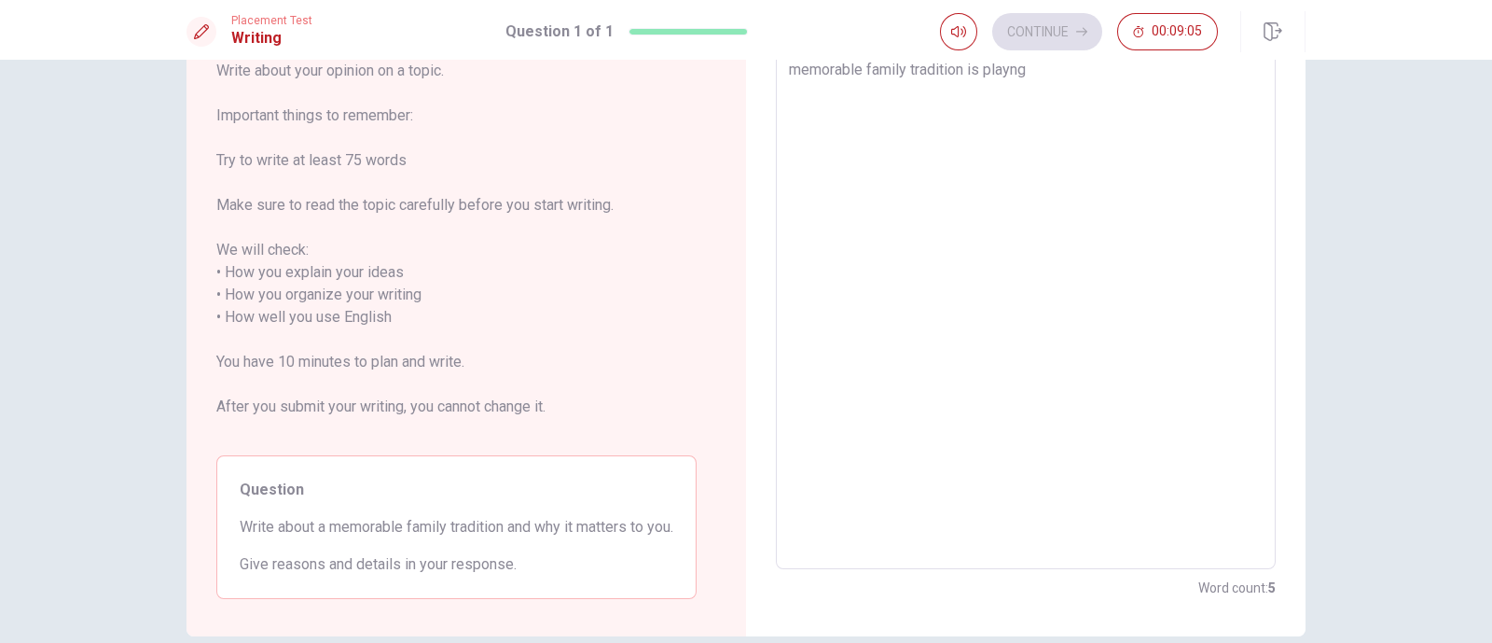
type textarea "memorable family tradition is playng g"
type textarea "x"
type textarea "memorable family tradition is playng ga"
type textarea "x"
type textarea "memorable family tradition is playng gam"
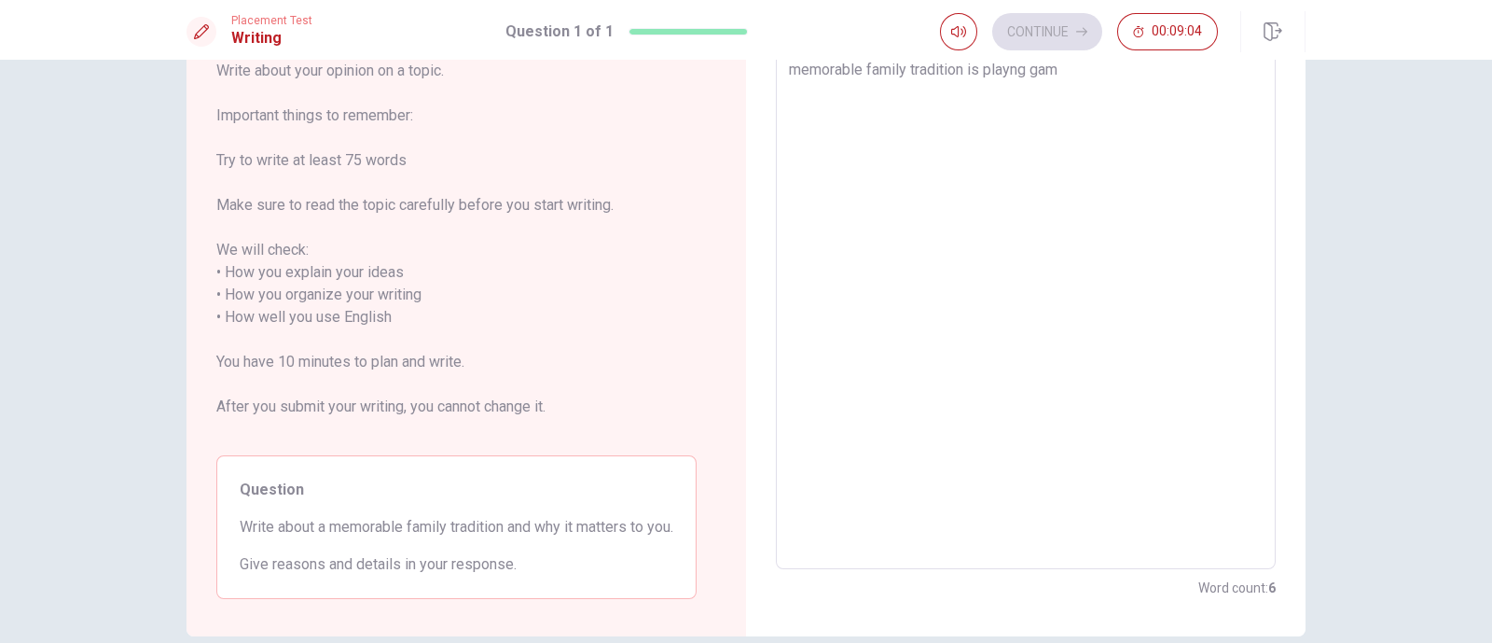
type textarea "x"
type textarea "memorable family tradition is playng game"
type textarea "x"
type textarea "memorable family tradition is playng game"
type textarea "x"
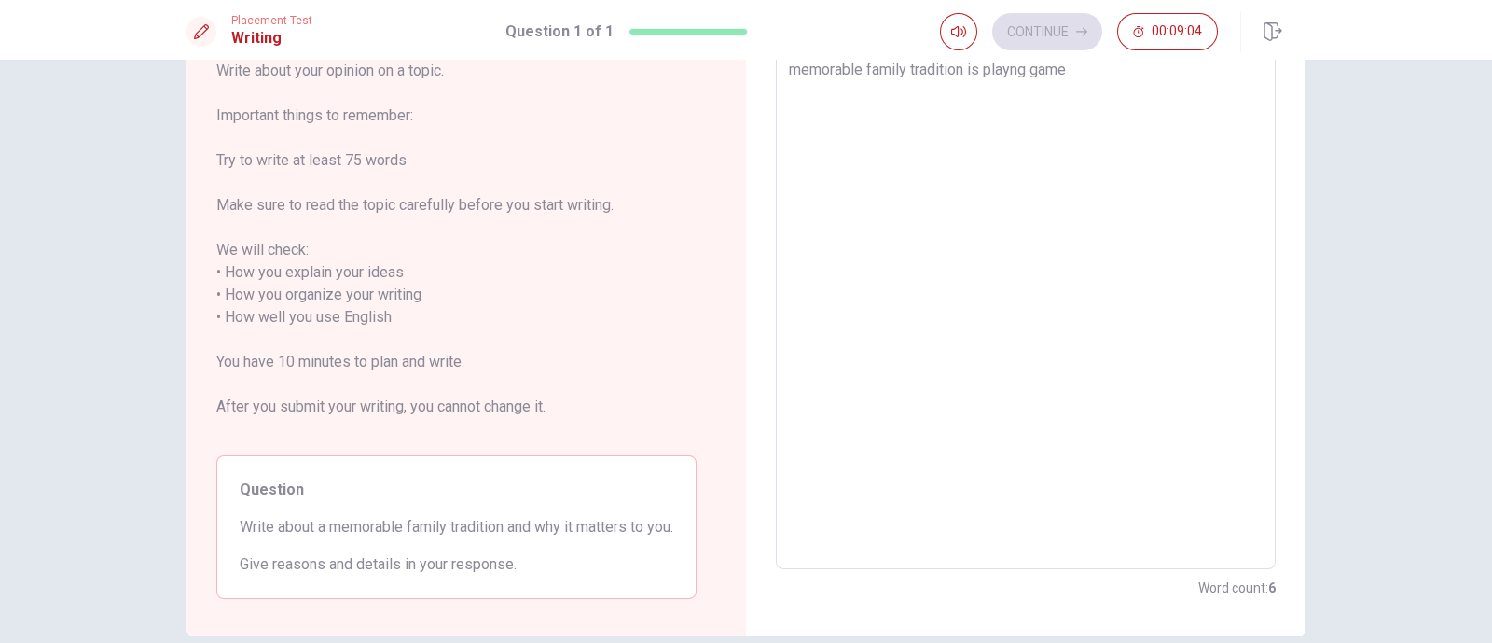
type textarea "memorable family tradition is playng game s"
type textarea "x"
type textarea "memorable family tradition is playng game su"
type textarea "x"
type textarea "memorable family tradition is playng game suc"
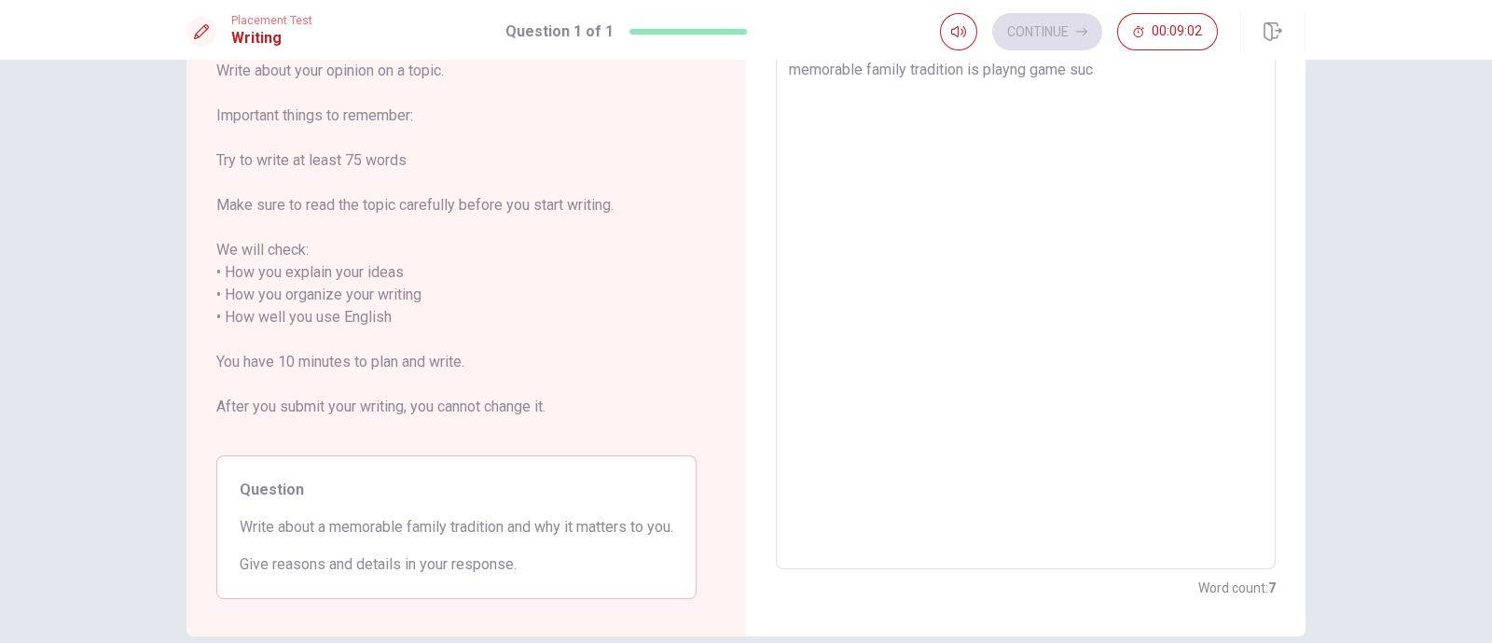
type textarea "x"
type textarea "memorable family tradition is playng game suci"
type textarea "x"
type textarea "memorable family tradition is playng game suc"
type textarea "x"
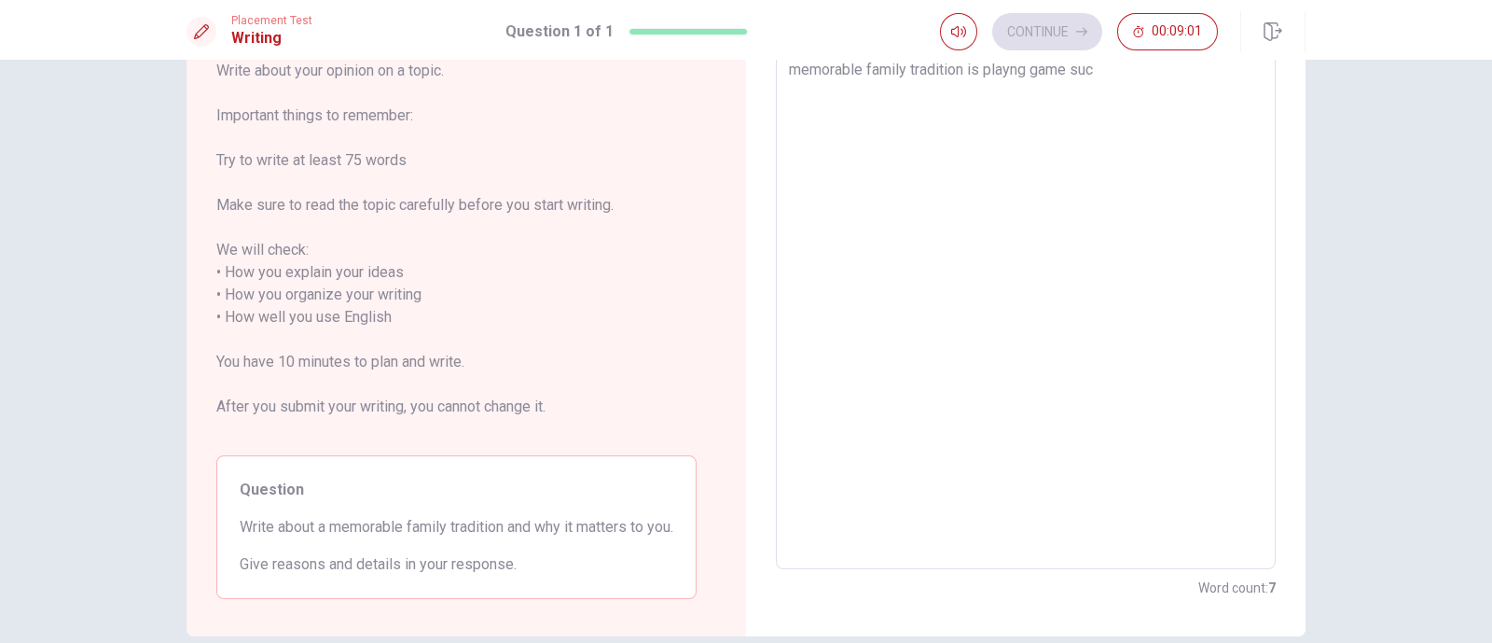
type textarea "memorable family tradition is playng game sucj"
type textarea "x"
type textarea "memorable family tradition is playng game sucj"
type textarea "x"
type textarea "memorable family tradition is playng game sucj"
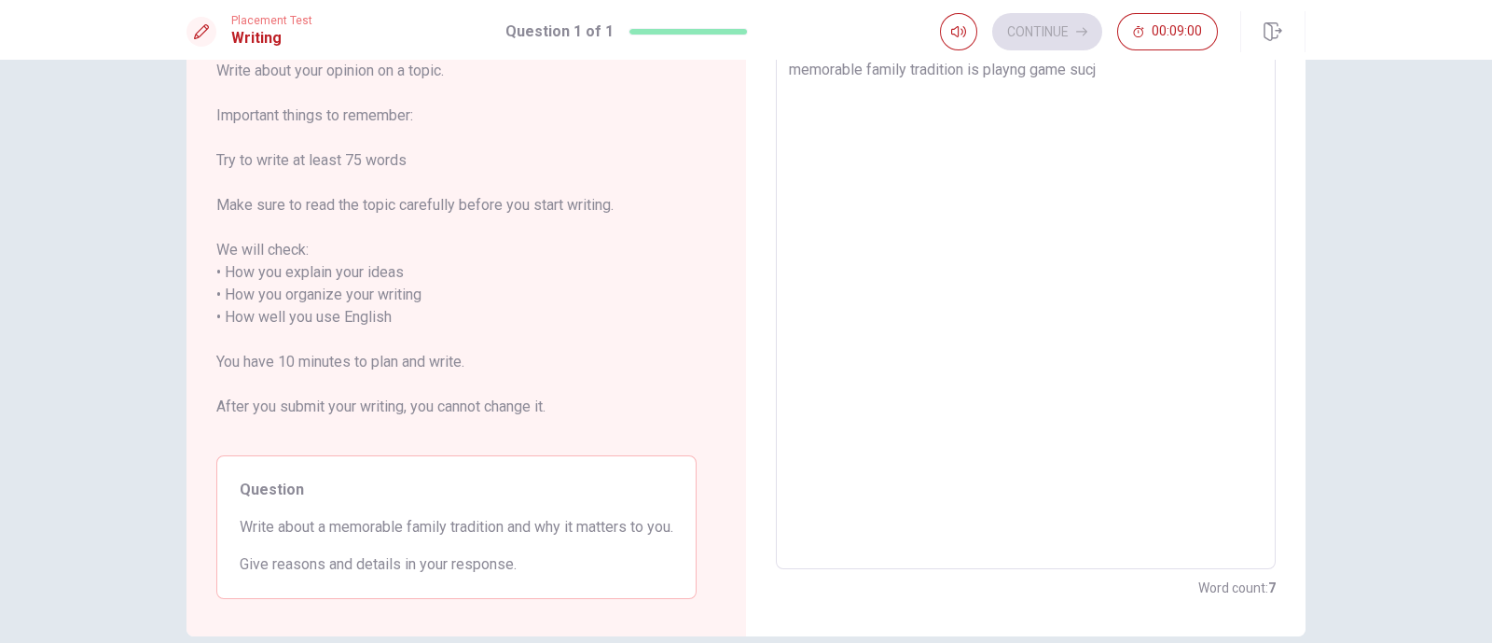
type textarea "x"
type textarea "memorable family tradition is playng game suc"
type textarea "x"
type textarea "memorable family tradition is playng game such"
type textarea "x"
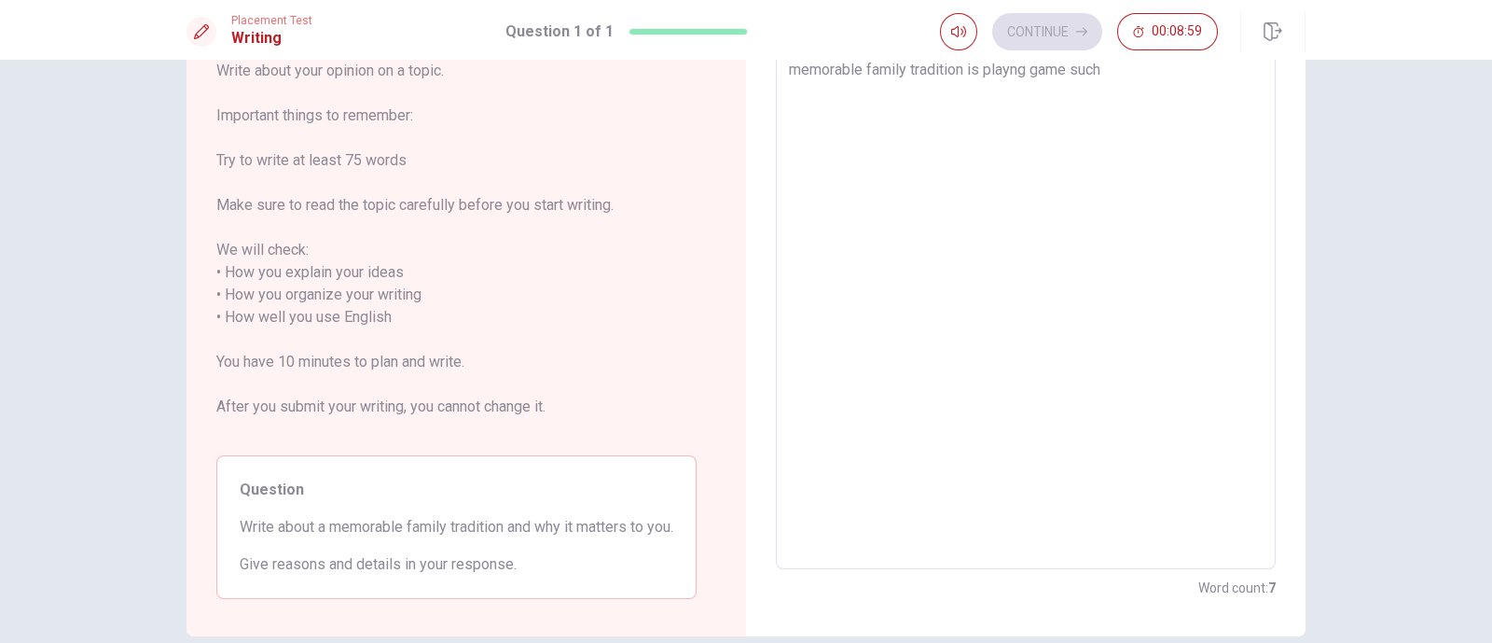
type textarea "memorable family tradition is playng game such"
type textarea "x"
type textarea "memorable family tradition is playng game such a"
type textarea "x"
type textarea "memorable family tradition is playng game such as"
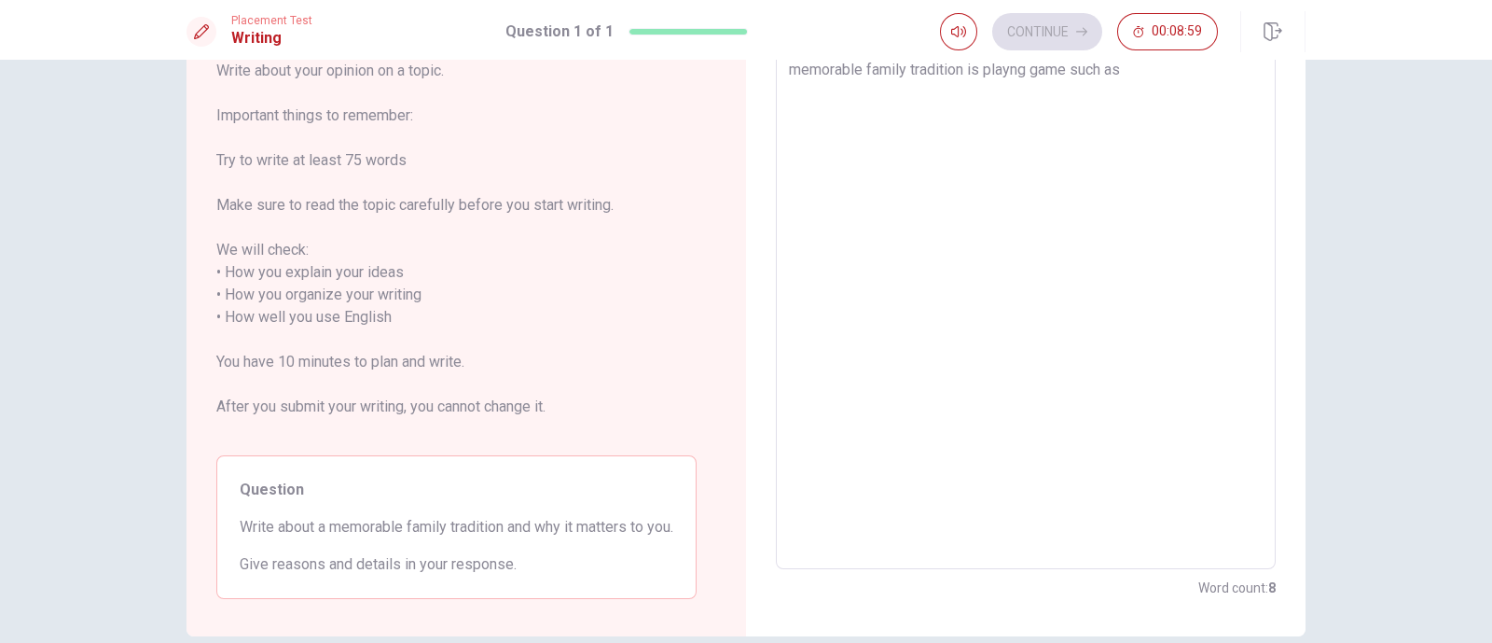
type textarea "x"
type textarea "memorable family tradition is playng game such asu"
type textarea "x"
type textarea "memorable family tradition is playng game such as"
type textarea "x"
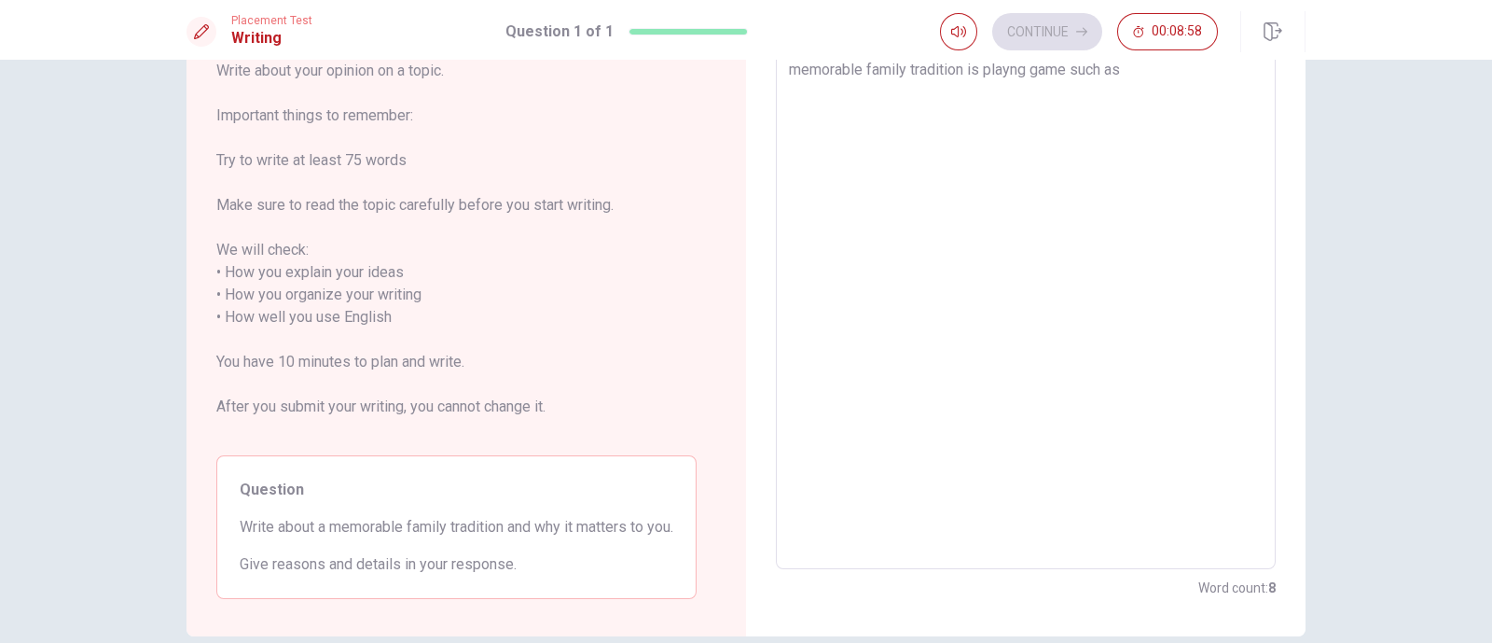
type textarea "memorable family tradition is playng game such as"
type textarea "x"
type textarea "memorable family tradition is playng game such as T"
type textarea "x"
type textarea "memorable family tradition is playng game such as TV"
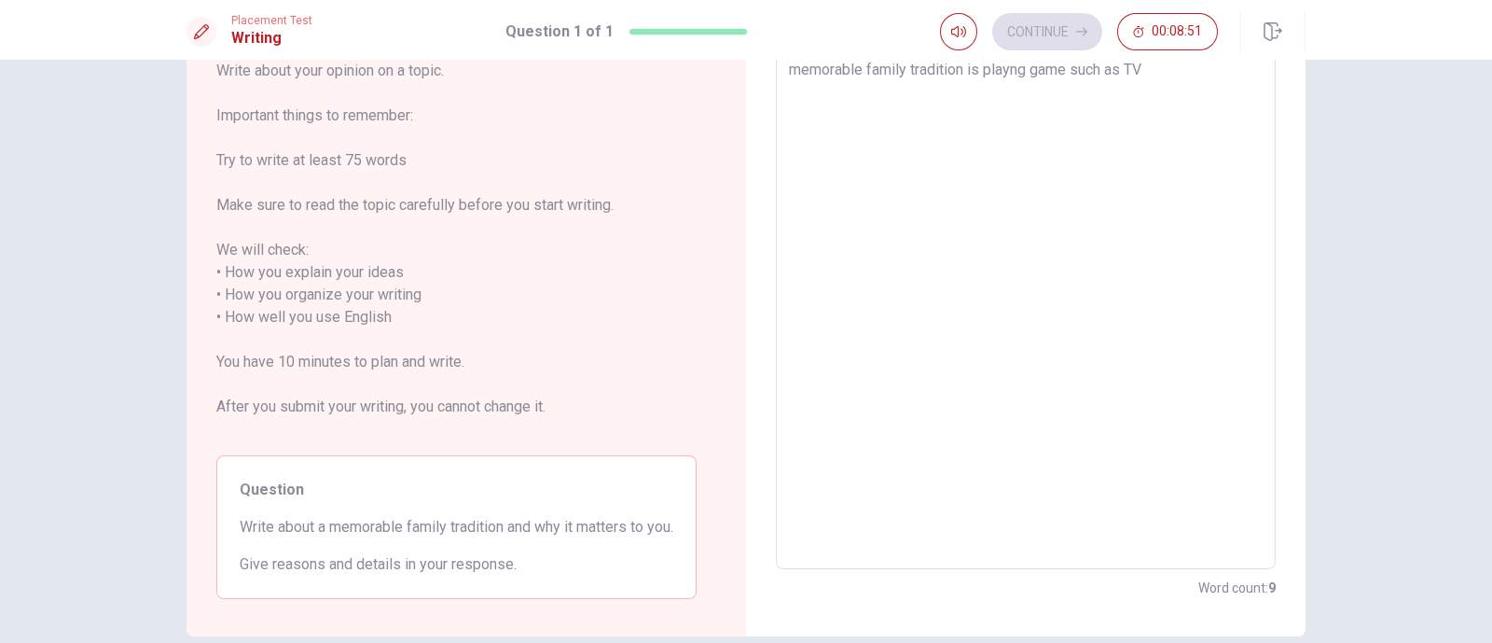
type textarea "x"
type textarea "memorable family tradition is playng game such as TV"
type textarea "x"
type textarea "memorable family tradition is playng game such as TV g"
type textarea "x"
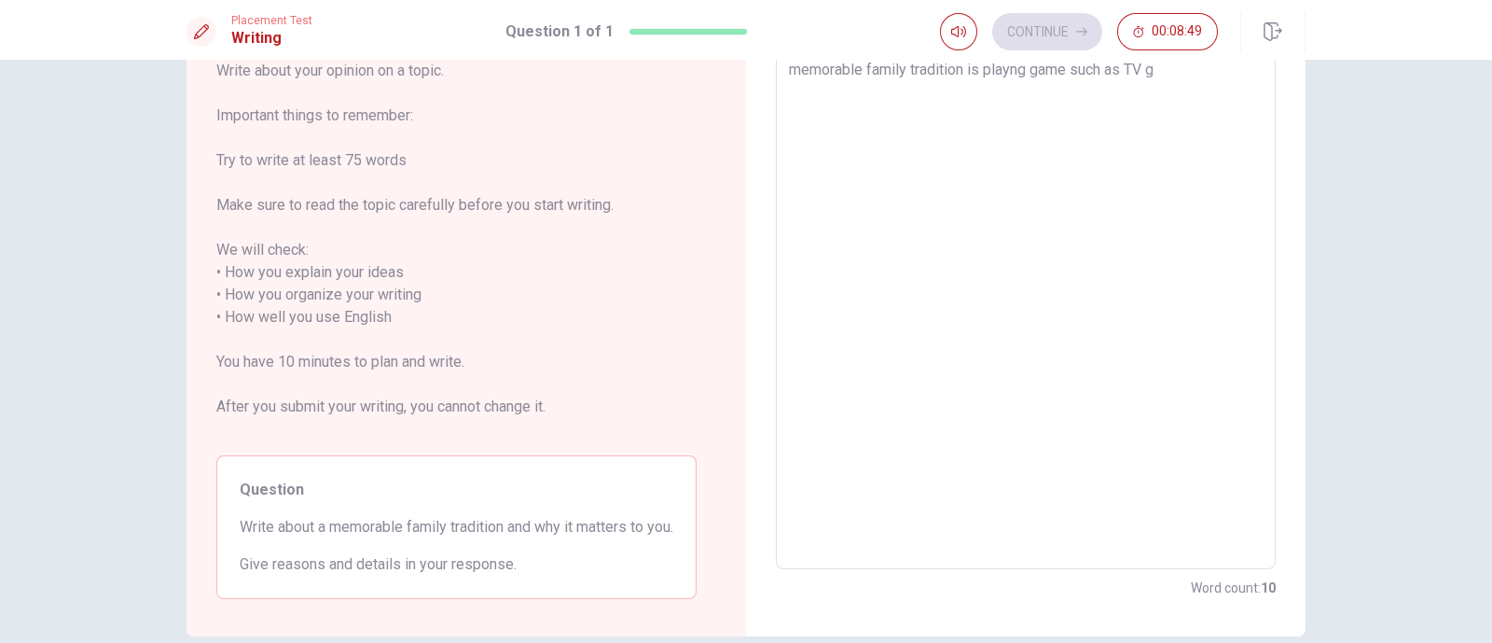
type textarea "memorable family tradition is playng game such as TV ga"
type textarea "x"
type textarea "memorable family tradition is playng game such as TV gam"
type textarea "x"
type textarea "memorable family tradition is playng game such as TV game"
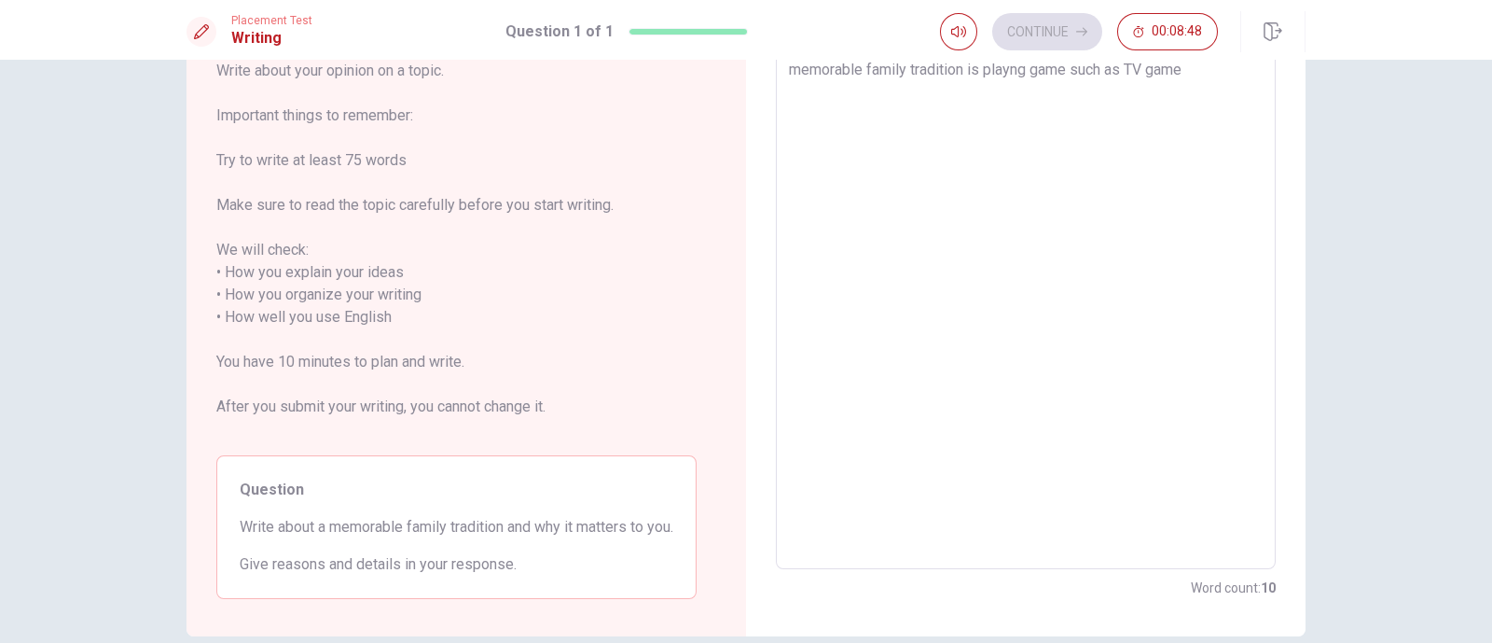
type textarea "x"
type textarea "memorable family tradition is playng game such as TV game."
type textarea "x"
type textarea "memorable family tradition is playng game such as TV game."
type textarea "x"
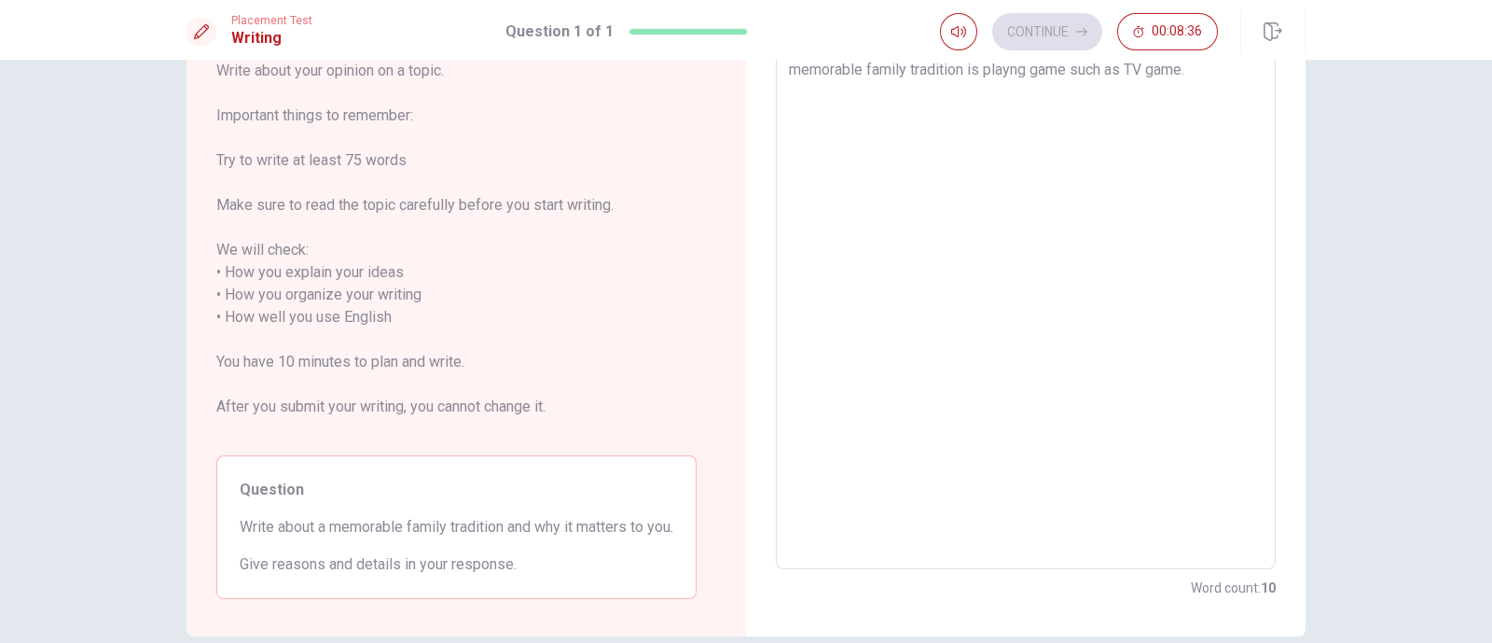
type textarea "memorable family tradition is playng game such as TV game. B"
type textarea "x"
type textarea "memorable family tradition is playng game such as TV game. Be"
type textarea "x"
type textarea "memorable family tradition is playng game such as TV game. Bec"
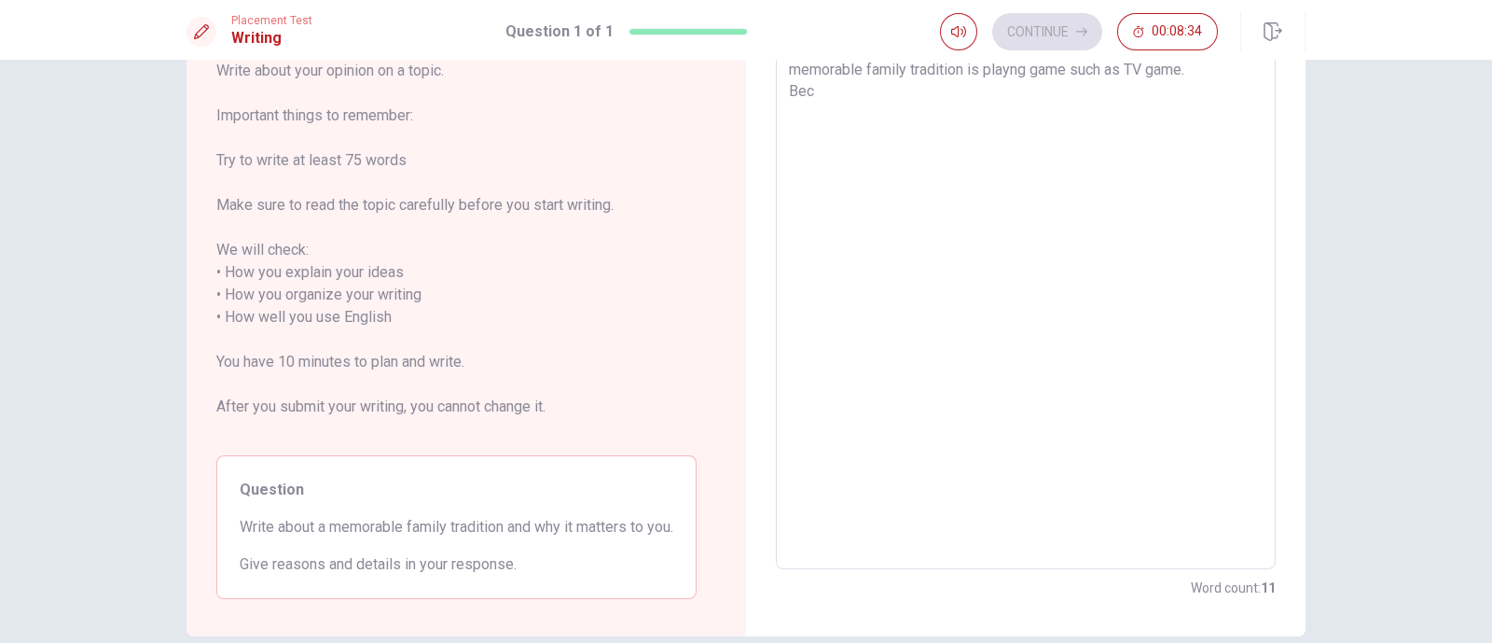
type textarea "x"
type textarea "memorable family tradition is playng game such as TV game. [GEOGRAPHIC_DATA]"
type textarea "x"
type textarea "memorable family tradition is playng game such as TV game. [GEOGRAPHIC_DATA]"
type textarea "x"
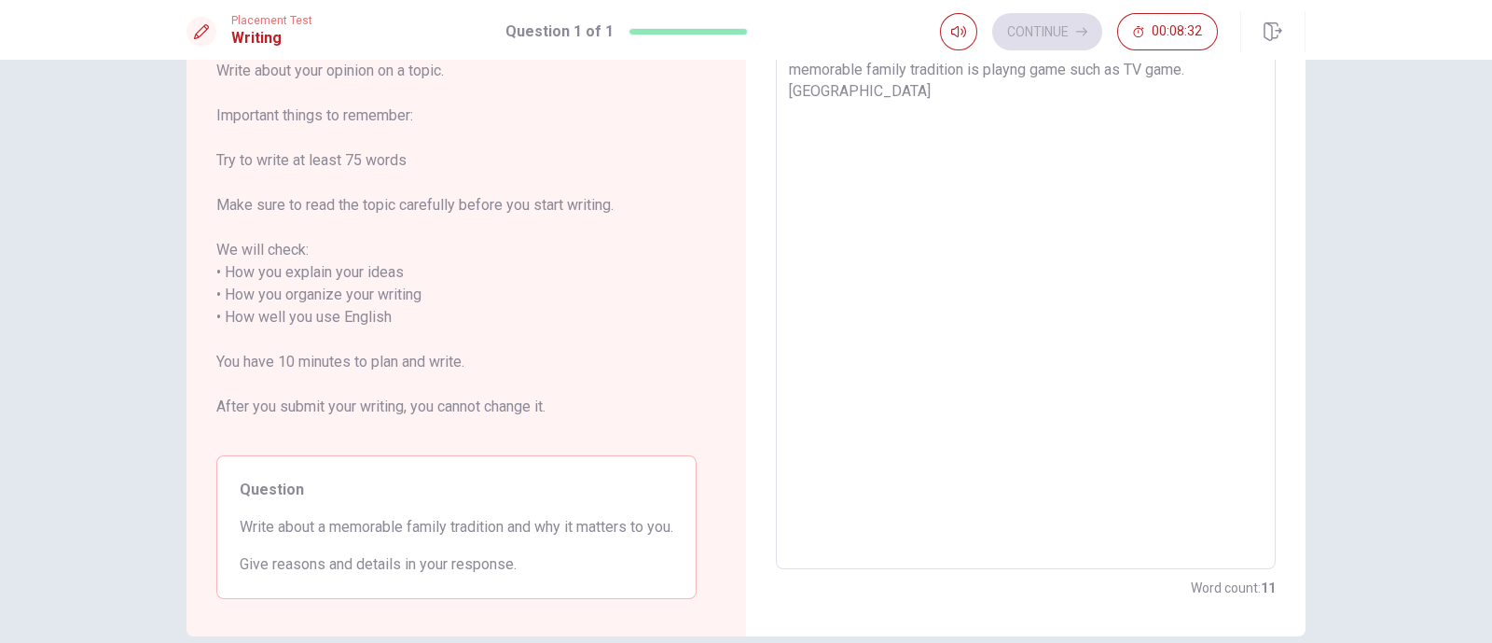
type textarea "memorable family tradition is playng game such as TV game. Becaus"
type textarea "x"
type textarea "memorable family tradition is playng game such as TV game. Because"
type textarea "x"
type textarea "memorable family tradition is playng game such as TV game. Because"
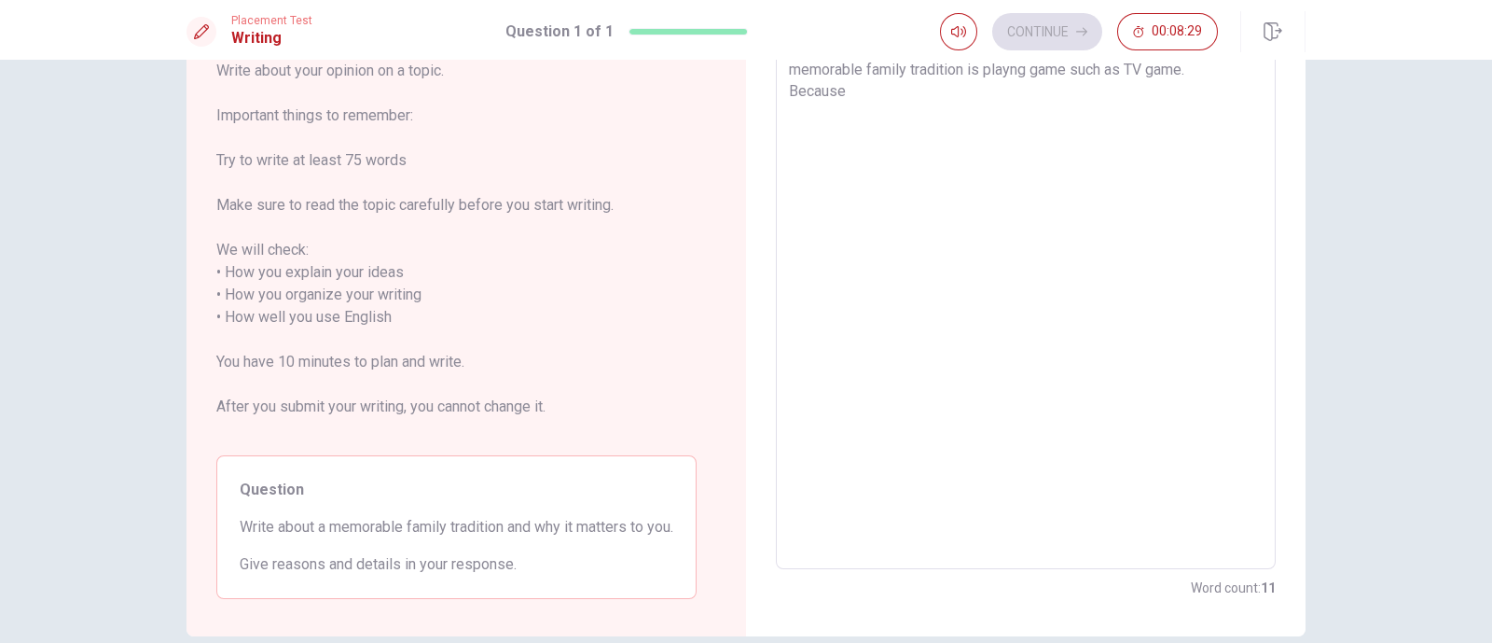
type textarea "x"
type textarea "memorable family tradition is playng game such as TV game. Because P"
type textarea "x"
type textarea "memorable family tradition is playng game such as TV game. Because Pl"
type textarea "x"
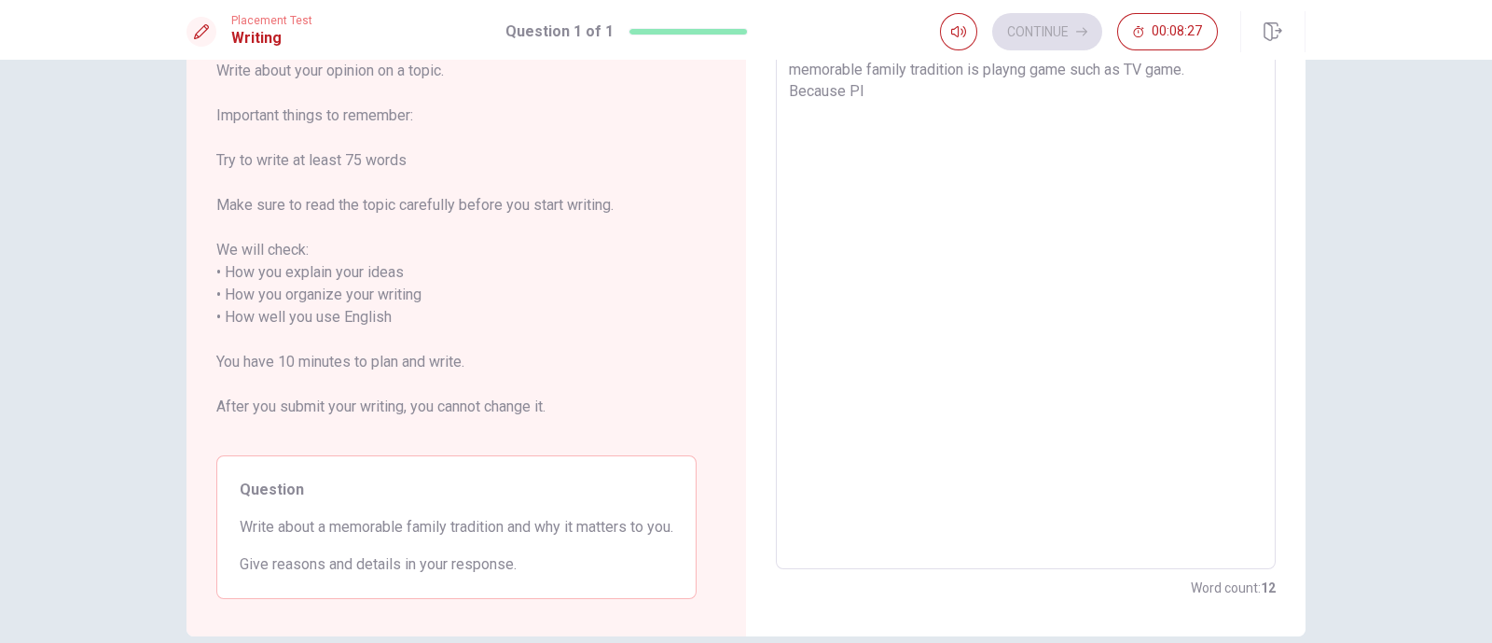
type textarea "memorable family tradition is playng game such as TV game. Because Pla"
type textarea "x"
type textarea "memorable family tradition is playng game such as TV game. Because Pl"
type textarea "x"
type textarea "memorable family tradition is playng game such as TV game. Because P"
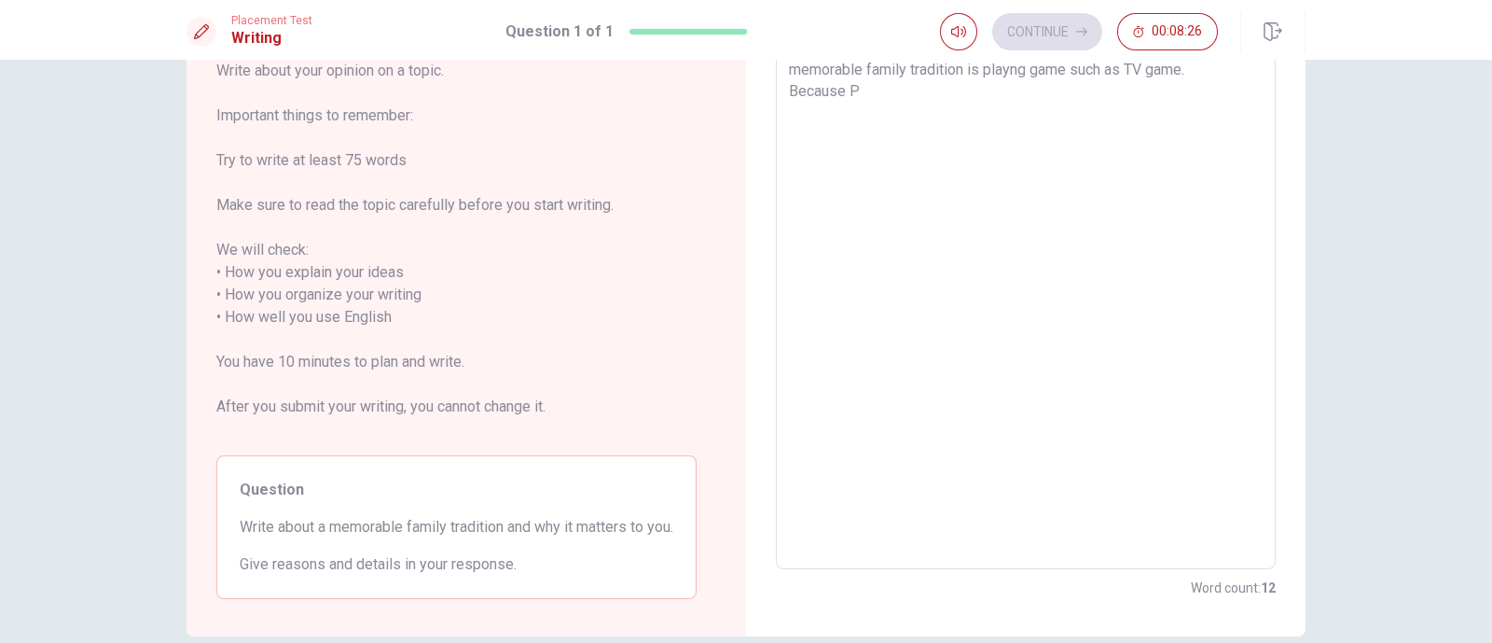
type textarea "x"
type textarea "memorable family tradition is playng game such as TV game. Because"
type textarea "x"
type textarea "memorable family tradition is playng game such as TV game. Because p"
type textarea "x"
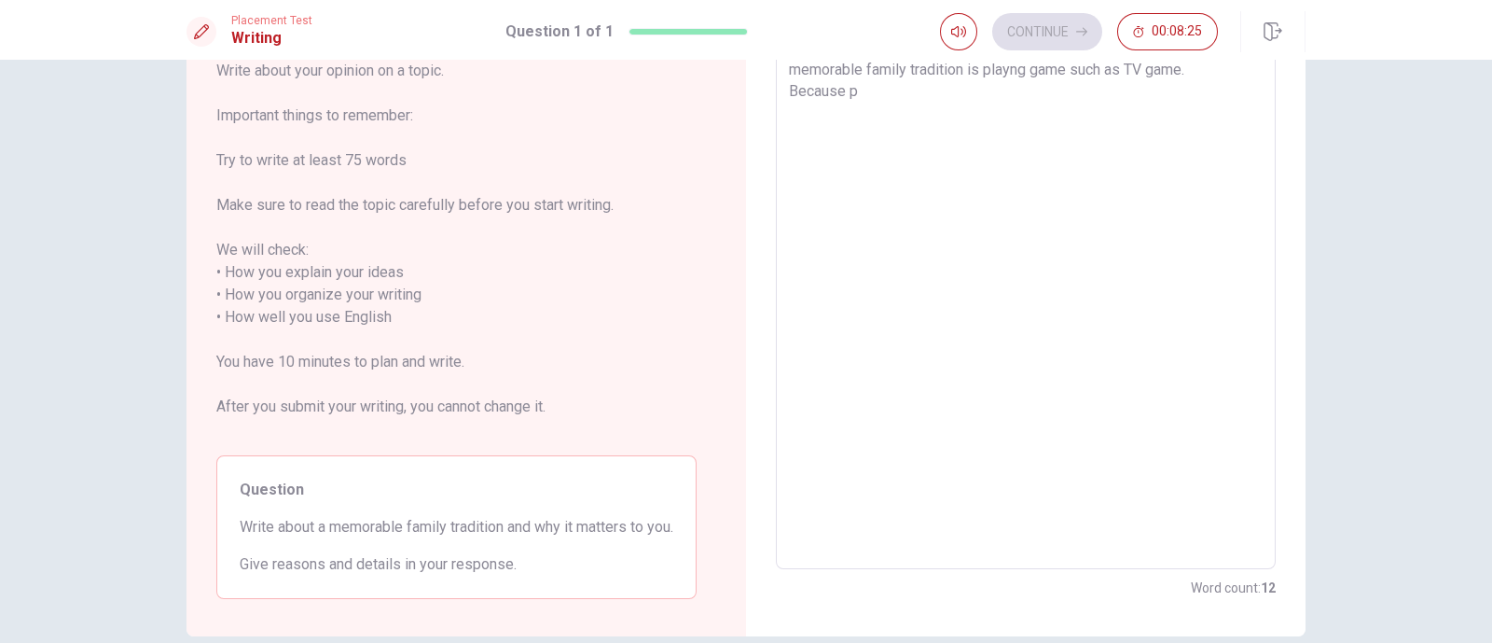
type textarea "memorable family tradition is playng game such as TV game. Because pl"
type textarea "x"
type textarea "memorable family tradition is playng game such as TV game. Because pla"
type textarea "x"
type textarea "memorable family tradition is playng game such as TV game. Because play"
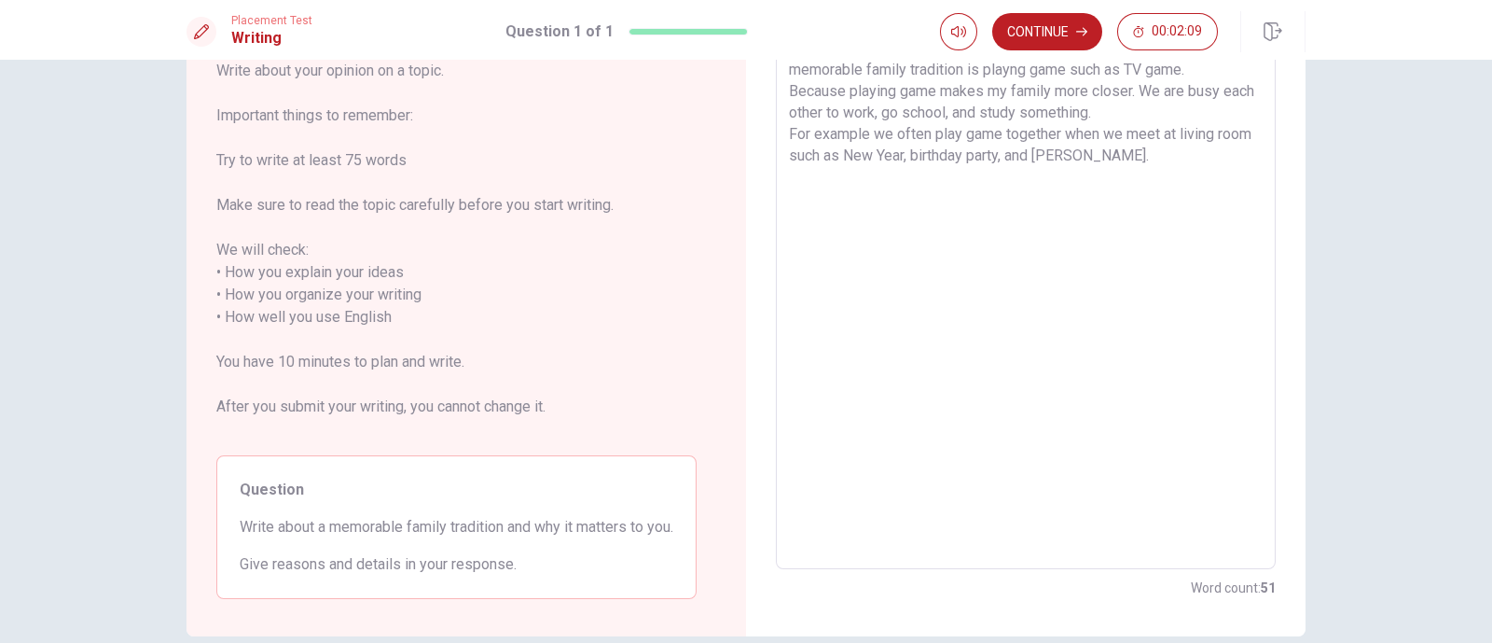
click at [1188, 104] on textarea "memorable family tradition is playng game such as TV game. Because playing game…" at bounding box center [1026, 306] width 474 height 495
click at [1184, 92] on textarea "memorable family tradition is playng game such as TV game. Because playing game…" at bounding box center [1026, 306] width 474 height 495
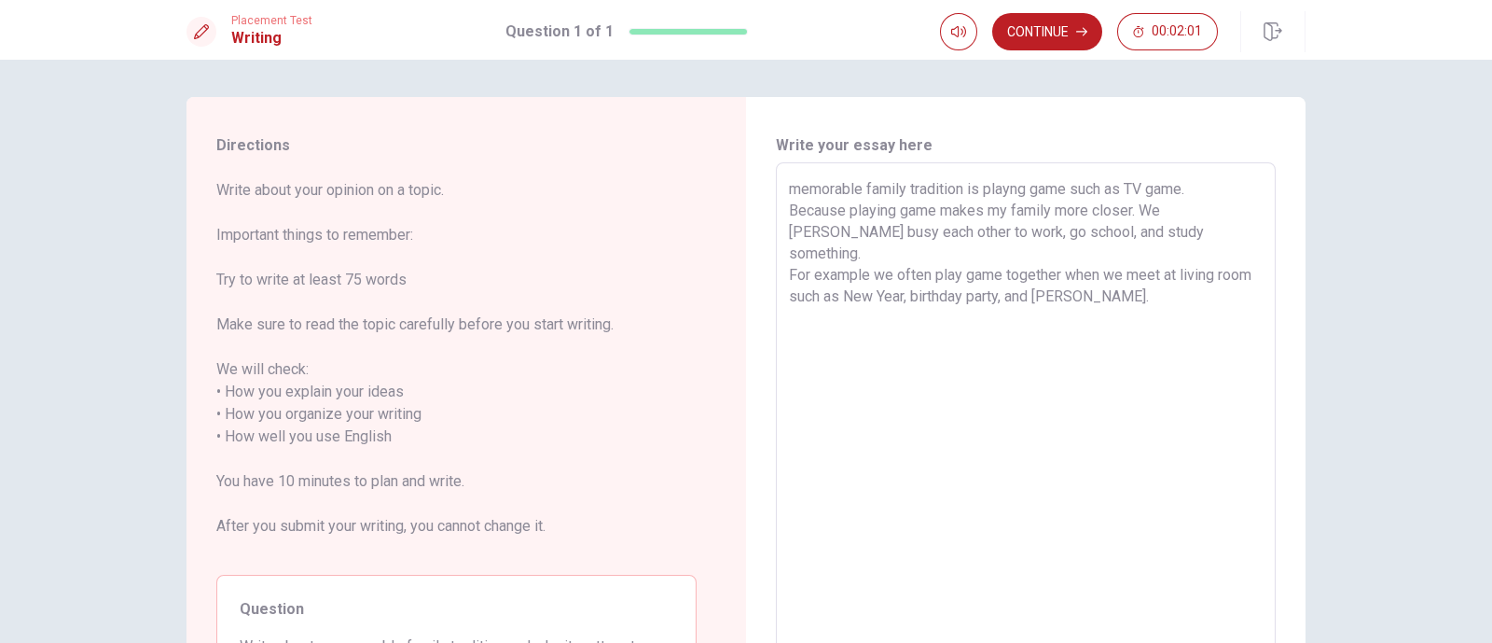
scroll to position [42, 0]
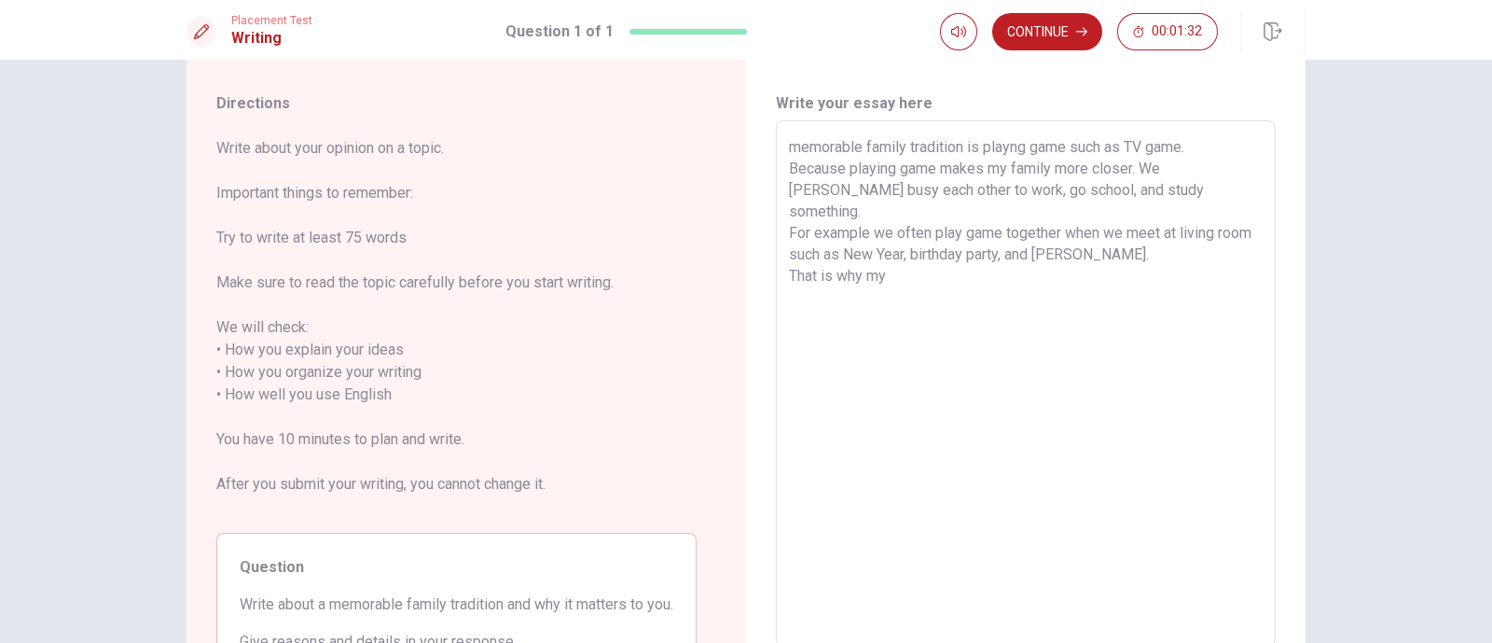
click at [789, 148] on textarea "memorable family tradition is playng game such as TV game. Because playing game…" at bounding box center [1026, 383] width 474 height 495
drag, startPoint x: 805, startPoint y: 146, endPoint x: 1096, endPoint y: 125, distance: 291.7
click at [1096, 125] on div "My memorable family tradition is playng game such as TV game. Because playing g…" at bounding box center [1026, 383] width 500 height 526
click at [1037, 287] on textarea "My memorable family tradition is playng game such as TV game. Because playing g…" at bounding box center [1026, 383] width 474 height 495
paste textarea
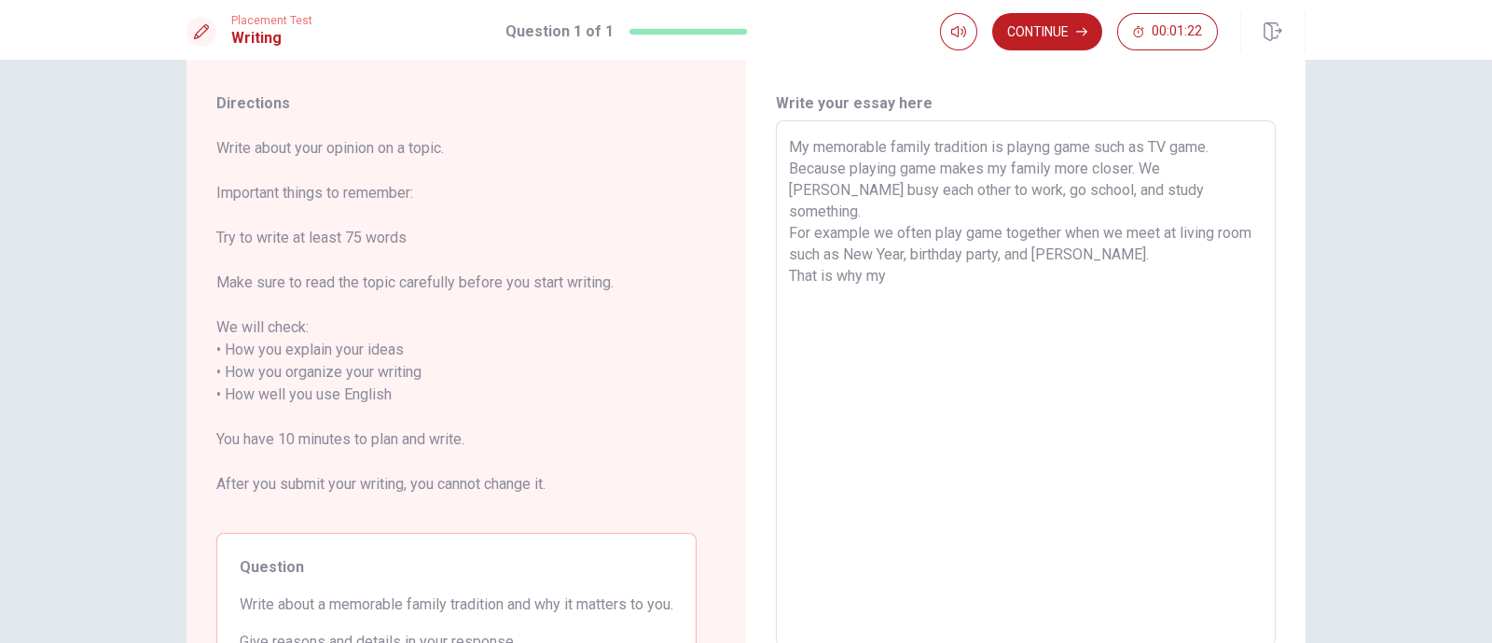
click at [984, 264] on textarea "My memorable family tradition is playng game such as TV game. Because playing g…" at bounding box center [1026, 383] width 474 height 495
click at [1193, 181] on textarea "My memorable family tradition is playng game such as TV game. Because playing g…" at bounding box center [1026, 383] width 474 height 495
click at [1193, 178] on textarea "My memorable family tradition is playng game such as TV game. Because playing g…" at bounding box center [1026, 383] width 474 height 495
click at [1121, 186] on textarea "My memorable family tradition is playng game such as TV game. Because playing g…" at bounding box center [1026, 383] width 474 height 495
click at [1131, 186] on textarea "My memorable family tradition is playng game such as TV game. Because playing g…" at bounding box center [1026, 383] width 474 height 495
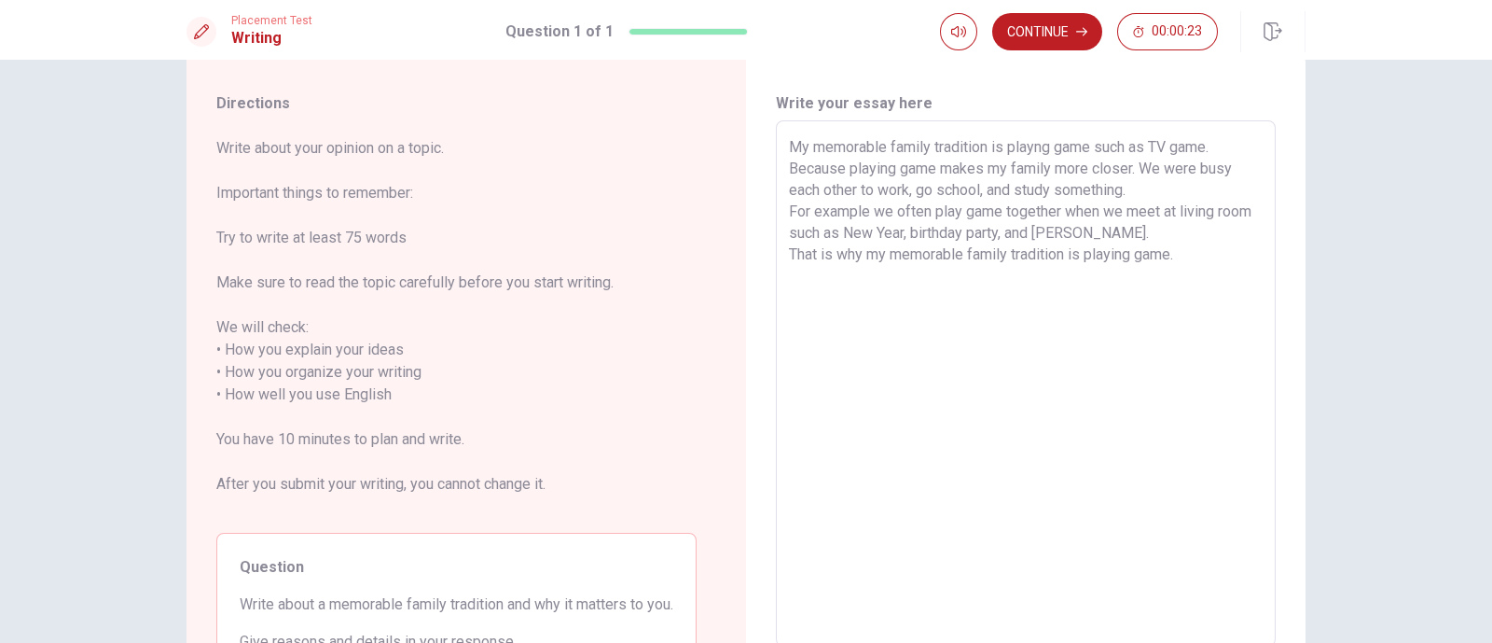
drag, startPoint x: 1133, startPoint y: 167, endPoint x: 744, endPoint y: 176, distance: 389.1
click at [746, 176] on div "Write your essay here My memorable family tradition is playng game such as TV g…" at bounding box center [1026, 384] width 560 height 659
click at [1163, 200] on textarea "My memorable family tradition is playng game such as TV game. Because playing g…" at bounding box center [1026, 383] width 474 height 495
click at [877, 227] on textarea "My memorable family tradition is playng game such as TV game. Because playing g…" at bounding box center [1026, 383] width 474 height 495
click at [1152, 231] on textarea "My memorable family tradition is playng game such as TV game. Because playing g…" at bounding box center [1026, 383] width 474 height 495
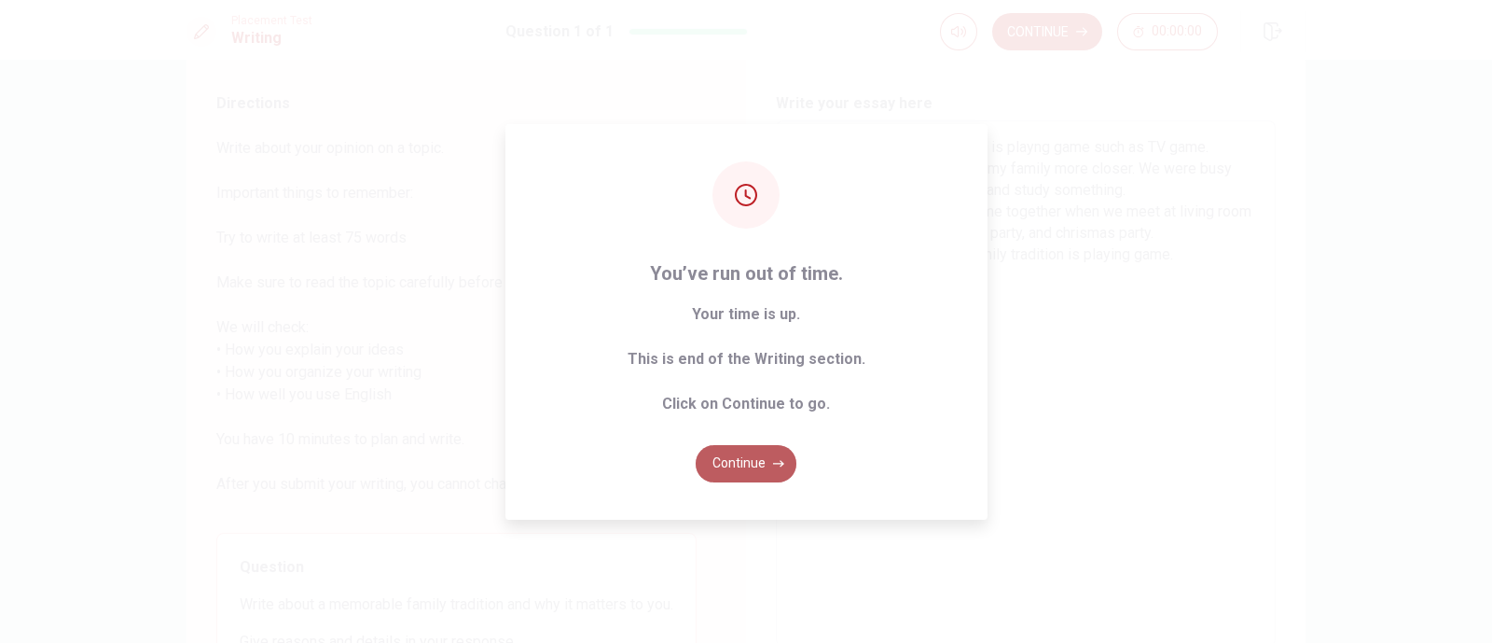
click at [732, 469] on button "Continue" at bounding box center [746, 463] width 101 height 37
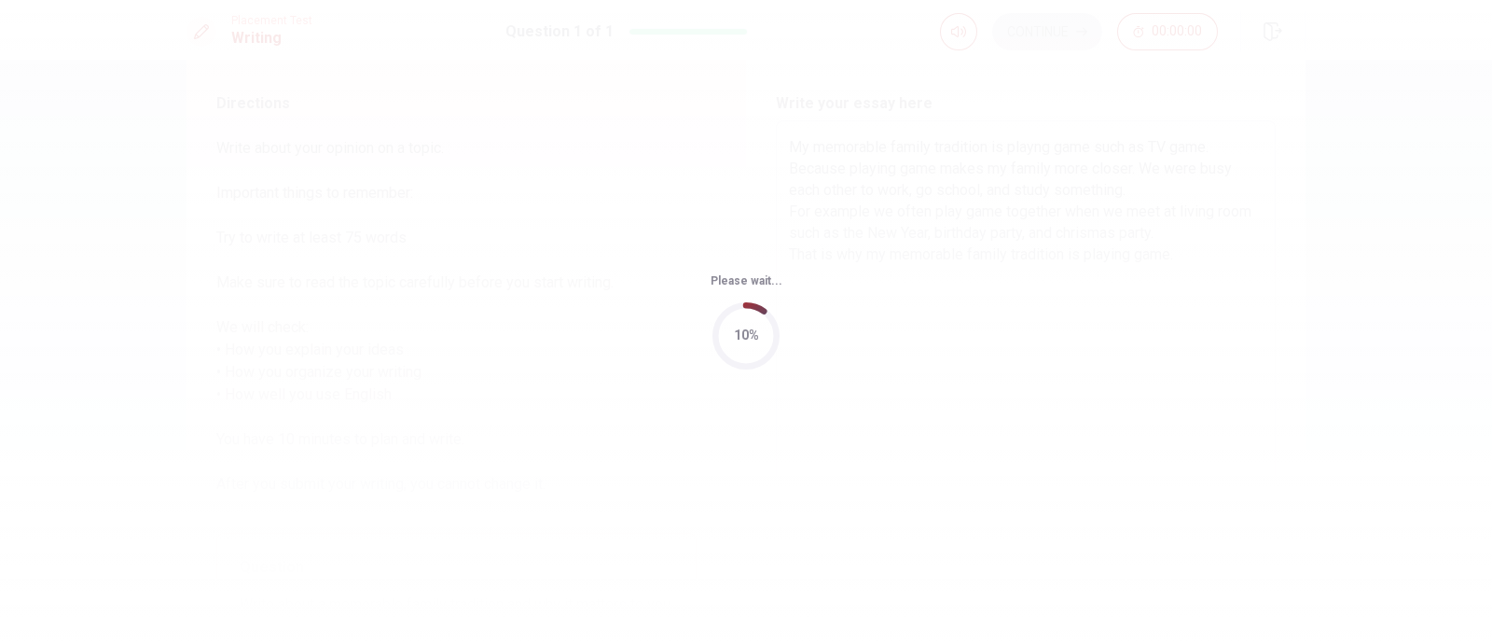
scroll to position [0, 0]
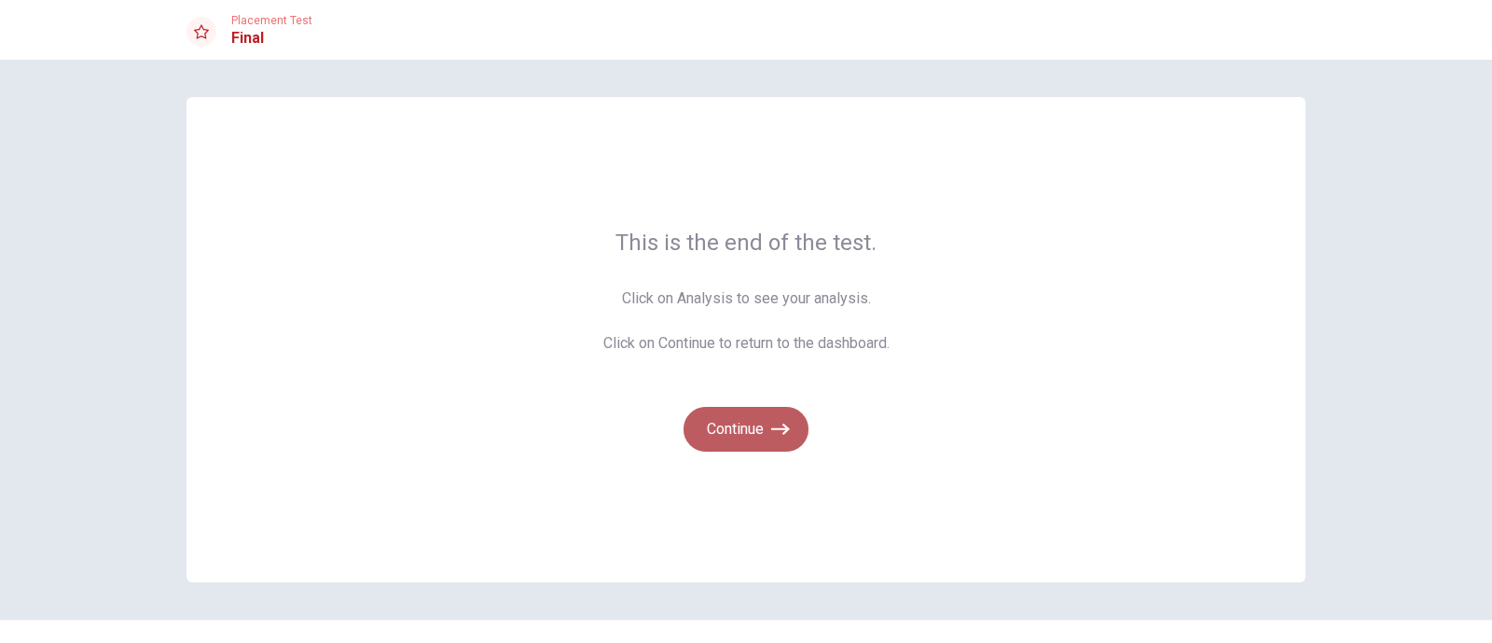
click at [712, 446] on button "Continue" at bounding box center [746, 429] width 125 height 45
